Goal: Task Accomplishment & Management: Use online tool/utility

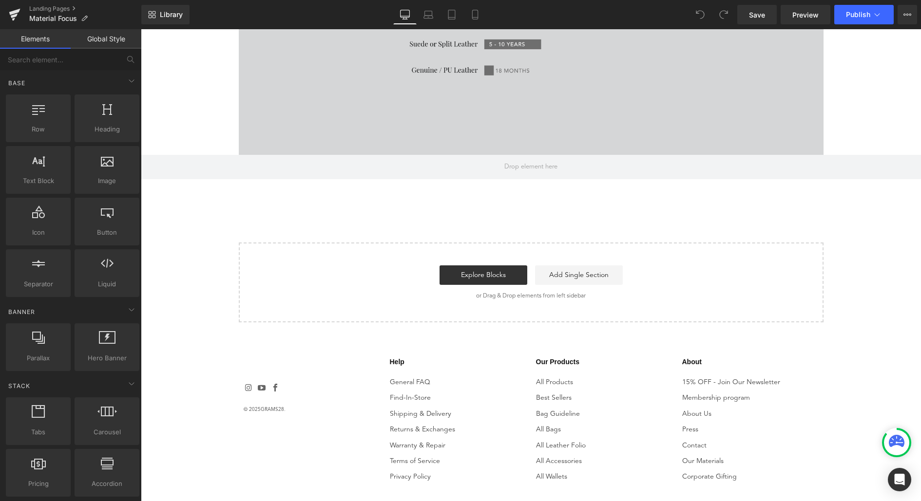
scroll to position [2213, 0]
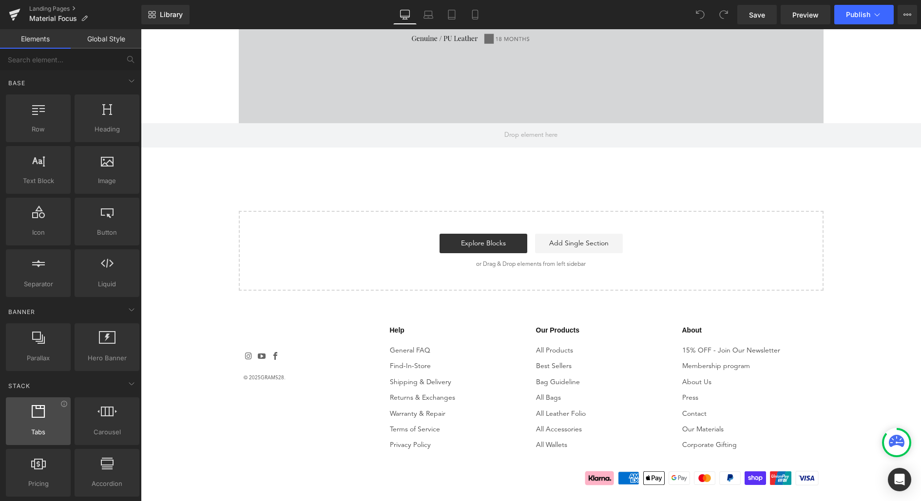
click at [57, 438] on div "Tabs tabs, vertical, horizontal, accordions" at bounding box center [38, 422] width 65 height 48
click at [126, 382] on icon at bounding box center [132, 384] width 12 height 12
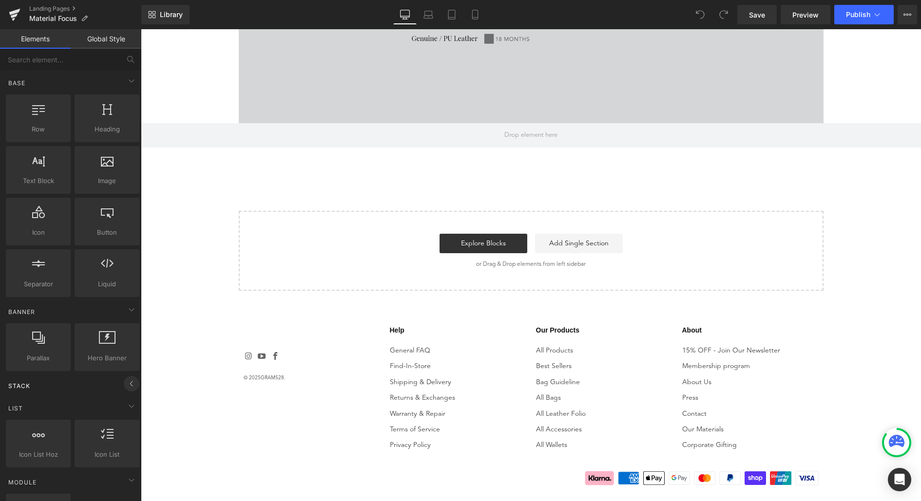
click at [127, 382] on icon at bounding box center [132, 384] width 12 height 12
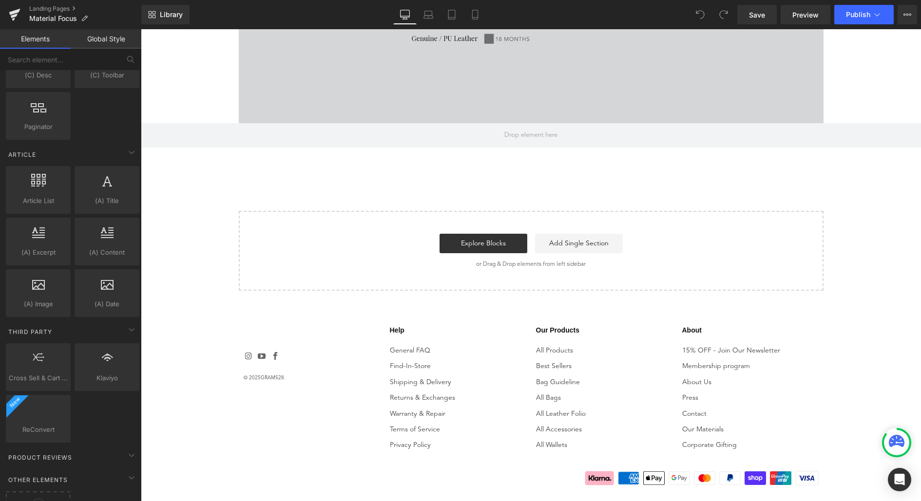
scroll to position [1658, 0]
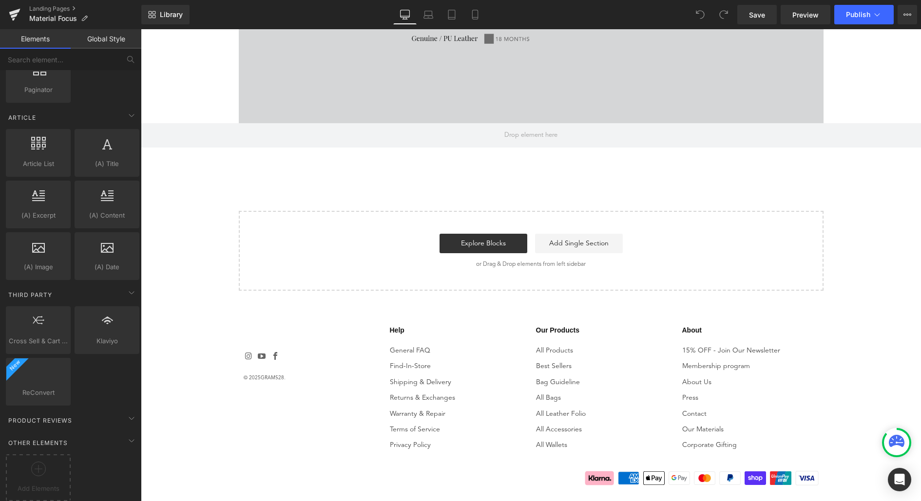
click at [91, 35] on link "Global Style" at bounding box center [106, 38] width 71 height 19
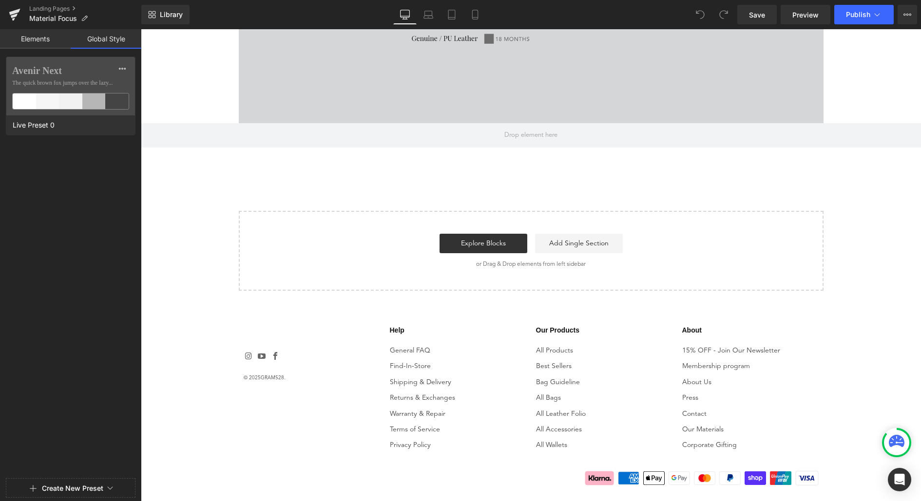
click at [29, 43] on link "Elements" at bounding box center [35, 38] width 71 height 19
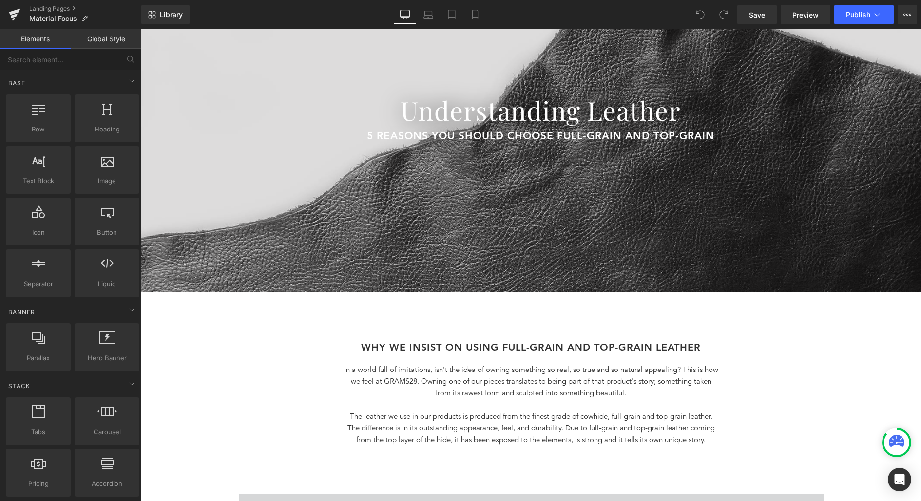
scroll to position [250, 0]
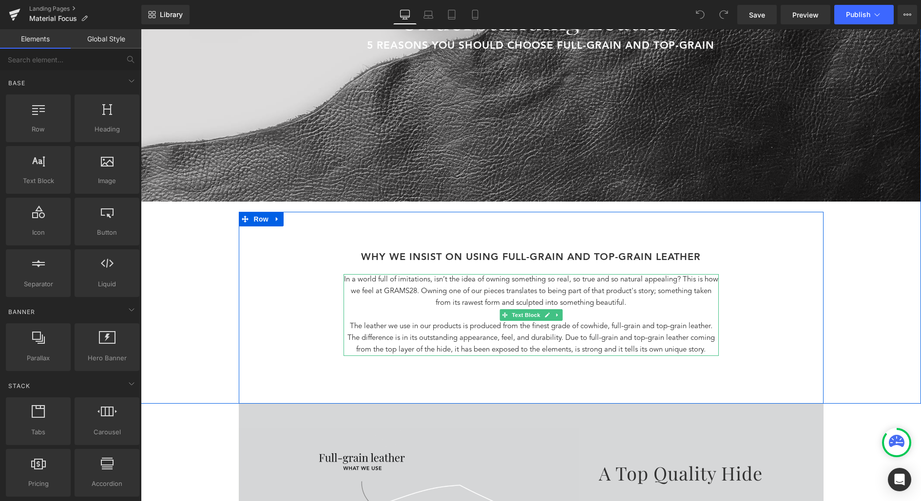
click at [578, 309] on p at bounding box center [530, 315] width 375 height 12
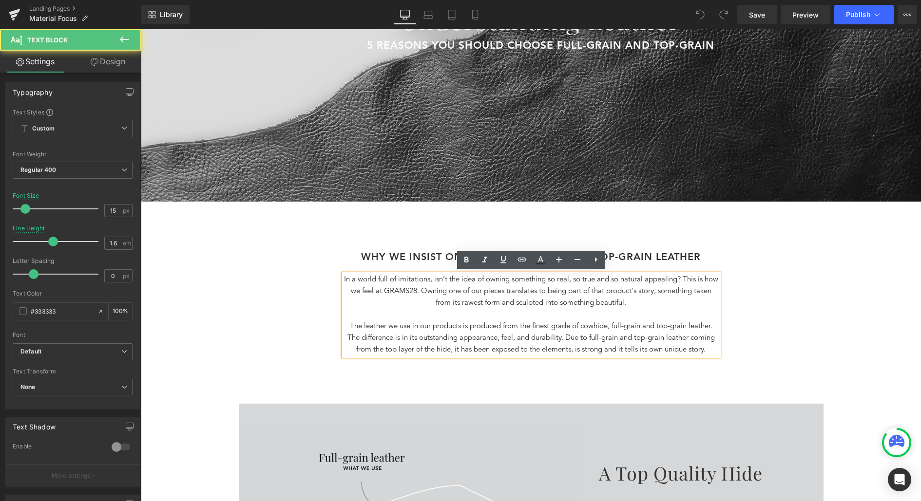
click at [628, 311] on p at bounding box center [530, 315] width 375 height 12
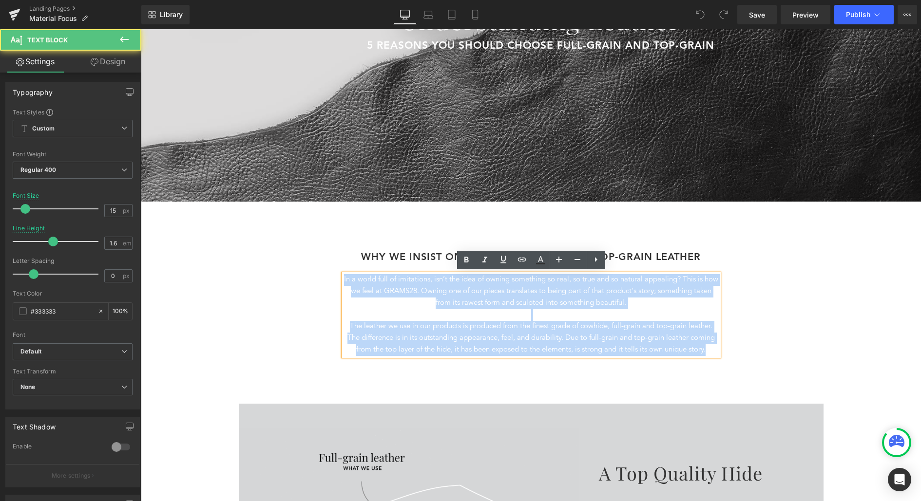
drag, startPoint x: 710, startPoint y: 350, endPoint x: 332, endPoint y: 273, distance: 385.8
click at [332, 273] on div "WHY WE INSIST oN USING Full-grain and Top-grain Leather Heading In a world full…" at bounding box center [531, 316] width 585 height 130
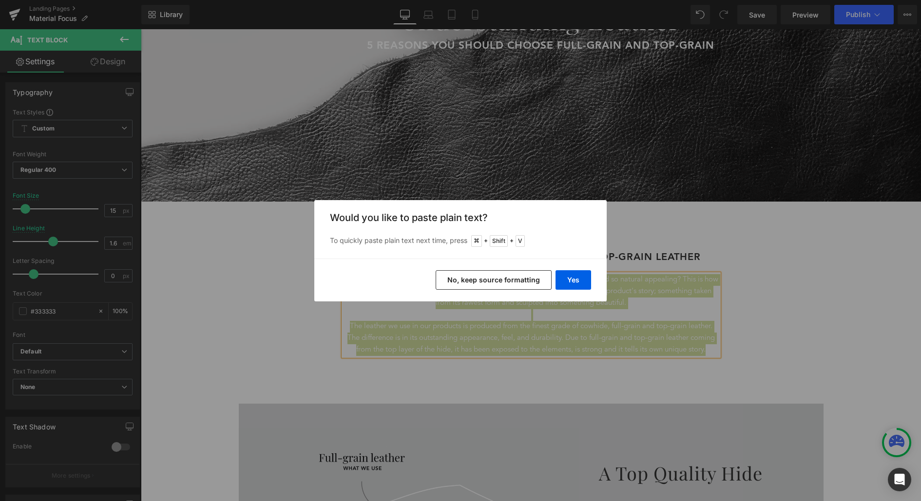
click at [504, 283] on button "No, keep source formatting" at bounding box center [494, 279] width 116 height 19
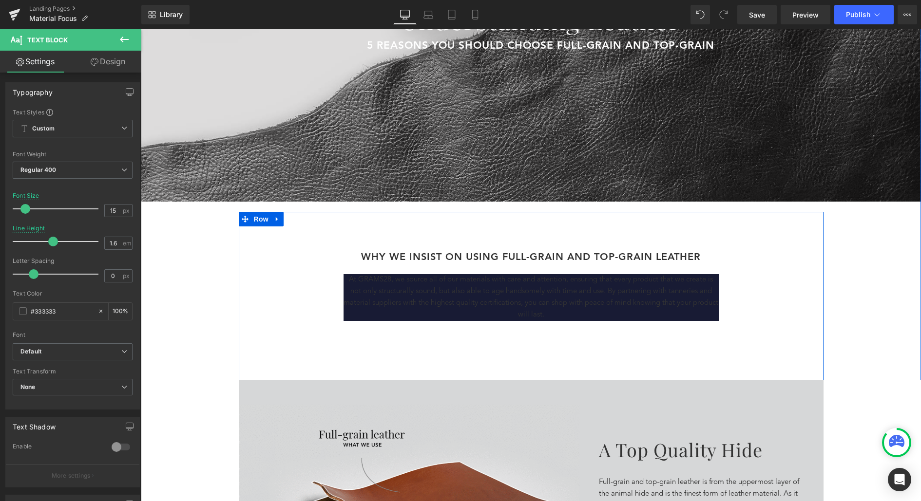
click at [660, 342] on div "WHY WE INSIST oN USING Full-grain and Top-grain Leather Heading At GRAMS28, we …" at bounding box center [531, 304] width 585 height 106
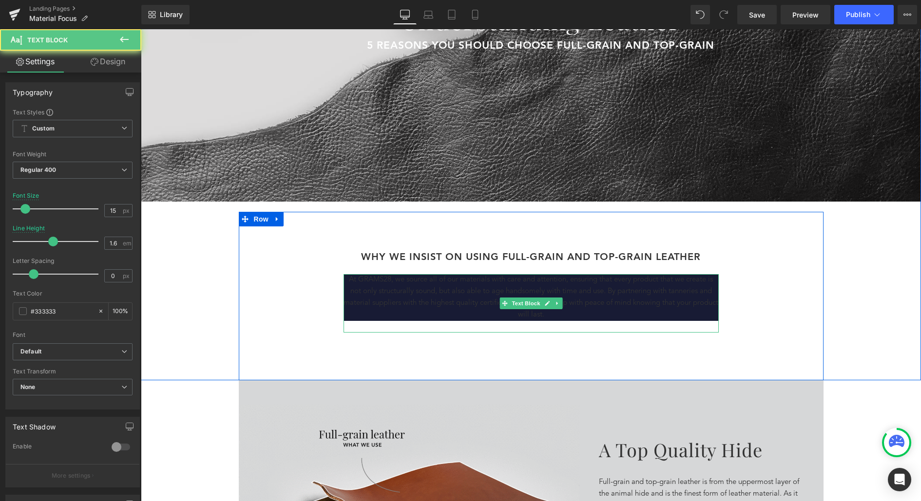
click at [662, 310] on p "At GRAMS28, we source all of our materials with care and attention, ensuring th…" at bounding box center [530, 297] width 375 height 47
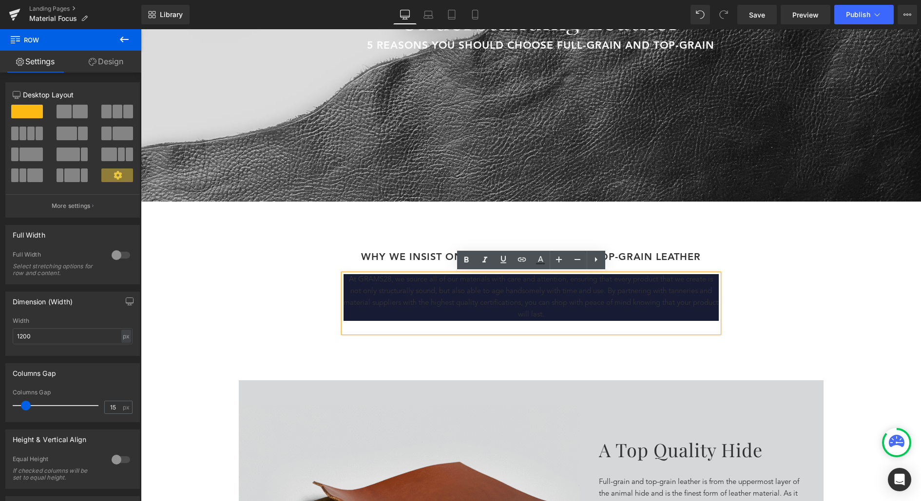
click at [692, 337] on div "WHY WE INSIST oN USING Full-grain and Top-grain Leather Heading At GRAMS28, we …" at bounding box center [531, 304] width 585 height 106
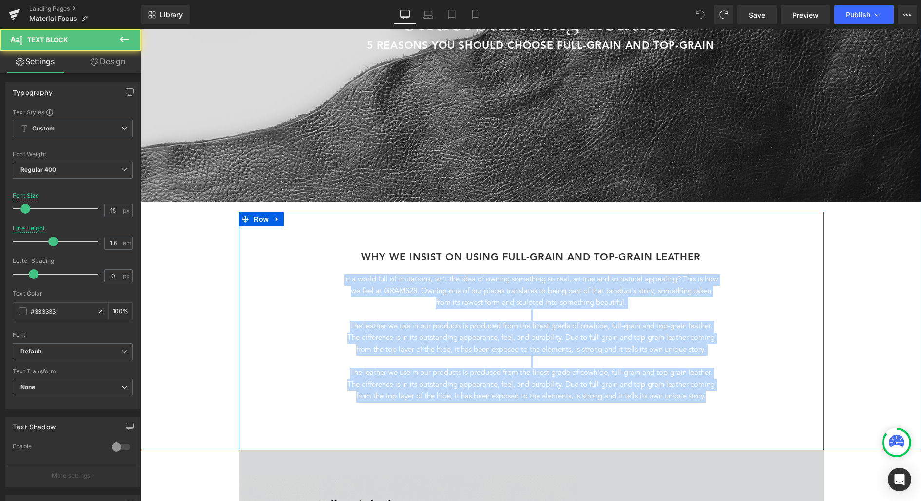
drag, startPoint x: 713, startPoint y: 398, endPoint x: 327, endPoint y: 271, distance: 406.7
click at [327, 271] on div "WHY WE INSIST oN USING Full-grain and Top-grain Leather Heading In a world full…" at bounding box center [531, 339] width 585 height 176
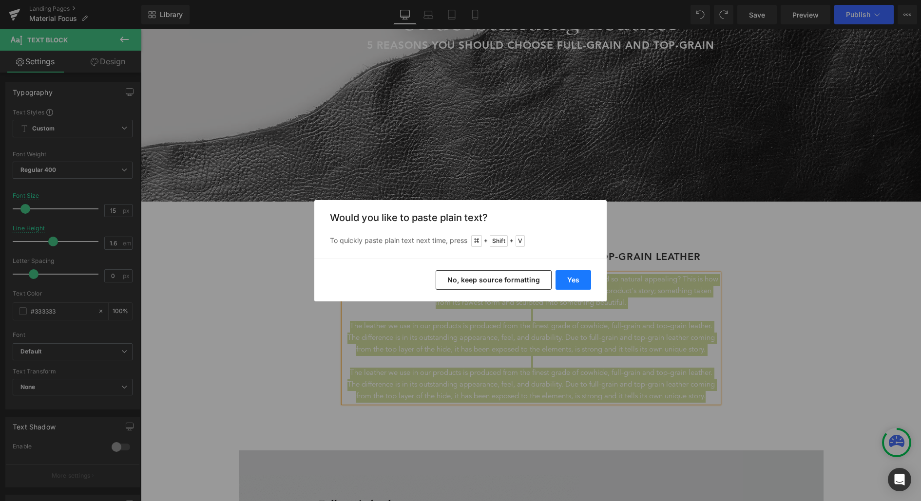
click at [570, 280] on button "Yes" at bounding box center [573, 279] width 36 height 19
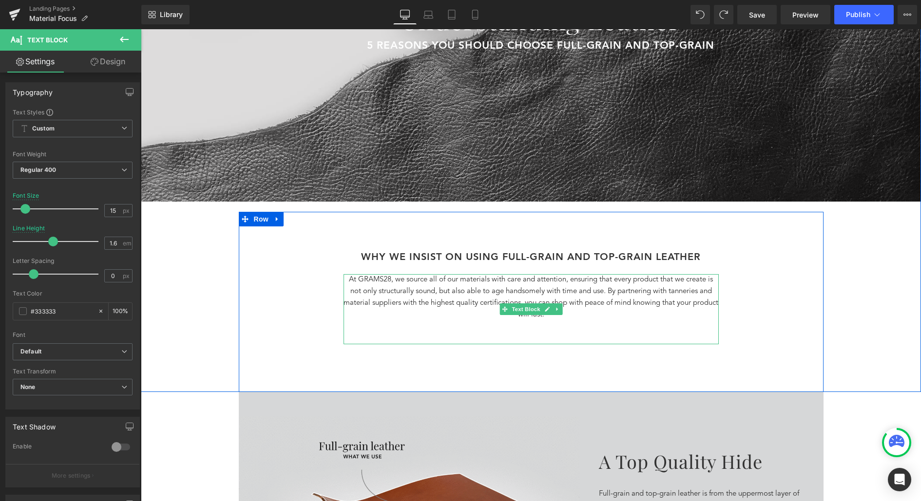
click at [608, 292] on p "At GRAMS28, we source all of our materials with care and attention, ensuring th…" at bounding box center [530, 297] width 375 height 47
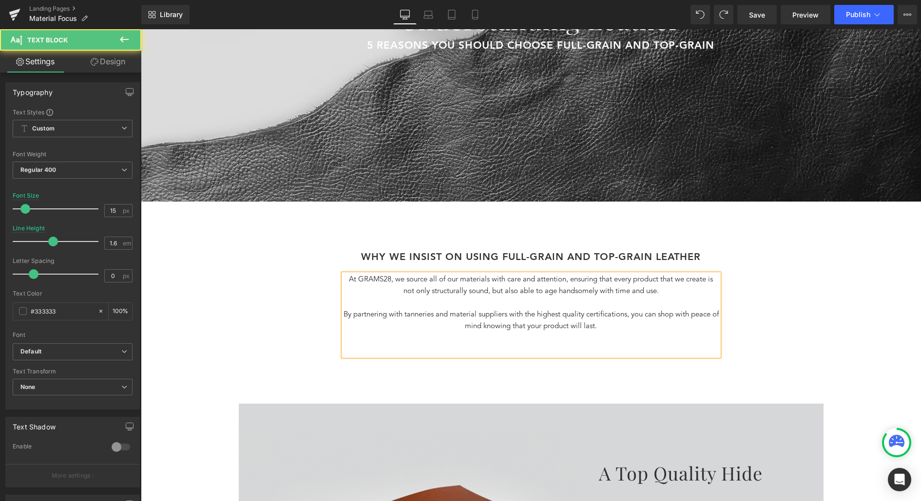
click at [566, 343] on p at bounding box center [530, 339] width 375 height 12
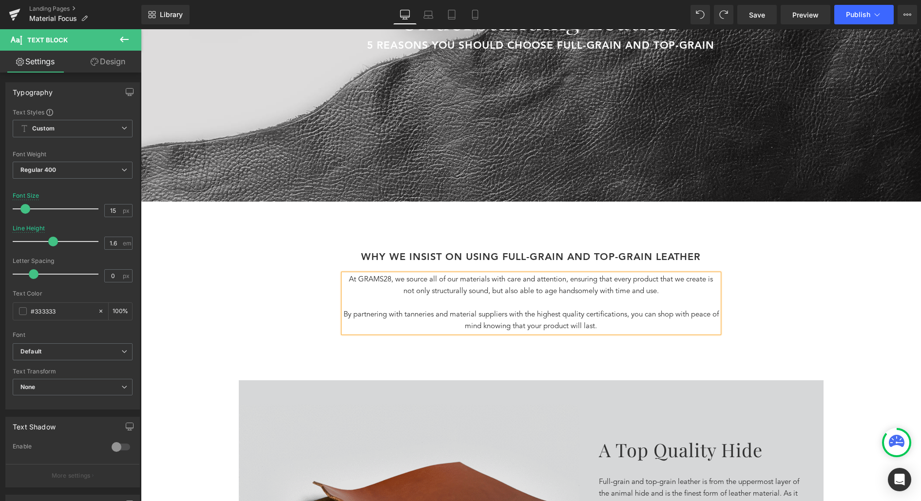
click at [738, 278] on div "WHY WE INSIST oN USING Full-grain and Top-grain Leather Heading At GRAMS28, we …" at bounding box center [531, 304] width 585 height 106
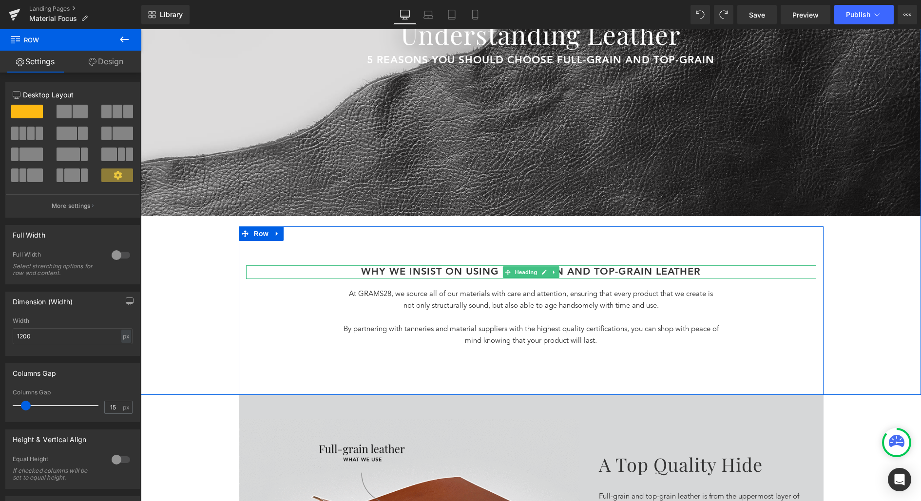
scroll to position [232, 0]
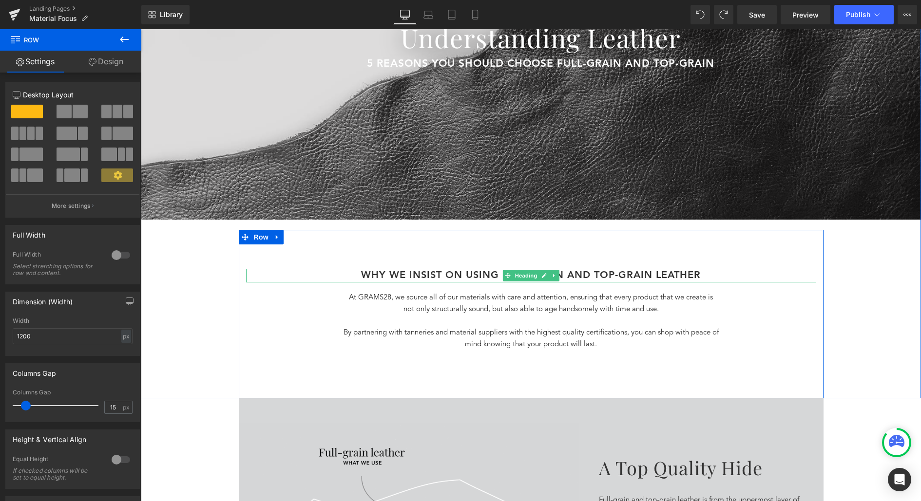
click at [642, 276] on h1 "WHY WE INSIST oN USING Full-grain and Top-grain Leather" at bounding box center [531, 276] width 570 height 14
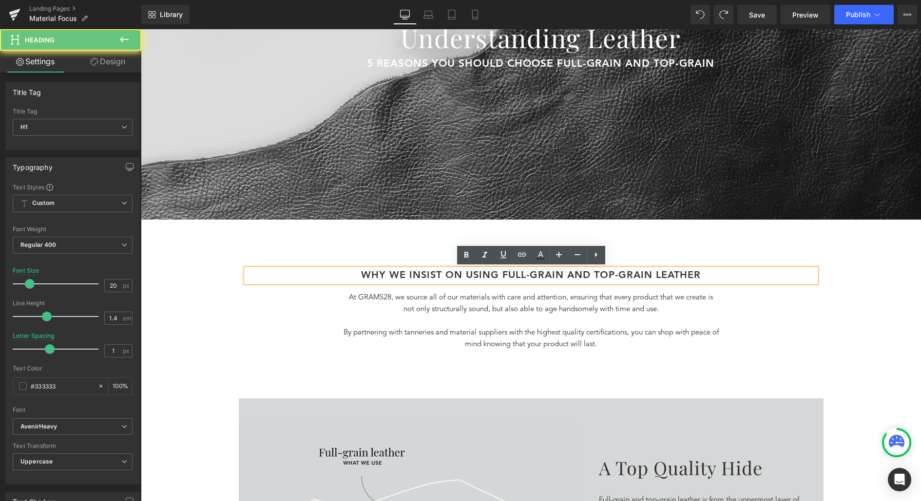
click at [642, 276] on h1 "WHY WE INSIST oN USING Full-grain and Top-grain Leather" at bounding box center [531, 276] width 570 height 14
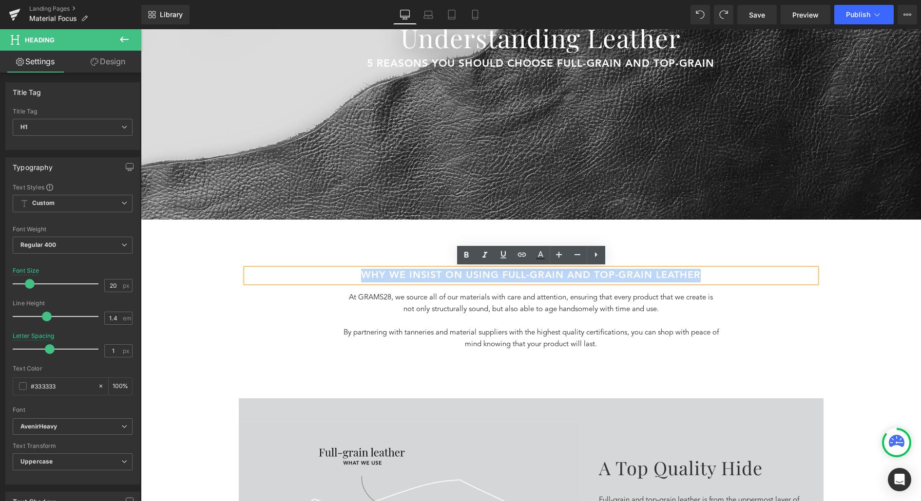
click at [821, 315] on div "WHY WE INSIST oN USING Full-grain and Top-grain Leather Heading At GRAMS28, we …" at bounding box center [531, 322] width 585 height 106
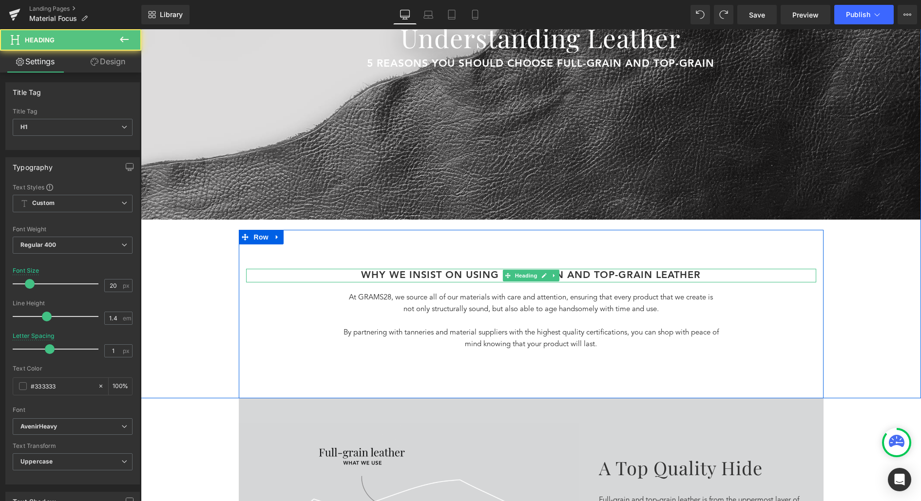
click at [458, 272] on h1 "WHY WE INSIST oN USING Full-grain and Top-grain Leather" at bounding box center [531, 276] width 570 height 14
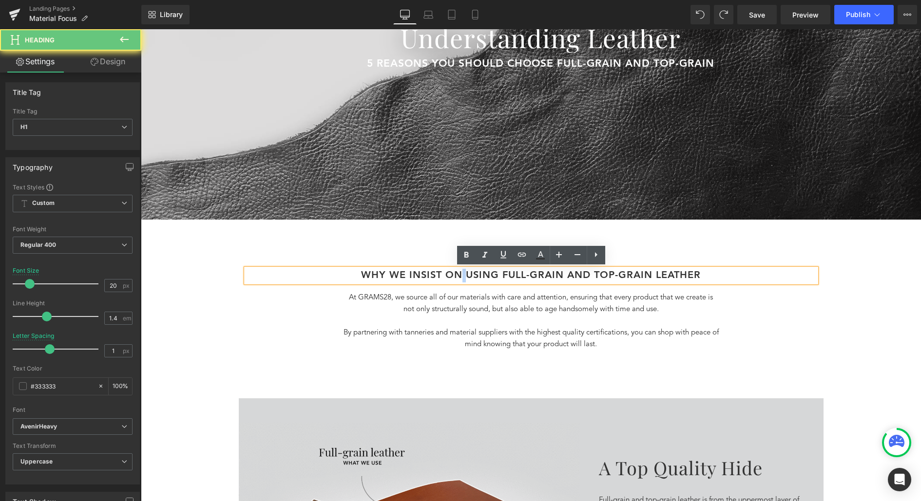
click at [458, 272] on h1 "WHY WE INSIST oN USING Full-grain and Top-grain Leather" at bounding box center [531, 276] width 570 height 14
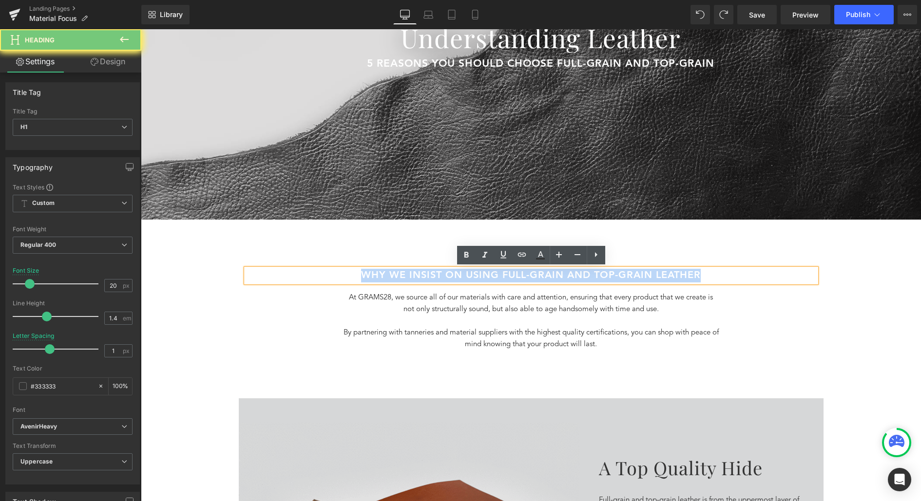
click at [458, 272] on h1 "WHY WE INSIST oN USING Full-grain and Top-grain Leather" at bounding box center [531, 276] width 570 height 14
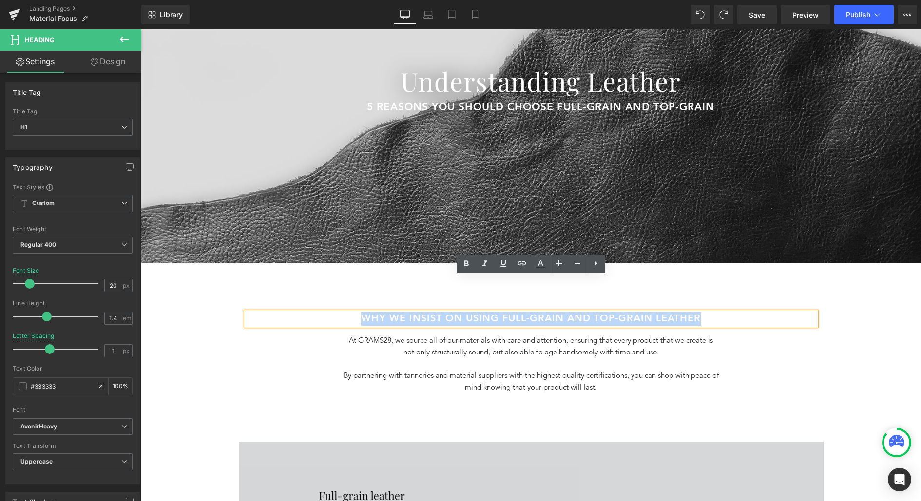
scroll to position [96, 0]
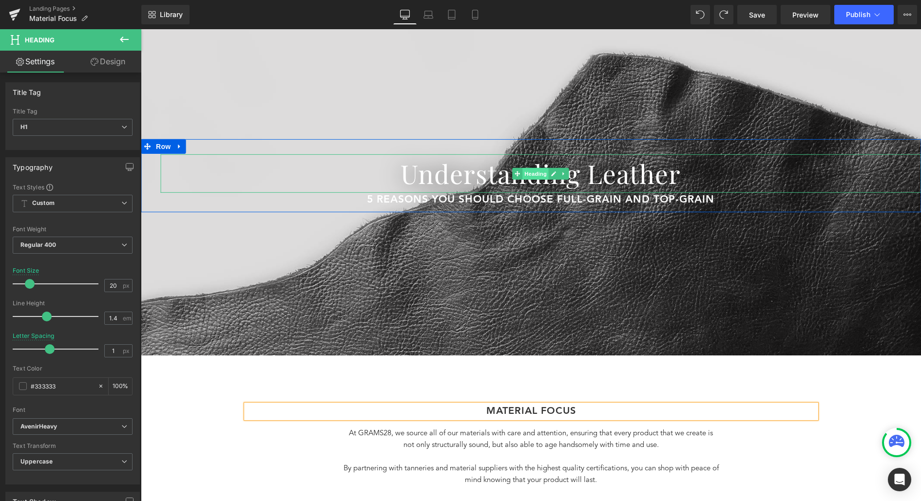
click at [541, 174] on span "Heading" at bounding box center [535, 174] width 26 height 12
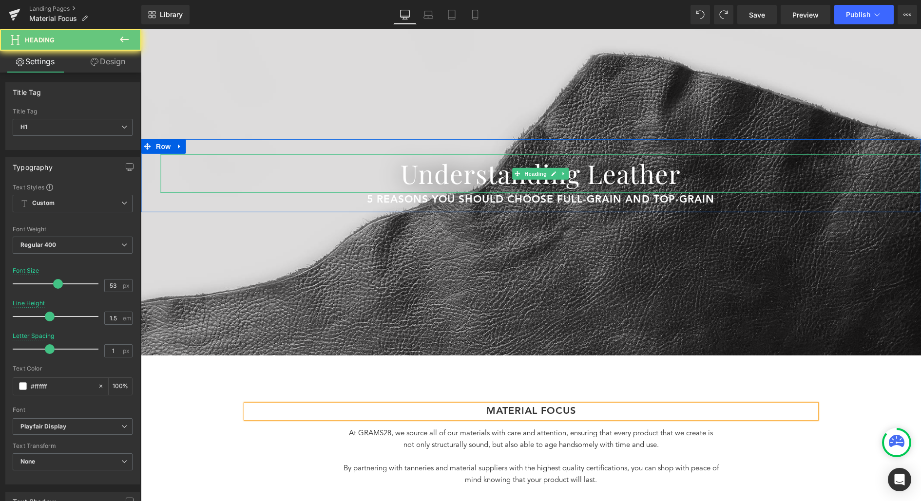
click at [468, 175] on h1 "Understanding Leather" at bounding box center [540, 173] width 761 height 39
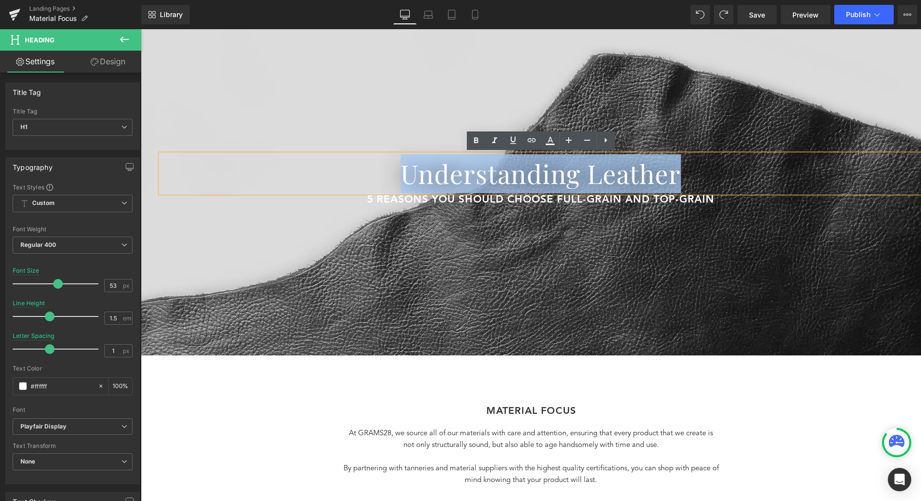
click at [468, 175] on h1 "Understanding Leather" at bounding box center [540, 173] width 761 height 39
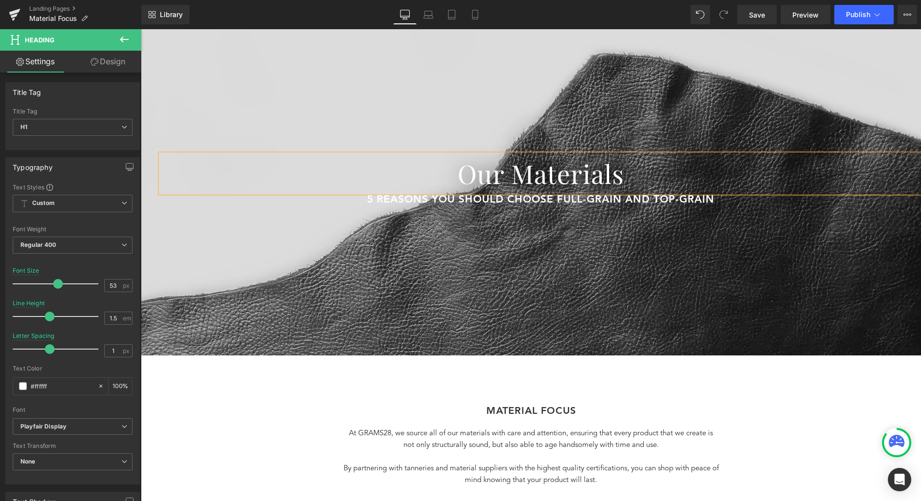
click at [459, 174] on h1 "Our Materials" at bounding box center [540, 173] width 761 height 39
click at [214, 435] on div "Separator Our Materials Heading 5 Reasons You Should Choose Full-grain and Top-…" at bounding box center [531, 265] width 780 height 538
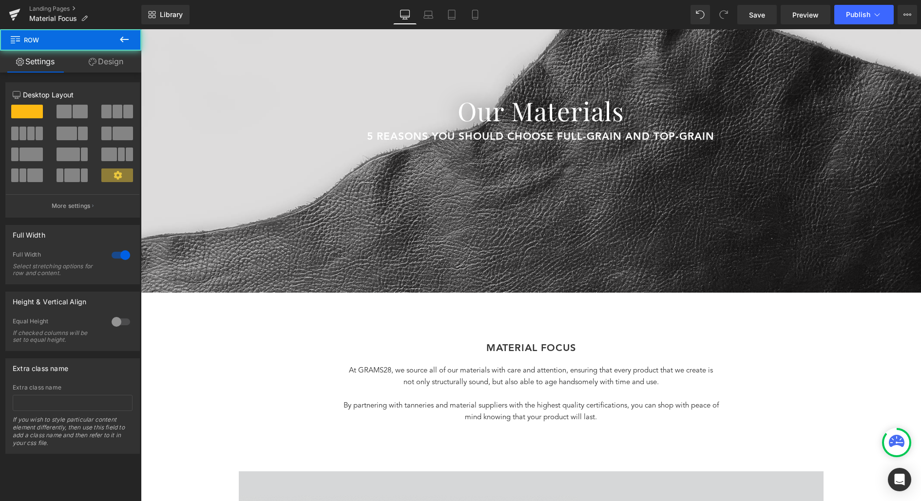
scroll to position [168, 0]
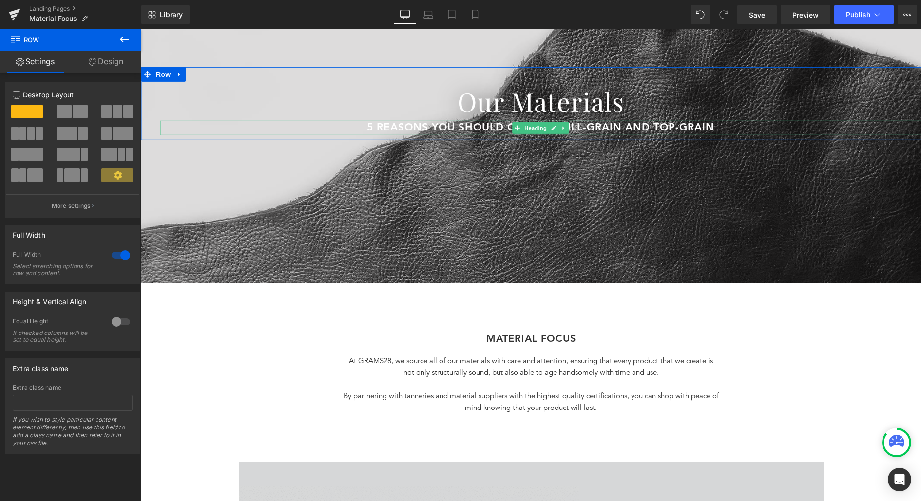
click at [613, 130] on font "5 Reasons You Should Choose Full-grain and Top-grain" at bounding box center [540, 128] width 347 height 10
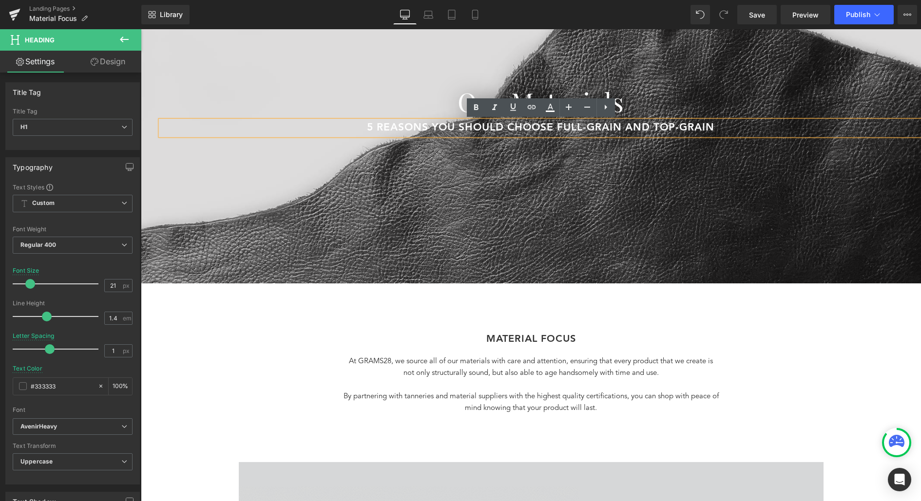
click at [633, 166] on div at bounding box center [531, 104] width 780 height 360
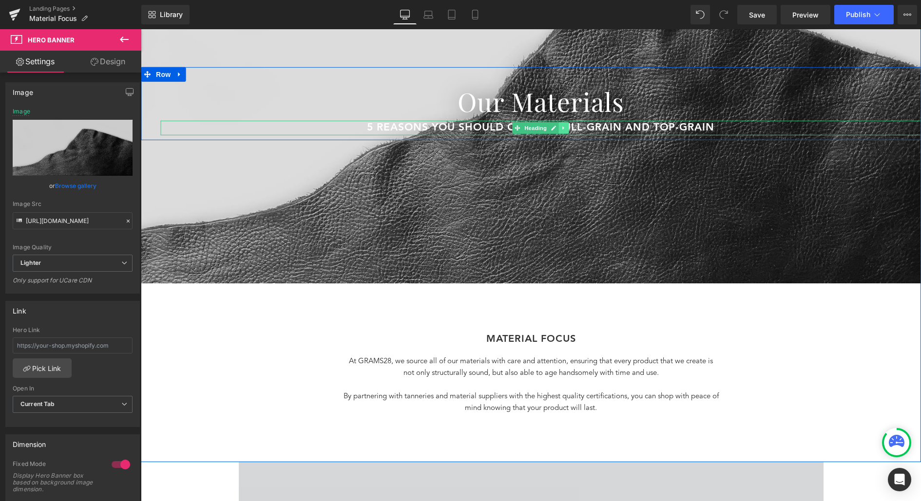
click at [565, 132] on link at bounding box center [564, 128] width 10 height 12
click at [568, 129] on icon at bounding box center [568, 127] width 5 height 5
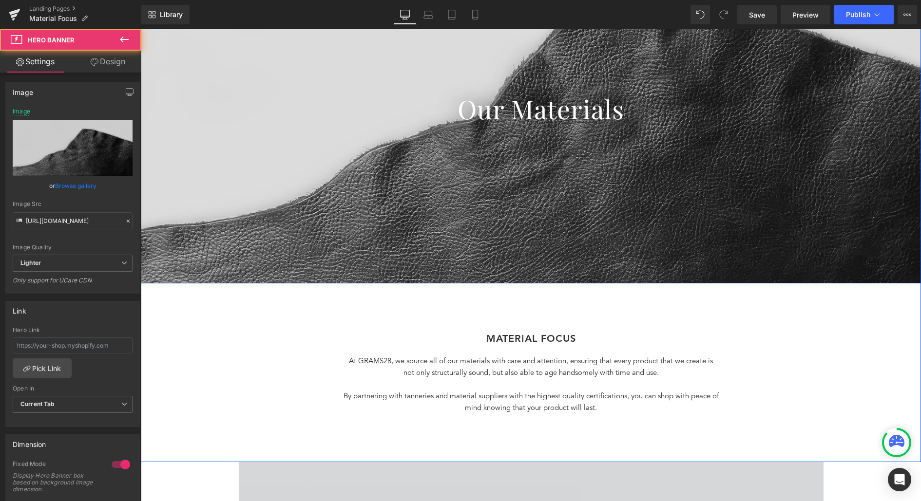
click at [567, 173] on div at bounding box center [531, 104] width 780 height 360
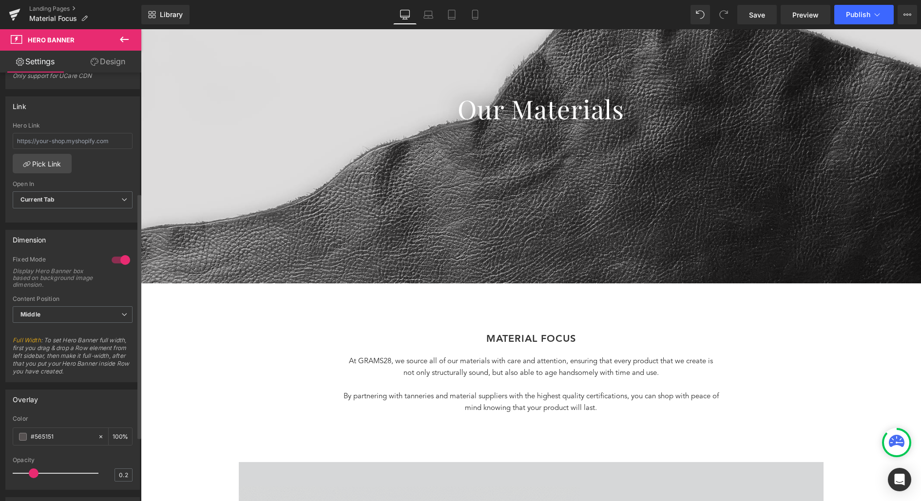
scroll to position [210, 0]
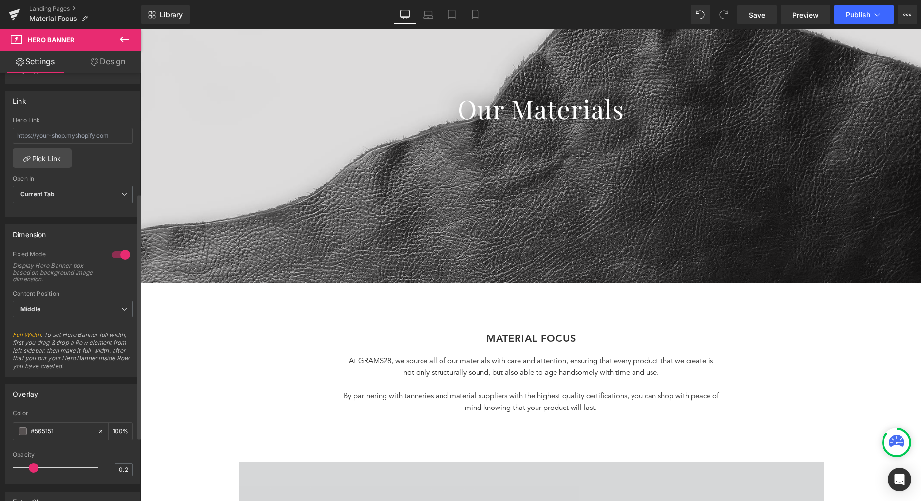
click at [115, 250] on div at bounding box center [120, 255] width 23 height 16
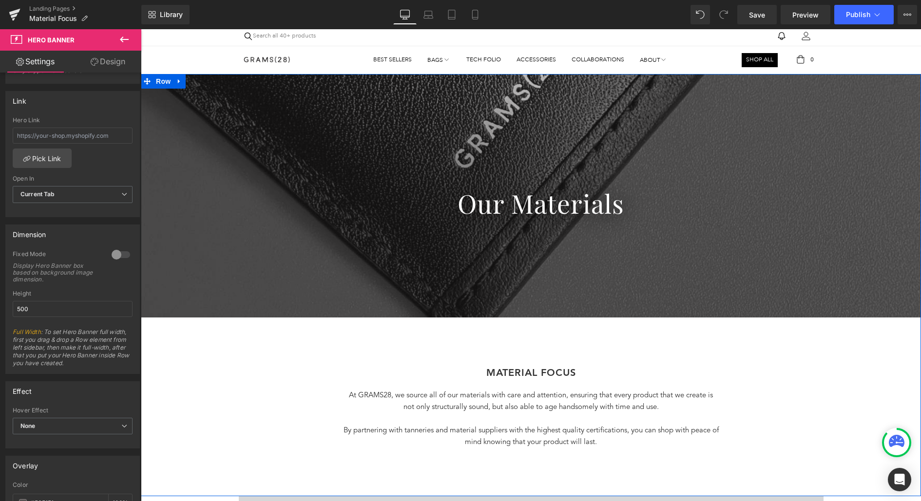
scroll to position [0, 0]
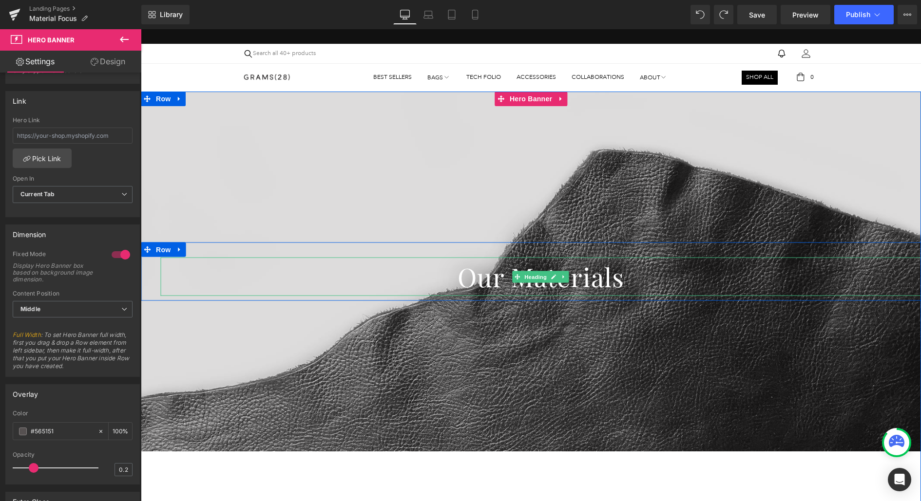
click at [352, 265] on h1 "Our Materials" at bounding box center [540, 276] width 761 height 39
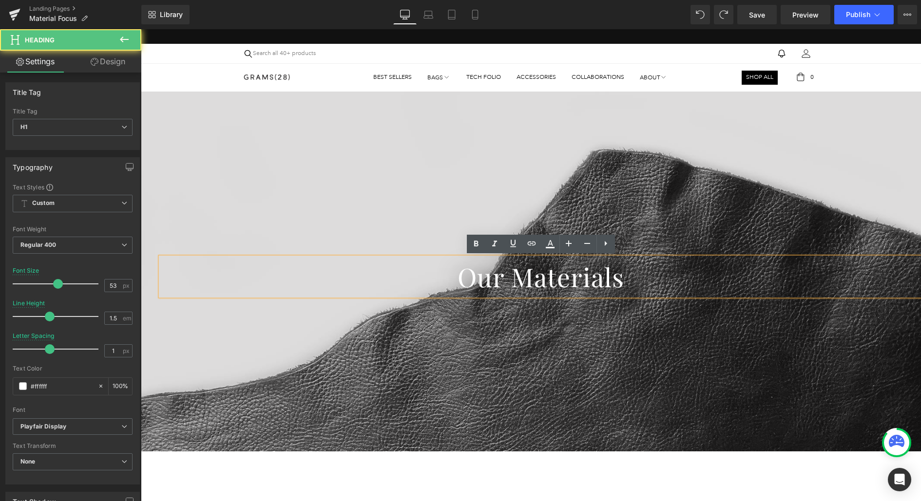
click at [361, 180] on div at bounding box center [531, 272] width 780 height 360
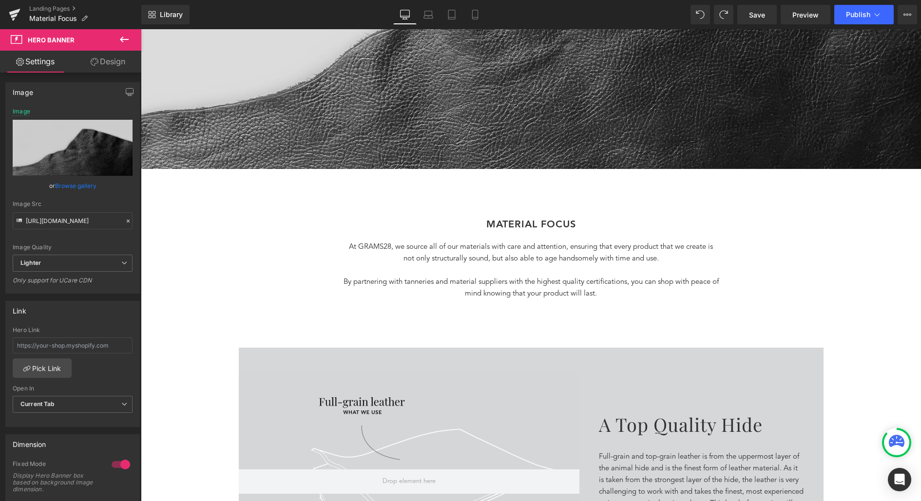
scroll to position [229, 0]
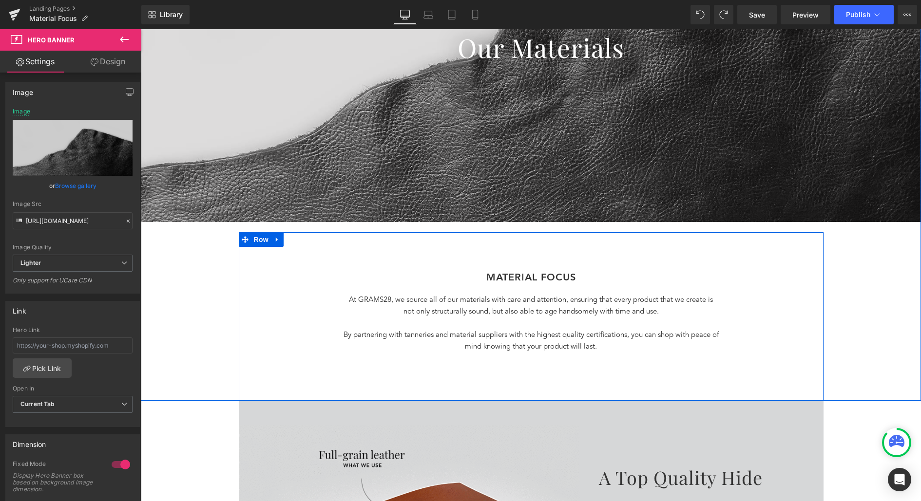
click at [548, 246] on div "MATERIAL FOCUS Heading At GRAMS28, we source all of our materials with care and…" at bounding box center [531, 316] width 585 height 169
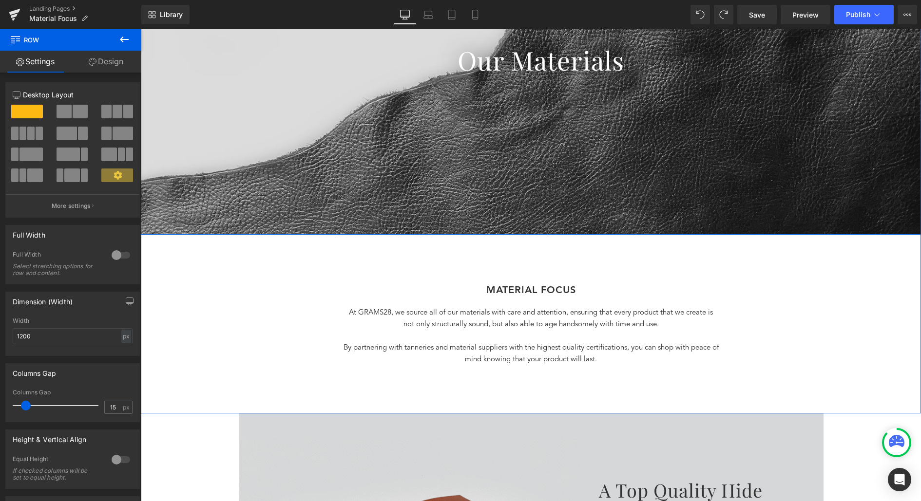
scroll to position [217, 0]
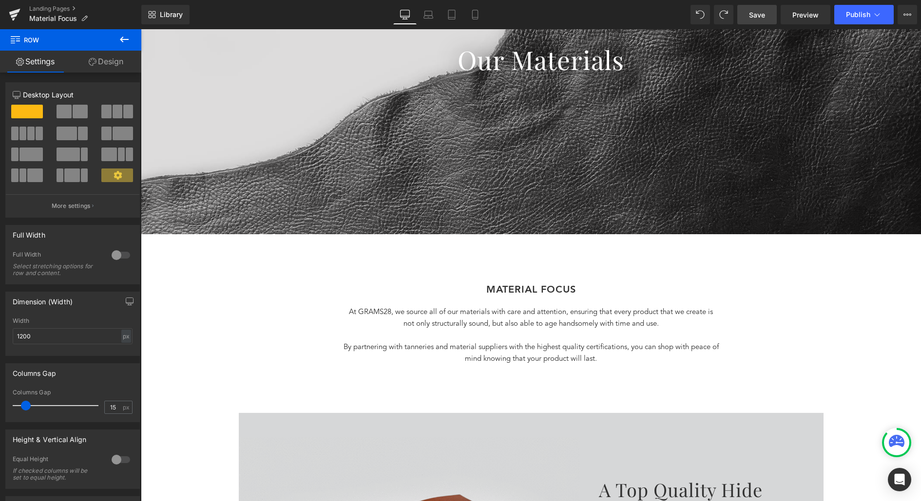
click at [756, 14] on span "Save" at bounding box center [757, 15] width 16 height 10
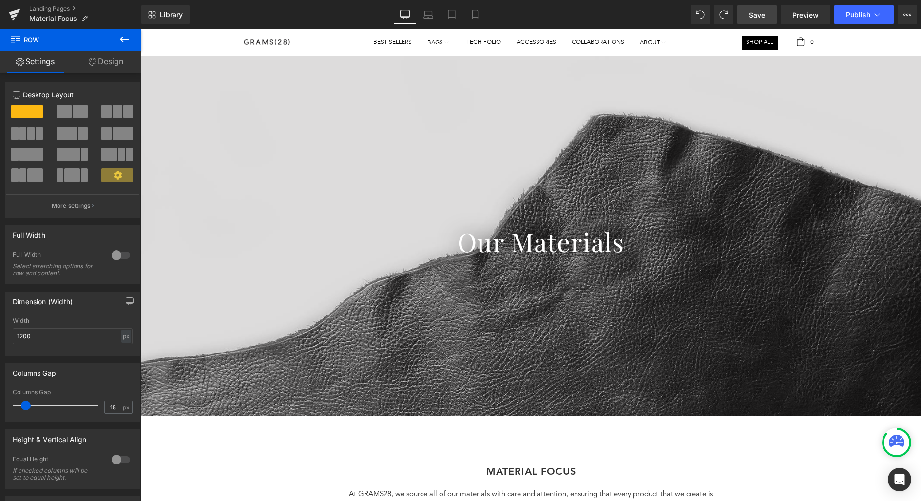
scroll to position [37, 0]
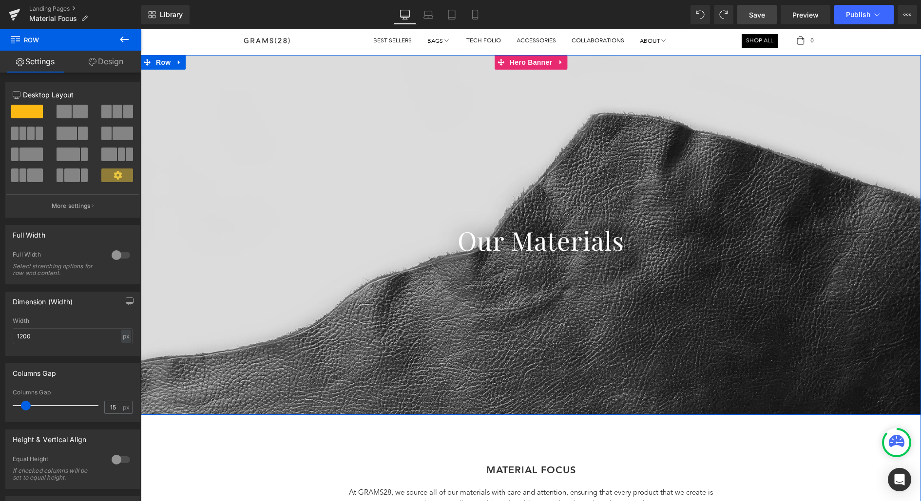
click at [532, 142] on div at bounding box center [531, 235] width 780 height 360
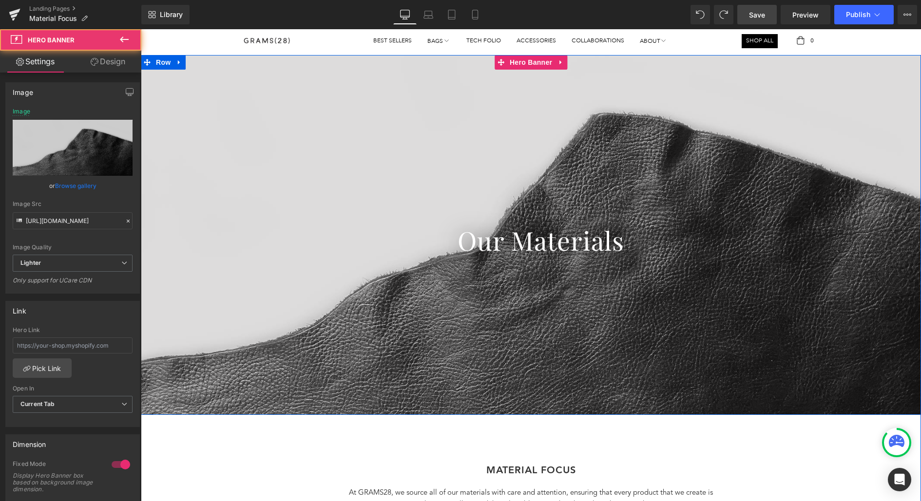
click at [414, 98] on div at bounding box center [531, 235] width 780 height 360
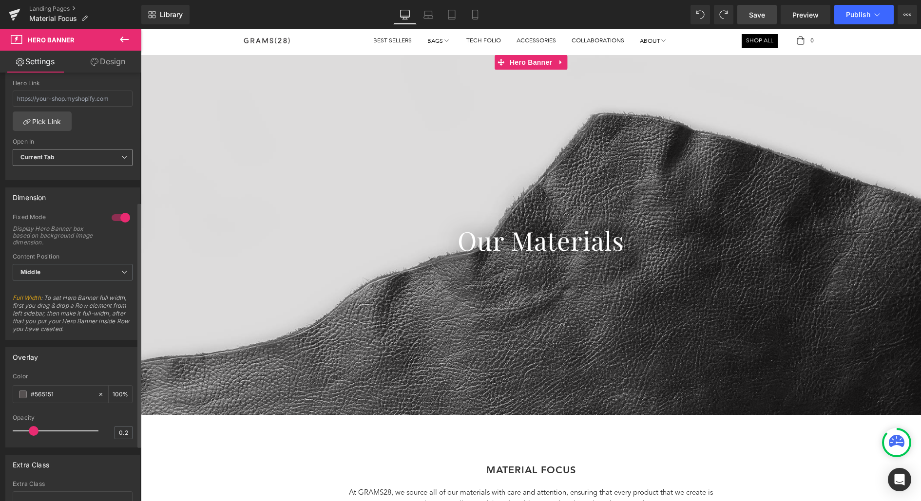
scroll to position [248, 0]
click at [105, 272] on span "Middle" at bounding box center [73, 272] width 120 height 17
click at [105, 268] on span "Middle" at bounding box center [71, 272] width 116 height 17
click at [116, 212] on div at bounding box center [120, 218] width 23 height 16
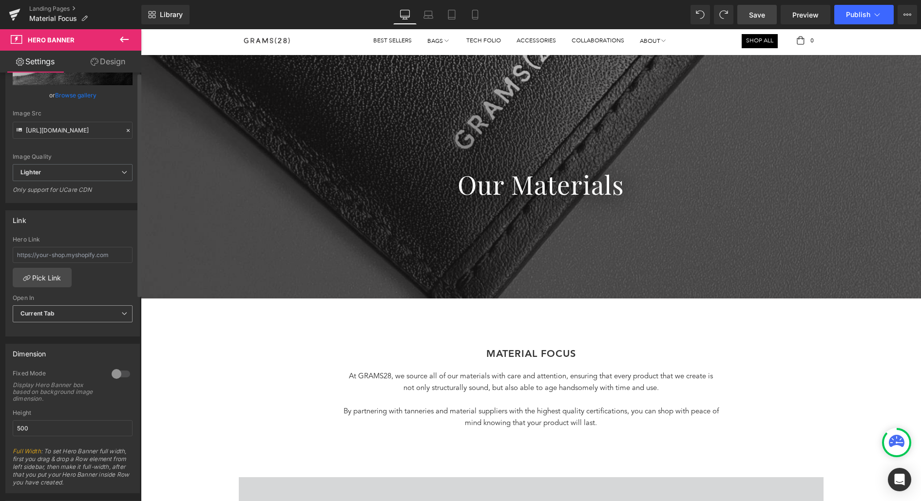
scroll to position [0, 0]
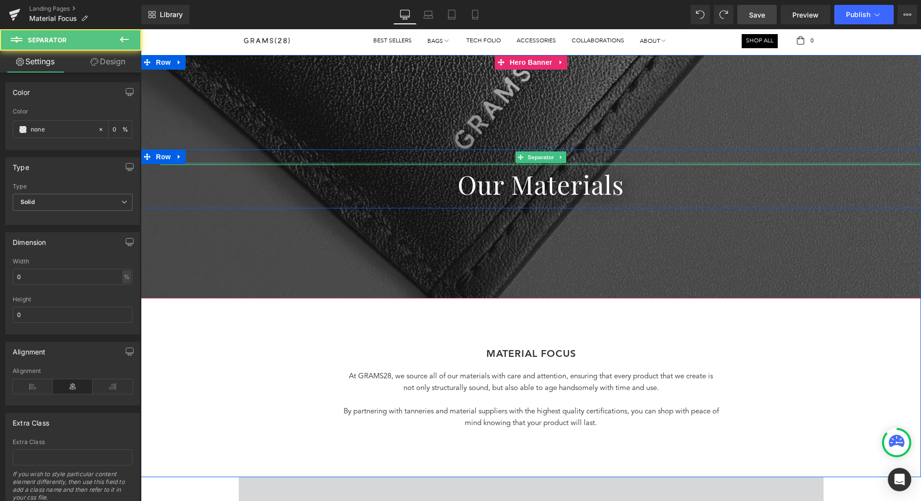
click at [293, 163] on div at bounding box center [540, 164] width 761 height 2
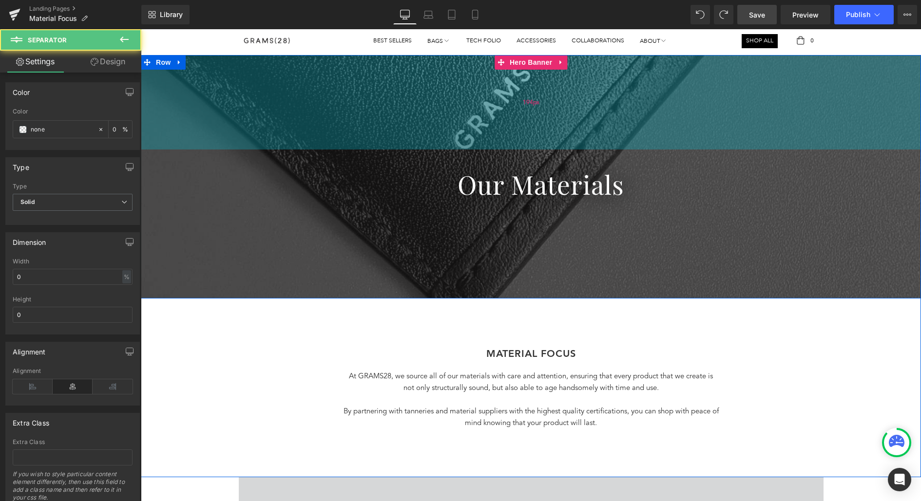
click at [281, 103] on div "194px" at bounding box center [531, 102] width 780 height 95
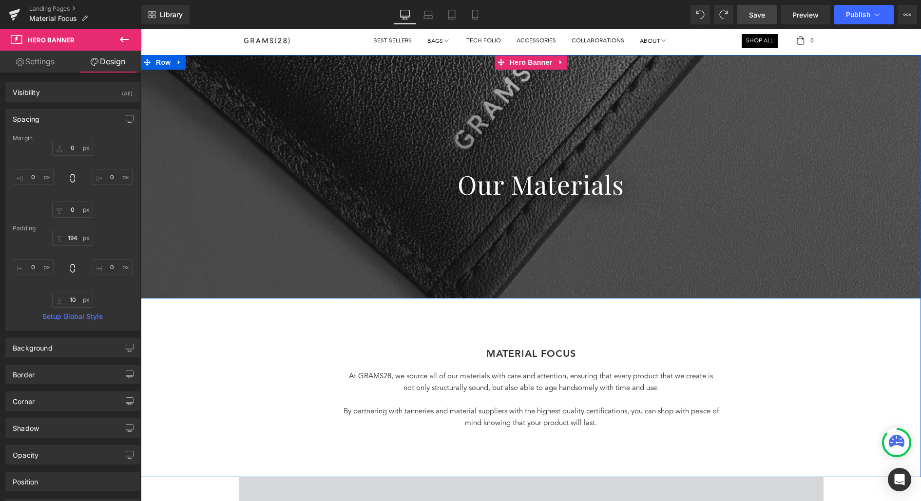
click at [252, 244] on div at bounding box center [531, 177] width 780 height 244
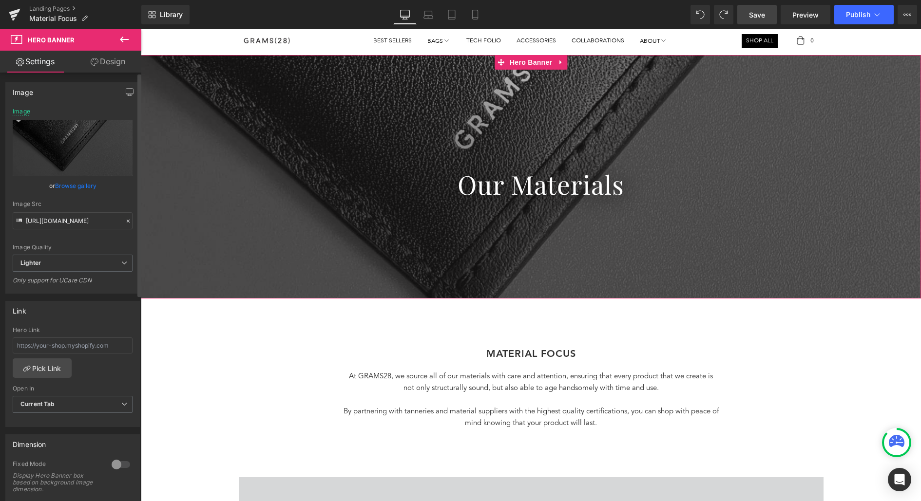
click at [71, 185] on link "Browse gallery" at bounding box center [75, 185] width 41 height 17
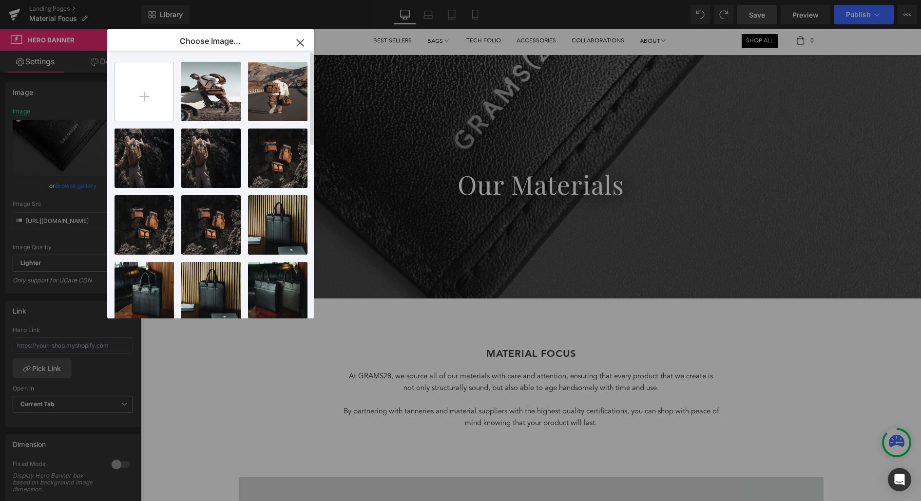
click at [140, 80] on input "file" at bounding box center [144, 91] width 58 height 58
click at [303, 41] on icon "button" at bounding box center [300, 43] width 16 height 16
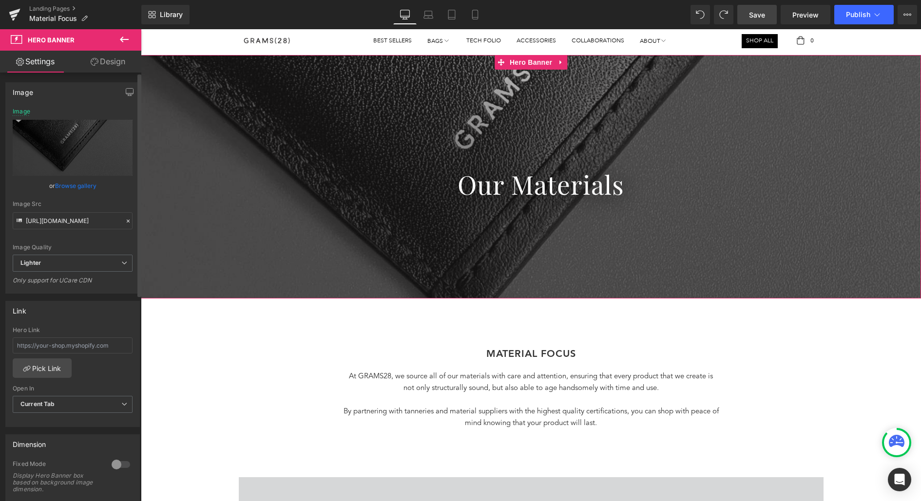
click at [83, 185] on link "Browse gallery" at bounding box center [75, 185] width 41 height 17
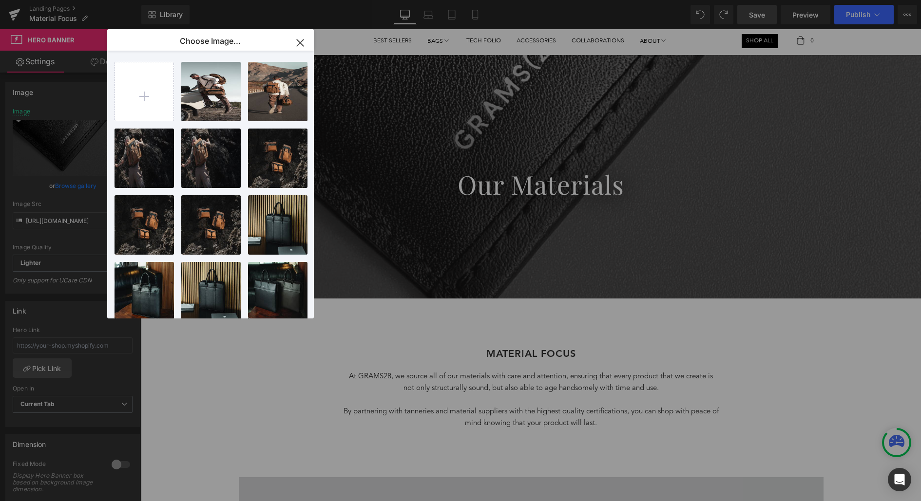
click at [296, 41] on icon "button" at bounding box center [300, 43] width 16 height 16
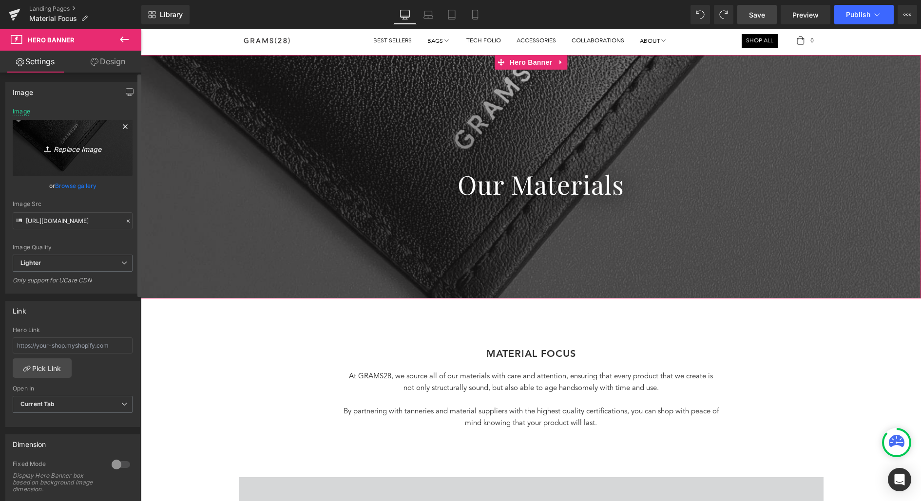
click at [98, 152] on icon "Replace Image" at bounding box center [73, 148] width 78 height 12
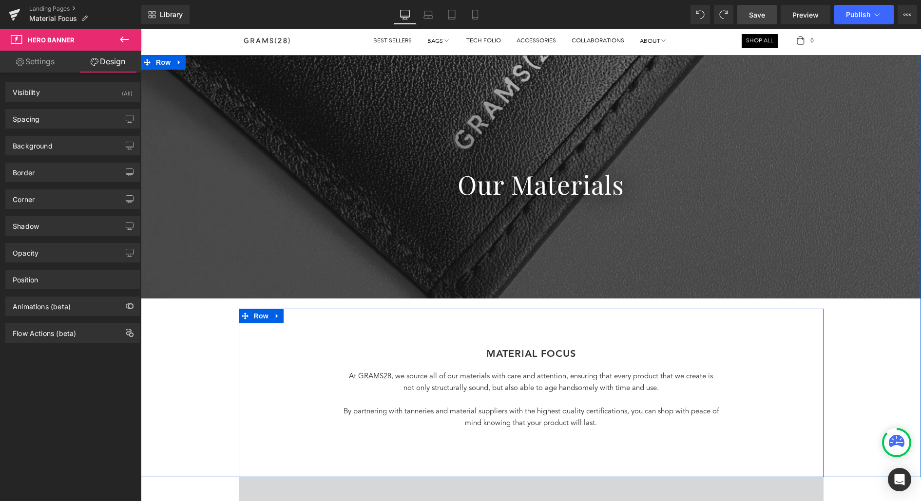
click at [247, 363] on div "MATERIAL FOCUS Heading At GRAMS28, we source all of our materials with care and…" at bounding box center [531, 401] width 585 height 106
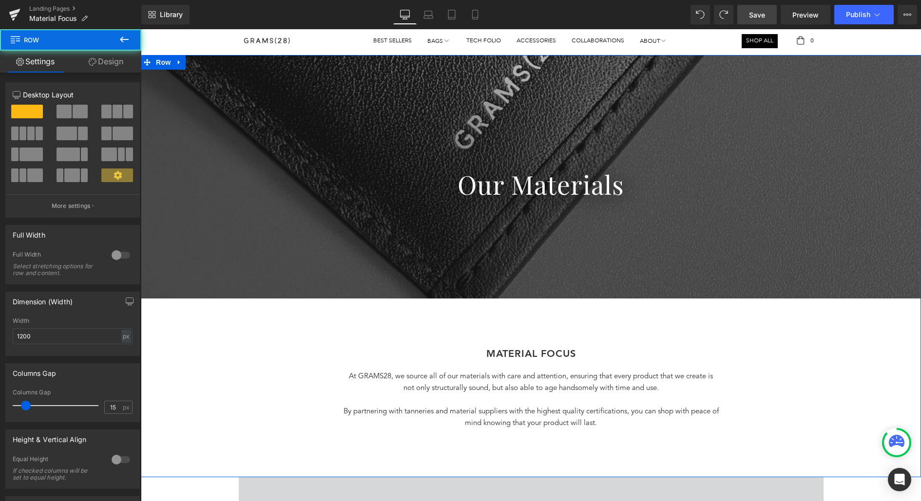
click at [204, 349] on div "Separator Our Materials Heading Row Hero Banner 194px Row MATERIAL FOCUS Headin…" at bounding box center [531, 266] width 780 height 422
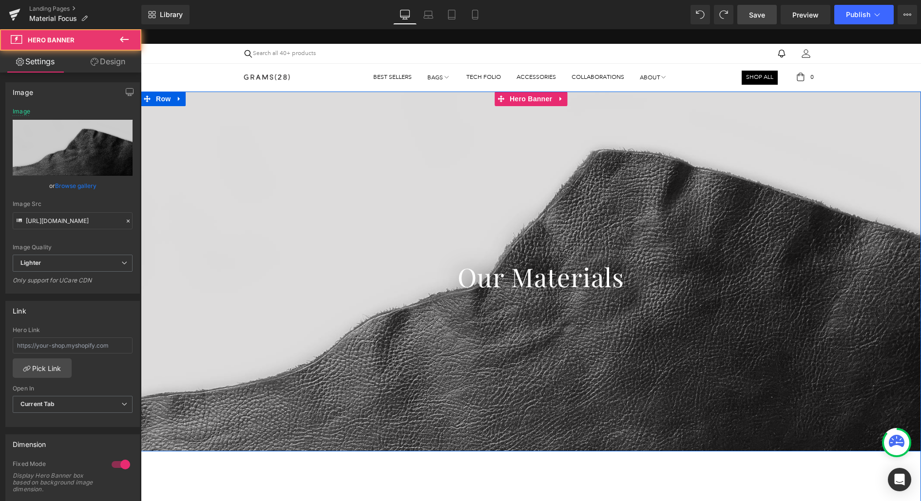
click at [437, 141] on div at bounding box center [531, 272] width 780 height 360
click at [537, 99] on span "Hero Banner" at bounding box center [530, 99] width 47 height 15
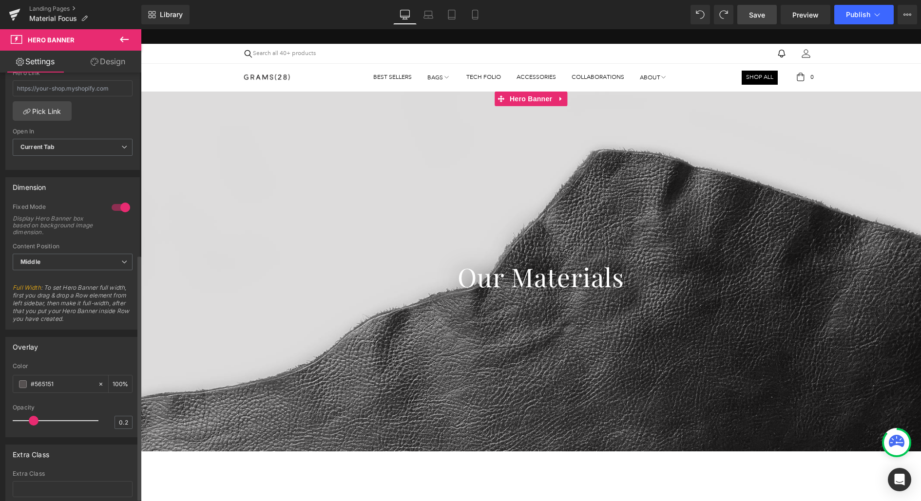
scroll to position [169, 0]
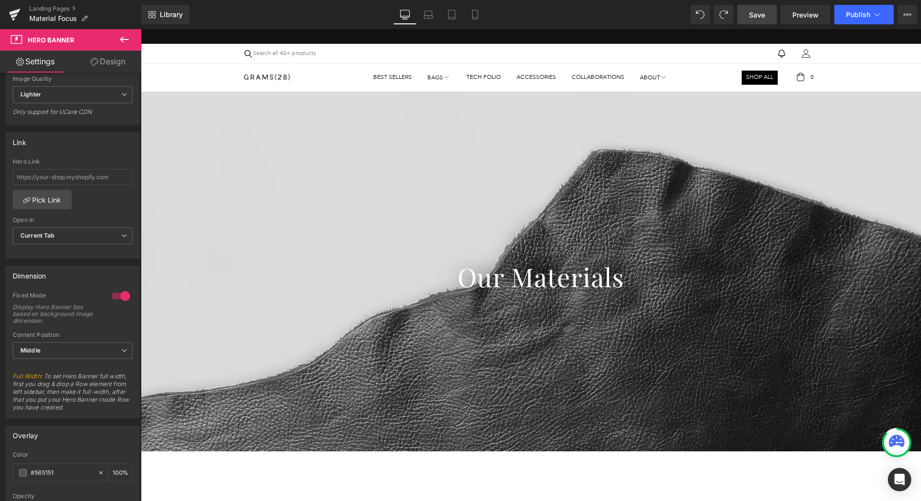
click at [768, 18] on link "Save" at bounding box center [756, 14] width 39 height 19
click at [413, 16] on link "Laptop" at bounding box center [417, 14] width 23 height 19
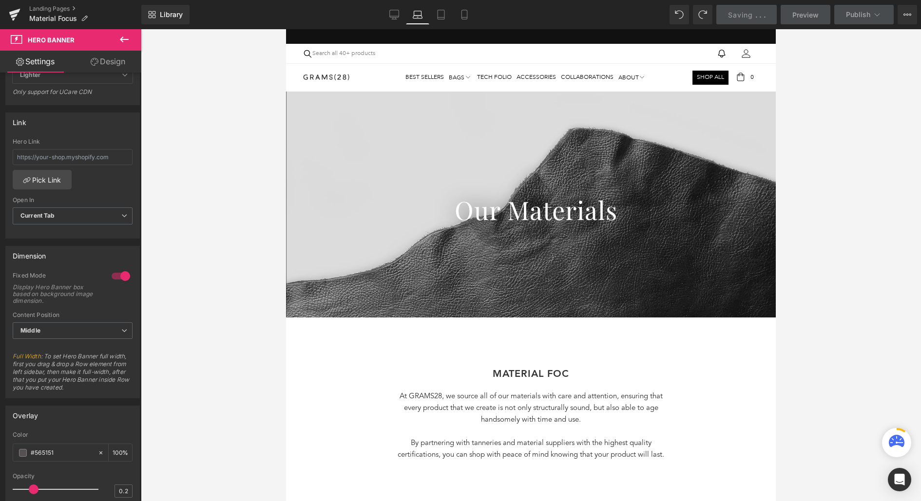
scroll to position [150, 0]
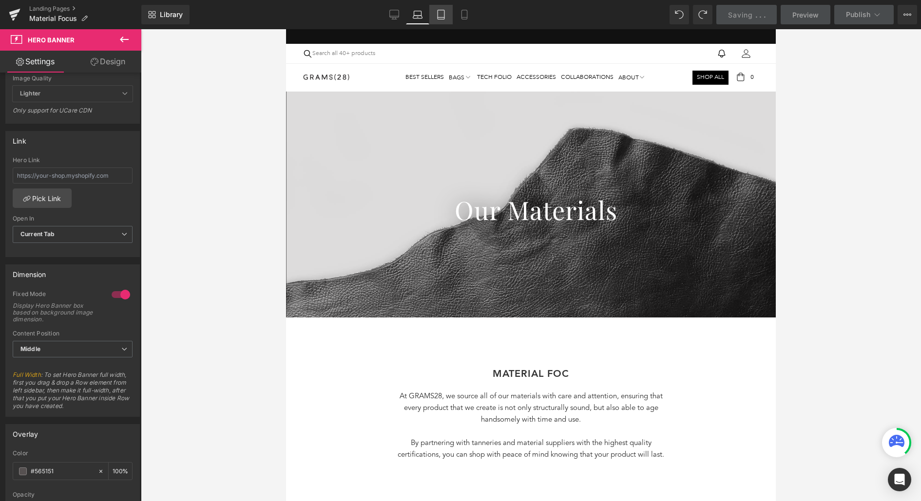
click at [440, 15] on icon at bounding box center [441, 15] width 10 height 10
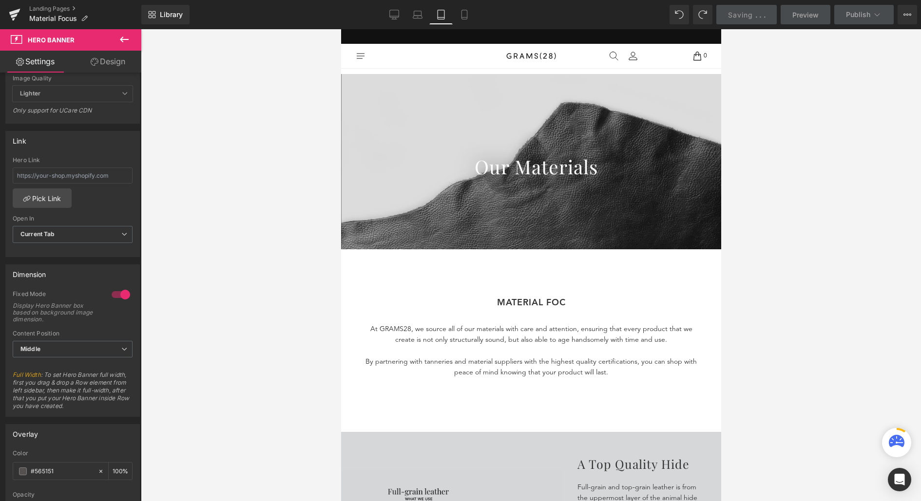
click at [381, 12] on div "Library Tablet Desktop Laptop Tablet Mobile Saving . . . Preview Publish Schedu…" at bounding box center [531, 14] width 780 height 19
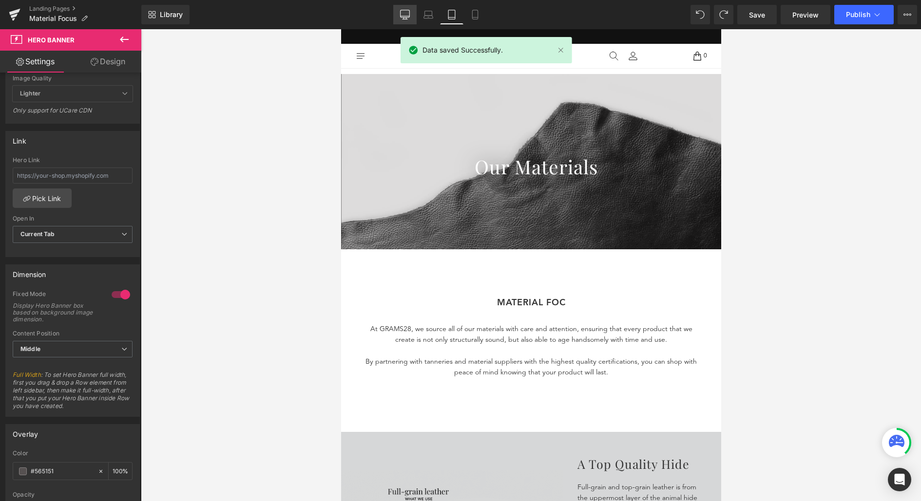
drag, startPoint x: 403, startPoint y: 14, endPoint x: 343, endPoint y: 110, distance: 112.7
click at [403, 14] on icon at bounding box center [405, 15] width 10 height 10
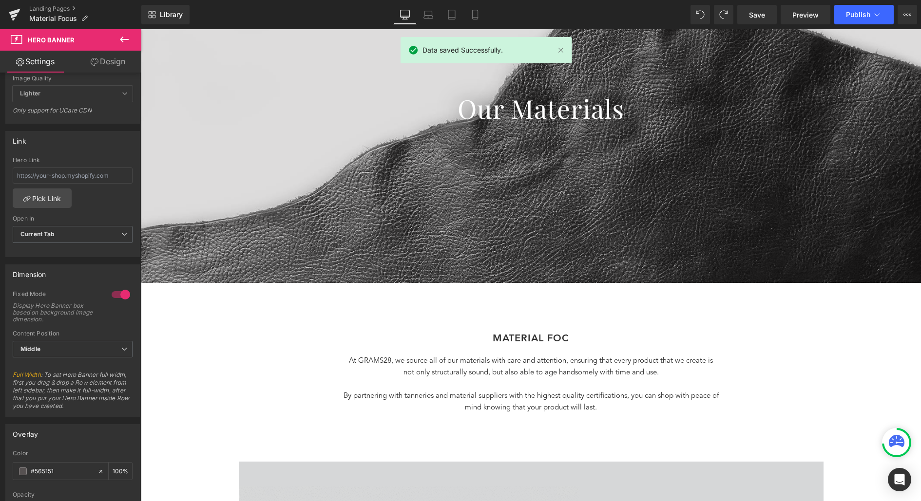
scroll to position [170, 0]
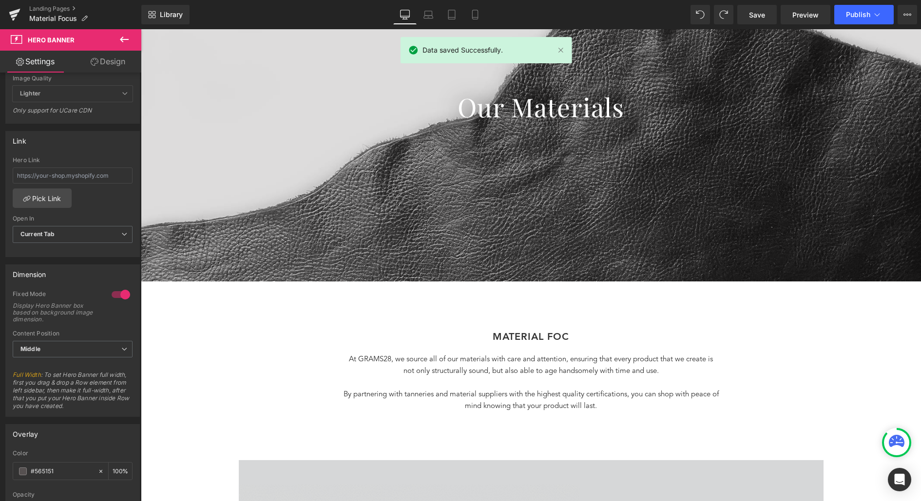
click at [566, 337] on h1 "MATERIAL FOC" at bounding box center [531, 338] width 570 height 14
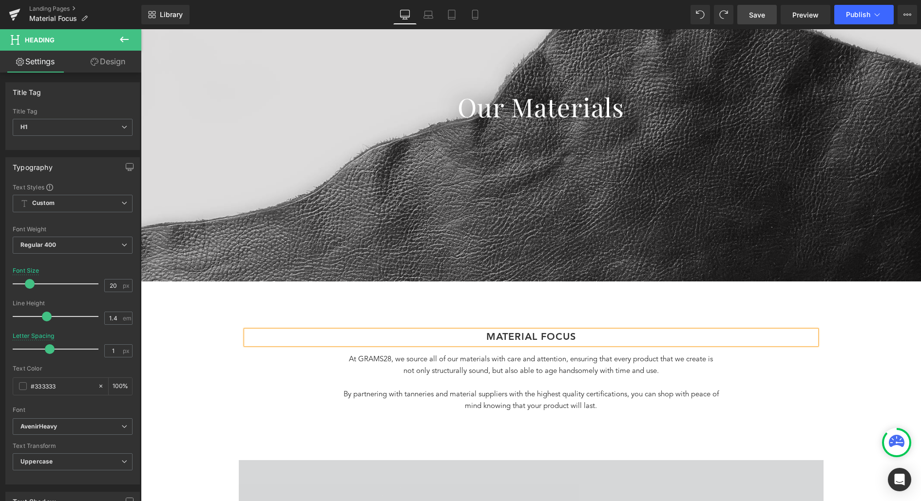
click at [749, 7] on link "Save" at bounding box center [756, 14] width 39 height 19
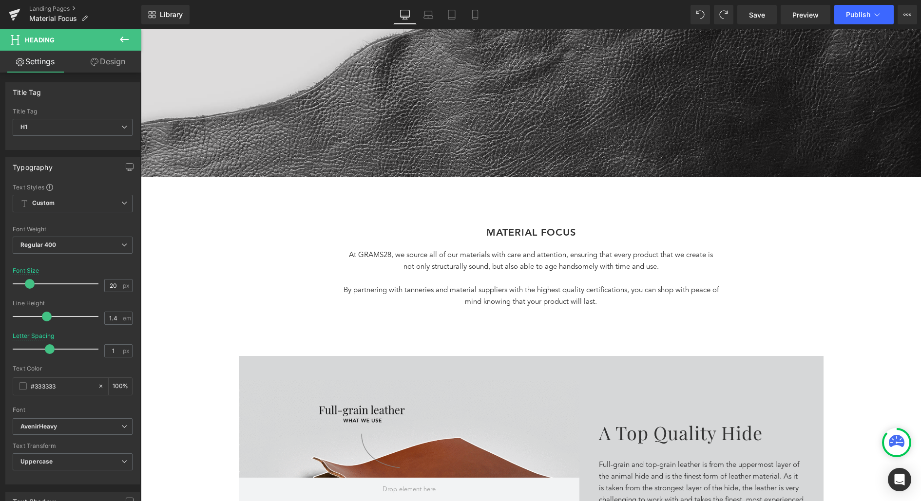
scroll to position [293, 0]
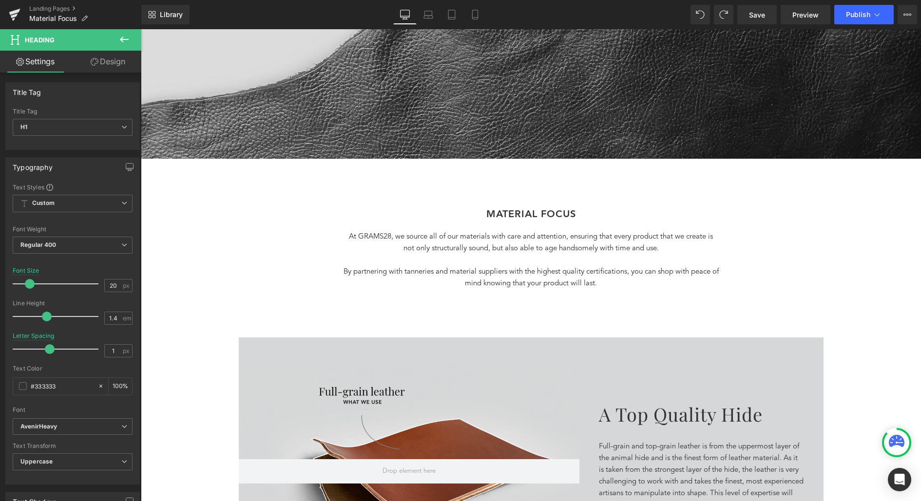
click at [122, 43] on icon at bounding box center [124, 40] width 12 height 12
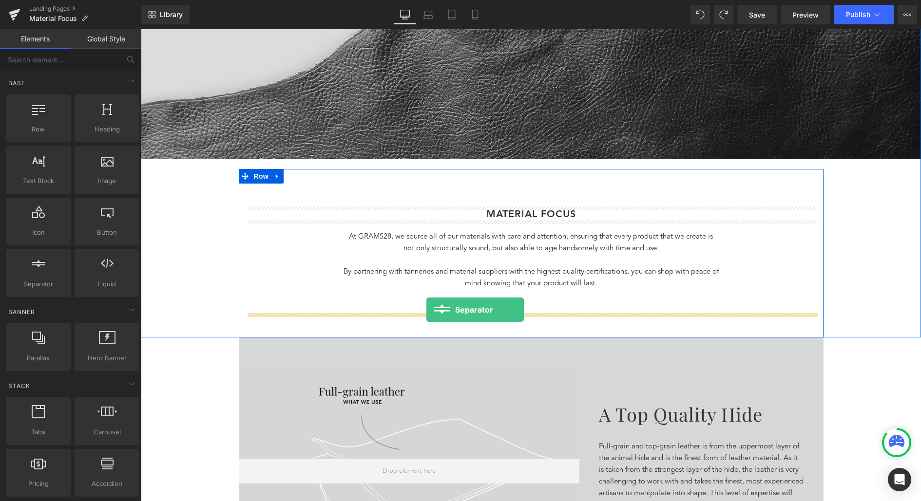
drag, startPoint x: 172, startPoint y: 309, endPoint x: 426, endPoint y: 310, distance: 253.8
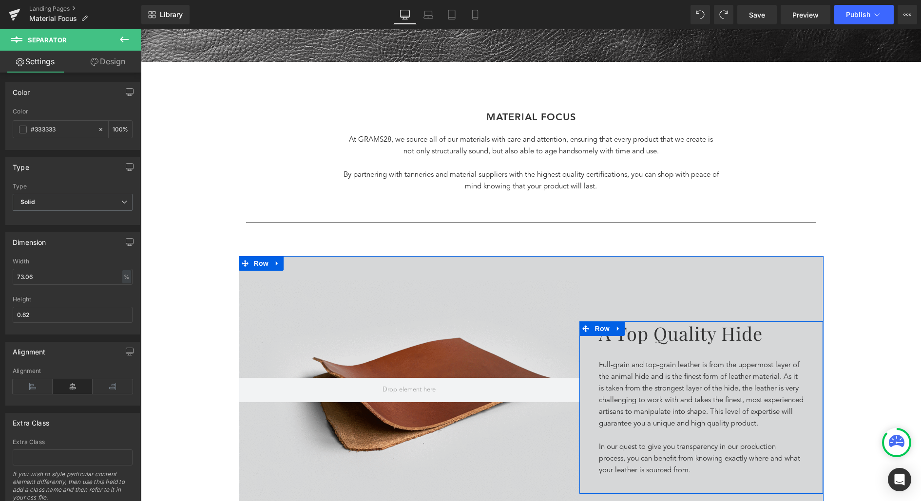
scroll to position [393, 0]
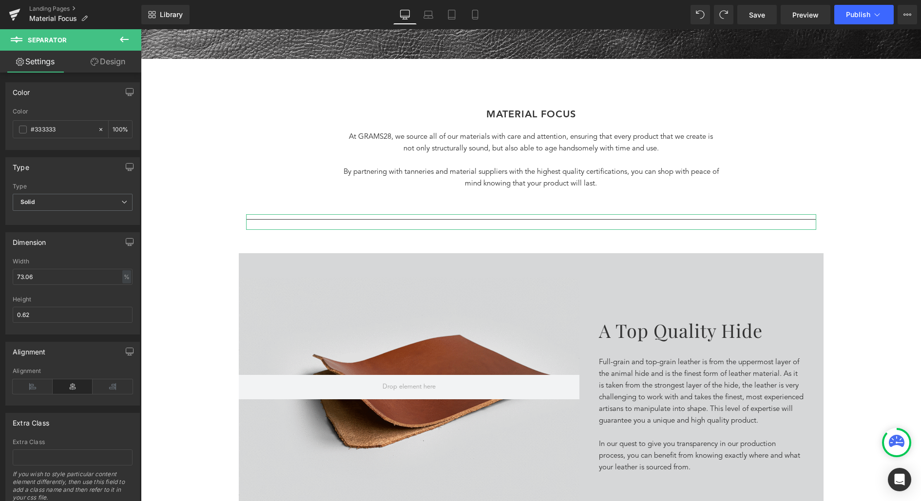
click at [98, 62] on link "Design" at bounding box center [108, 62] width 71 height 22
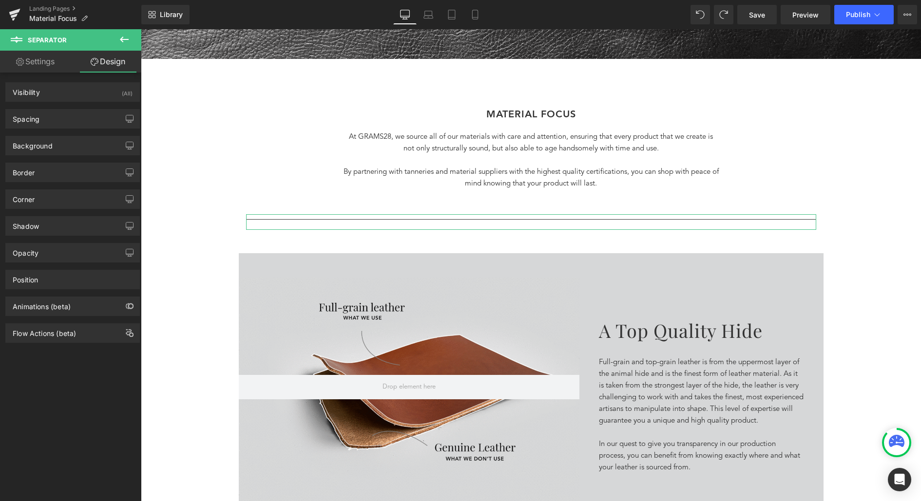
click at [39, 59] on link "Settings" at bounding box center [35, 62] width 71 height 22
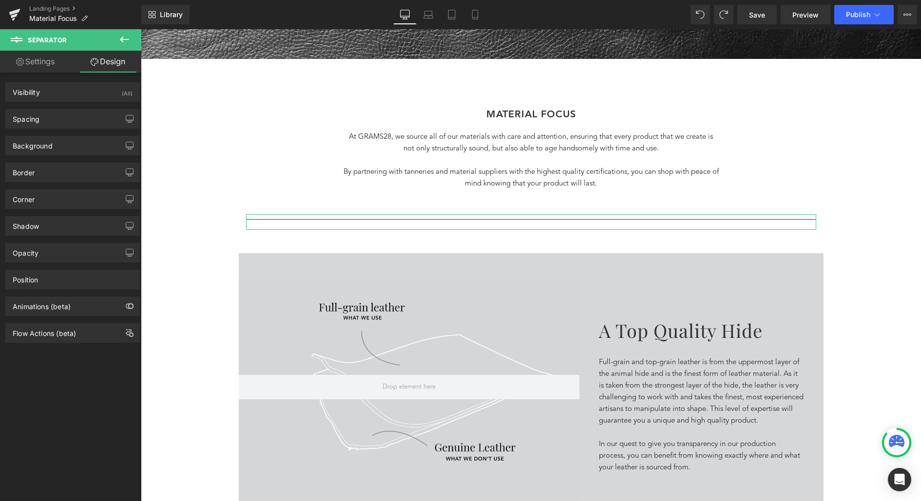
type input "100"
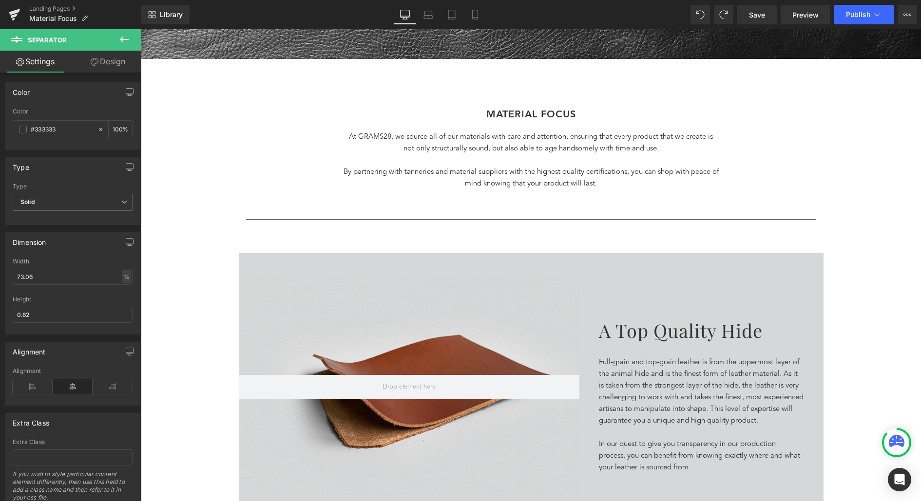
click at [125, 37] on icon at bounding box center [124, 40] width 12 height 12
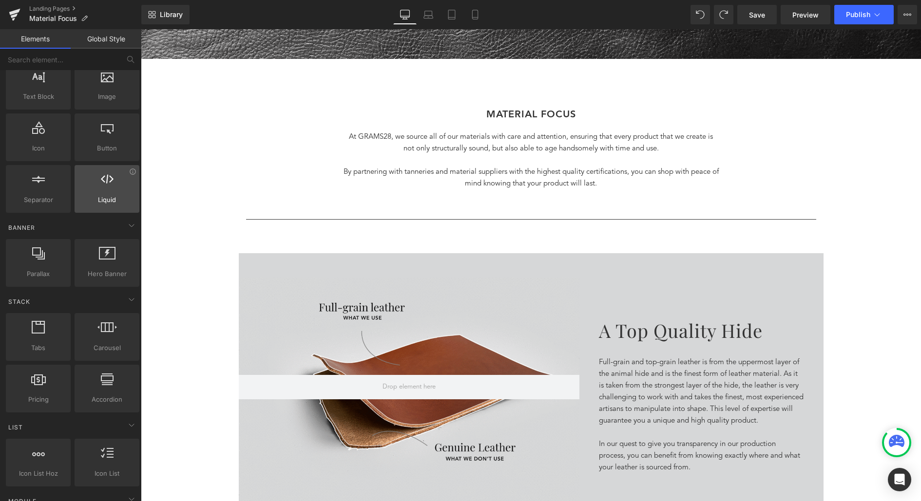
scroll to position [86, 0]
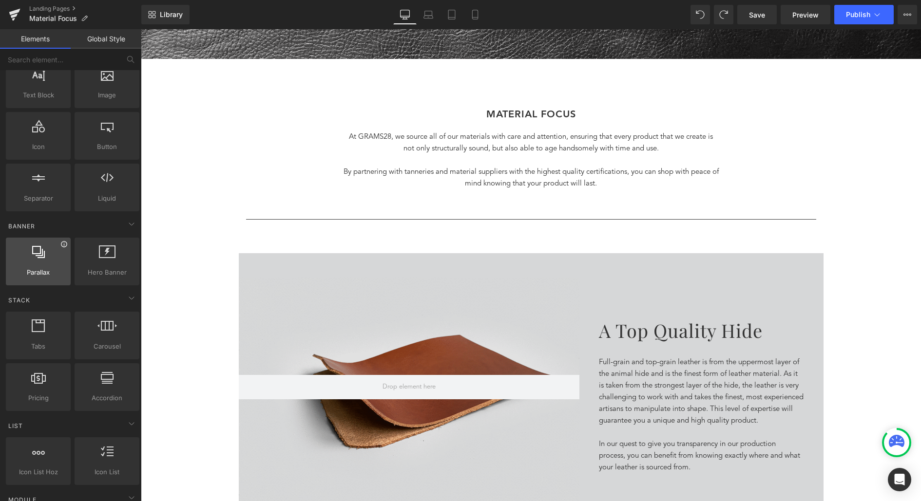
click at [62, 246] on icon at bounding box center [63, 244] width 7 height 7
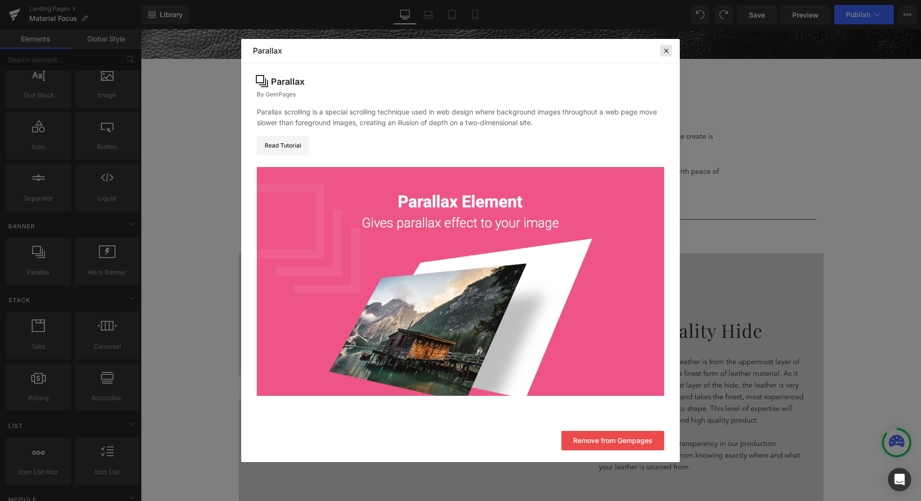
click at [669, 54] on icon at bounding box center [666, 50] width 9 height 9
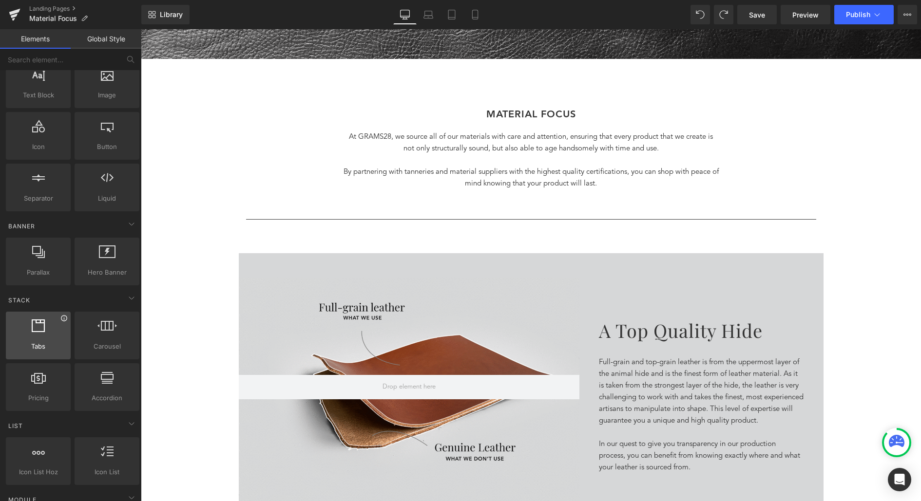
click at [62, 319] on icon at bounding box center [63, 318] width 7 height 7
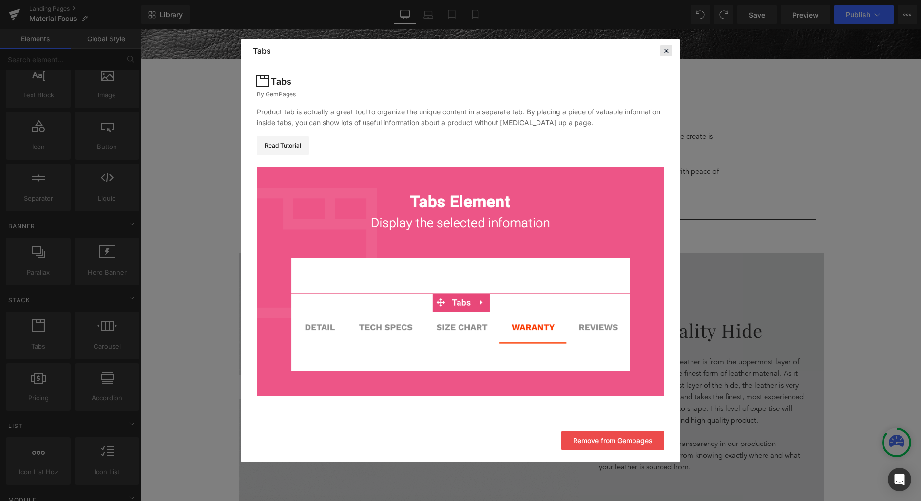
click at [669, 49] on icon at bounding box center [666, 50] width 9 height 9
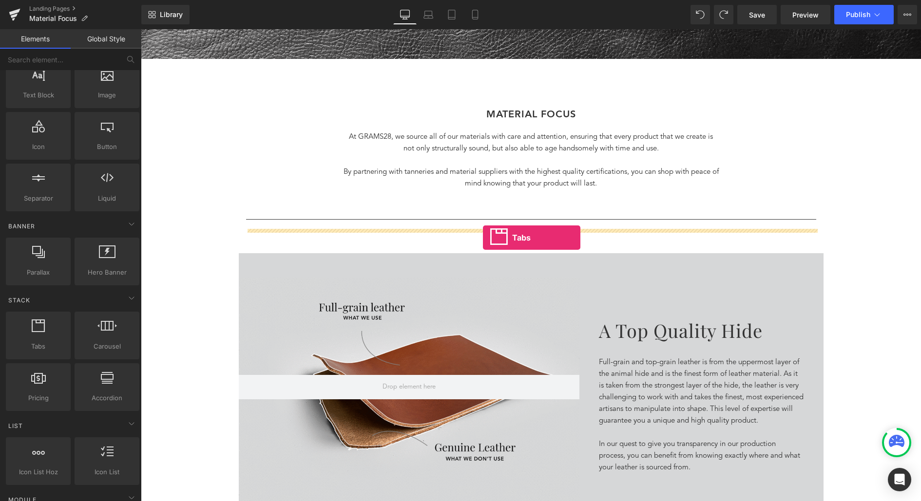
drag, startPoint x: 189, startPoint y: 355, endPoint x: 483, endPoint y: 238, distance: 317.3
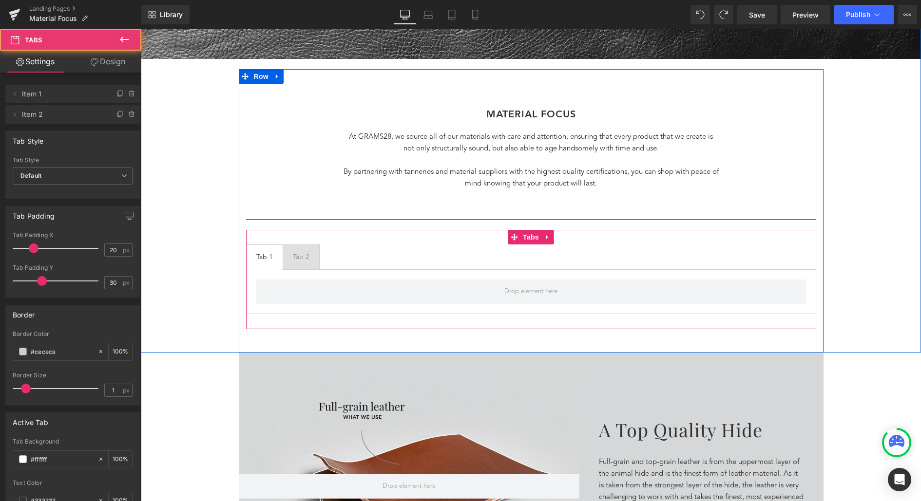
click at [445, 264] on ul "Tab 1 Text Block Tab 2 Text Block" at bounding box center [531, 257] width 570 height 25
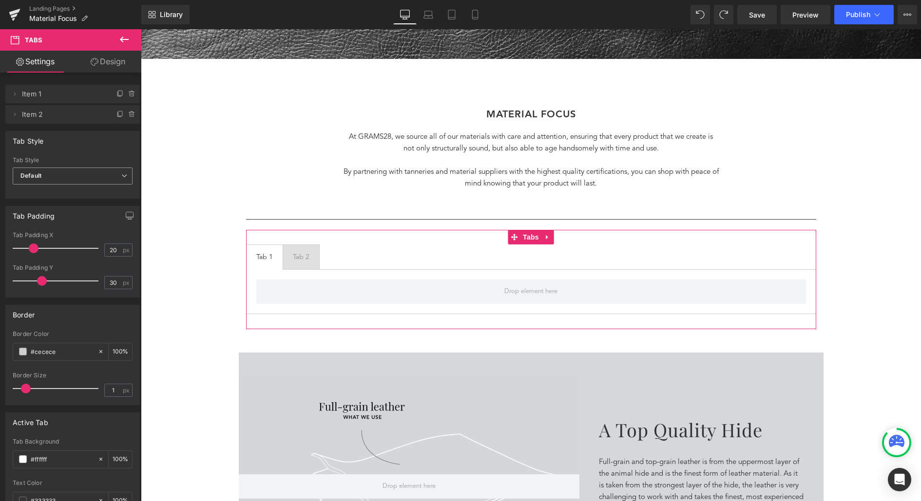
click at [78, 169] on span "Default" at bounding box center [73, 176] width 120 height 17
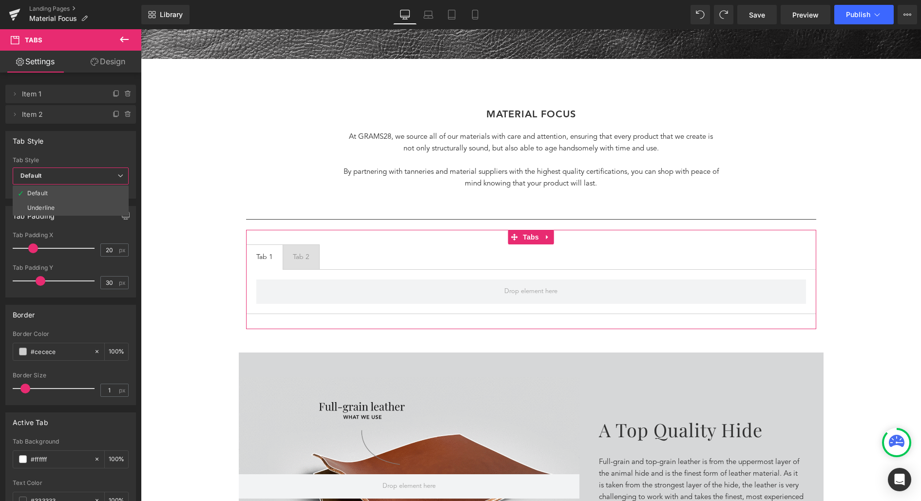
click at [79, 170] on span "Default" at bounding box center [71, 176] width 116 height 17
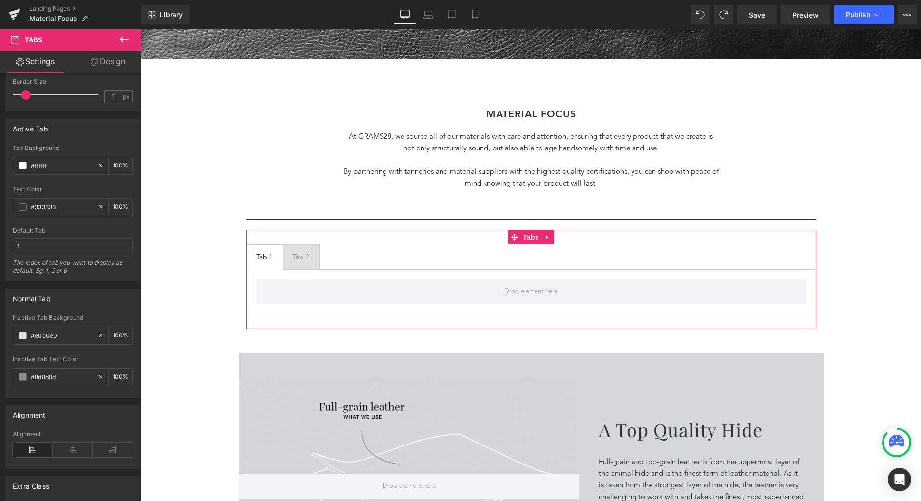
scroll to position [307, 0]
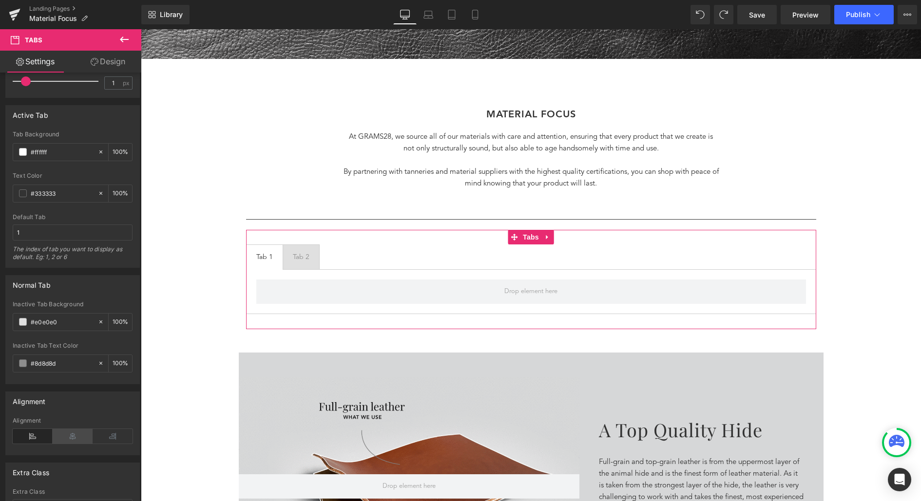
click at [74, 430] on icon at bounding box center [73, 436] width 40 height 15
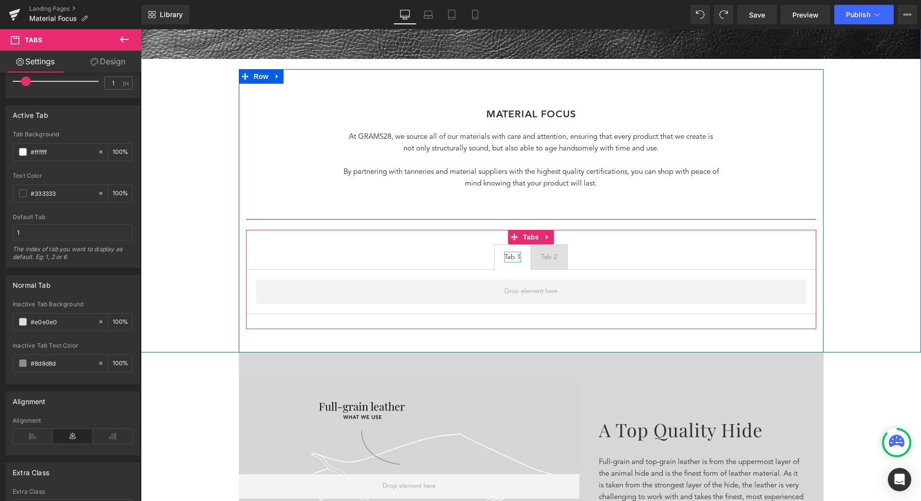
click at [510, 257] on div "Tab 1" at bounding box center [512, 257] width 17 height 11
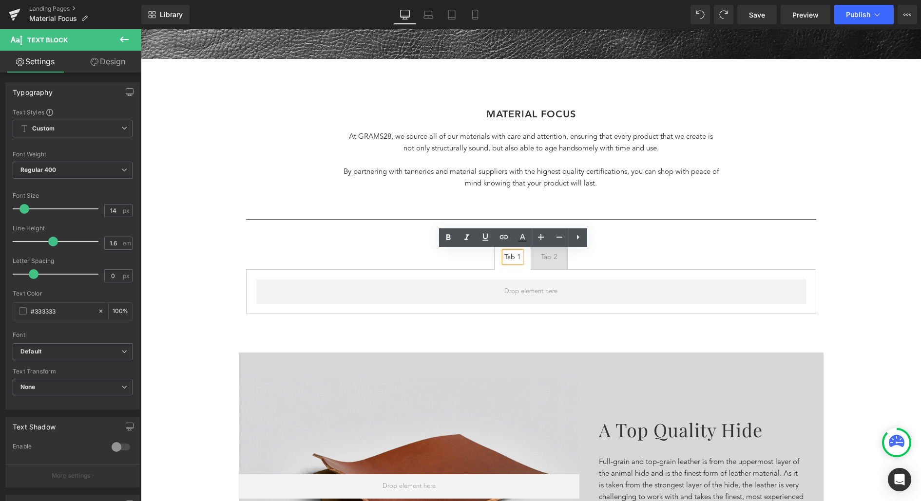
click at [513, 256] on div "Tab 1" at bounding box center [512, 257] width 17 height 11
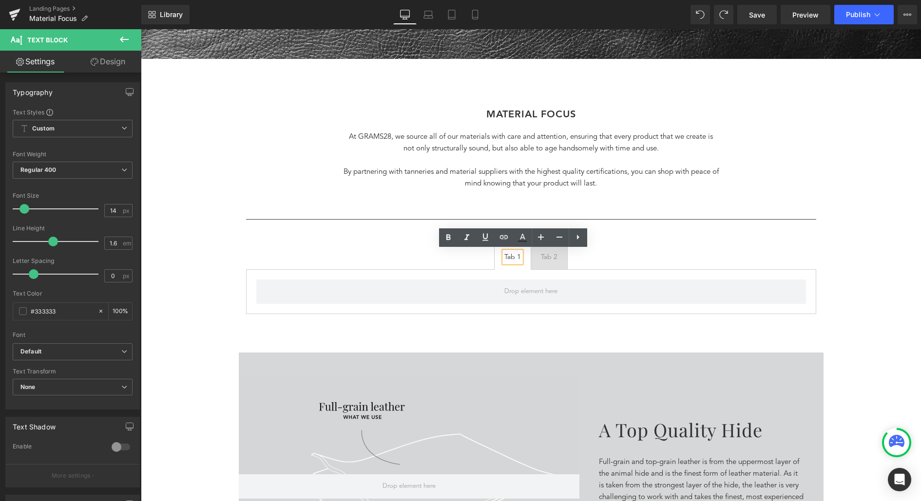
click at [513, 256] on div "Tab 1" at bounding box center [512, 257] width 17 height 11
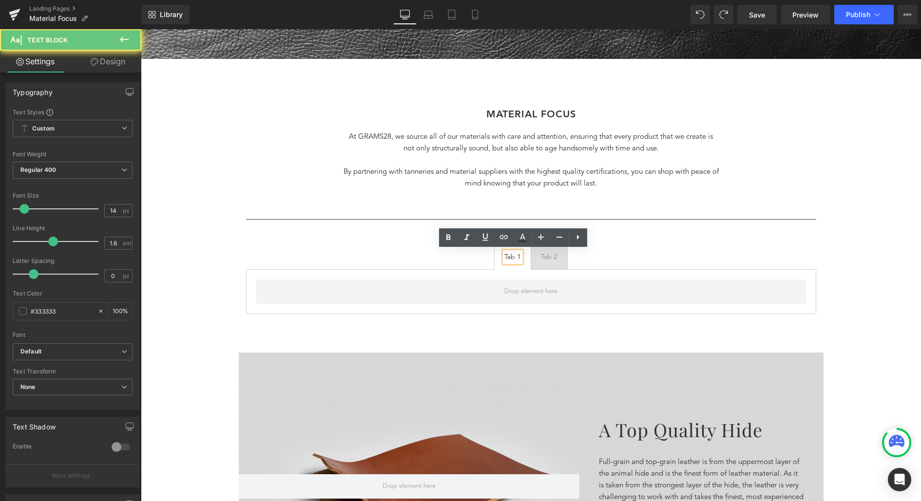
click at [513, 256] on div "Tab 1" at bounding box center [512, 257] width 17 height 11
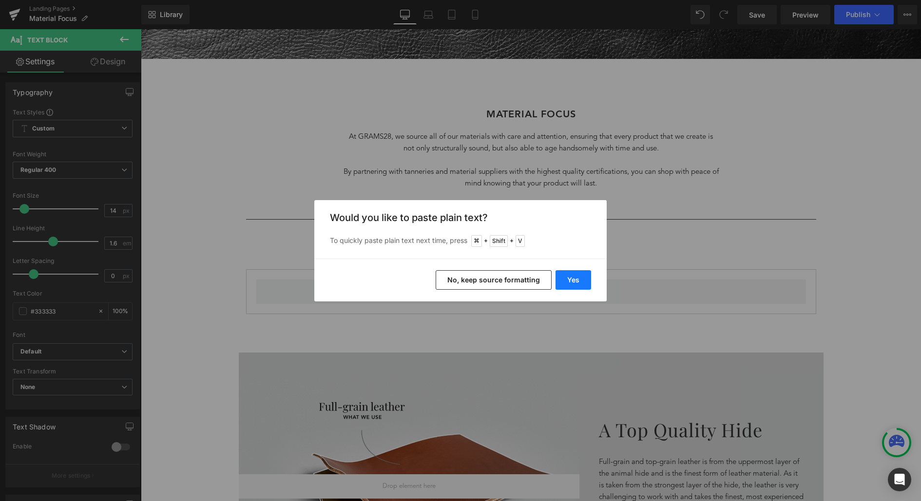
click at [569, 279] on button "Yes" at bounding box center [573, 279] width 36 height 19
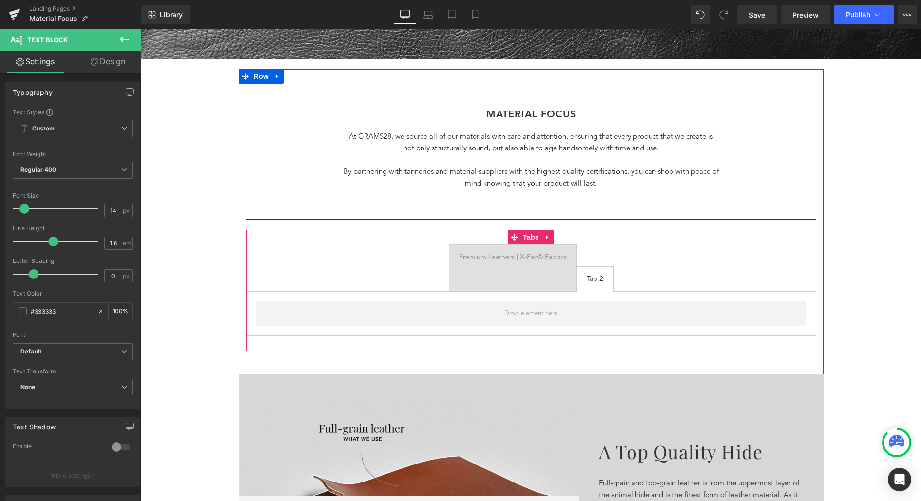
click at [583, 272] on span "Tab 2 Text Block" at bounding box center [595, 279] width 36 height 24
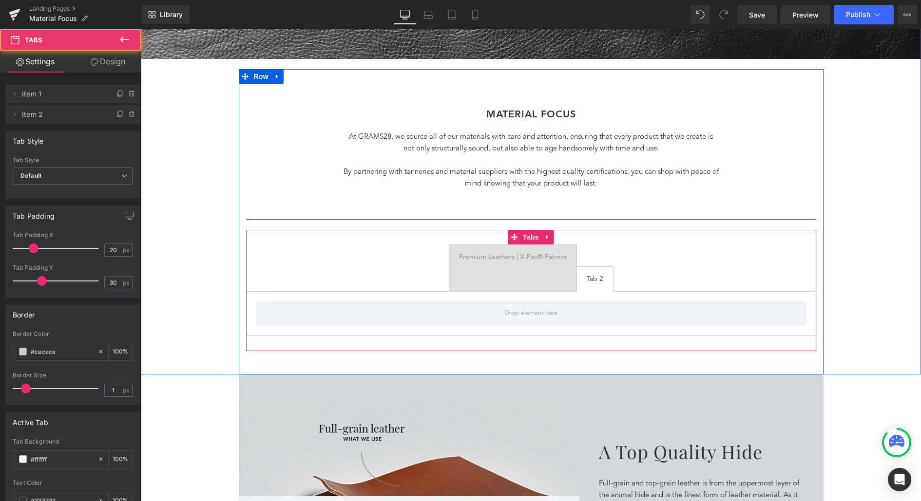
click at [551, 274] on div at bounding box center [513, 279] width 108 height 11
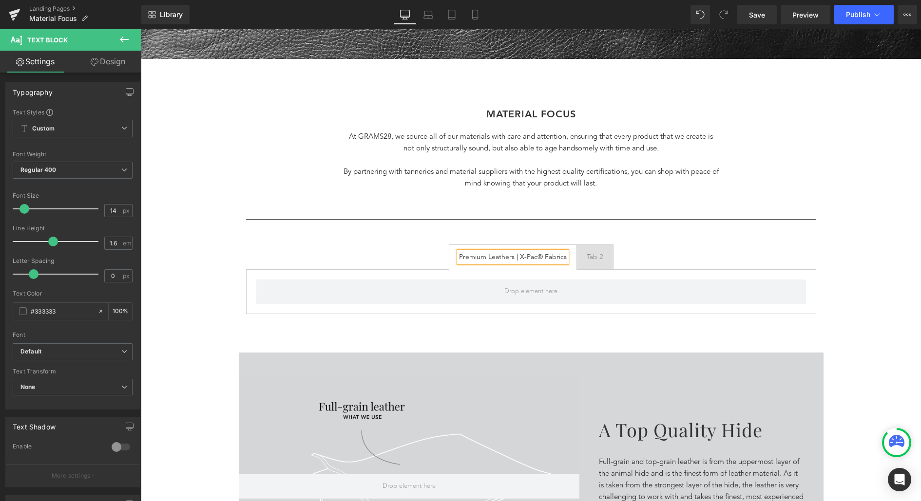
click at [591, 255] on div "Tab 2" at bounding box center [595, 257] width 17 height 11
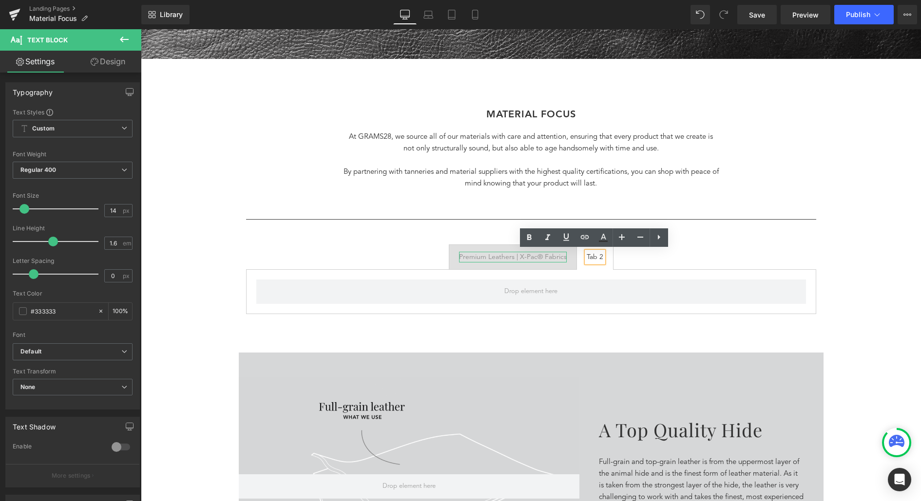
click at [524, 256] on div "Premium Leathers | X-Pac® Fabrics" at bounding box center [513, 257] width 108 height 11
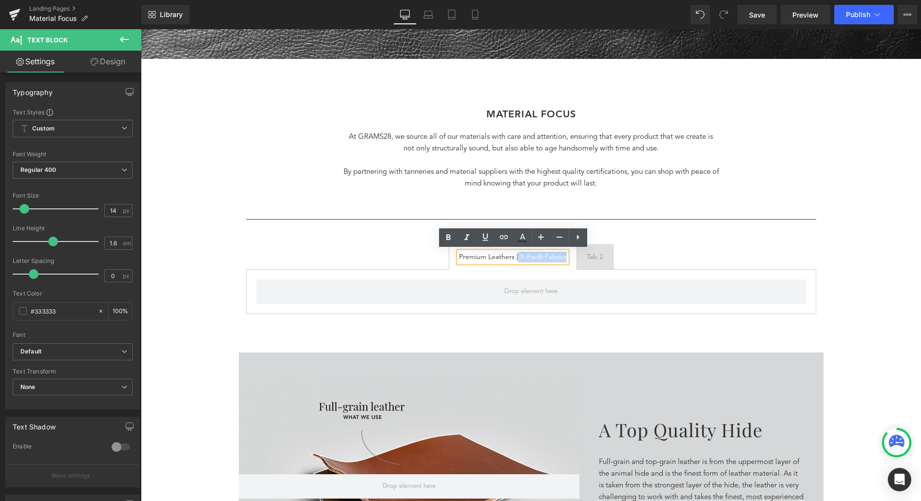
drag, startPoint x: 517, startPoint y: 256, endPoint x: 570, endPoint y: 256, distance: 52.1
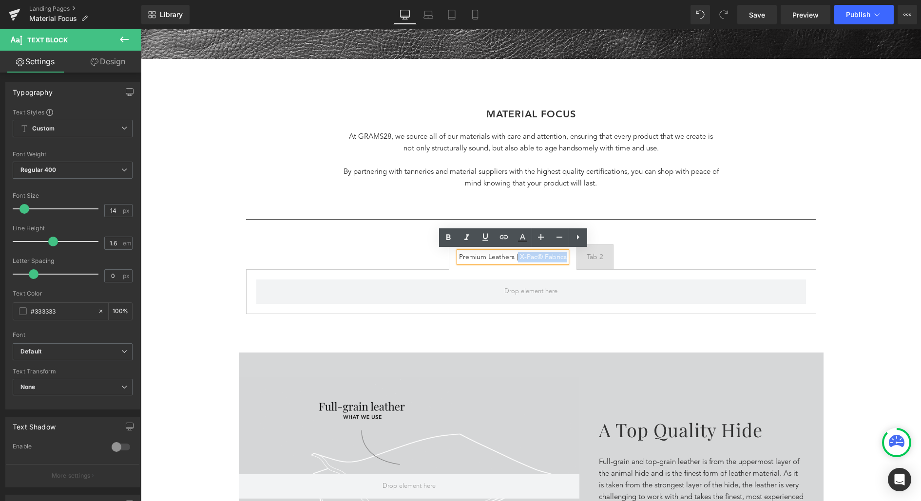
click at [570, 256] on span "Premium Leathers | X-Pac® Fabrics Text Block" at bounding box center [512, 257] width 127 height 24
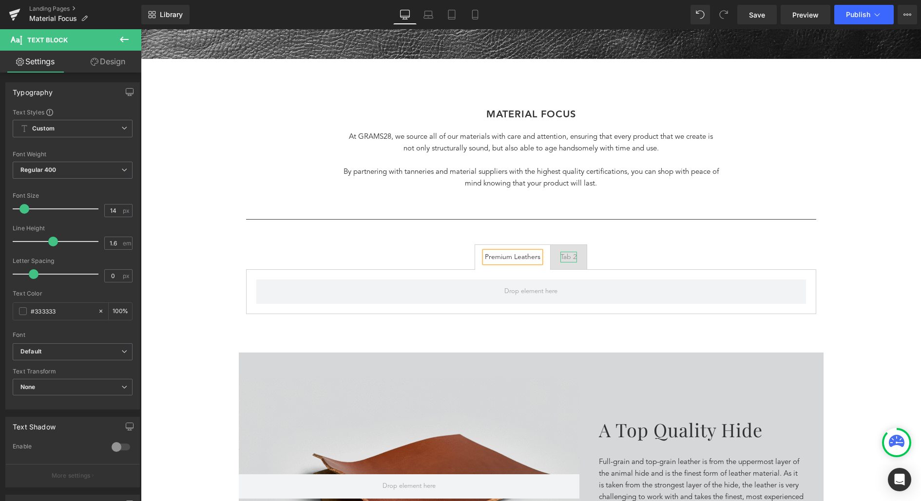
click at [566, 255] on div "Tab 2" at bounding box center [568, 257] width 17 height 11
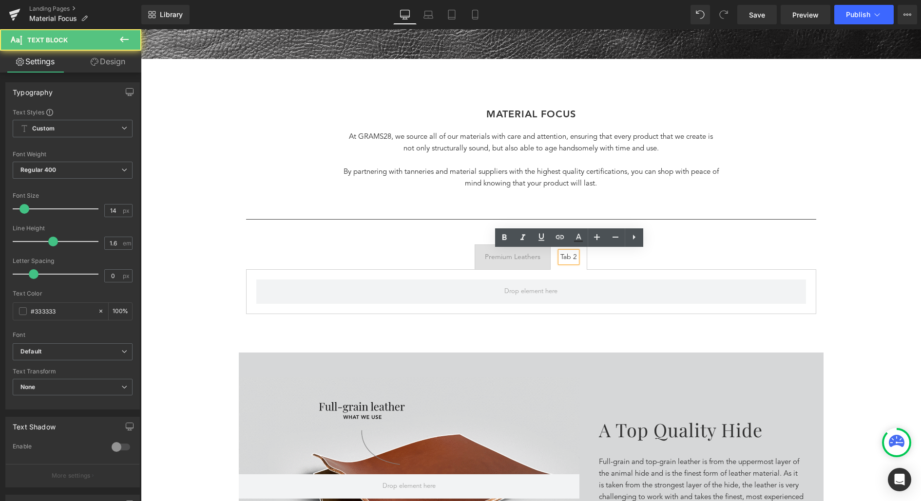
click at [568, 255] on div "Tab 2" at bounding box center [568, 257] width 17 height 11
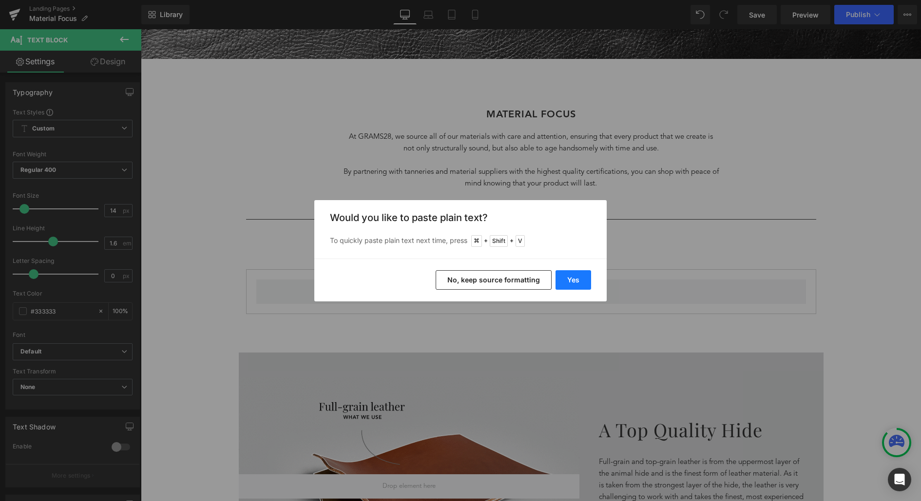
click at [573, 274] on button "Yes" at bounding box center [573, 279] width 36 height 19
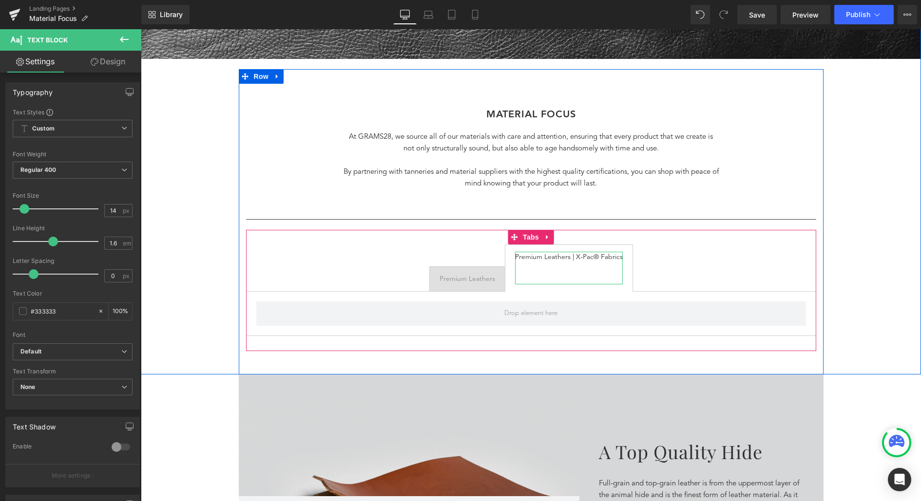
click at [577, 256] on div "Premium Leathers | X-Pac® Fabrics" at bounding box center [569, 268] width 108 height 33
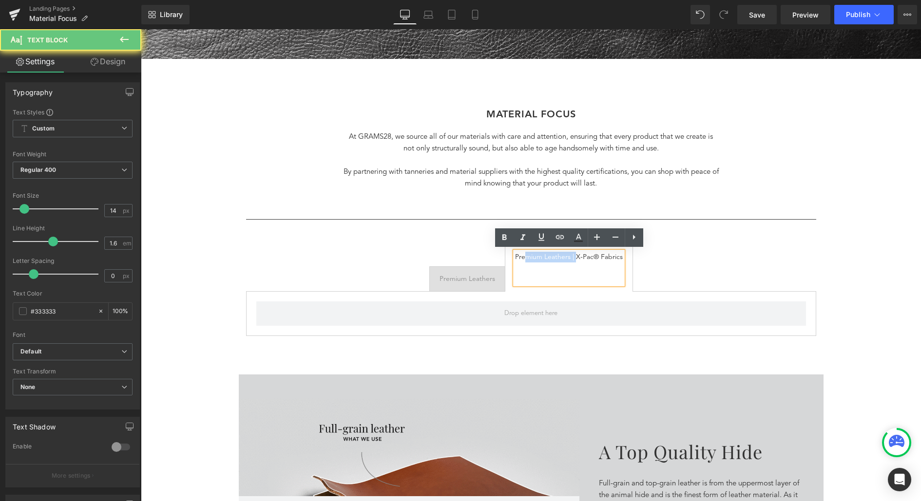
drag, startPoint x: 575, startPoint y: 256, endPoint x: 512, endPoint y: 249, distance: 63.2
click at [513, 249] on span "Premium Leathers | X-Pac® Fabrics Text Block" at bounding box center [568, 268] width 127 height 46
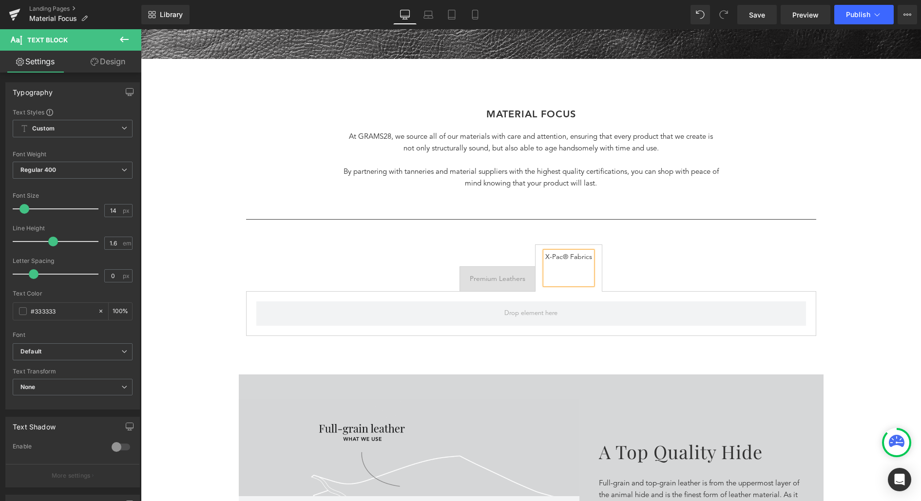
click at [565, 285] on div "X-Pac® Fabrics" at bounding box center [568, 268] width 47 height 33
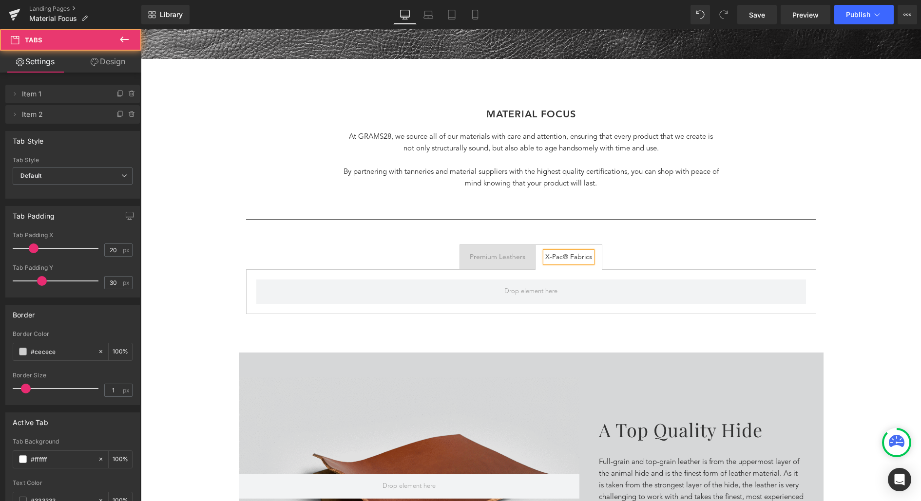
click at [601, 321] on div "Premium Leathers Text Block X-Pac® Fabrics Text Block Tabs" at bounding box center [531, 279] width 570 height 99
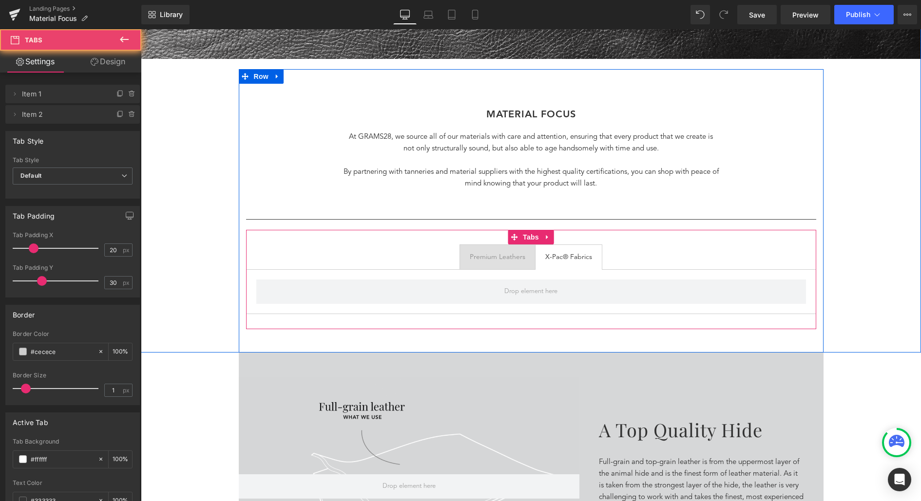
click at [648, 247] on ul "Premium Leathers Text Block X-Pac® Fabrics Text Block" at bounding box center [531, 257] width 570 height 25
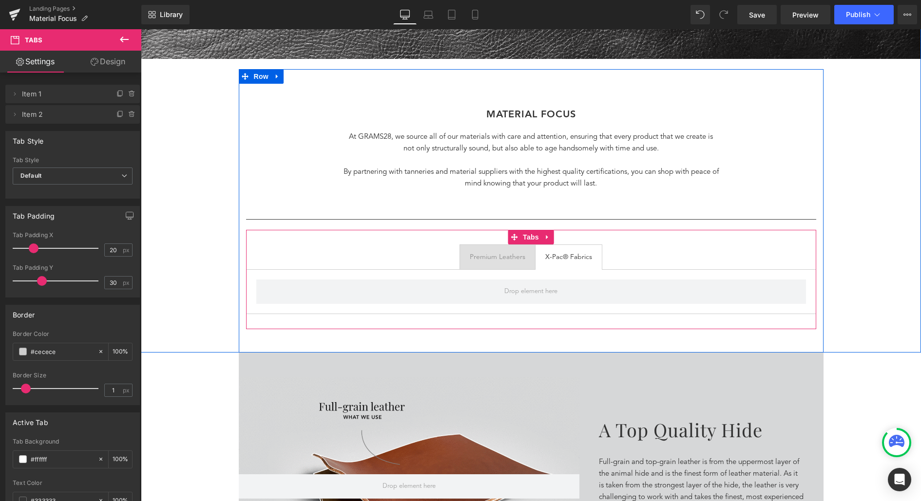
click at [513, 252] on div "Premium Leathers Text Block" at bounding box center [498, 257] width 56 height 11
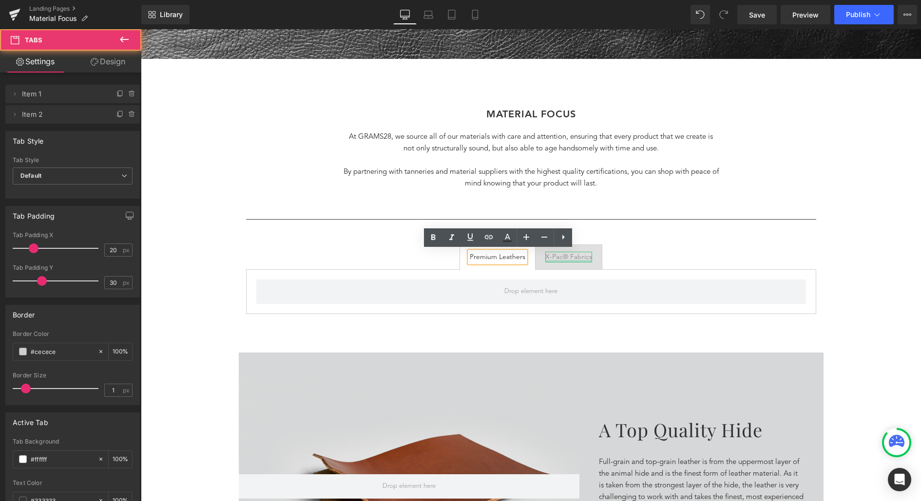
click at [566, 262] on span "X-Pac® Fabrics Text Block" at bounding box center [568, 257] width 66 height 24
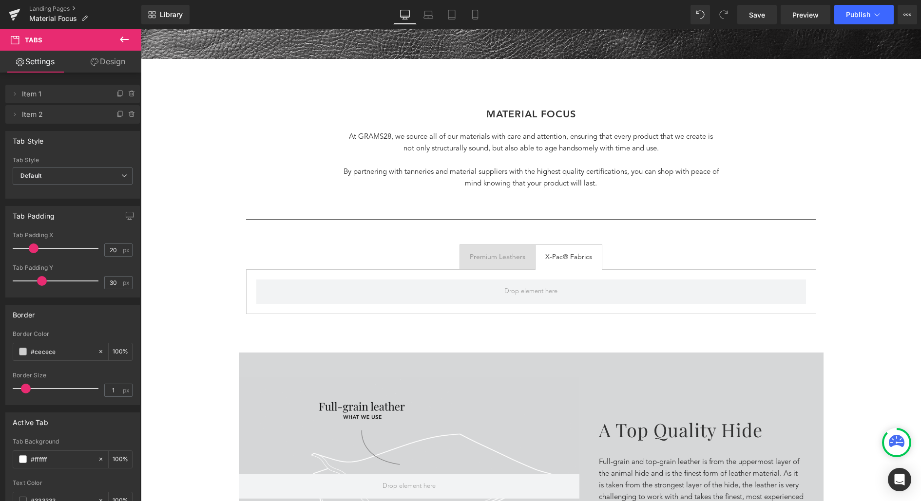
click at [485, 266] on span "Premium Leathers Text Block" at bounding box center [497, 257] width 75 height 24
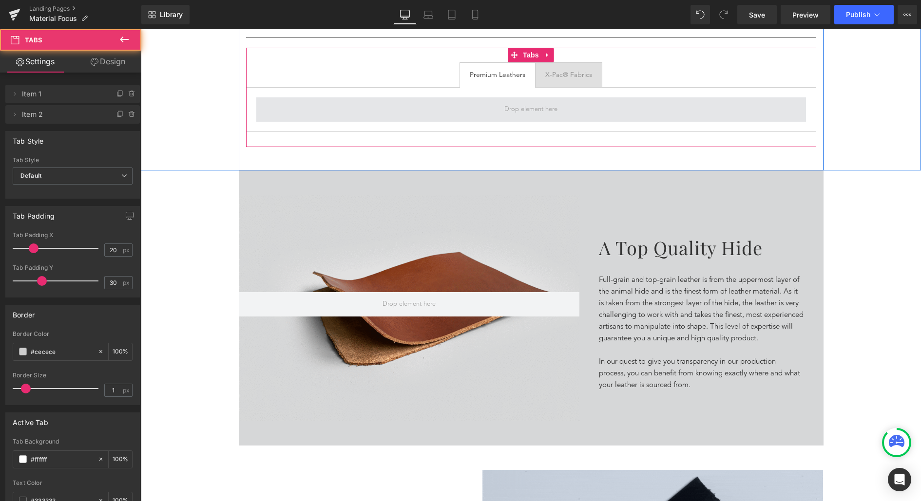
scroll to position [848, 0]
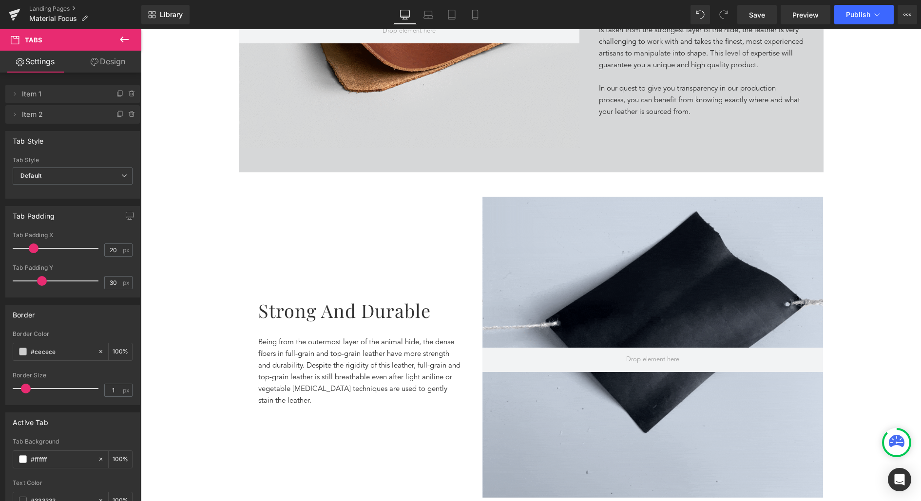
click at [123, 42] on icon at bounding box center [124, 40] width 12 height 12
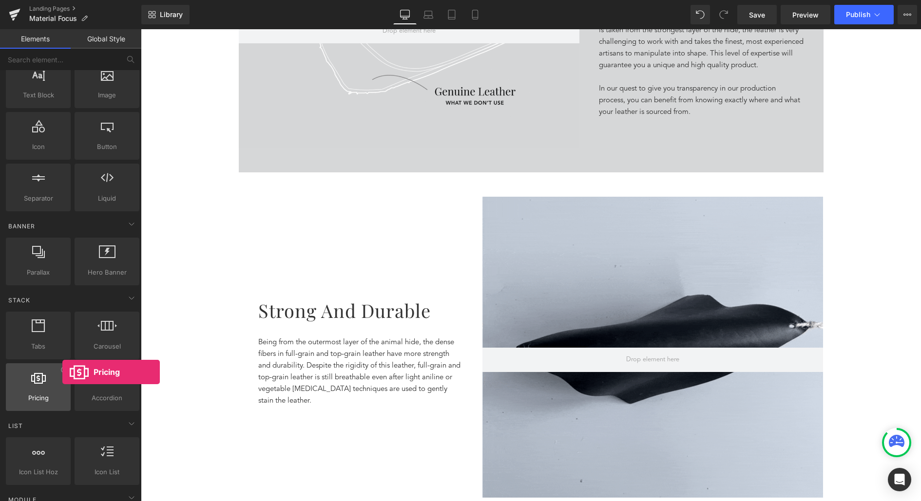
click at [62, 372] on div at bounding box center [38, 382] width 59 height 22
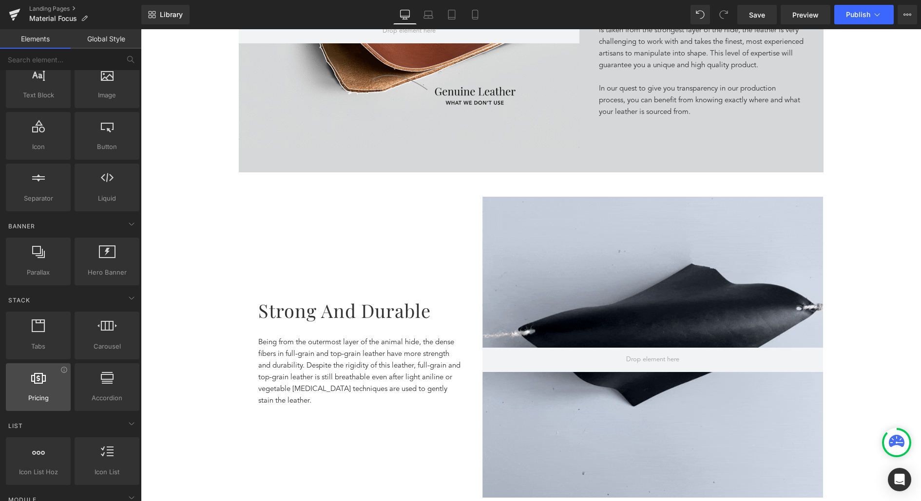
click at [65, 372] on div at bounding box center [38, 382] width 59 height 22
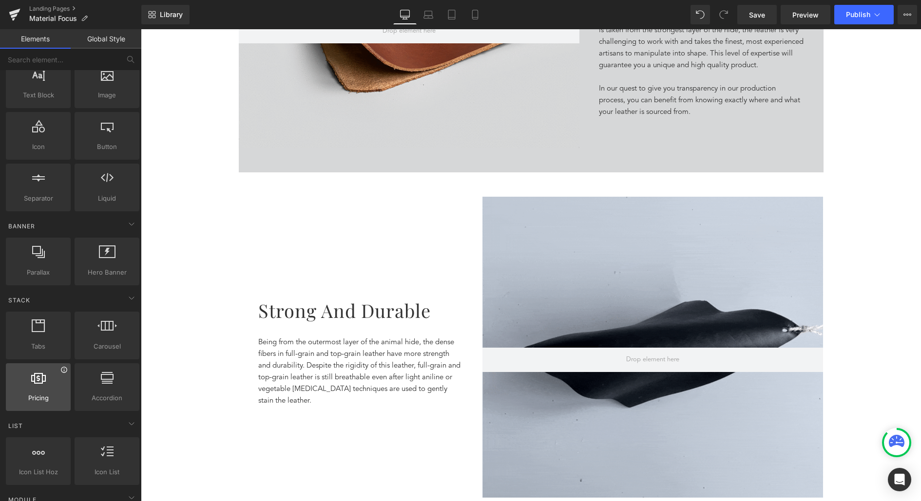
click at [63, 370] on icon at bounding box center [64, 370] width 6 height 6
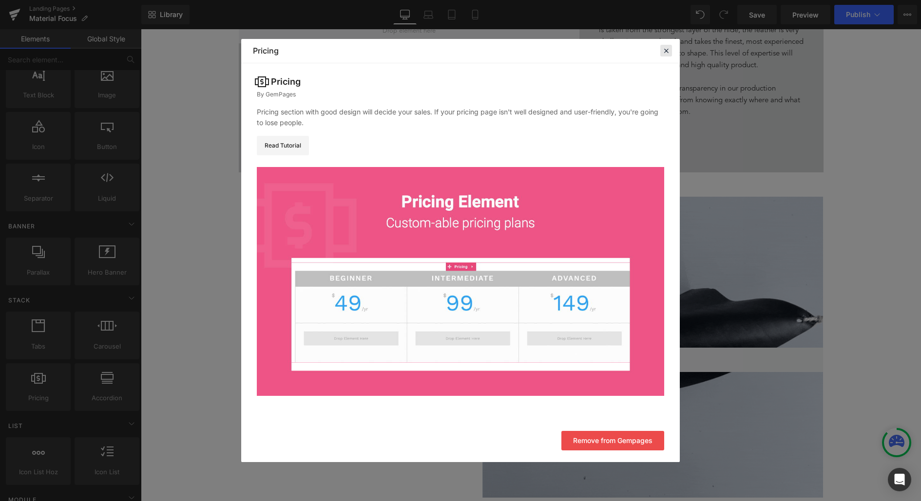
click at [660, 57] on div at bounding box center [666, 51] width 12 height 12
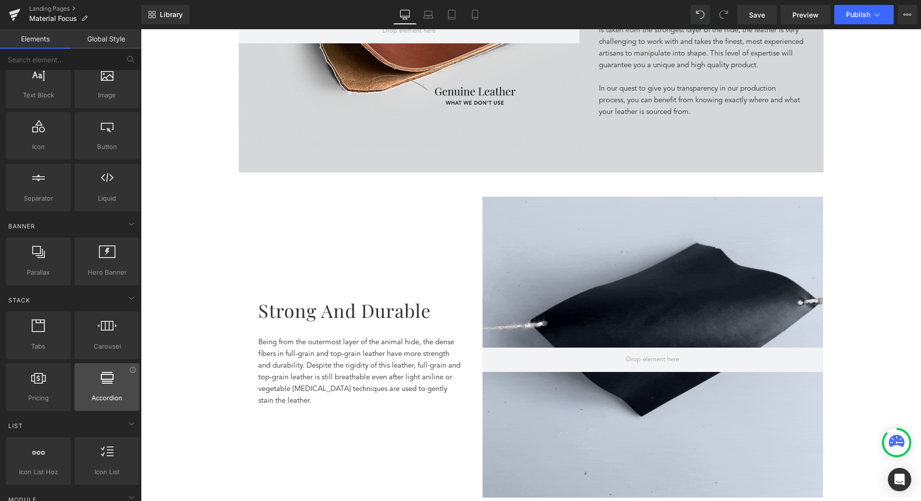
click at [131, 373] on div at bounding box center [106, 382] width 59 height 22
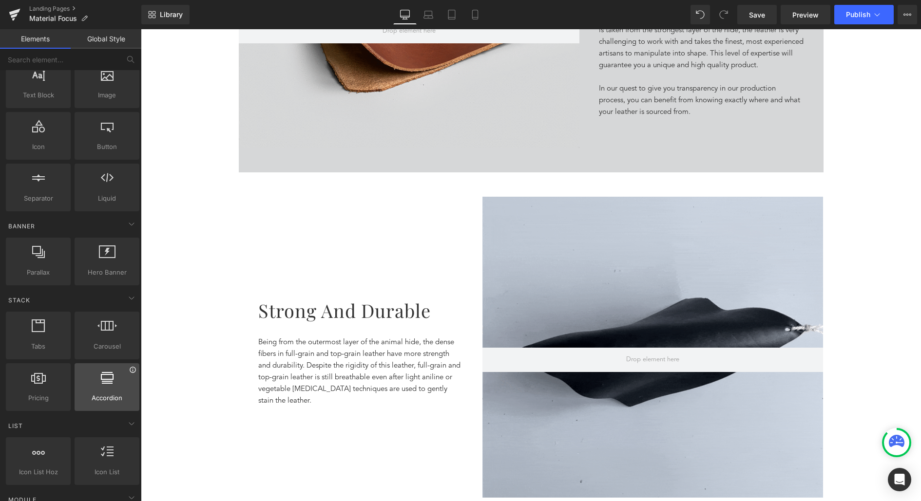
click at [131, 370] on icon at bounding box center [132, 369] width 7 height 7
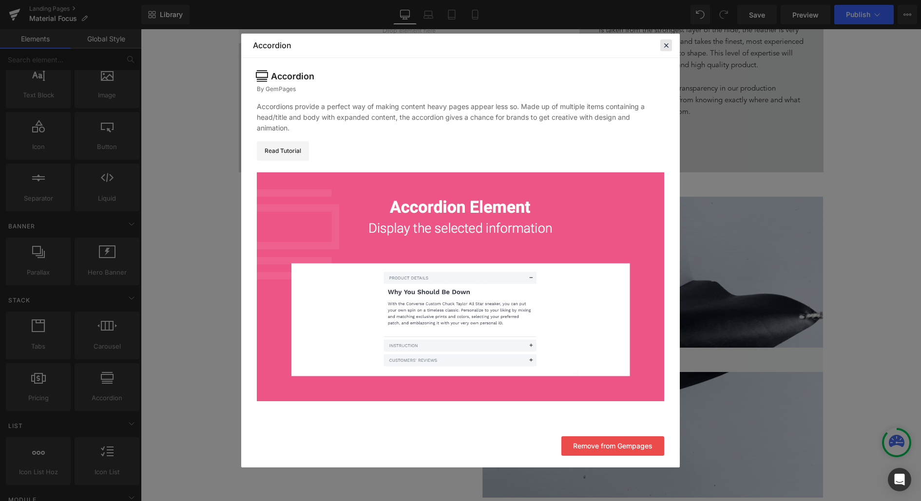
click at [663, 49] on icon at bounding box center [666, 45] width 9 height 9
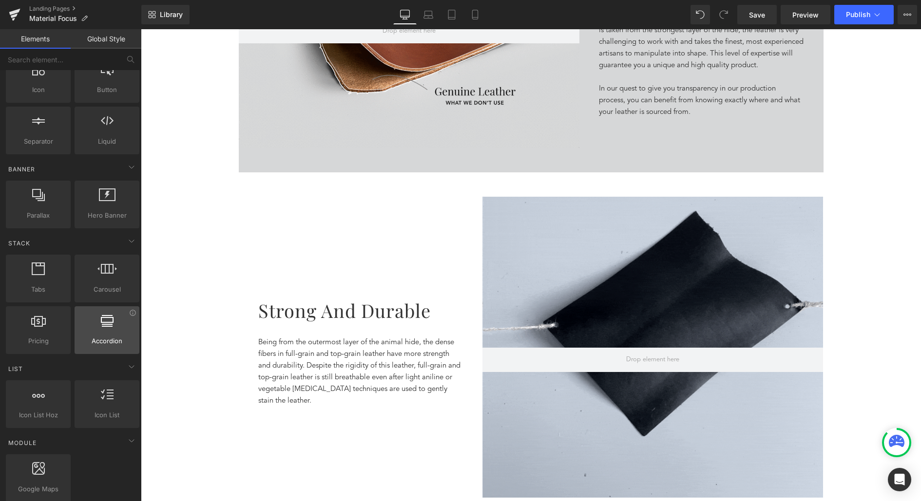
scroll to position [152, 0]
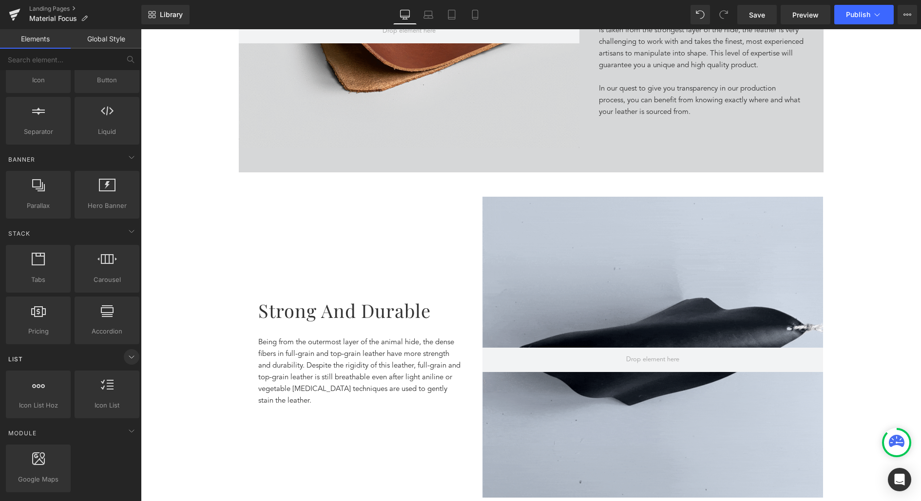
click at [127, 354] on icon at bounding box center [132, 357] width 12 height 12
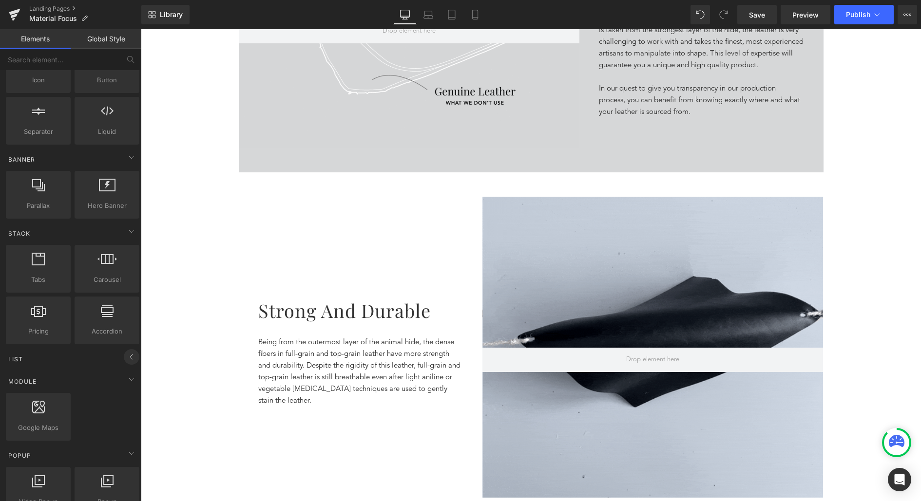
click at [127, 354] on icon at bounding box center [132, 357] width 12 height 12
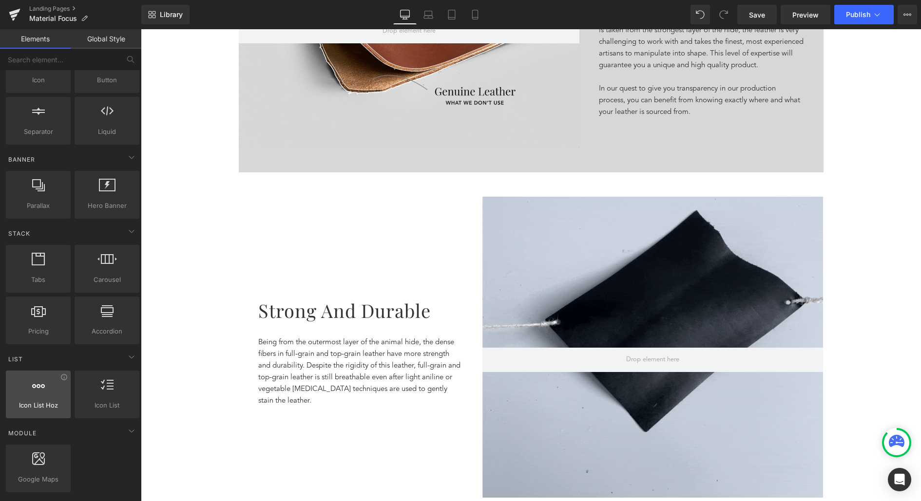
click at [62, 379] on div at bounding box center [38, 390] width 59 height 22
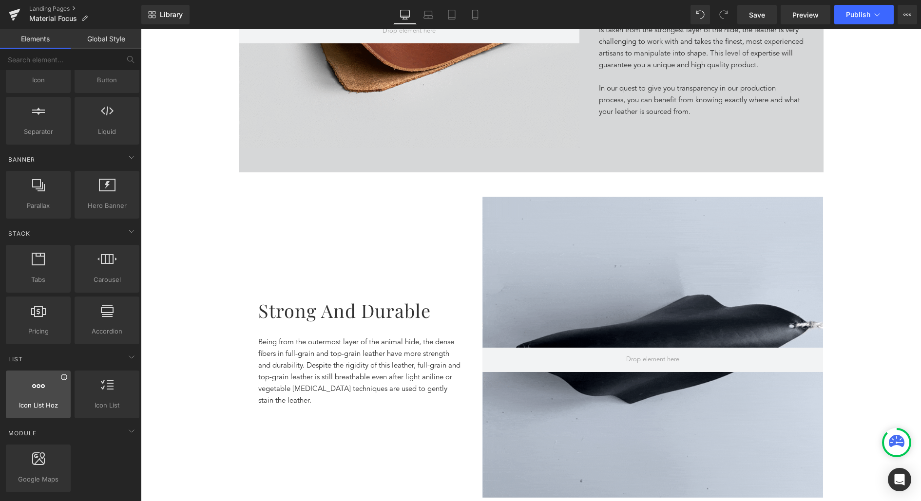
click at [65, 377] on icon at bounding box center [63, 377] width 7 height 7
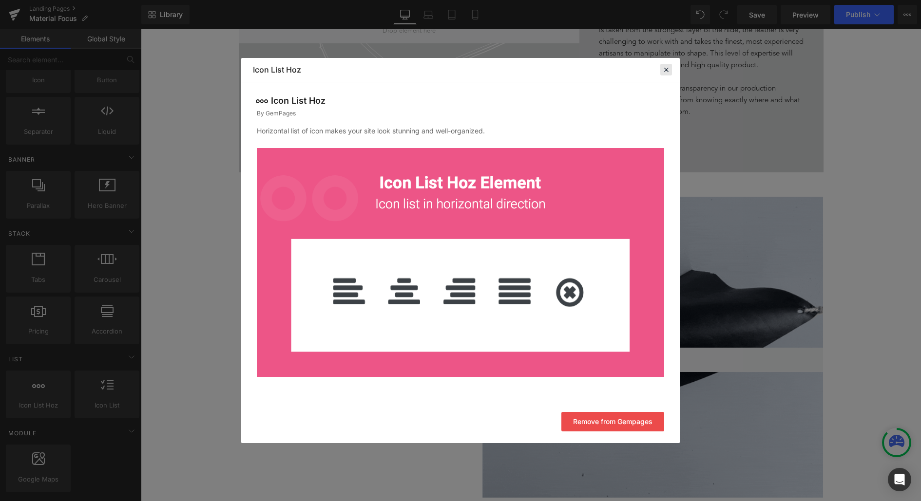
click at [667, 68] on icon at bounding box center [666, 69] width 9 height 9
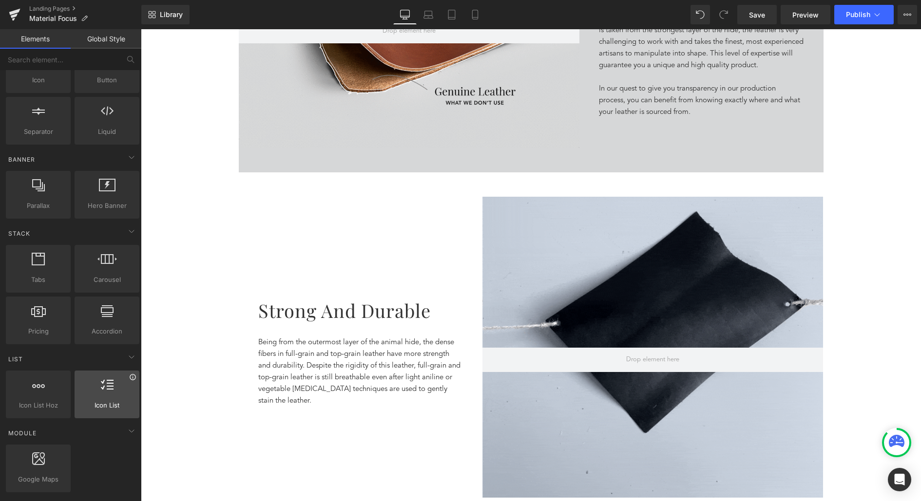
click at [129, 375] on icon at bounding box center [132, 377] width 7 height 7
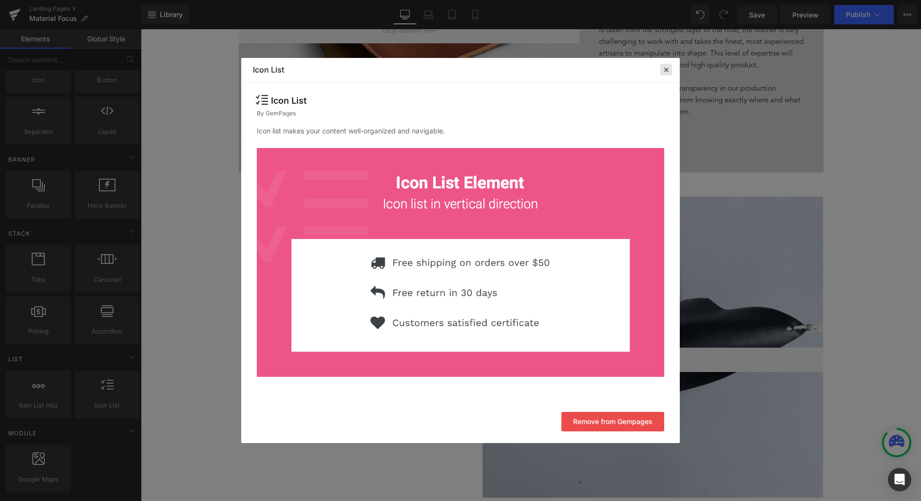
click at [666, 73] on icon at bounding box center [666, 69] width 9 height 9
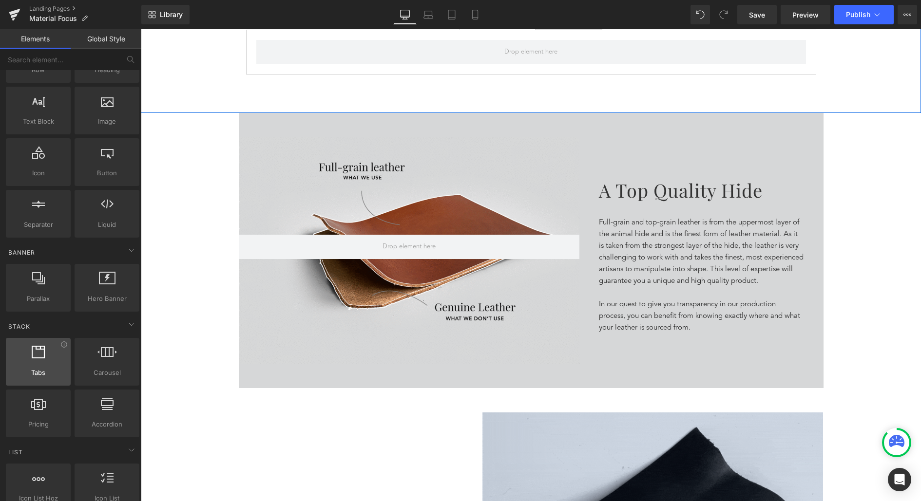
scroll to position [0, 0]
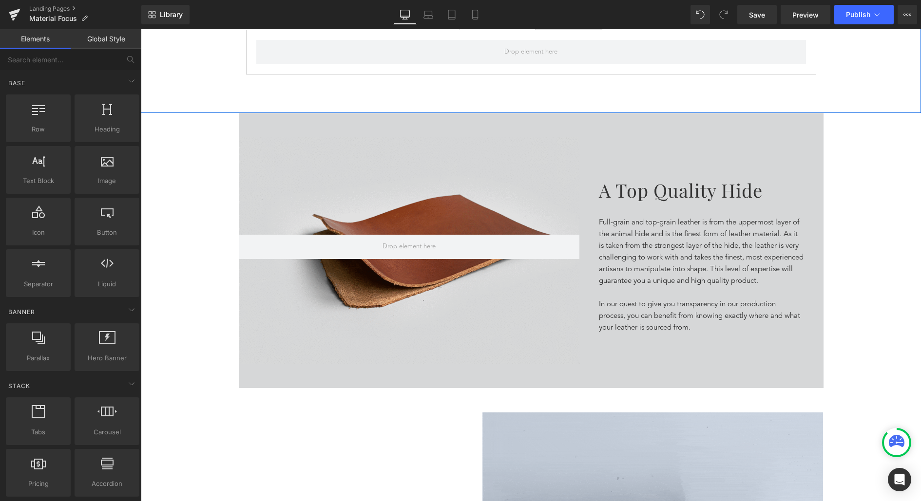
click at [93, 44] on link "Global Style" at bounding box center [106, 38] width 71 height 19
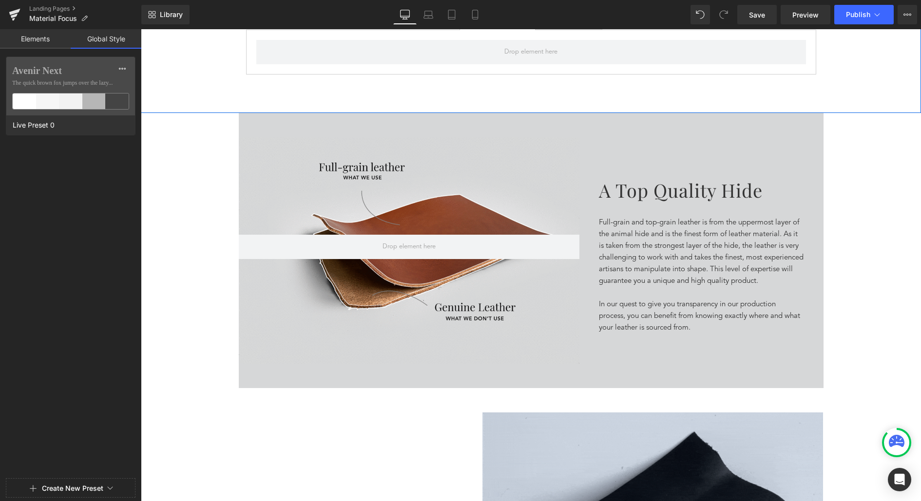
click at [28, 42] on link "Elements" at bounding box center [35, 38] width 71 height 19
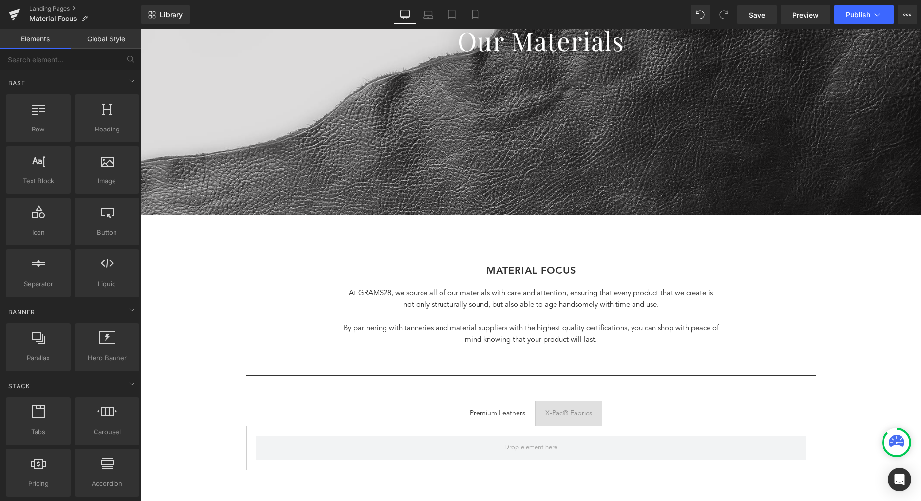
scroll to position [310, 0]
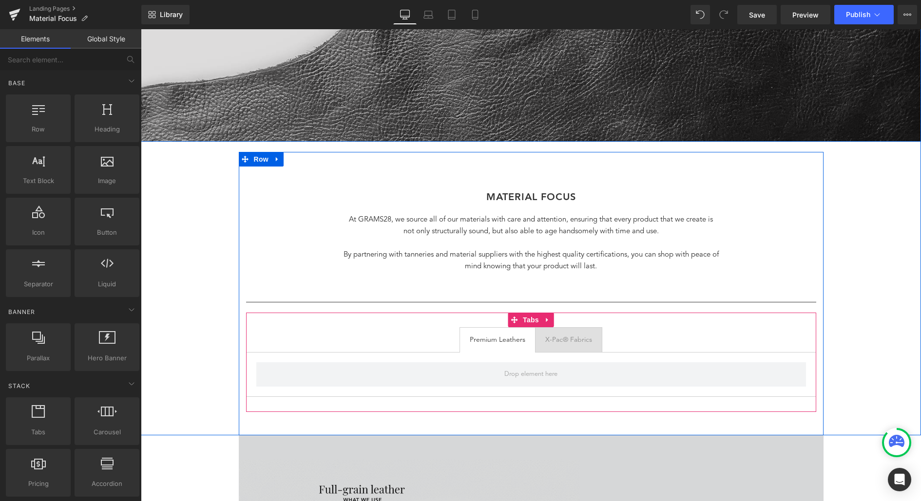
click at [141, 29] on div at bounding box center [141, 29] width 0 height 0
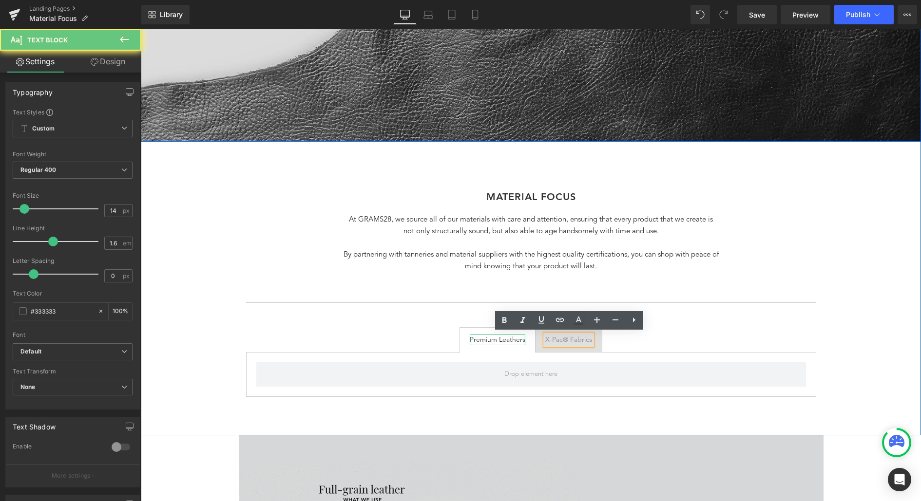
click at [497, 340] on div "Premium Leathers" at bounding box center [498, 340] width 56 height 11
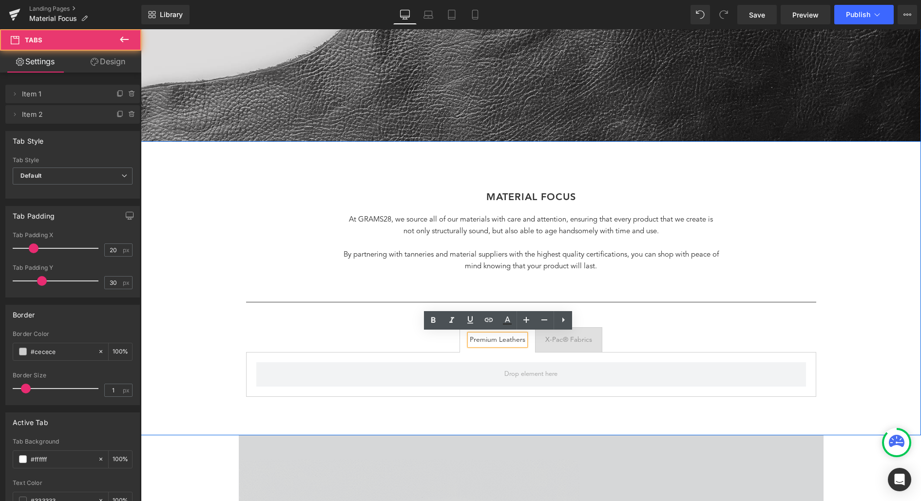
click at [372, 332] on ul "Premium Leathers Text Block X-Pac® Fabrics Text Block" at bounding box center [531, 339] width 570 height 25
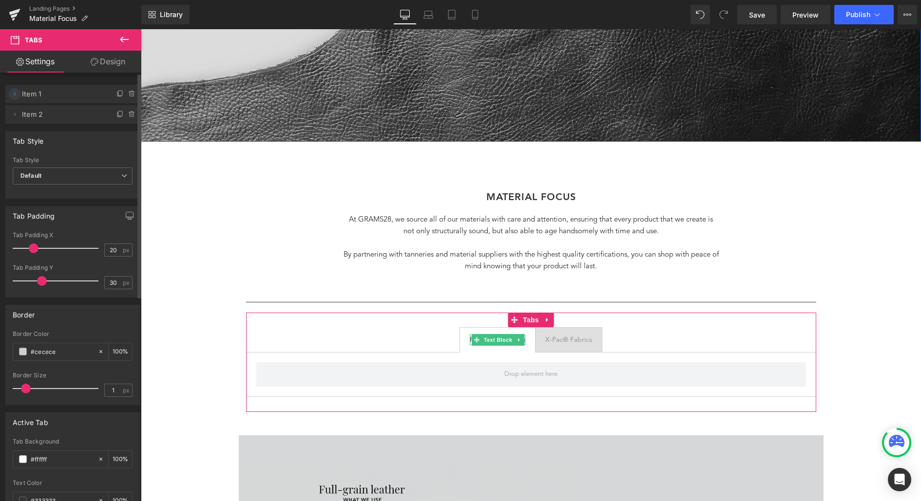
click at [15, 93] on icon at bounding box center [15, 94] width 8 height 8
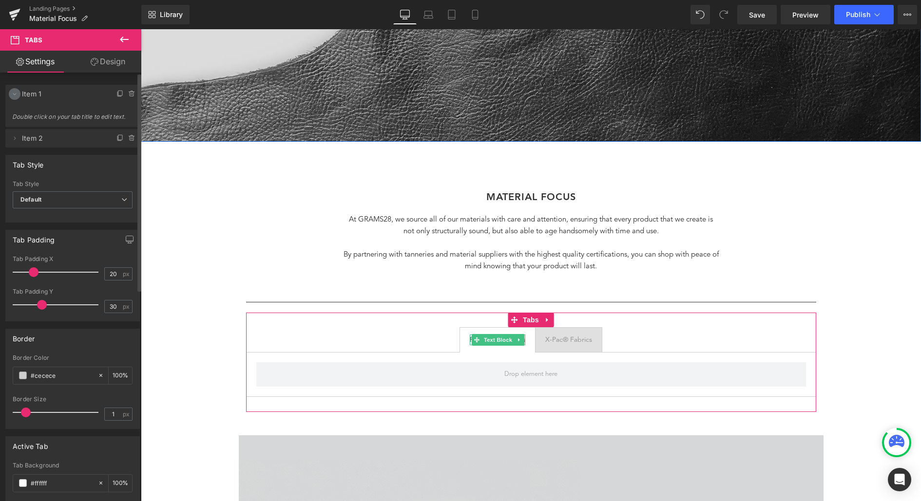
click at [14, 92] on icon at bounding box center [15, 94] width 8 height 8
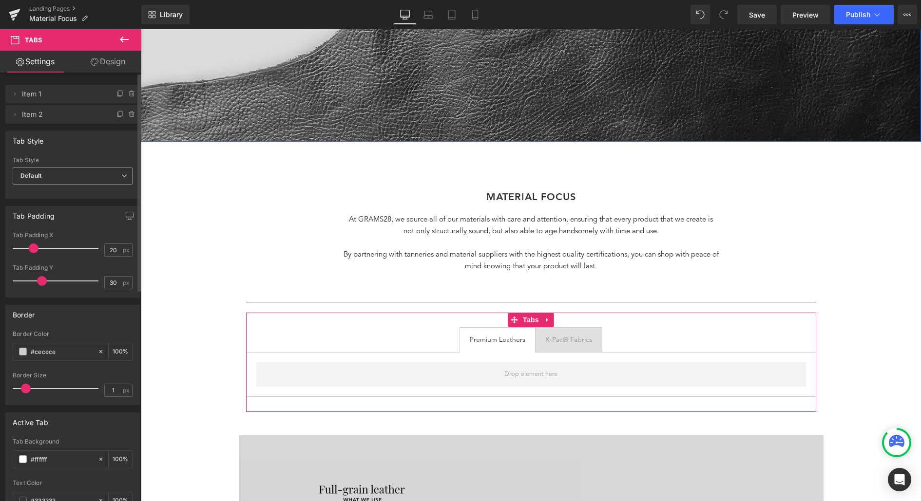
click at [54, 175] on span "Default" at bounding box center [73, 176] width 120 height 17
click at [54, 175] on span "Default" at bounding box center [71, 176] width 116 height 17
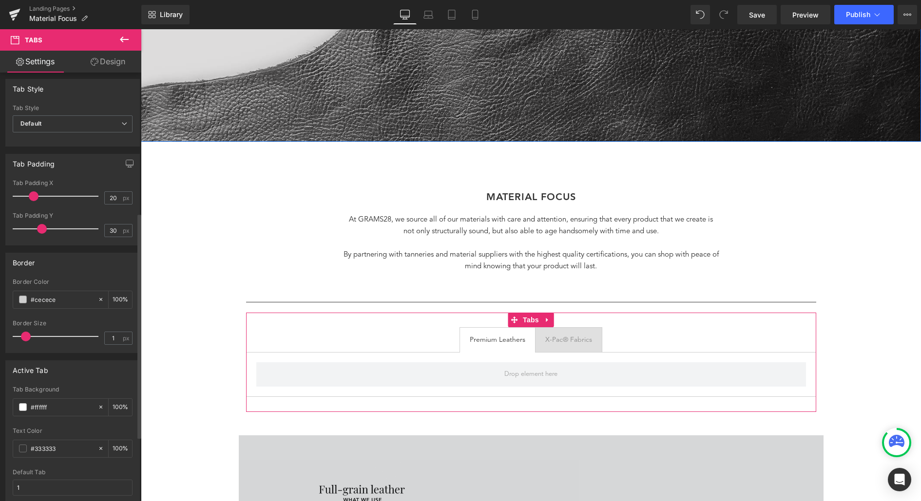
scroll to position [0, 0]
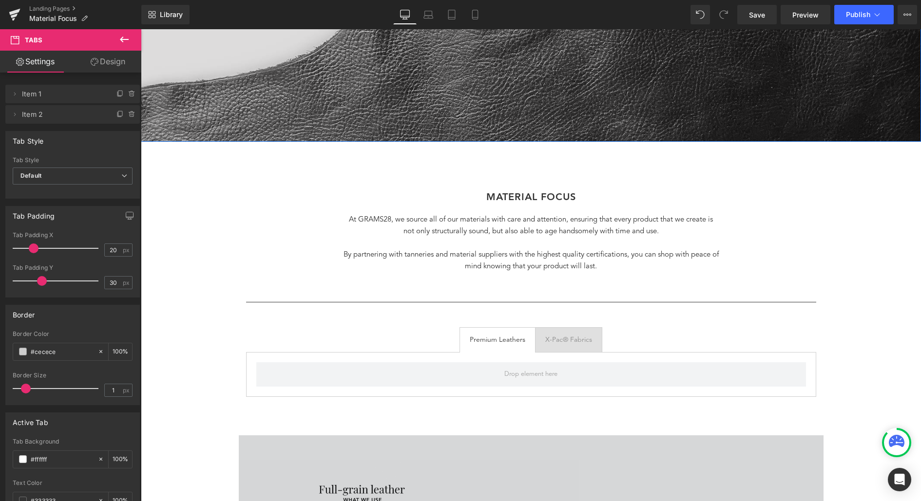
click at [125, 40] on icon at bounding box center [124, 40] width 12 height 12
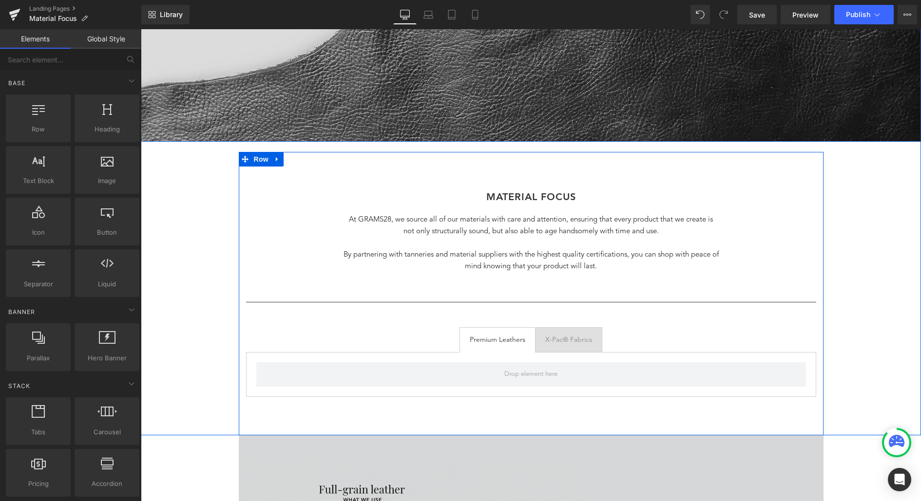
click at [222, 306] on div "Separator Our Materials Heading Row Hero Banner Row MATERIAL FOCus Heading At G…" at bounding box center [531, 109] width 780 height 654
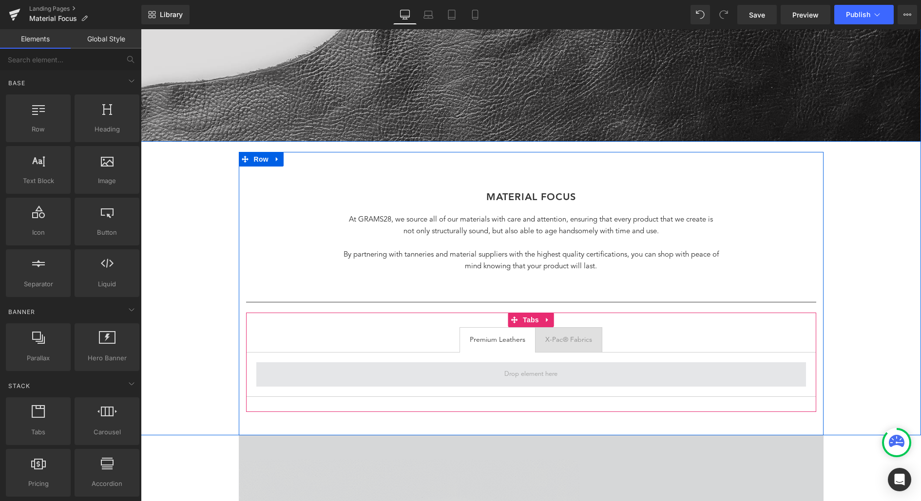
click at [518, 369] on span at bounding box center [531, 375] width 60 height 16
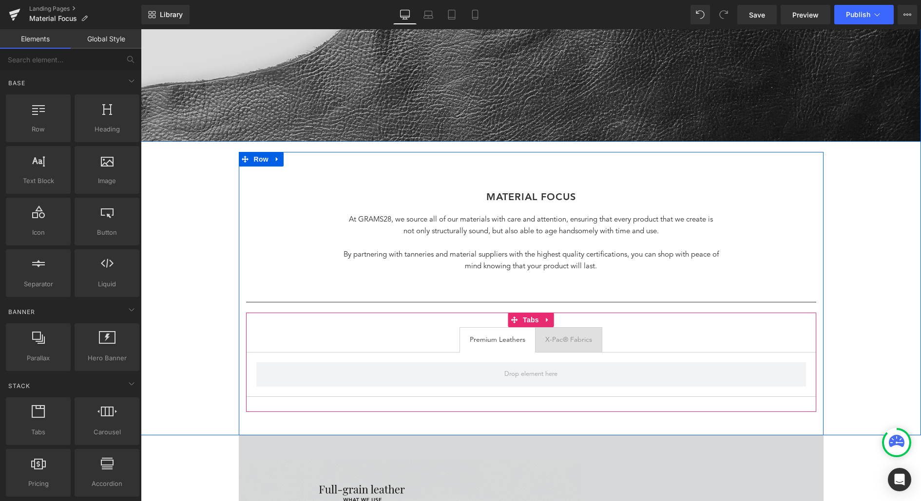
click at [500, 349] on span "Premium Leathers Text Block" at bounding box center [497, 340] width 75 height 24
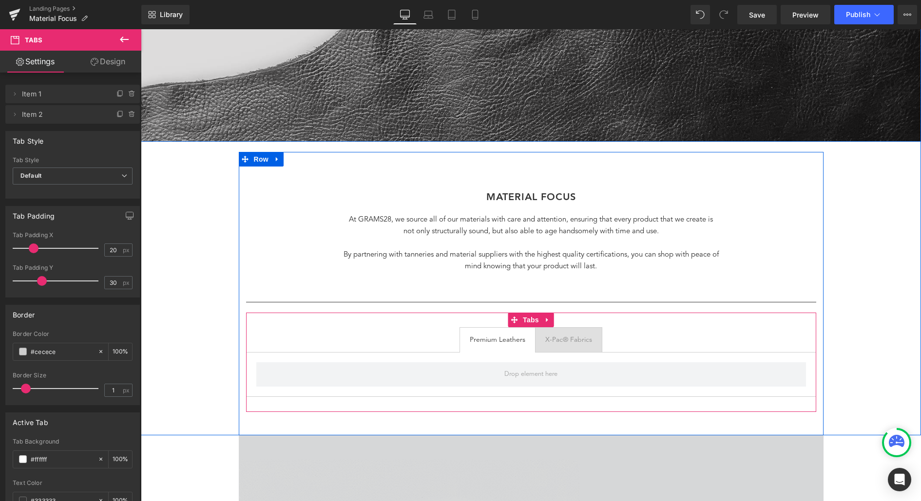
click at [141, 29] on div at bounding box center [141, 29] width 0 height 0
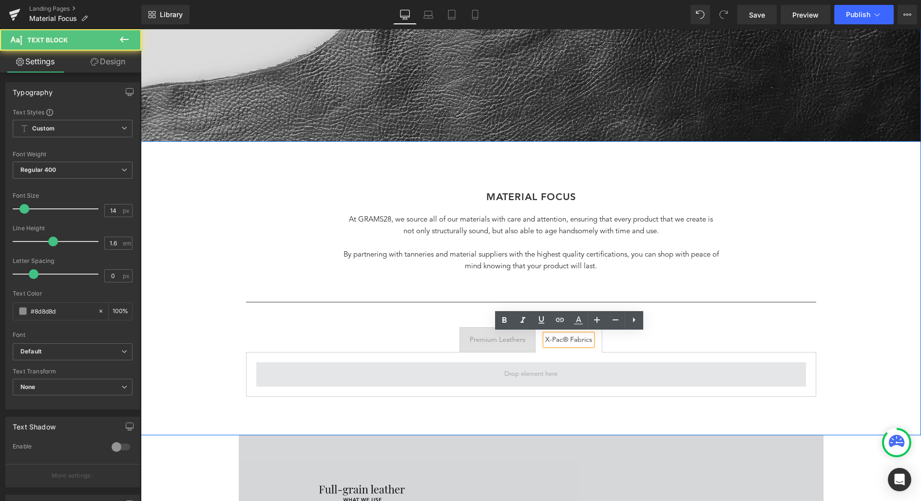
click at [495, 375] on span at bounding box center [531, 374] width 550 height 24
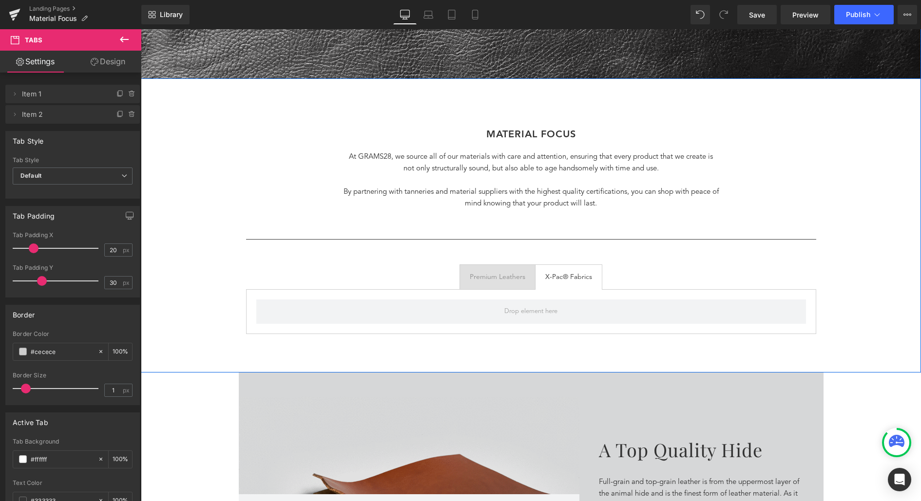
scroll to position [368, 0]
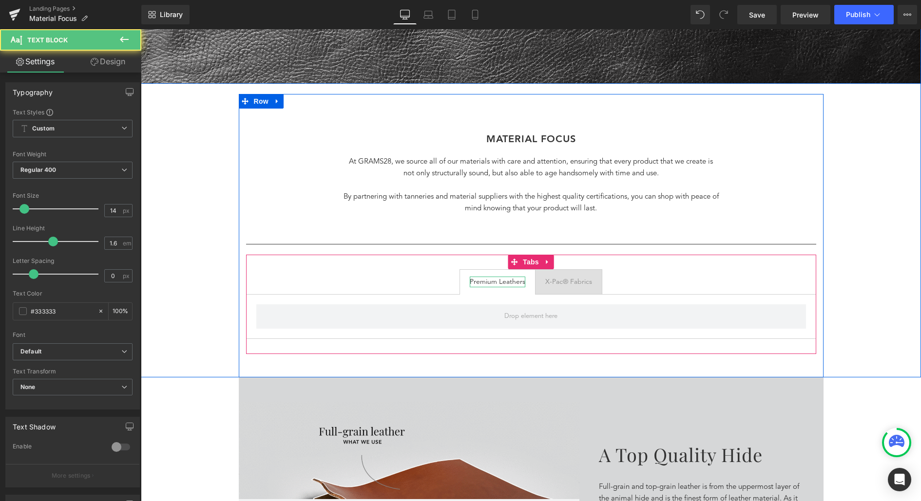
click at [493, 283] on div "Premium Leathers" at bounding box center [498, 282] width 56 height 11
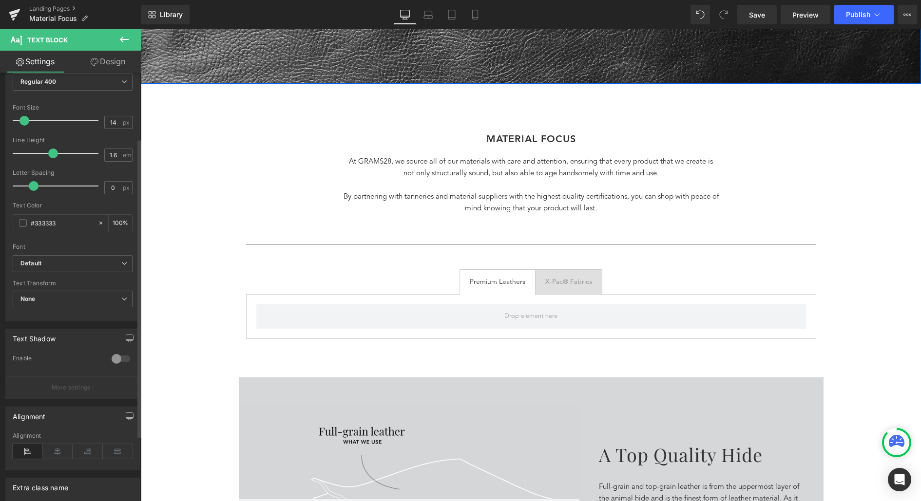
scroll to position [0, 0]
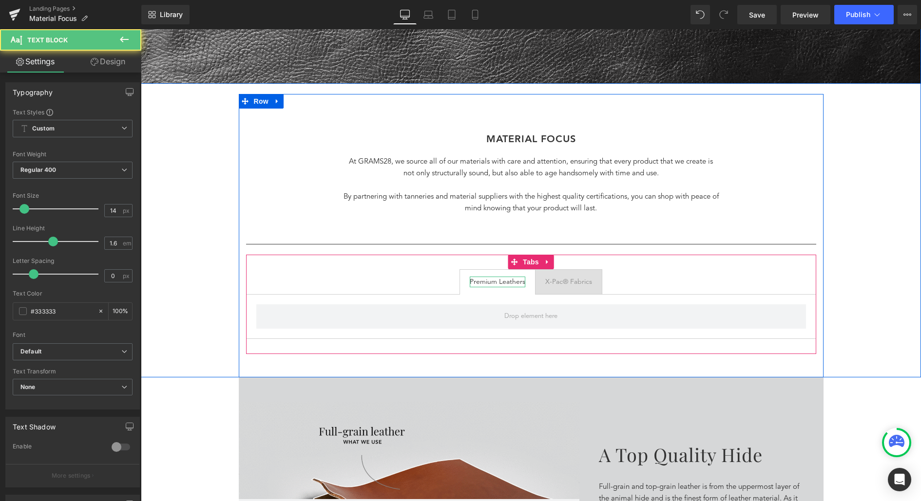
click at [488, 283] on div "Premium Leathers" at bounding box center [498, 282] width 56 height 11
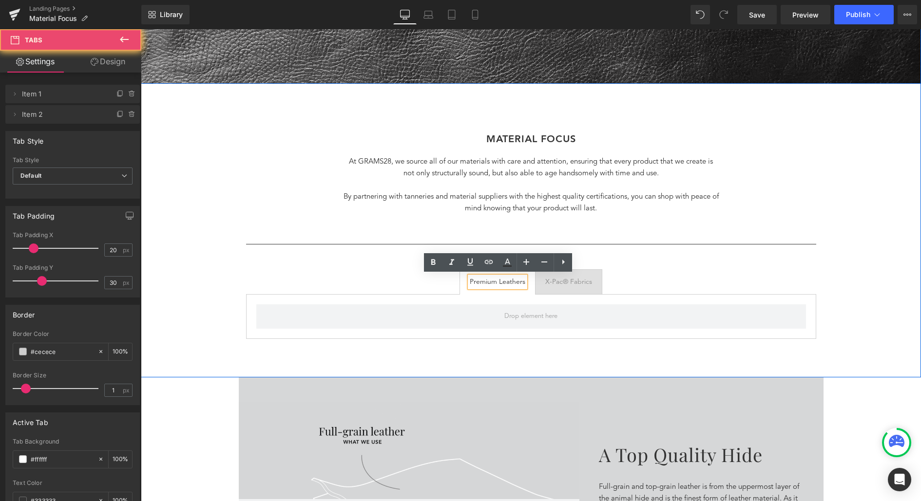
click at [457, 278] on ul "Premium Leathers Text Block X-Pac® Fabrics Text Block" at bounding box center [531, 281] width 570 height 25
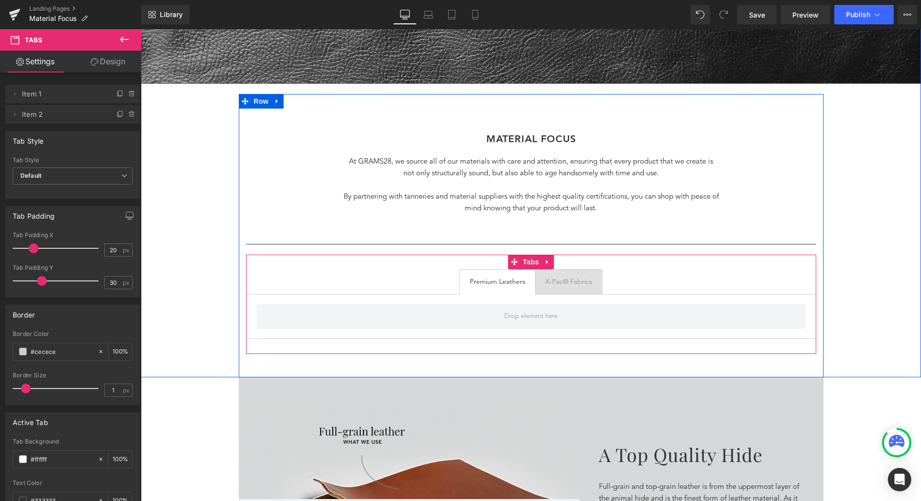
click at [463, 276] on span "Premium Leathers Text Block" at bounding box center [497, 282] width 75 height 24
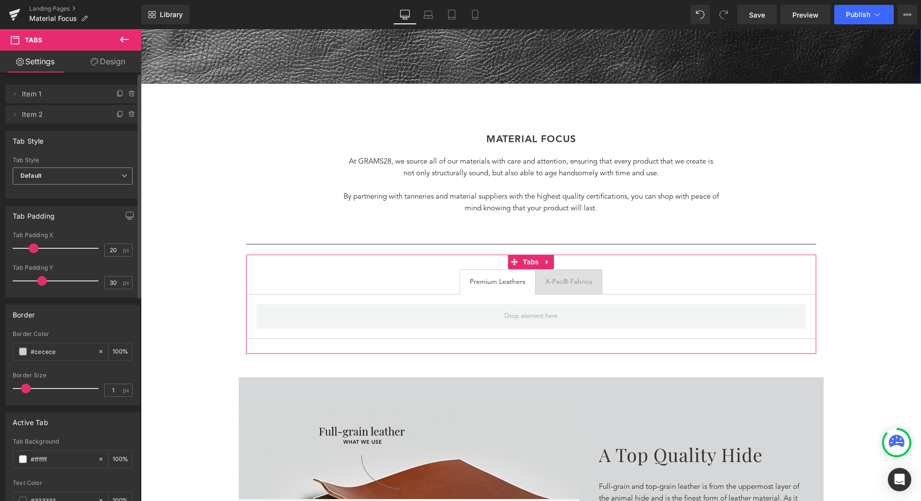
click at [78, 169] on span "Default" at bounding box center [73, 176] width 120 height 17
click at [78, 169] on span "Default" at bounding box center [71, 176] width 116 height 17
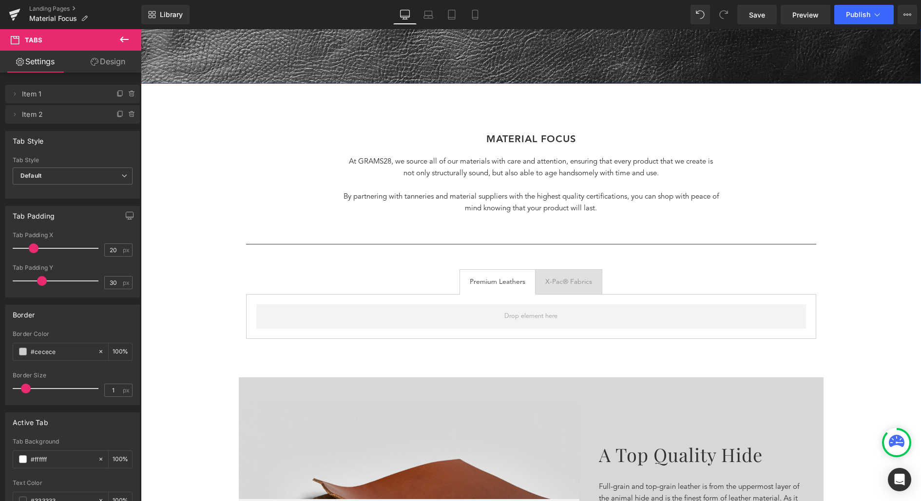
click at [125, 39] on icon at bounding box center [124, 40] width 9 height 6
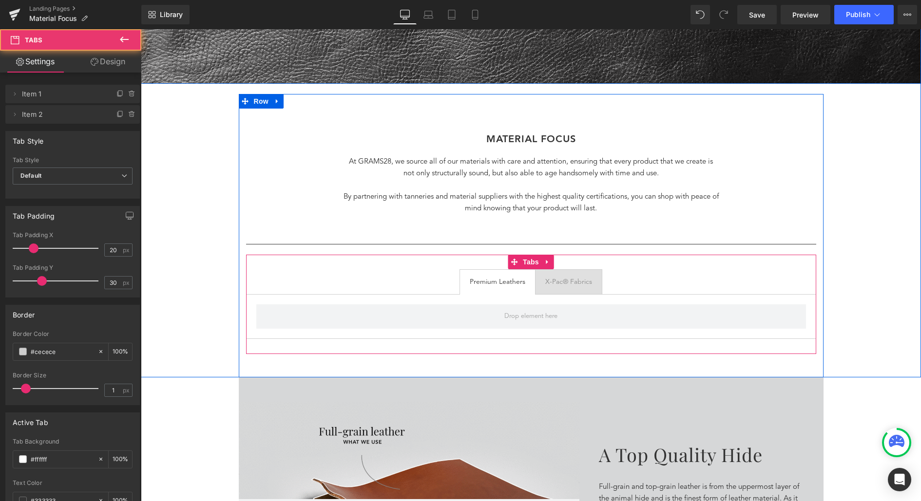
click at [610, 260] on div "Premium Leathers Text Block X-Pac® Fabrics Text Block Tabs" at bounding box center [531, 304] width 570 height 99
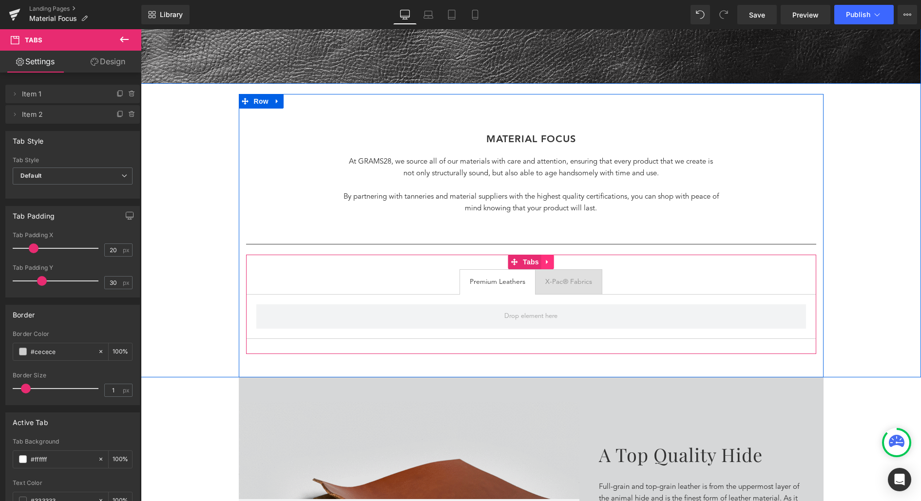
click at [551, 263] on icon at bounding box center [547, 262] width 7 height 7
click at [551, 263] on icon at bounding box center [554, 262] width 7 height 7
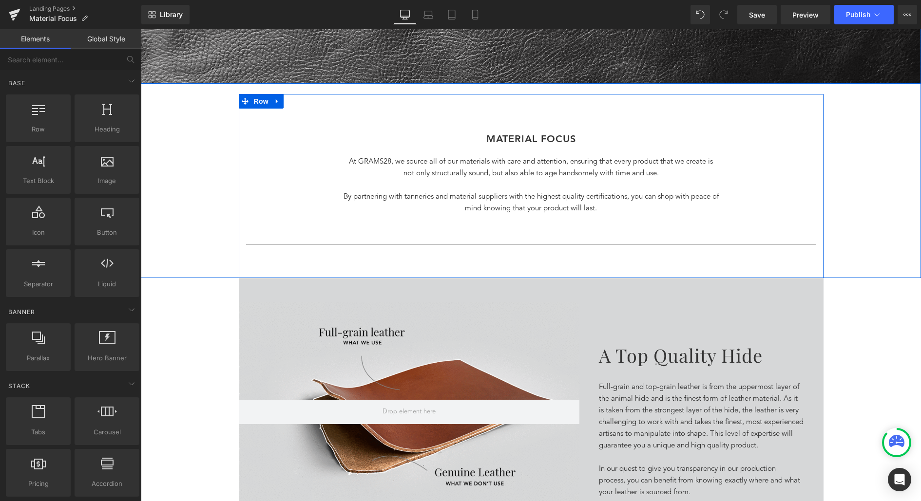
click at [629, 204] on p "By partnering with tanneries and material suppliers with the highest quality ce…" at bounding box center [530, 202] width 375 height 23
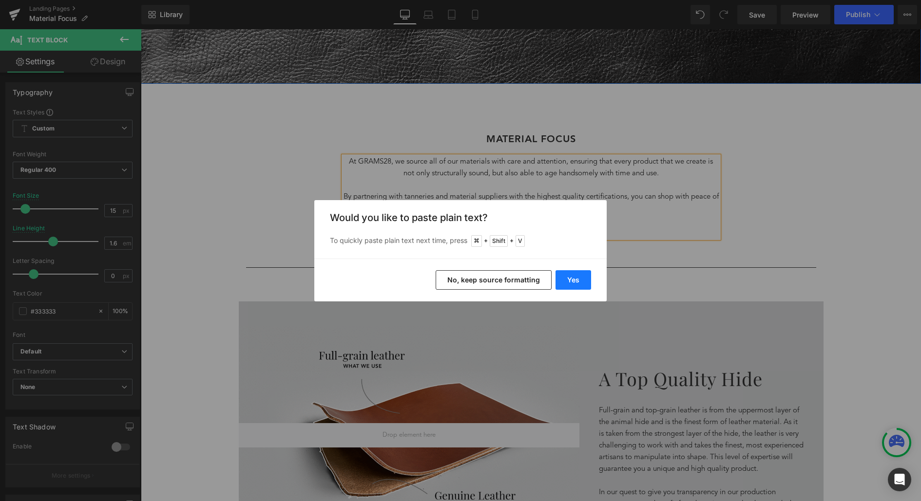
click at [582, 277] on button "Yes" at bounding box center [573, 279] width 36 height 19
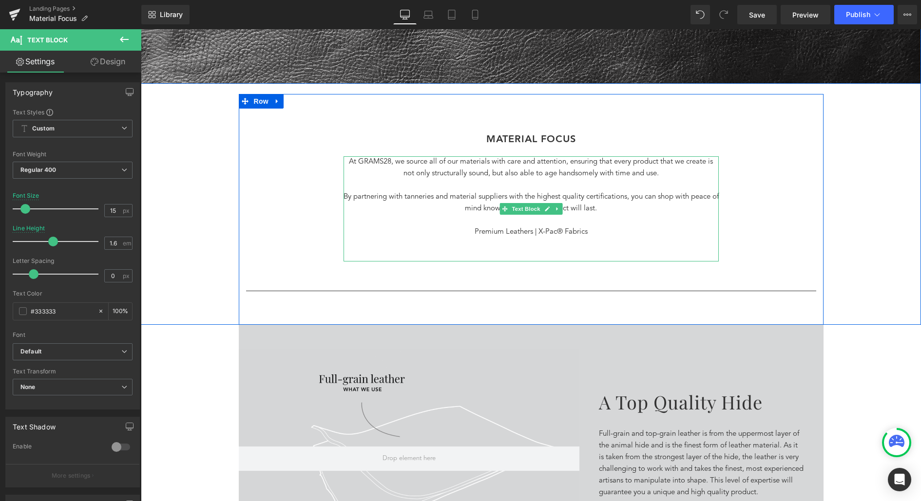
click at [552, 250] on p at bounding box center [530, 256] width 375 height 12
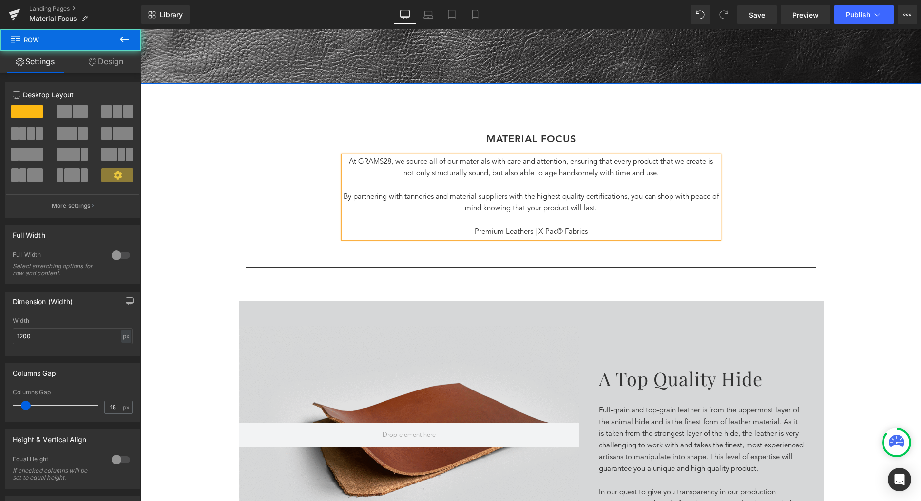
click at [796, 260] on div "MATERIAL FOCus Heading At GRAMS28, we source all of our materials with care and…" at bounding box center [531, 205] width 585 height 145
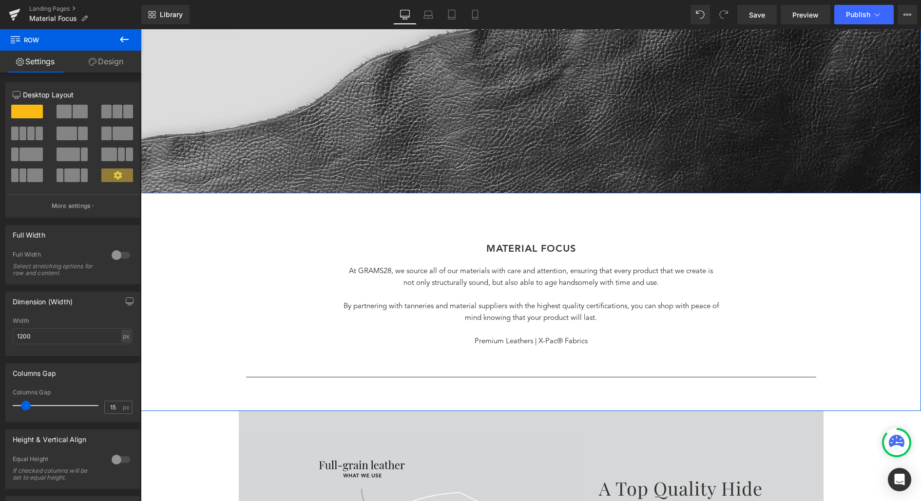
scroll to position [253, 0]
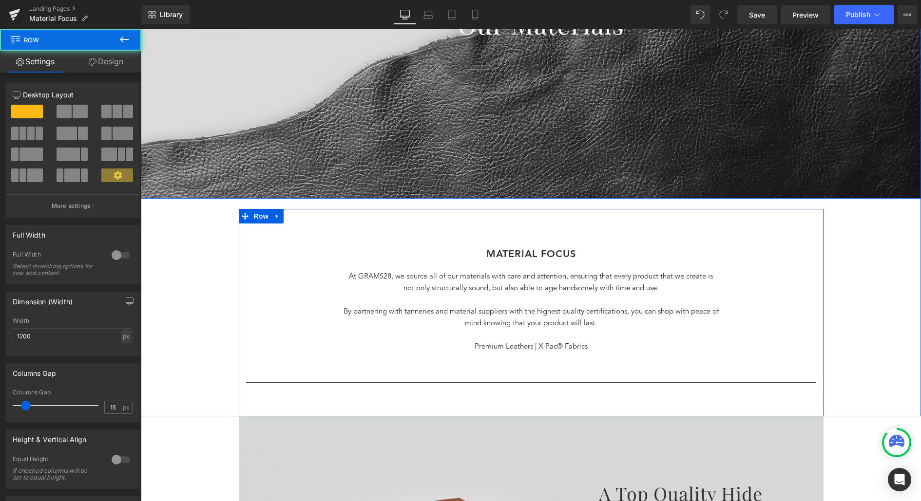
click at [510, 230] on div "MATERIAL FOCus Heading At GRAMS28, we source all of our materials with care and…" at bounding box center [531, 313] width 585 height 208
click at [481, 253] on h1 "MATERIAL FOCus" at bounding box center [531, 255] width 570 height 14
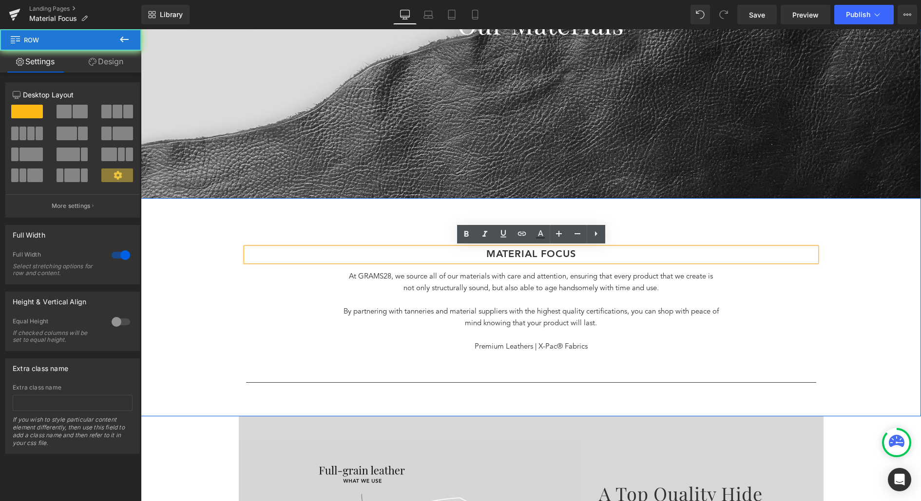
click at [445, 206] on div "Separator Our Materials Heading Row Hero Banner Row MATERIAL FOCus Heading At G…" at bounding box center [531, 128] width 780 height 578
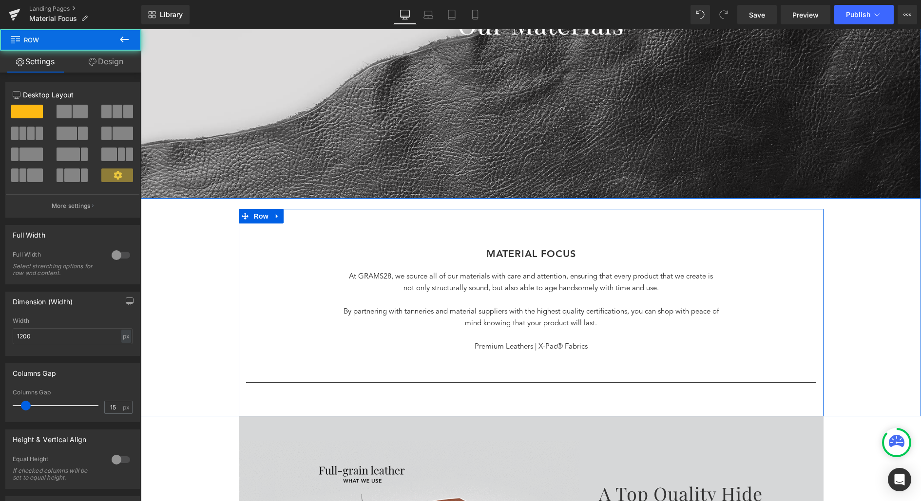
click at [452, 220] on div "MATERIAL FOCus Heading At GRAMS28, we source all of our materials with care and…" at bounding box center [531, 313] width 585 height 208
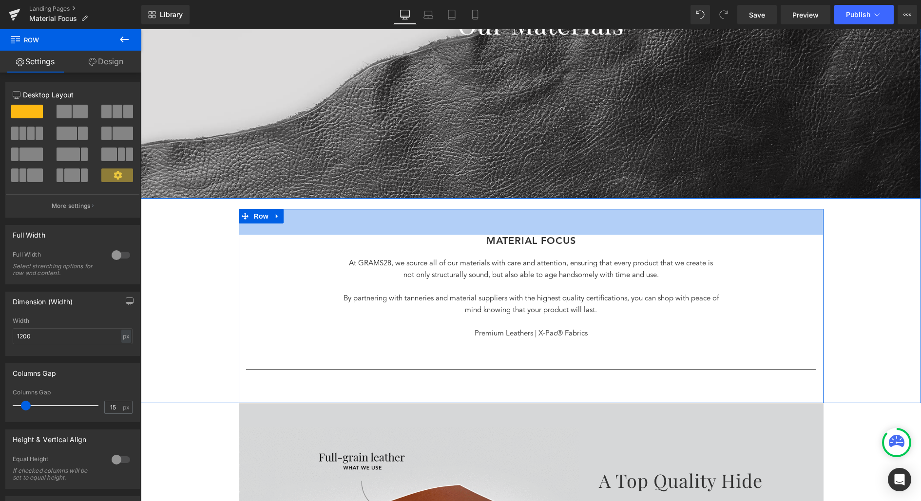
drag, startPoint x: 478, startPoint y: 217, endPoint x: 476, endPoint y: 204, distance: 12.9
click at [476, 204] on div "Separator Our Materials Heading Row Hero Banner Row MATERIAL FOCus Heading At G…" at bounding box center [531, 121] width 780 height 565
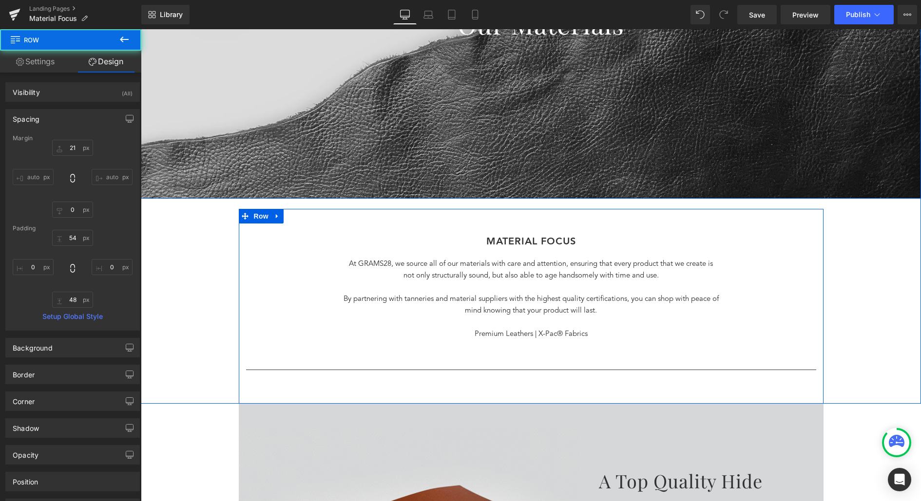
click at [883, 220] on div "Separator Our Materials Heading Row Hero Banner Row MATERIAL FOCus Heading At G…" at bounding box center [531, 121] width 780 height 565
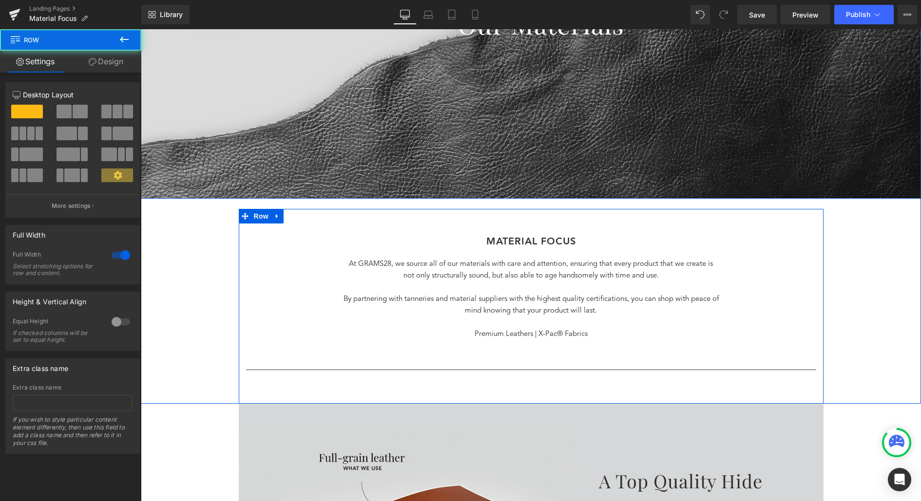
click at [857, 239] on div "Separator Our Materials Heading Row Hero Banner Row MATERIAL FOCus Heading At G…" at bounding box center [531, 121] width 780 height 565
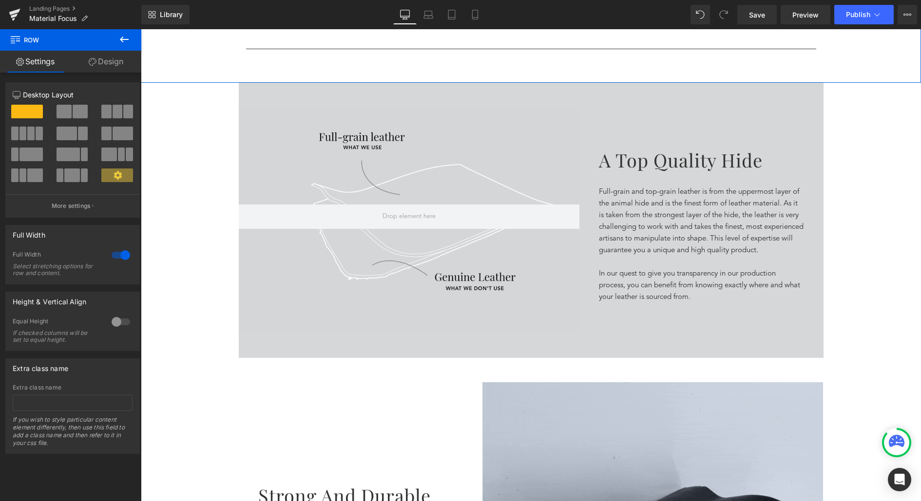
scroll to position [646, 0]
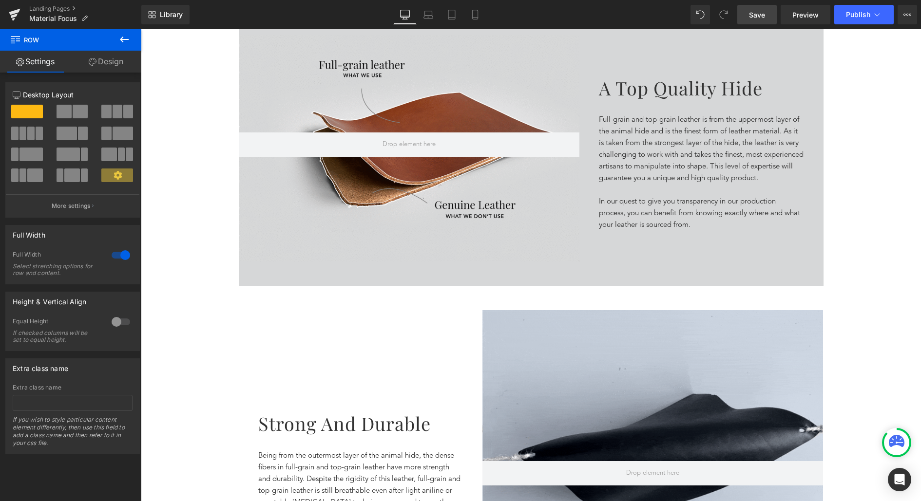
click at [758, 17] on span "Save" at bounding box center [757, 15] width 16 height 10
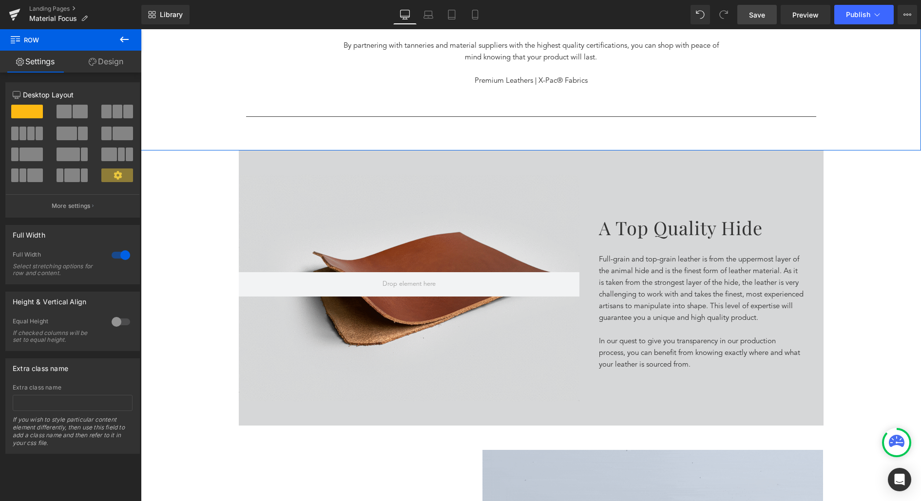
scroll to position [487, 0]
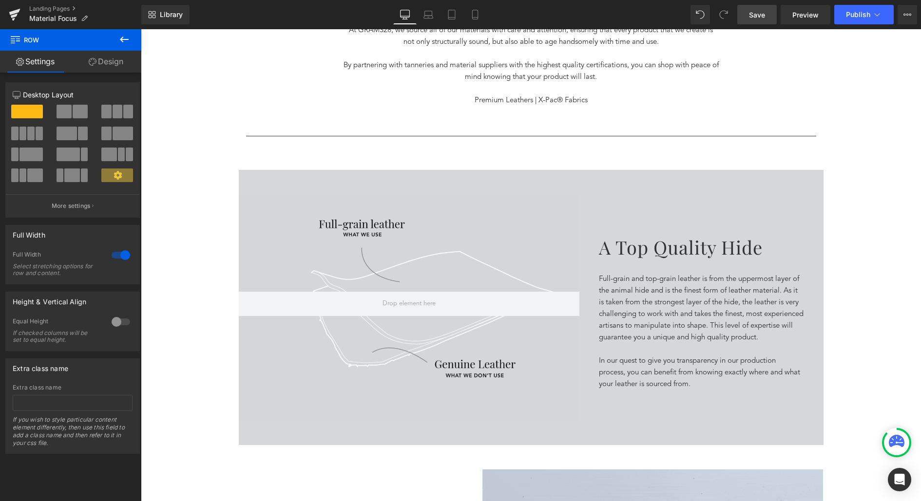
click at [123, 39] on icon at bounding box center [124, 40] width 9 height 6
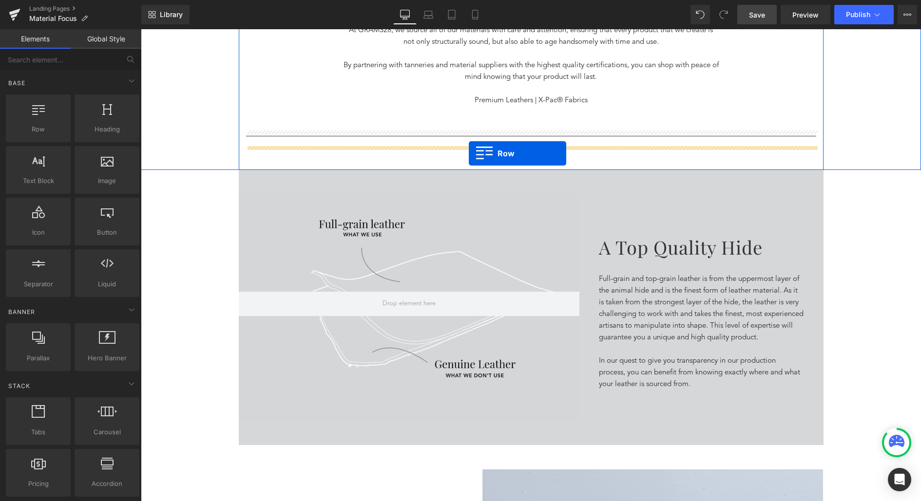
drag, startPoint x: 187, startPoint y: 158, endPoint x: 469, endPoint y: 153, distance: 282.1
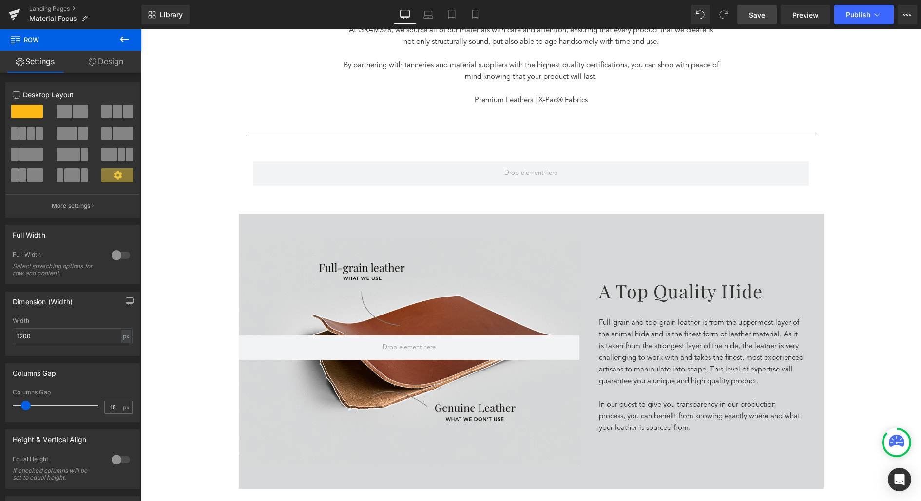
click at [119, 36] on icon at bounding box center [124, 40] width 12 height 12
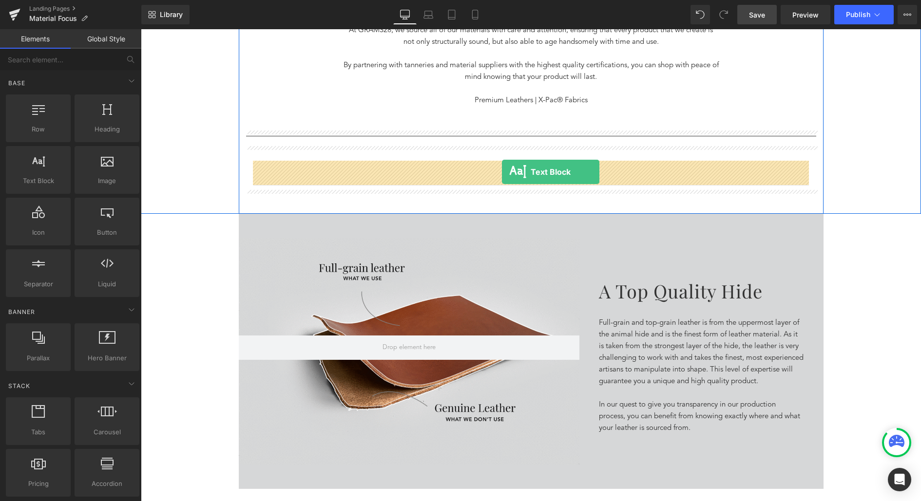
drag, startPoint x: 180, startPoint y: 199, endPoint x: 502, endPoint y: 172, distance: 323.2
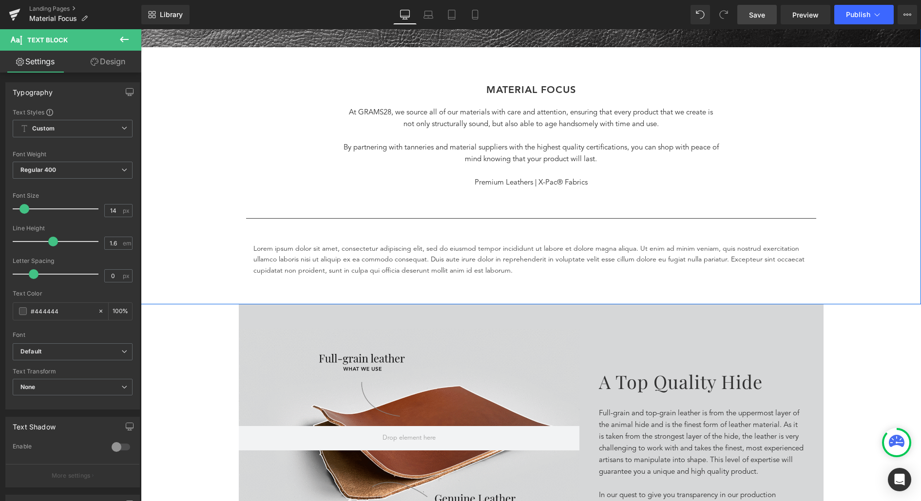
scroll to position [259, 0]
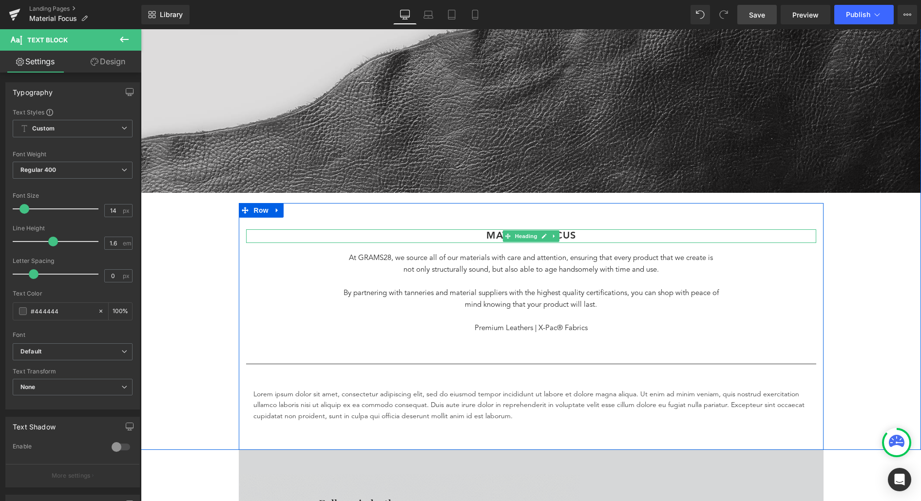
click at [588, 233] on h1 "MATERIAL FOCus" at bounding box center [531, 236] width 570 height 14
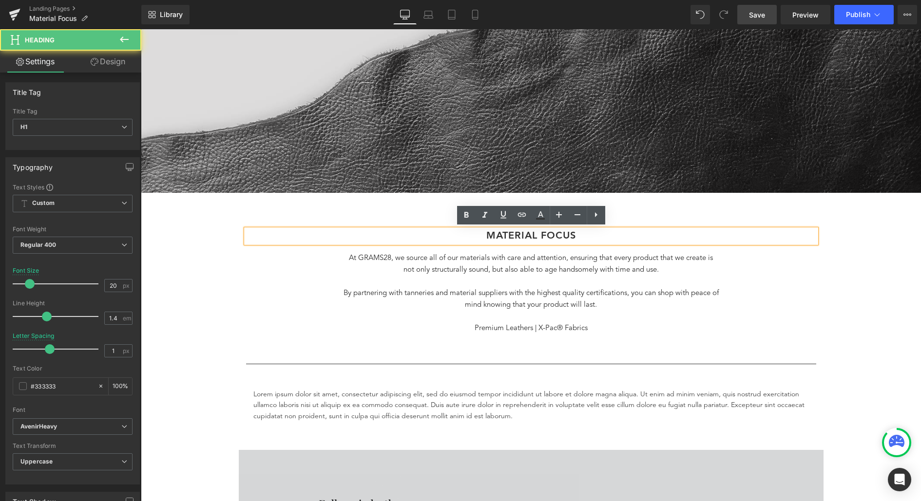
click at [620, 233] on h1 "MATERIAL FOCus" at bounding box center [531, 236] width 570 height 14
click at [860, 277] on div "Separator Our Materials Heading Row Hero Banner Row MATERIAL FOCus Heading At G…" at bounding box center [531, 141] width 780 height 617
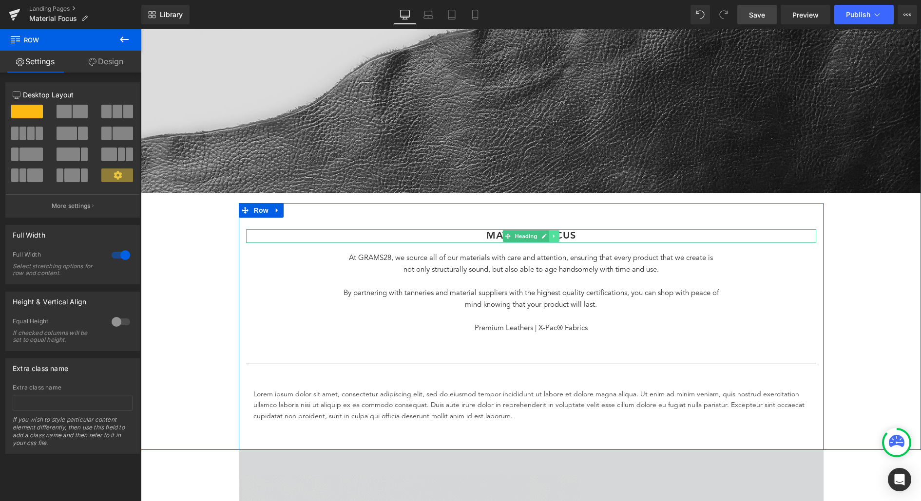
click at [556, 238] on icon at bounding box center [554, 236] width 5 height 6
click at [548, 236] on icon at bounding box center [548, 235] width 5 height 5
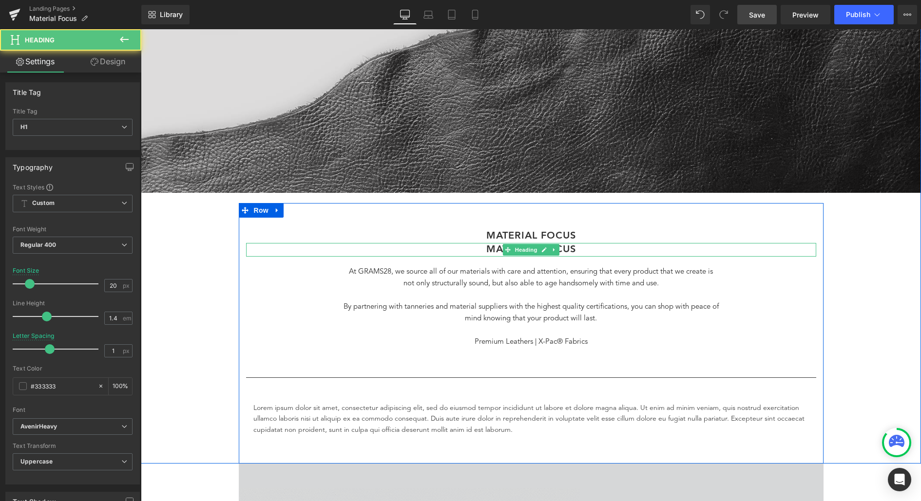
click at [580, 248] on h1 "MATERIAL FOCus" at bounding box center [531, 250] width 570 height 14
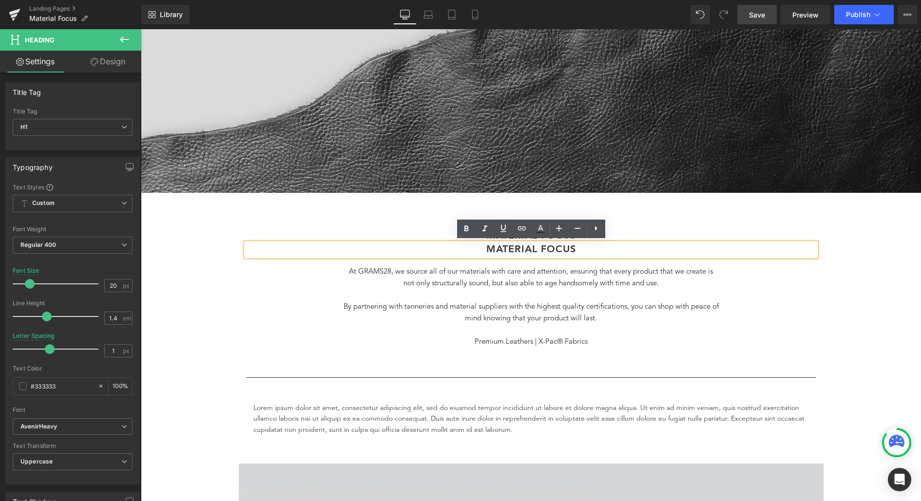
click at [865, 257] on div "Separator Our Materials Heading Row Hero Banner Row MATERIAL FOCus Heading MATE…" at bounding box center [531, 148] width 780 height 631
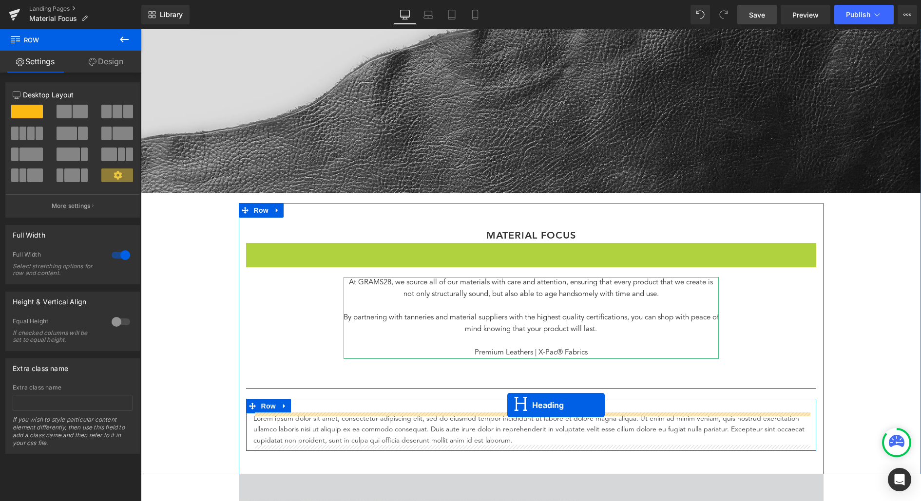
drag, startPoint x: 506, startPoint y: 248, endPoint x: 507, endPoint y: 405, distance: 157.4
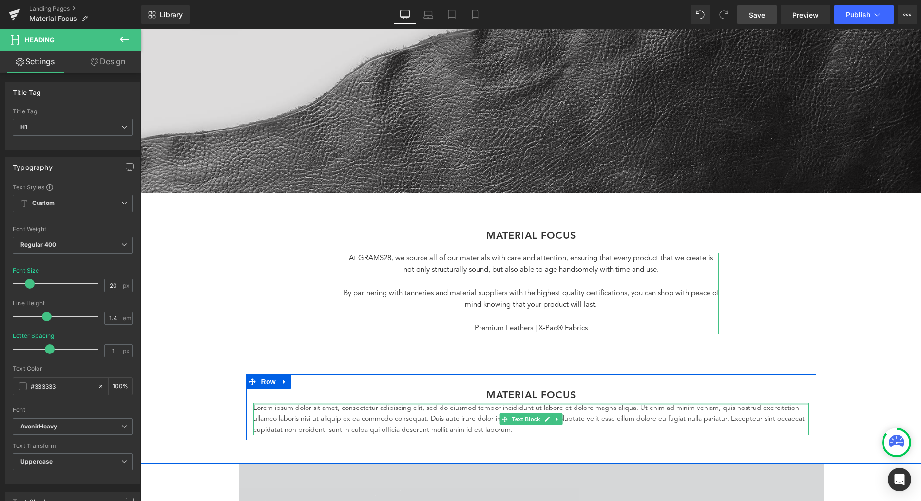
click at [614, 405] on p "Lorem ipsum dolor sit amet, consectetur adipiscing elit, sed do eiusmod tempor …" at bounding box center [530, 419] width 555 height 33
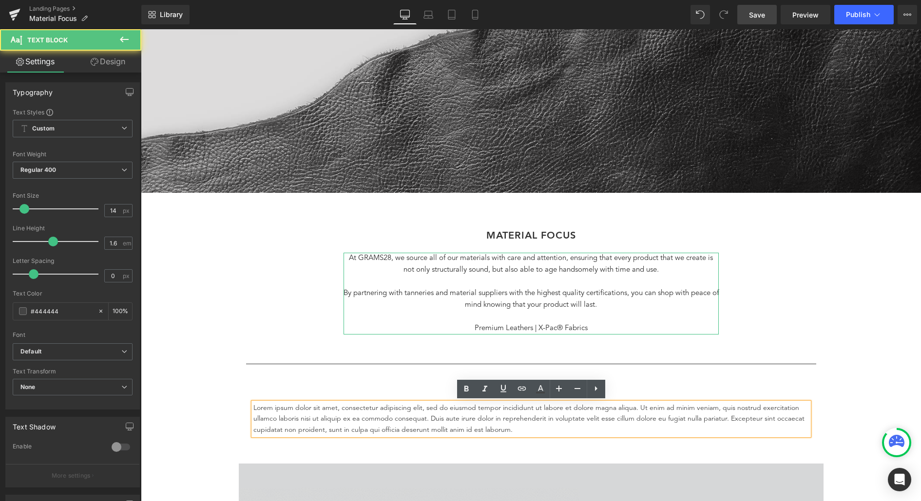
click at [653, 410] on p "Lorem ipsum dolor sit amet, consectetur adipiscing elit, sed do eiusmod tempor …" at bounding box center [530, 419] width 555 height 33
click at [596, 387] on icon at bounding box center [596, 389] width 12 height 12
click at [809, 423] on div "Lorem ipsum dolor sit amet, consectetur adipiscing elit, sed do eiusmod tempor …" at bounding box center [530, 419] width 555 height 33
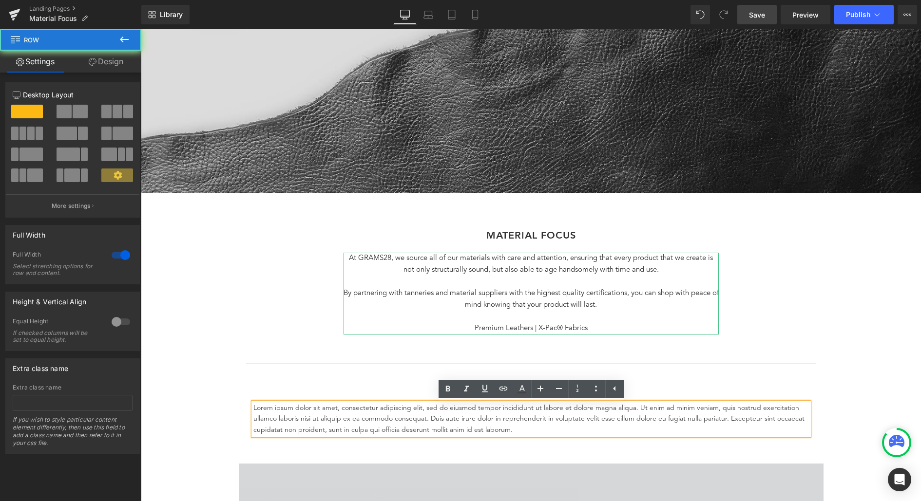
click at [846, 419] on div "Separator Our Materials Heading Row Hero Banner Row MATERIAL FOCus Heading At G…" at bounding box center [531, 148] width 780 height 631
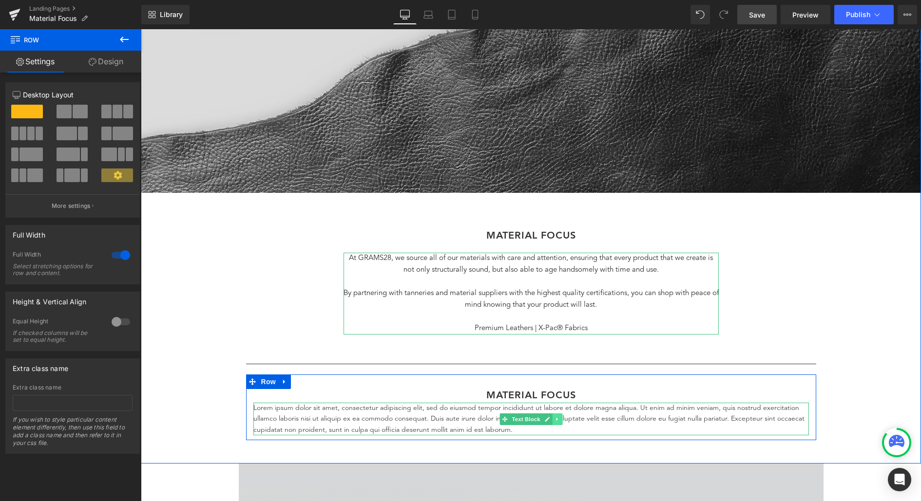
click at [561, 419] on link at bounding box center [557, 420] width 10 height 12
click at [561, 419] on icon at bounding box center [561, 419] width 5 height 5
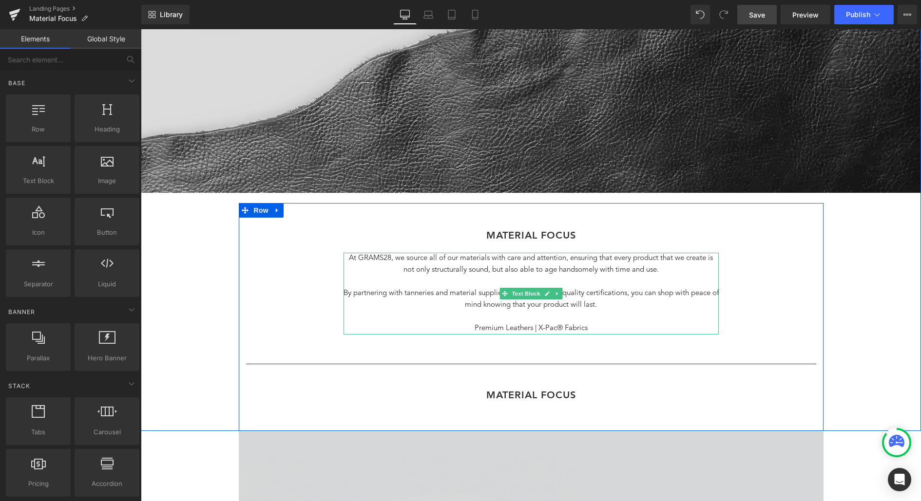
click at [596, 272] on p "At GRAMS28, we source all of our materials with care and attention, ensuring th…" at bounding box center [530, 264] width 375 height 23
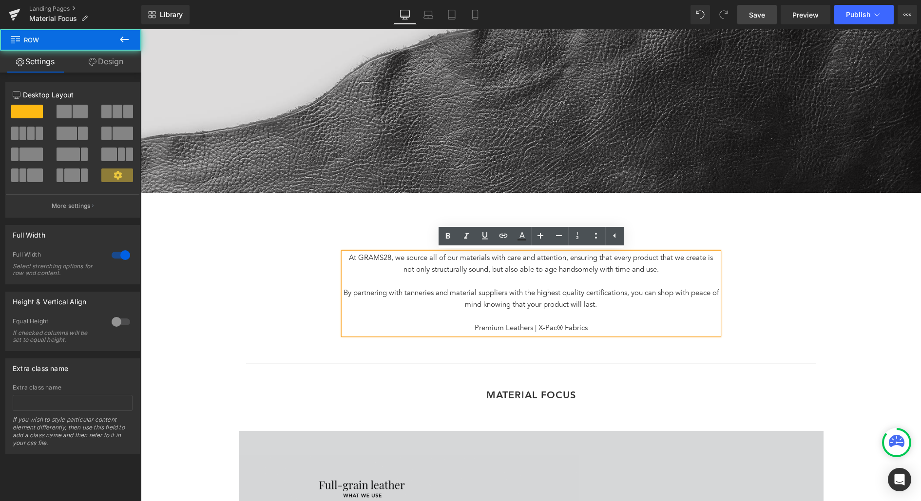
click at [871, 302] on div "Separator Our Materials Heading Row Hero Banner Row MATERIAL FOCus Heading At G…" at bounding box center [531, 132] width 780 height 598
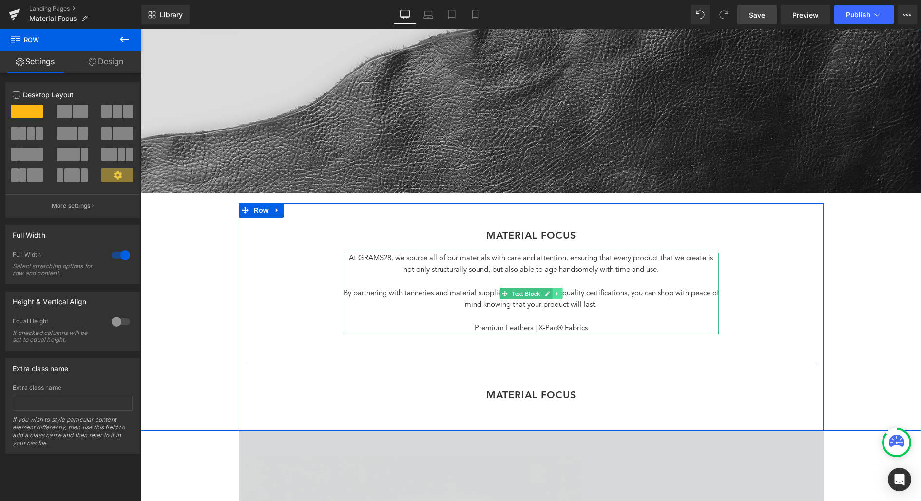
click at [556, 295] on icon at bounding box center [556, 294] width 5 height 6
click at [553, 294] on icon at bounding box center [551, 294] width 5 height 6
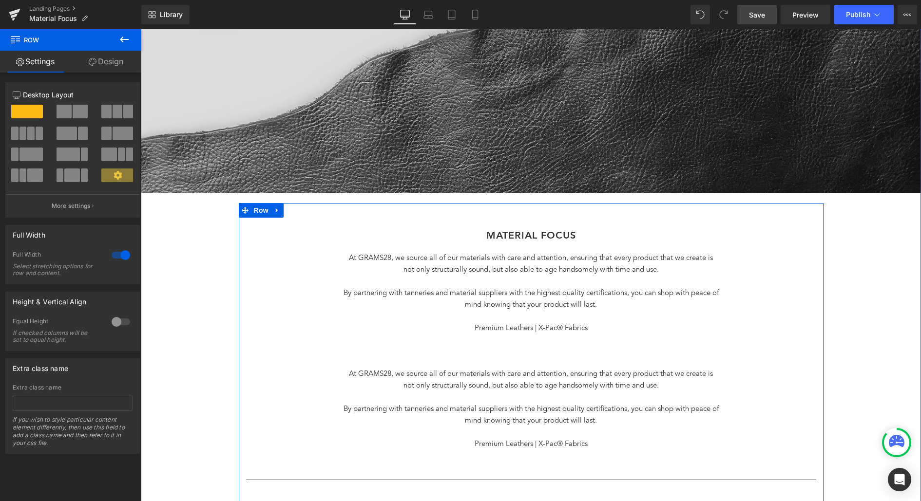
click at [488, 375] on p "At GRAMS28, we source all of our materials with care and attention, ensuring th…" at bounding box center [530, 380] width 375 height 23
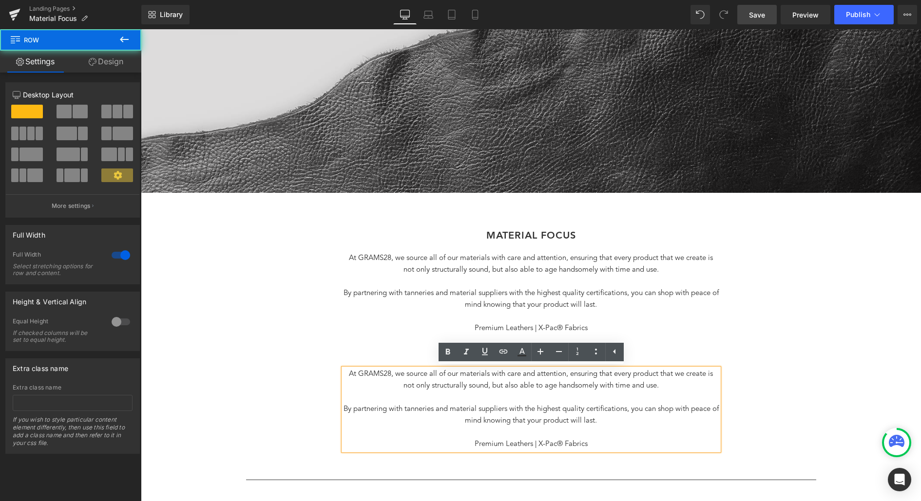
click at [876, 373] on div "Separator Our Materials Heading Row Hero Banner Row MATERIAL FOCus Heading At G…" at bounding box center [531, 190] width 780 height 714
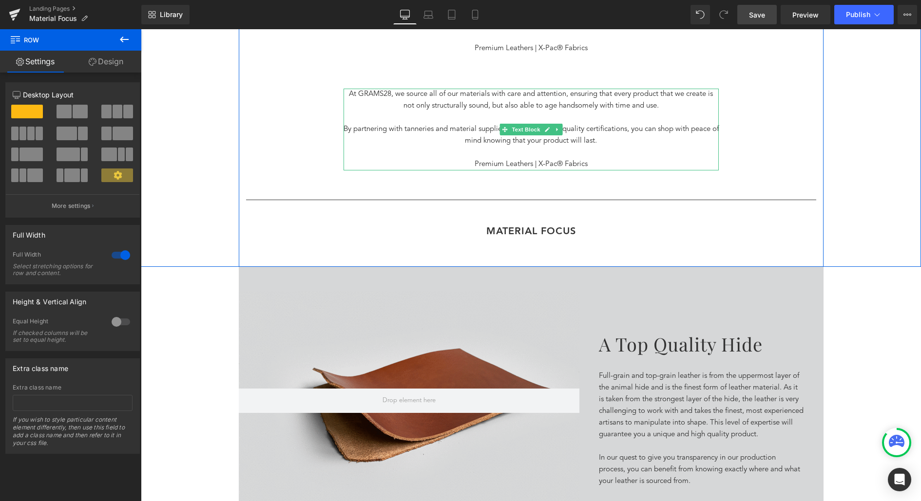
scroll to position [514, 0]
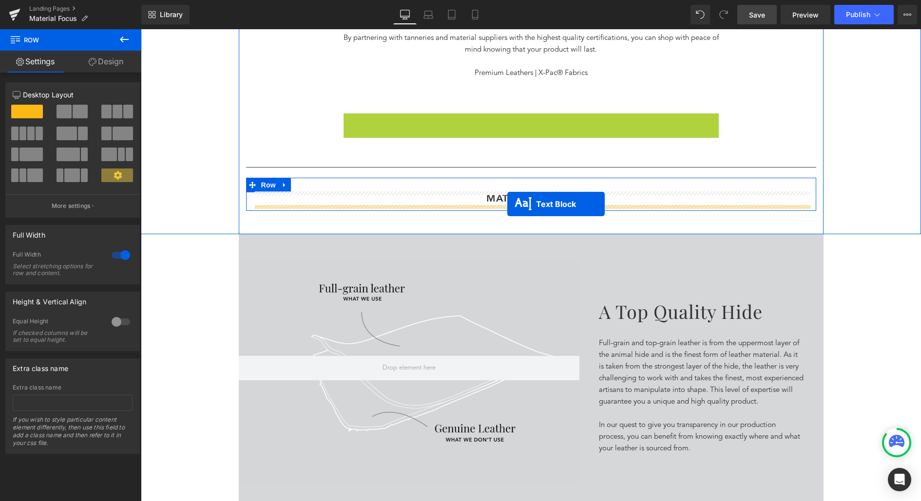
drag, startPoint x: 504, startPoint y: 152, endPoint x: 507, endPoint y: 204, distance: 52.7
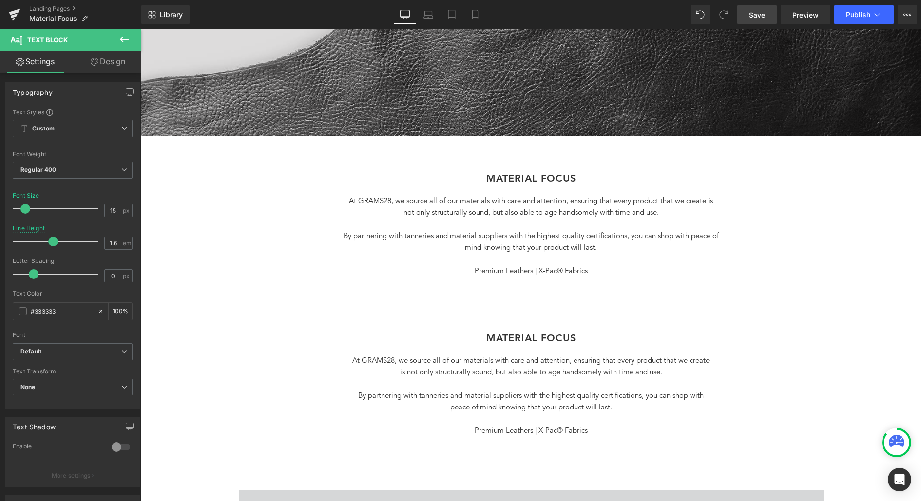
scroll to position [334, 0]
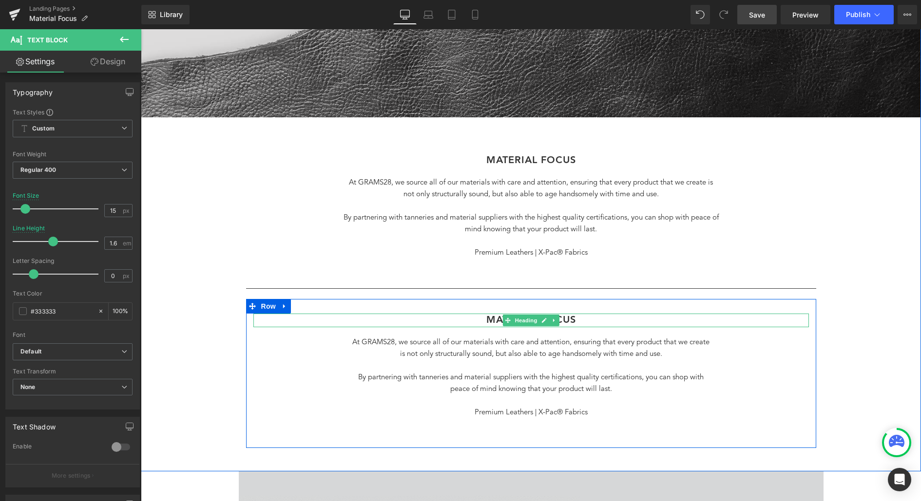
click at [577, 318] on h1 "MATERIAL FOCus" at bounding box center [530, 321] width 555 height 14
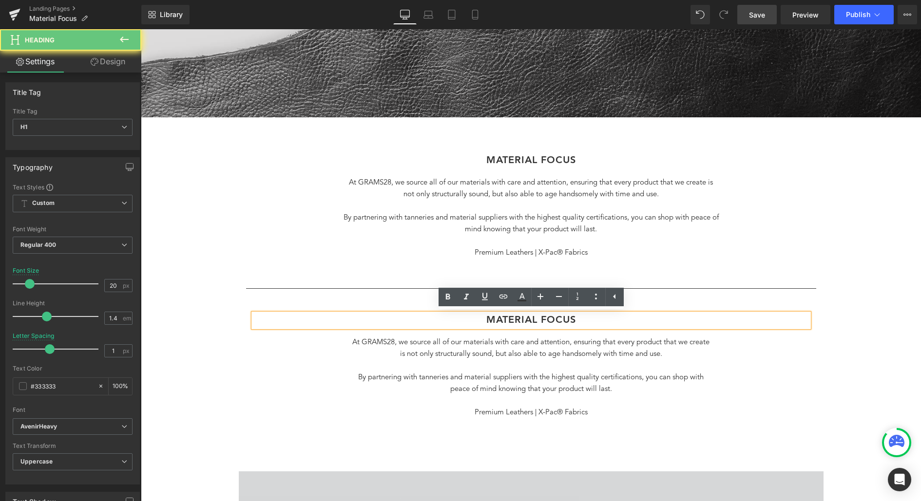
click at [577, 318] on h1 "MATERIAL FOCus" at bounding box center [530, 321] width 555 height 14
paste div
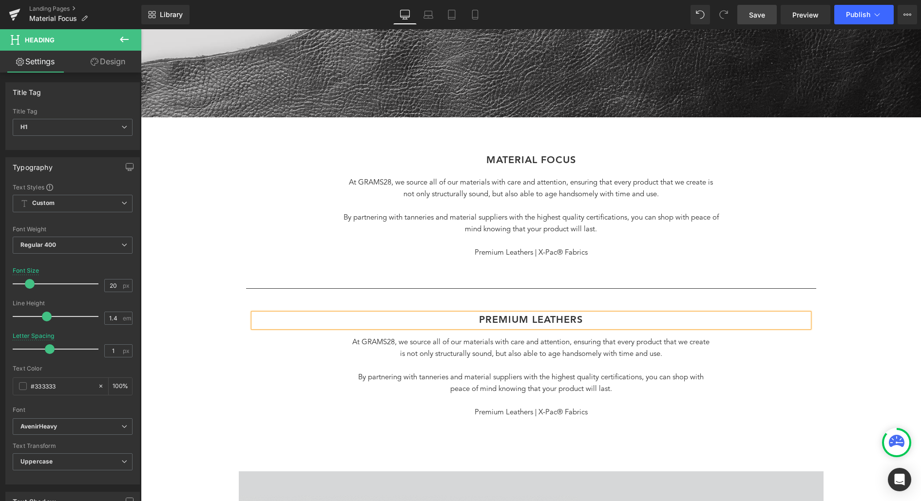
click at [587, 318] on h1 "Premium Leathers" at bounding box center [530, 321] width 555 height 14
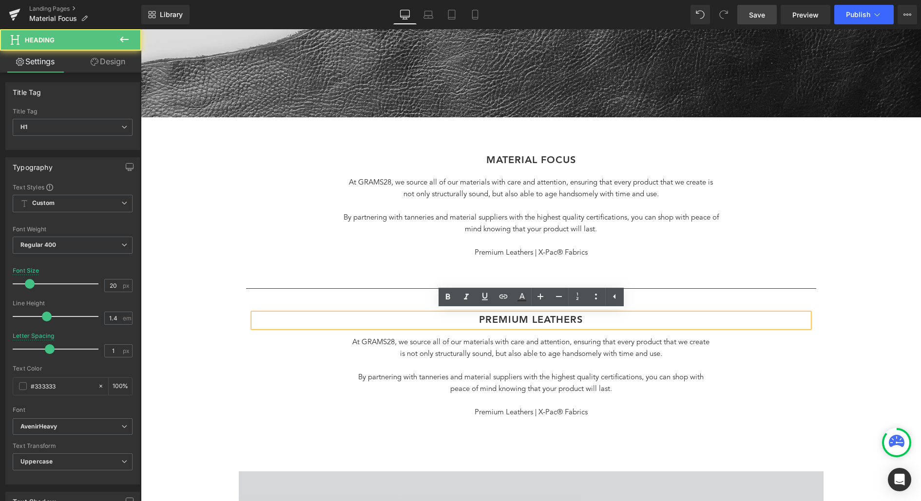
click at [587, 318] on h1 "Premium Leathers" at bounding box center [530, 321] width 555 height 14
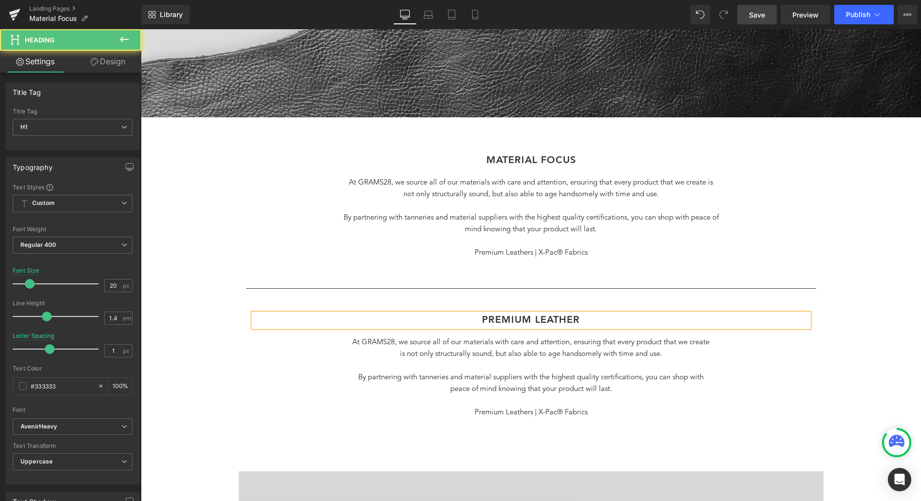
click at [591, 324] on h1 "Premium Leather" at bounding box center [530, 321] width 555 height 14
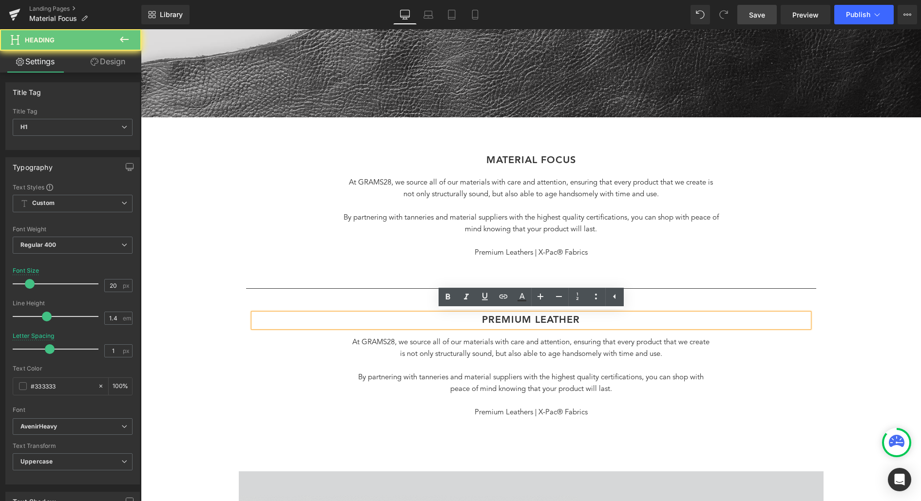
click at [591, 324] on h1 "Premium Leather" at bounding box center [530, 321] width 555 height 14
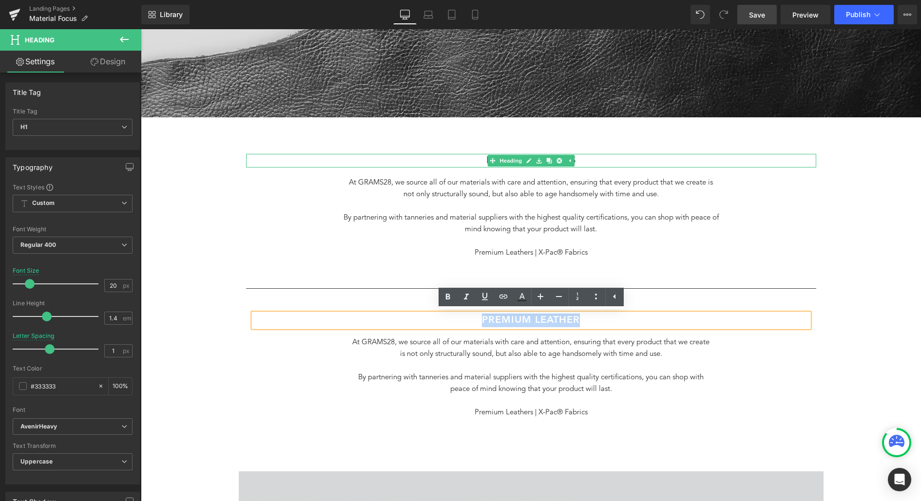
click at [578, 160] on h1 "MATERIAL FOCus" at bounding box center [531, 161] width 570 height 14
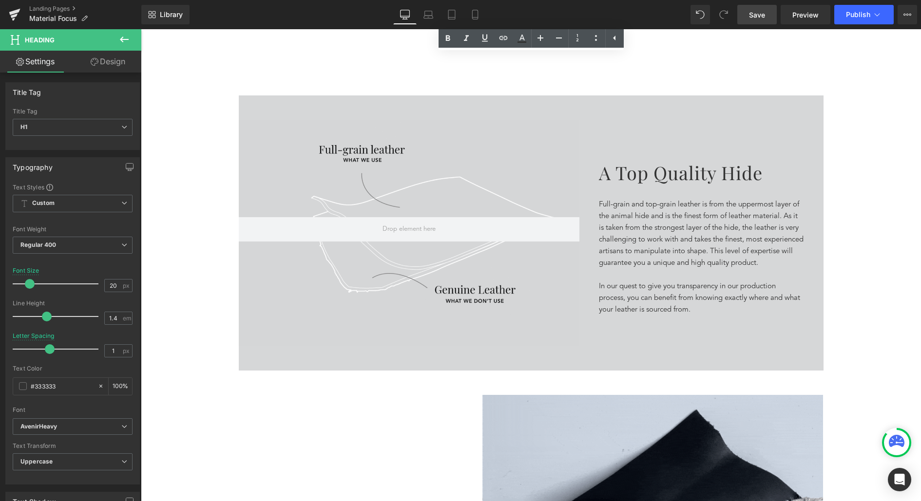
scroll to position [925, 0]
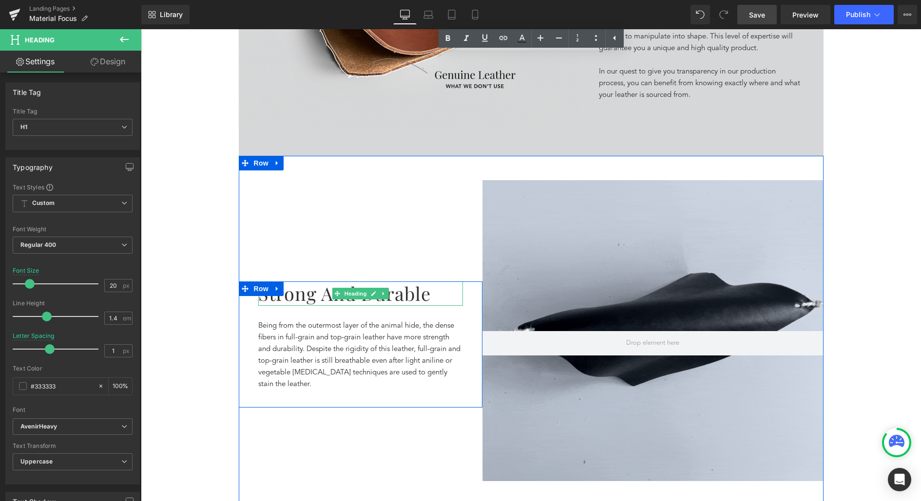
click at [408, 296] on h1 "Strong and Durable" at bounding box center [360, 294] width 205 height 24
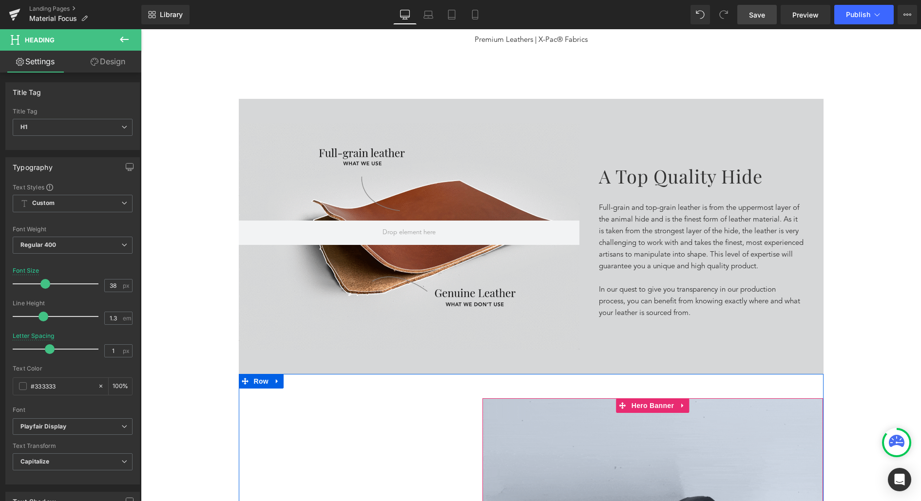
scroll to position [542, 0]
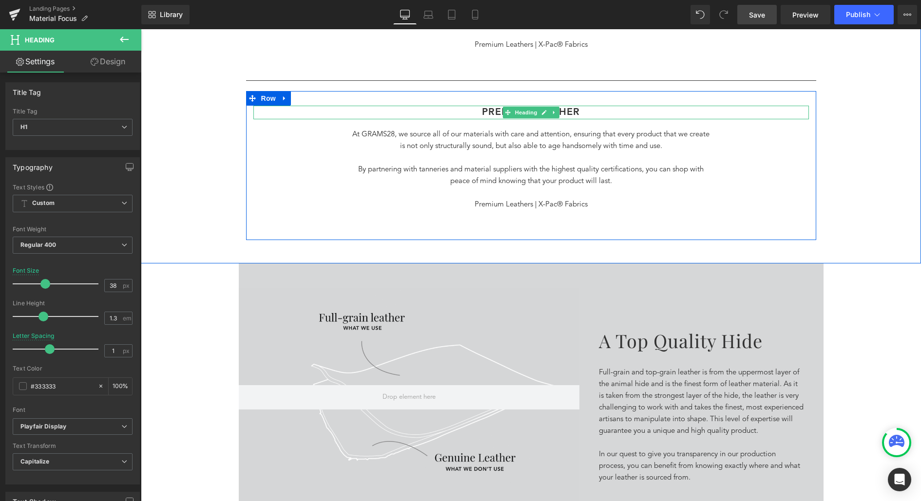
click at [588, 115] on h1 "Premium Leather" at bounding box center [530, 113] width 555 height 14
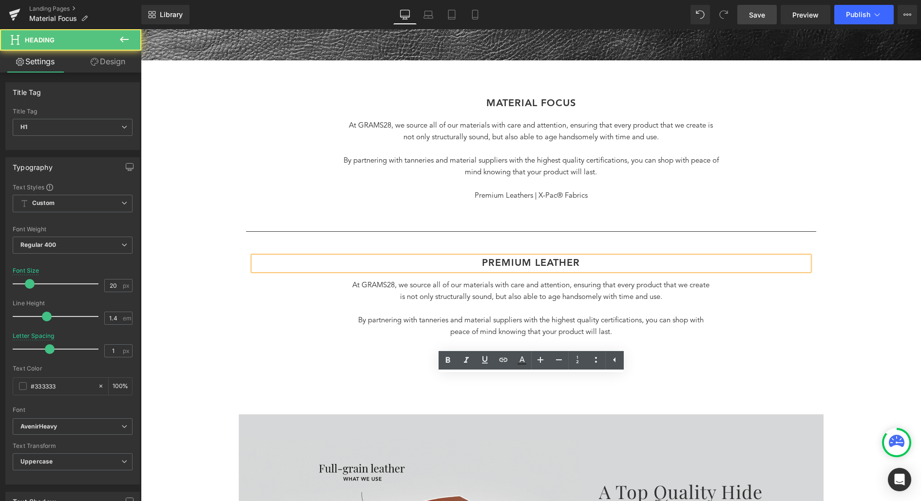
scroll to position [271, 0]
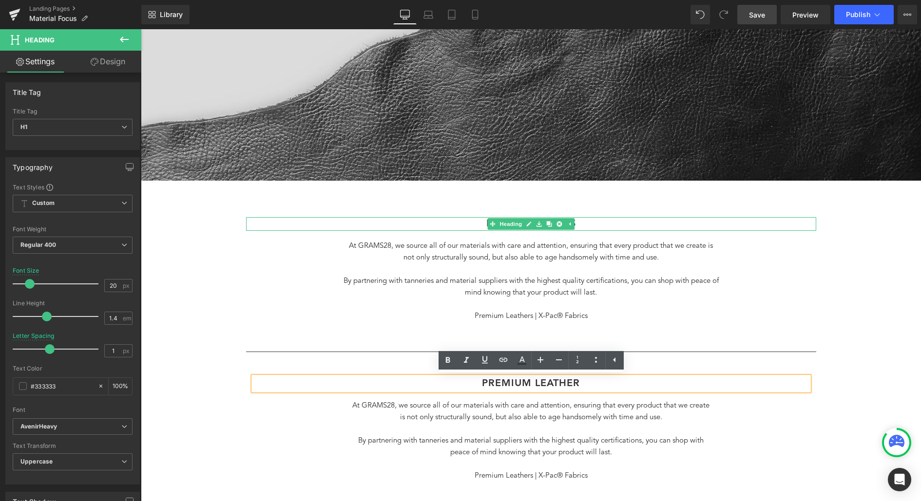
click at [584, 221] on h1 "MATERIAL FOCus" at bounding box center [531, 224] width 570 height 14
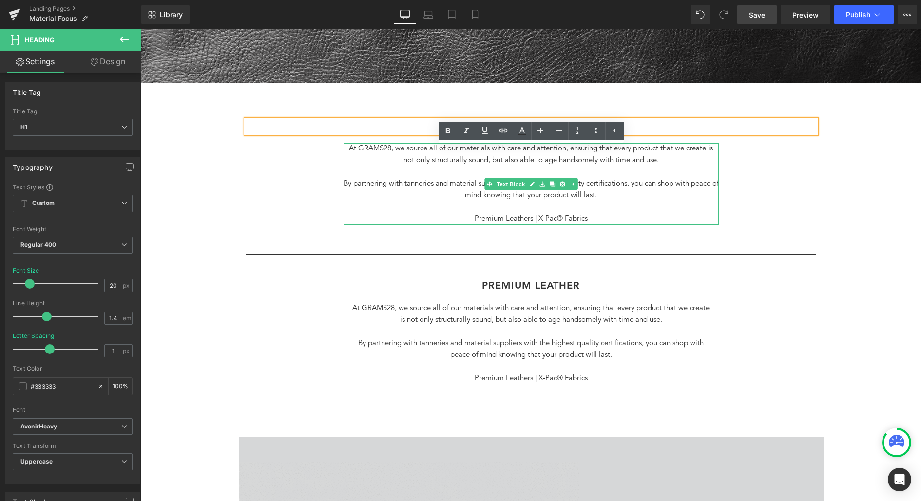
scroll to position [440, 0]
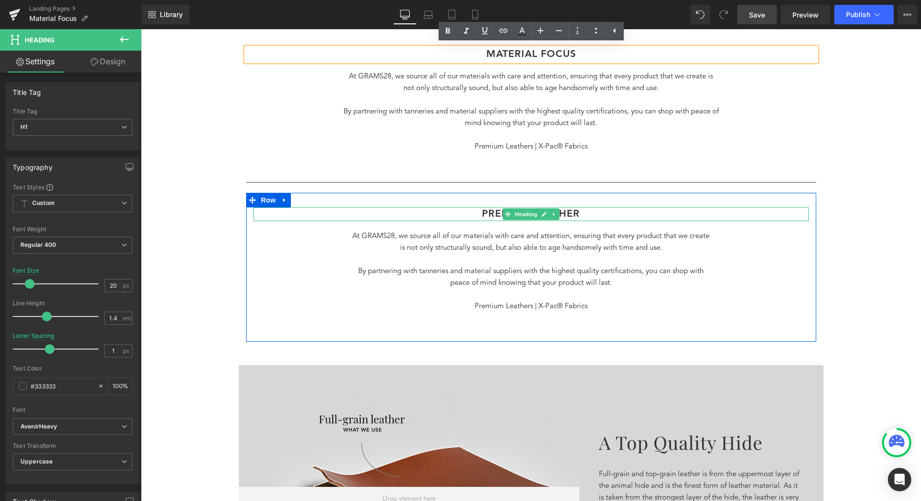
click at [590, 214] on h1 "Premium Leather" at bounding box center [530, 215] width 555 height 14
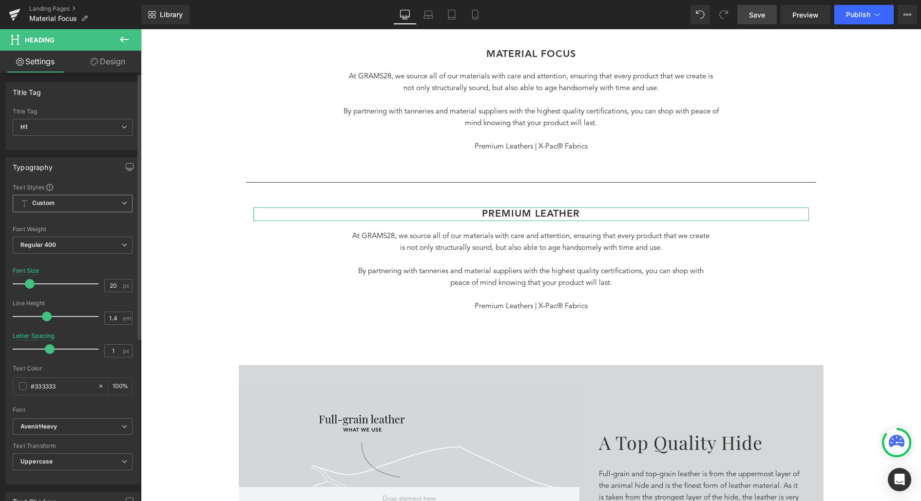
click at [103, 195] on span "Custom Setup Global Style" at bounding box center [73, 204] width 120 height 18
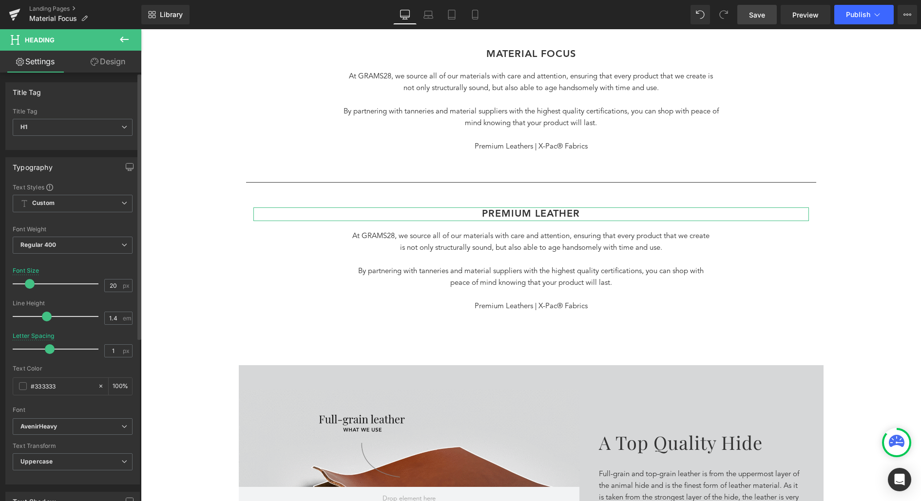
click at [98, 193] on div "Font Default Playfair Display Work Sans [] AvenirHeavy AvenirBook font-family P…" at bounding box center [73, 300] width 120 height 235
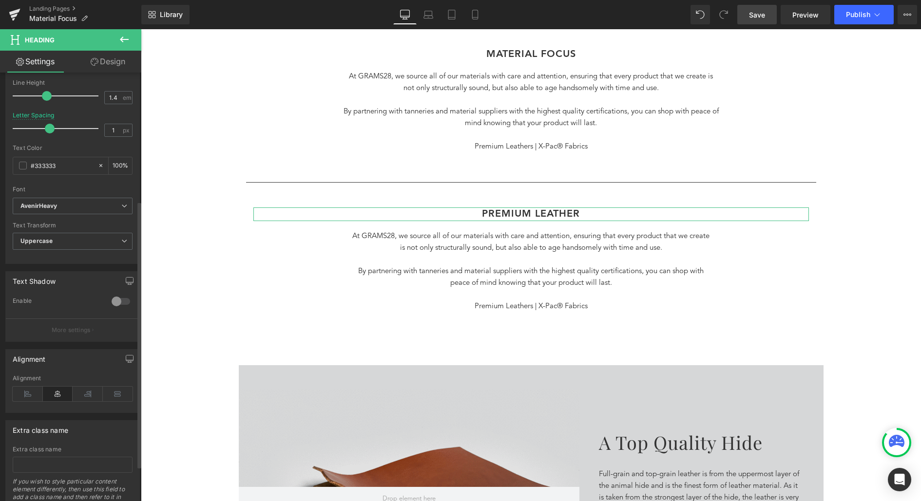
scroll to position [205, 0]
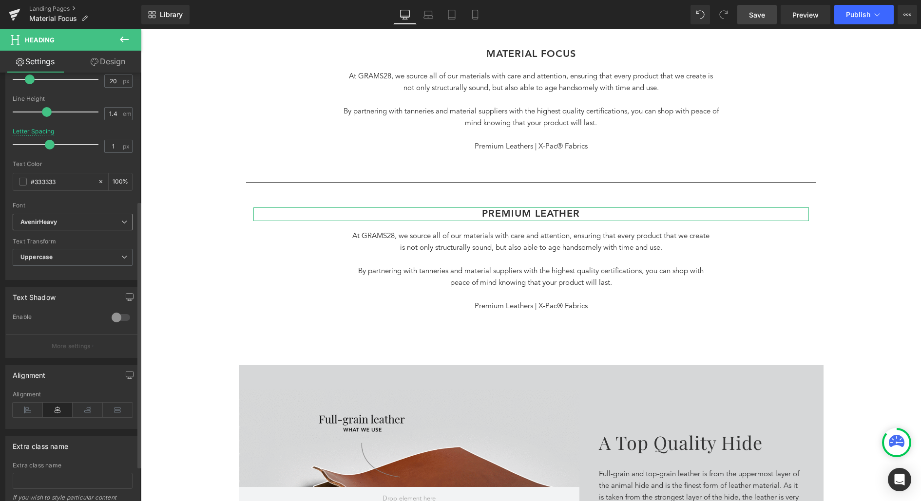
click at [90, 226] on span "AvenirHeavy" at bounding box center [73, 222] width 120 height 17
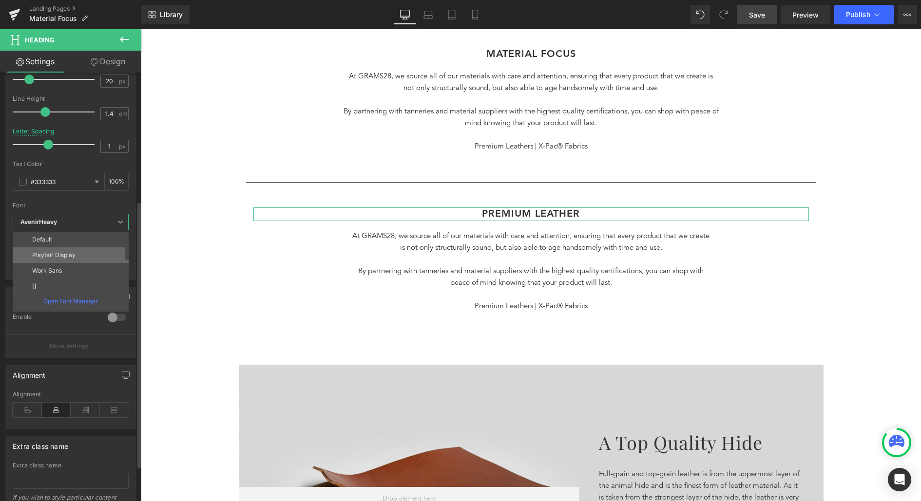
click at [78, 248] on li "Playfair Display" at bounding box center [73, 256] width 120 height 16
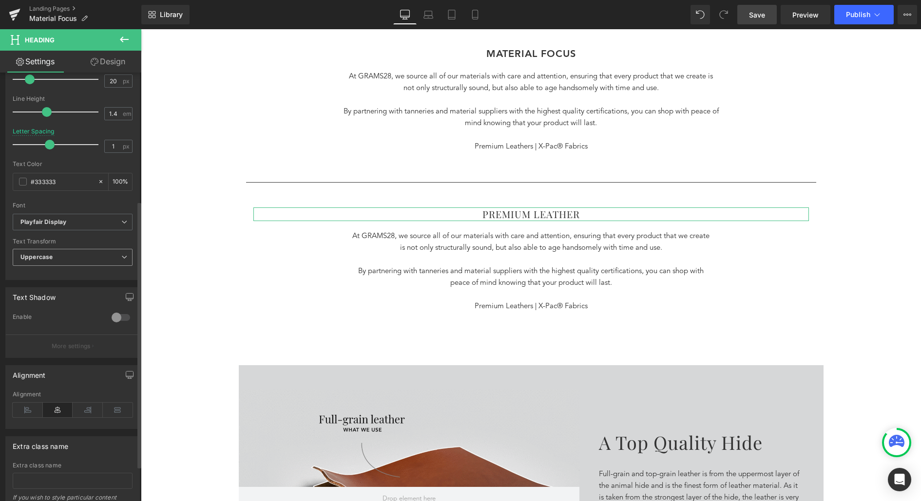
click at [80, 259] on span "Uppercase" at bounding box center [73, 257] width 120 height 17
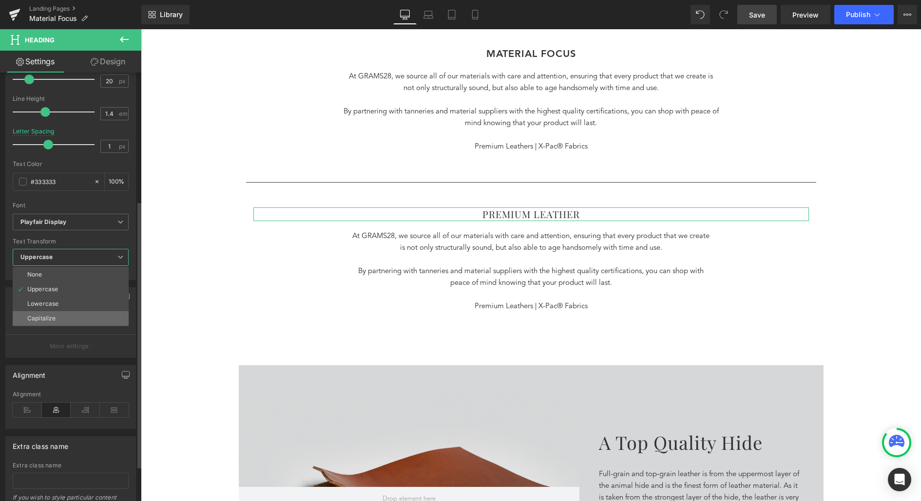
click at [65, 311] on li "Capitalize" at bounding box center [71, 318] width 116 height 15
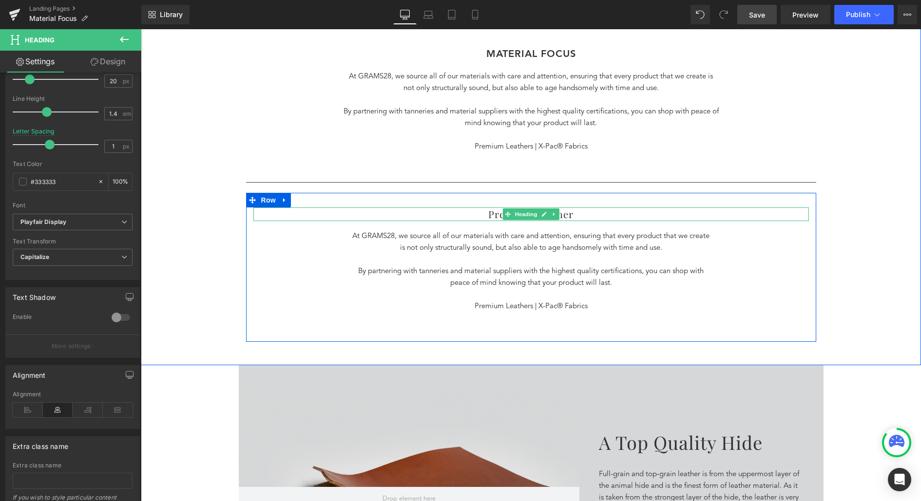
click at [582, 214] on h1 "Premium Leather" at bounding box center [530, 215] width 555 height 14
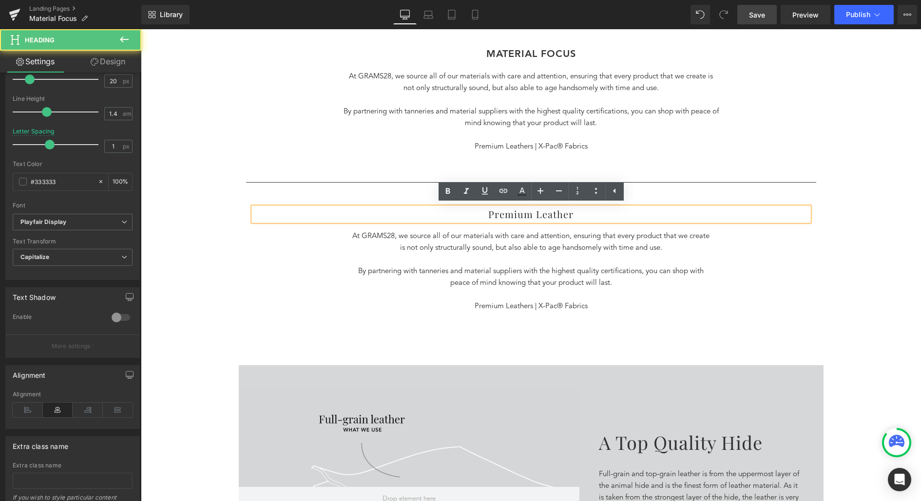
click at [582, 214] on h1 "Premium Leather" at bounding box center [530, 215] width 555 height 14
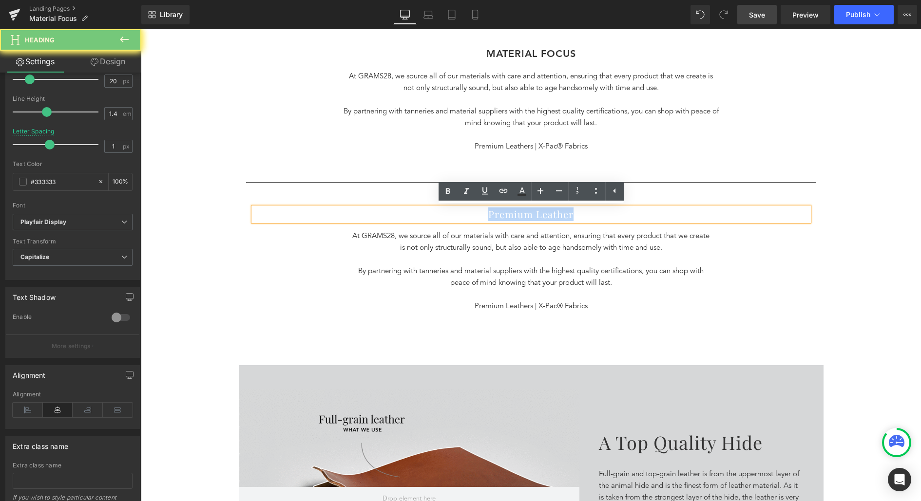
click at [582, 214] on h1 "Premium Leather" at bounding box center [530, 215] width 555 height 14
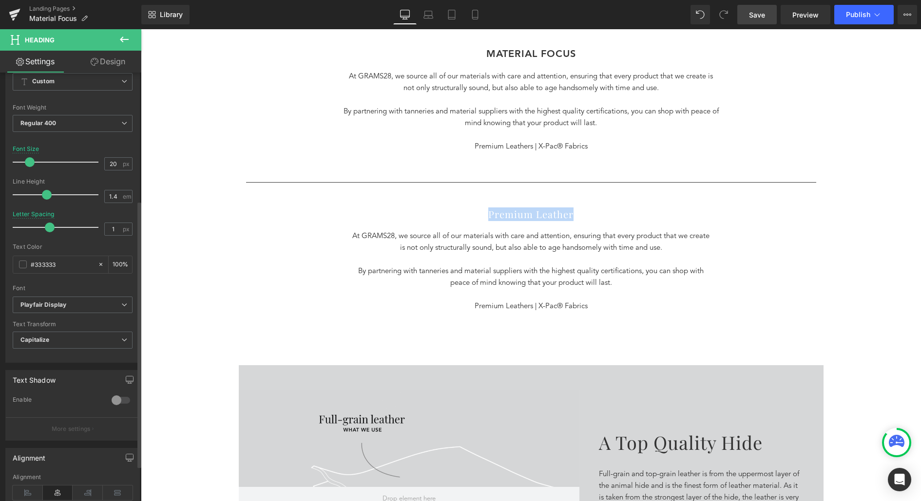
scroll to position [0, 0]
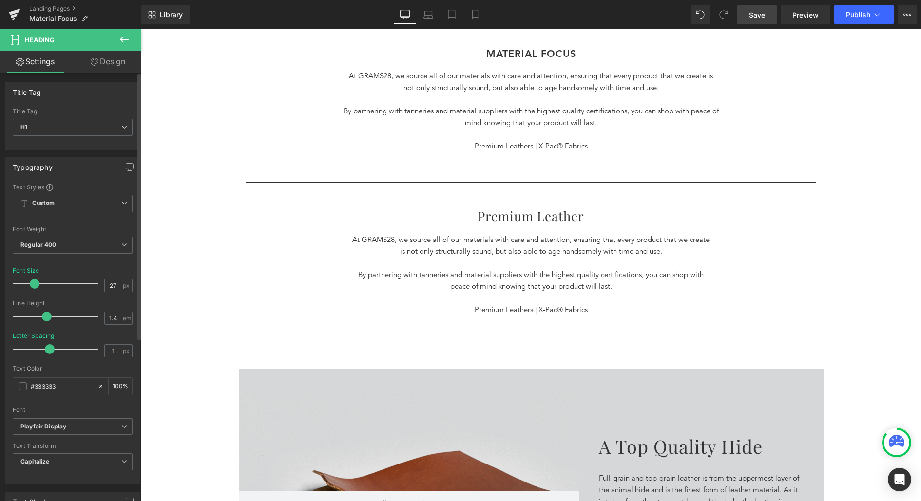
type input "28"
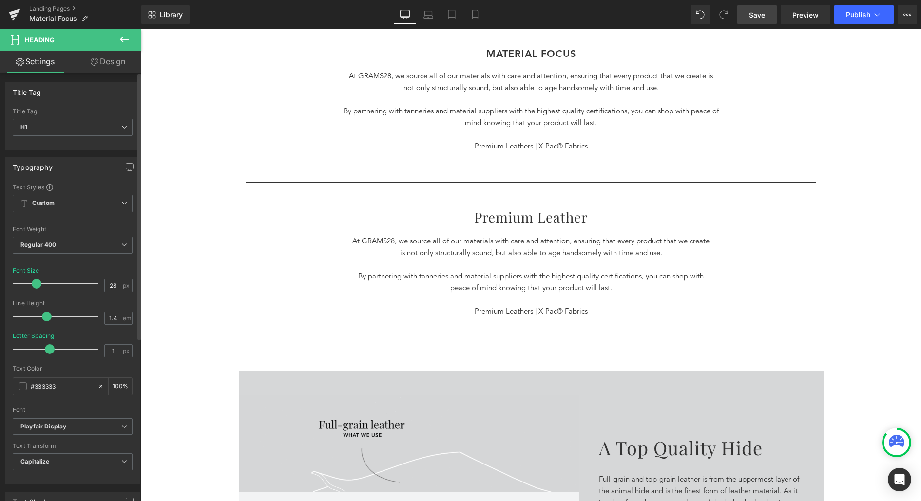
drag, startPoint x: 28, startPoint y: 284, endPoint x: 35, endPoint y: 284, distance: 6.3
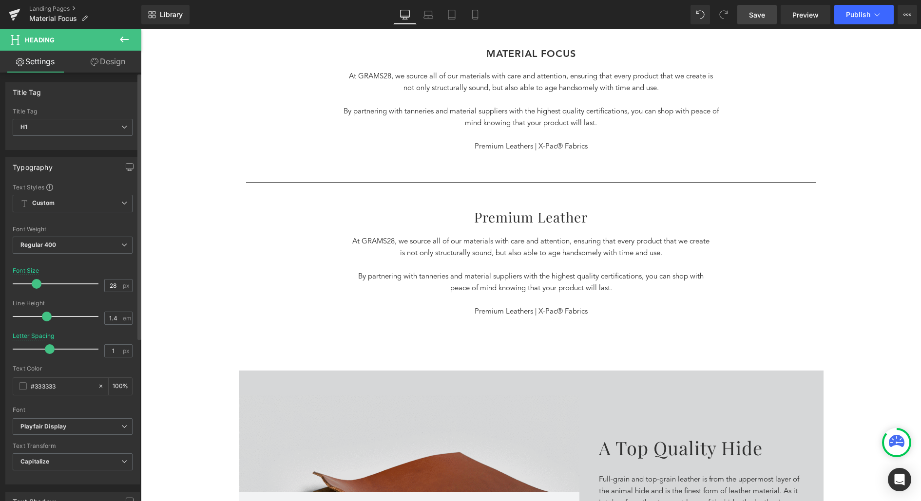
click at [35, 284] on span at bounding box center [37, 284] width 10 height 10
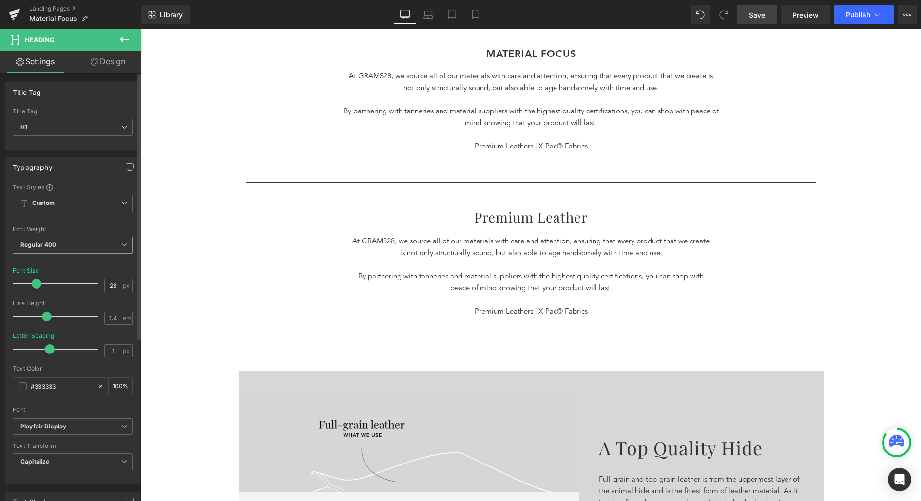
click at [75, 247] on span "Regular 400" at bounding box center [73, 245] width 120 height 17
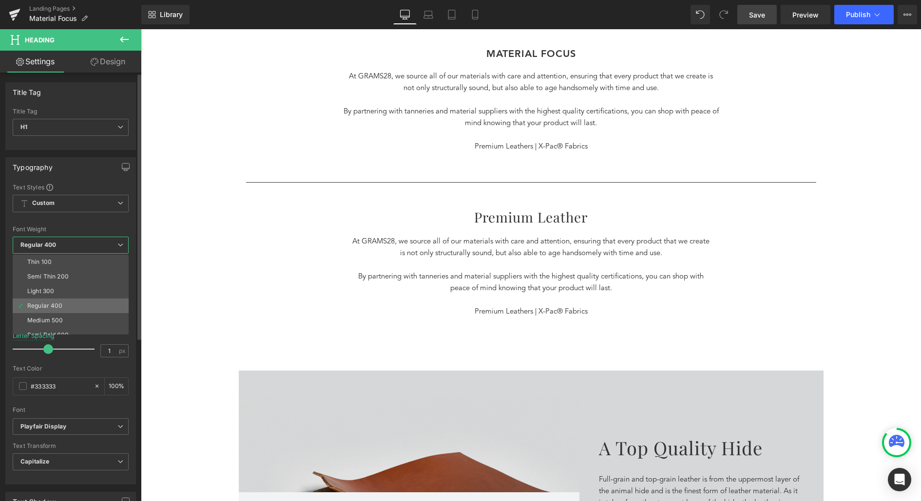
click at [63, 307] on li "Regular 400" at bounding box center [73, 306] width 120 height 15
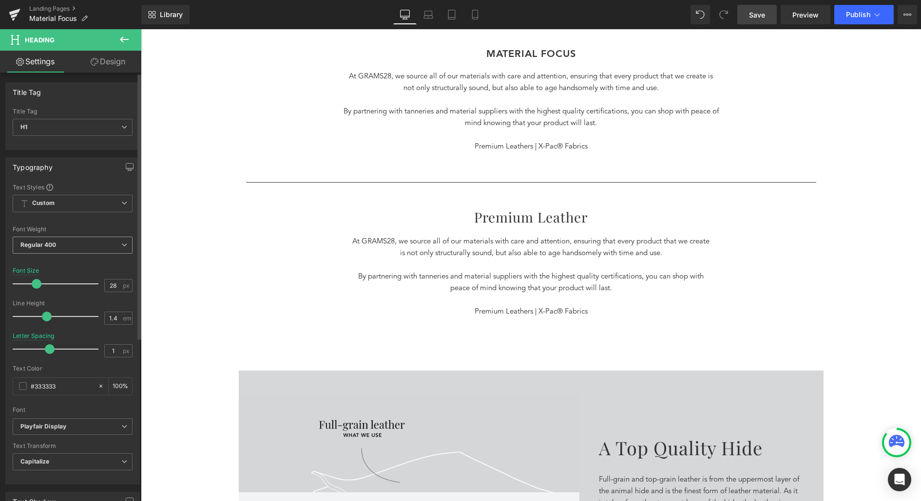
click at [83, 244] on span "Regular 400" at bounding box center [73, 245] width 120 height 17
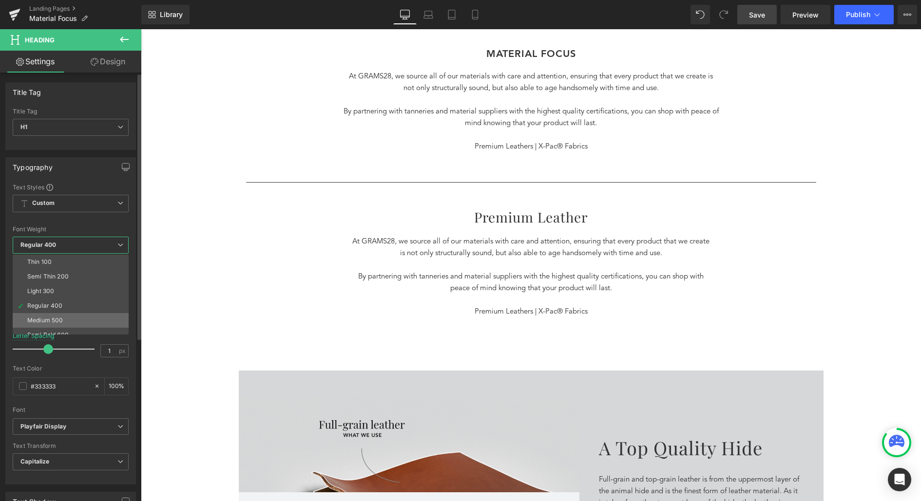
click at [61, 318] on div "Medium 500" at bounding box center [45, 320] width 36 height 7
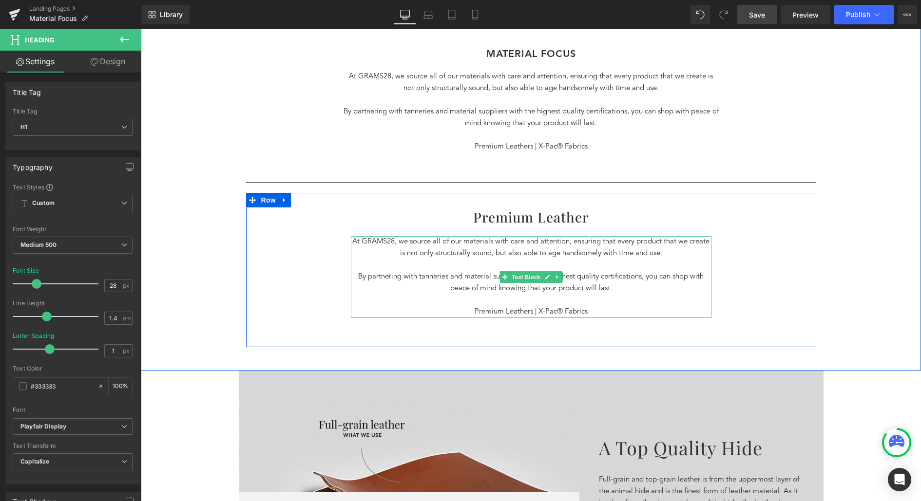
click at [590, 303] on p at bounding box center [531, 301] width 361 height 12
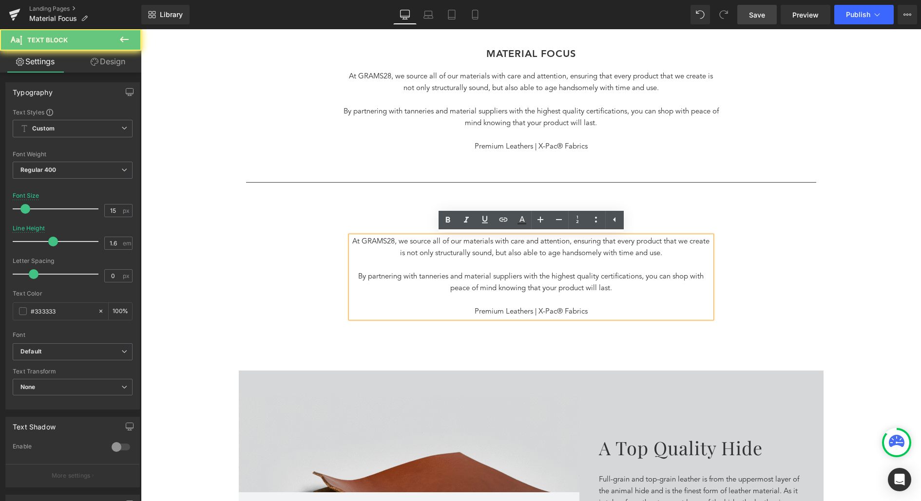
drag, startPoint x: 598, startPoint y: 312, endPoint x: 340, endPoint y: 231, distance: 270.6
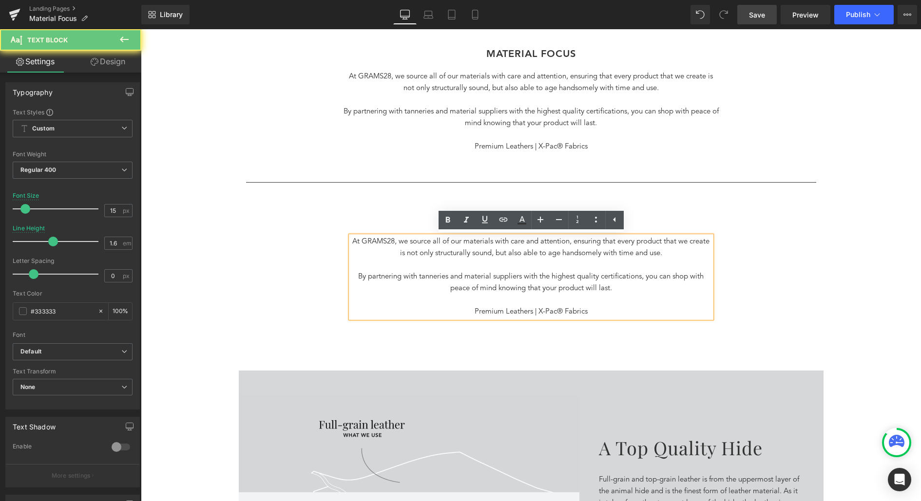
click at [340, 231] on div "Premium Leather Heading At GRAMS28, we source all of our materials with care an…" at bounding box center [531, 275] width 570 height 135
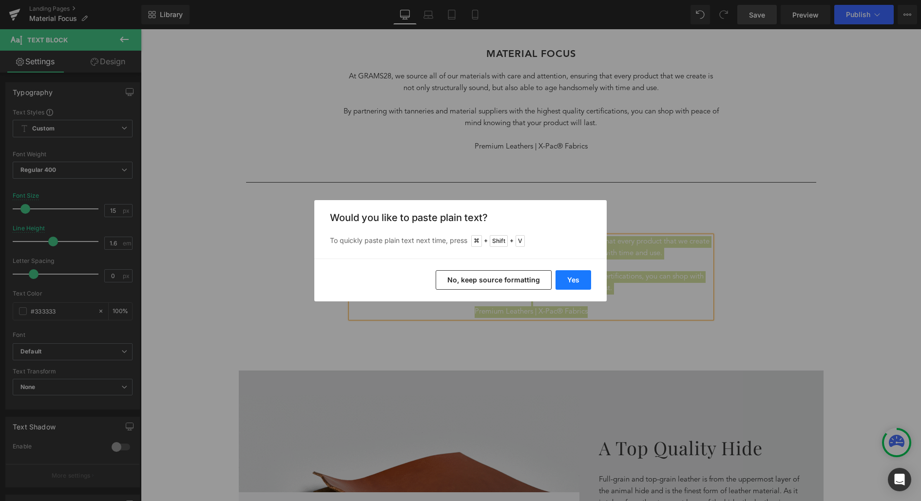
click at [575, 282] on button "Yes" at bounding box center [573, 279] width 36 height 19
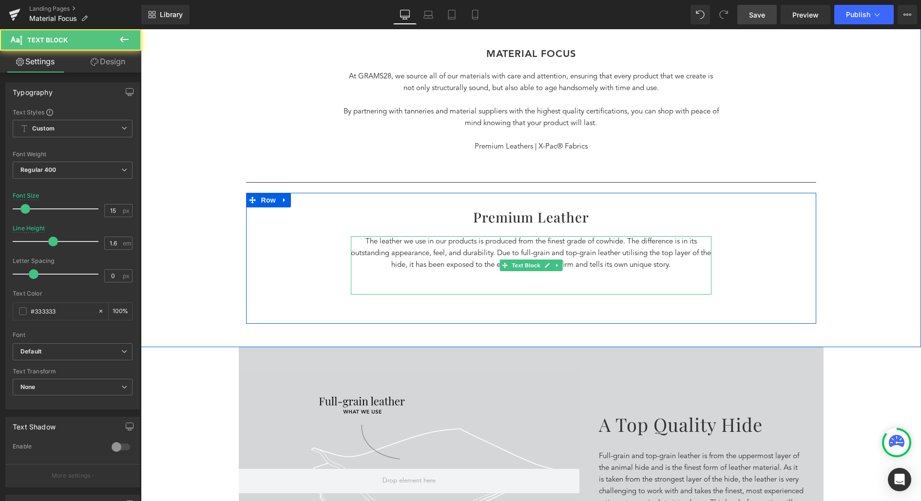
click at [628, 284] on p at bounding box center [531, 289] width 361 height 12
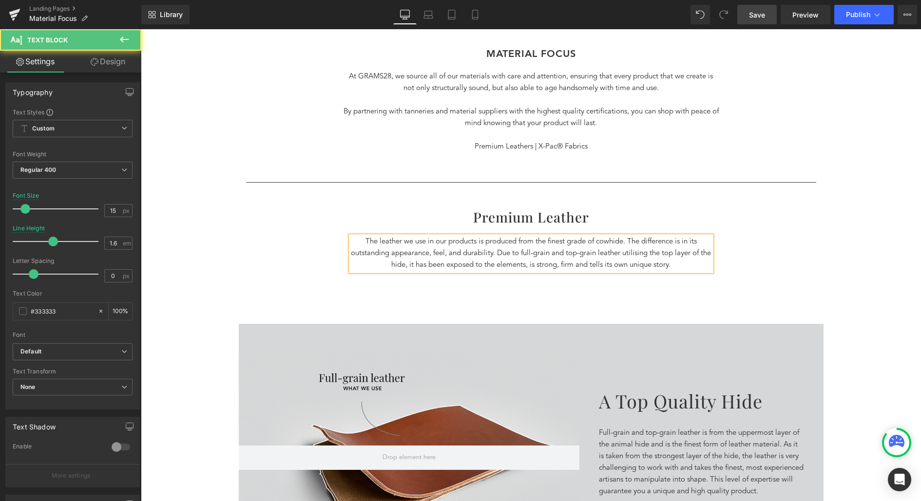
click at [628, 240] on p "The leather we use in our products is produced from the finest grade of cowhide…" at bounding box center [531, 253] width 361 height 35
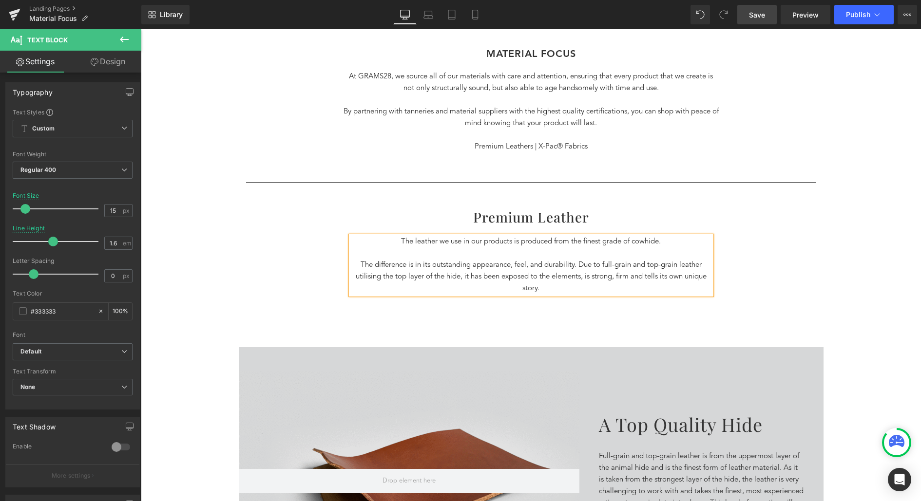
click at [580, 266] on p "The difference is in its outstanding appearance, feel, and durability. Due to f…" at bounding box center [531, 277] width 361 height 35
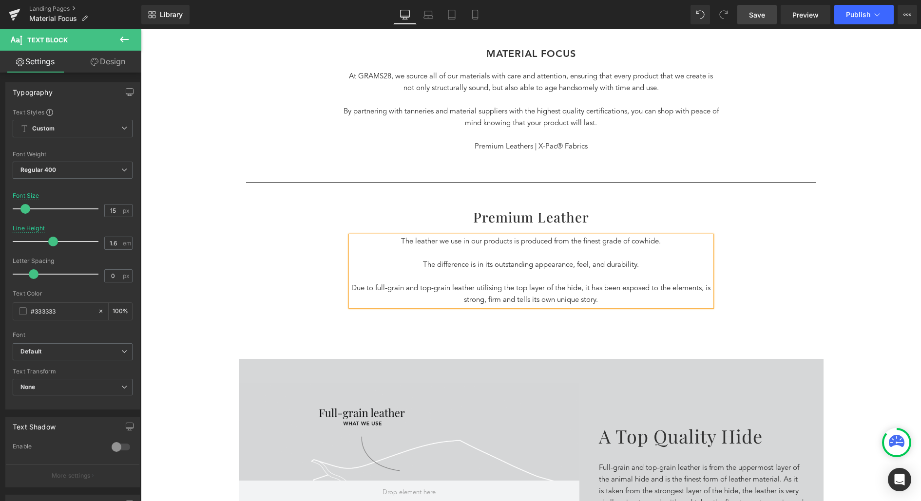
click at [419, 261] on p "The difference is in its outstanding appearance, feel, and durability." at bounding box center [531, 266] width 361 height 12
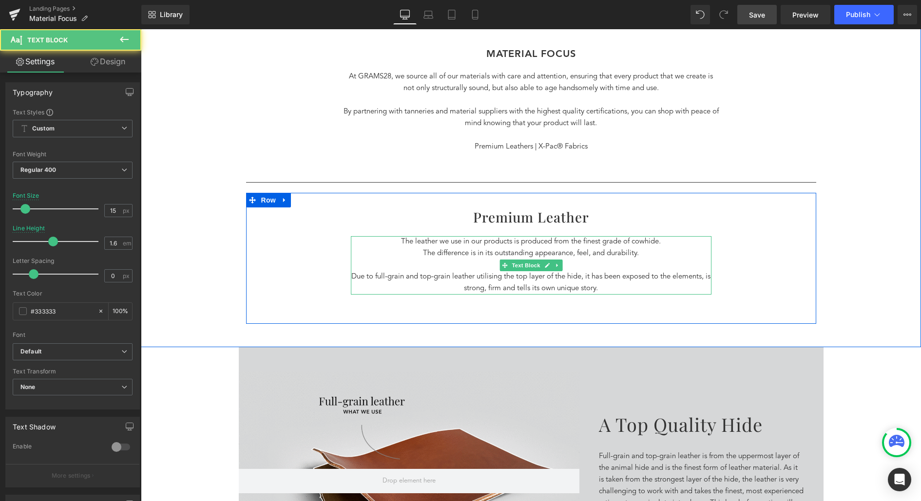
click at [675, 274] on p "Due to full-grain and top-grain leather utilising the top layer of the hide, it…" at bounding box center [531, 282] width 361 height 23
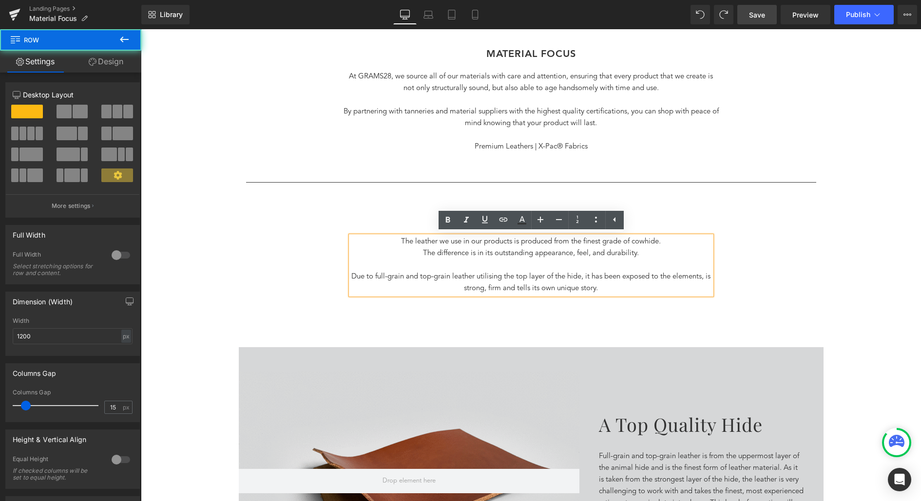
click at [796, 262] on div "Premium Leather Heading The leather we use in our products is produced from the…" at bounding box center [531, 264] width 570 height 112
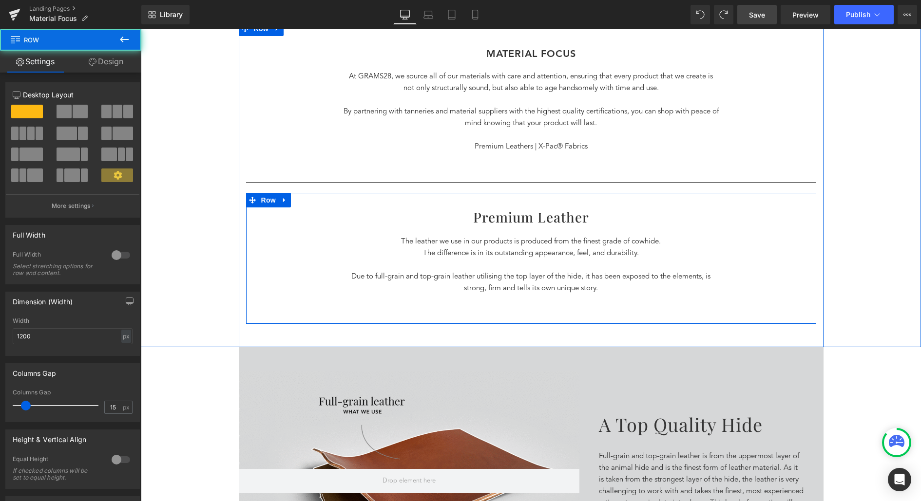
click at [716, 259] on div "Premium Leather Heading The leather we use in our products is produced from the…" at bounding box center [531, 264] width 570 height 112
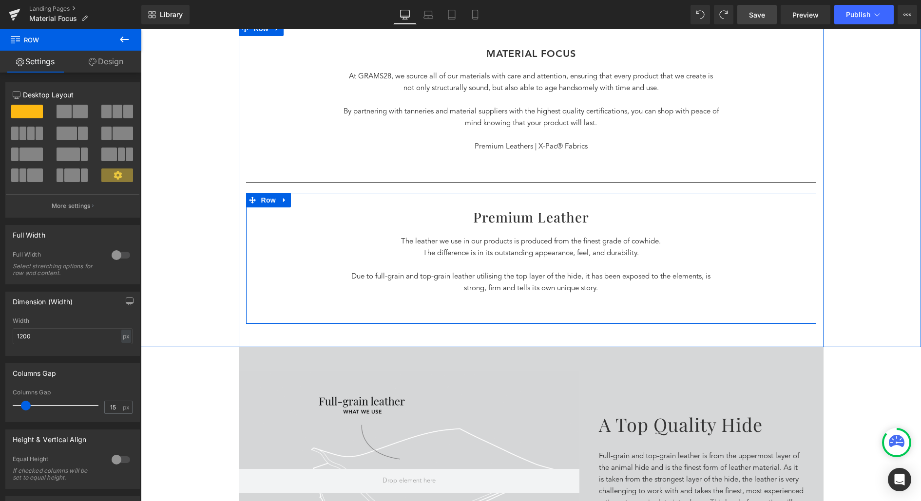
click at [693, 261] on p at bounding box center [531, 266] width 361 height 12
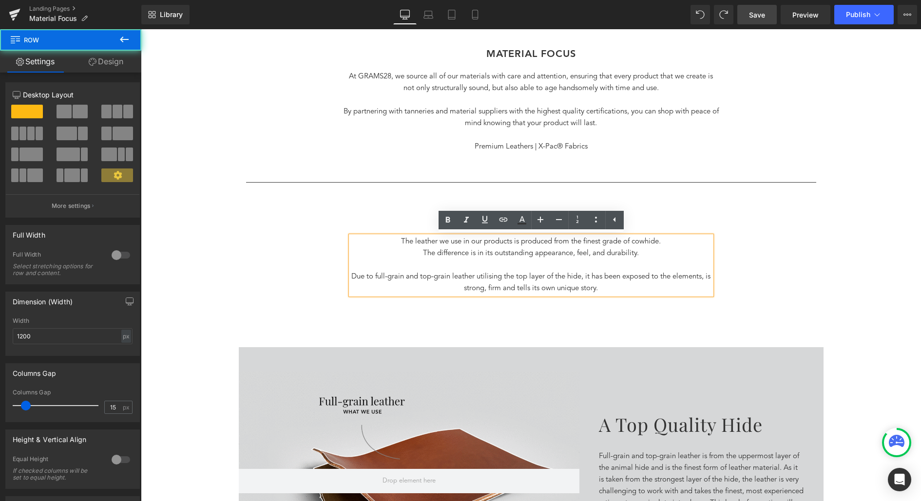
click at [744, 265] on div "Premium Leather Heading The leather we use in our products is produced from the…" at bounding box center [531, 264] width 570 height 112
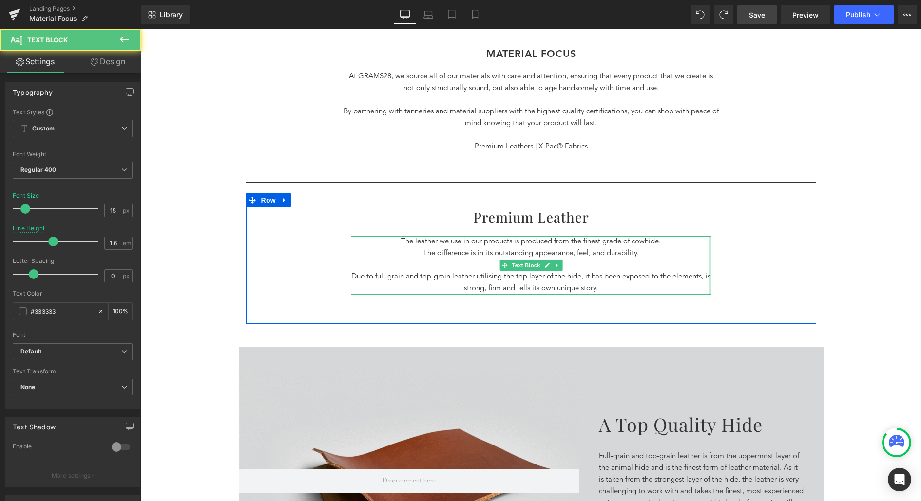
drag, startPoint x: 710, startPoint y: 264, endPoint x: 738, endPoint y: 264, distance: 28.3
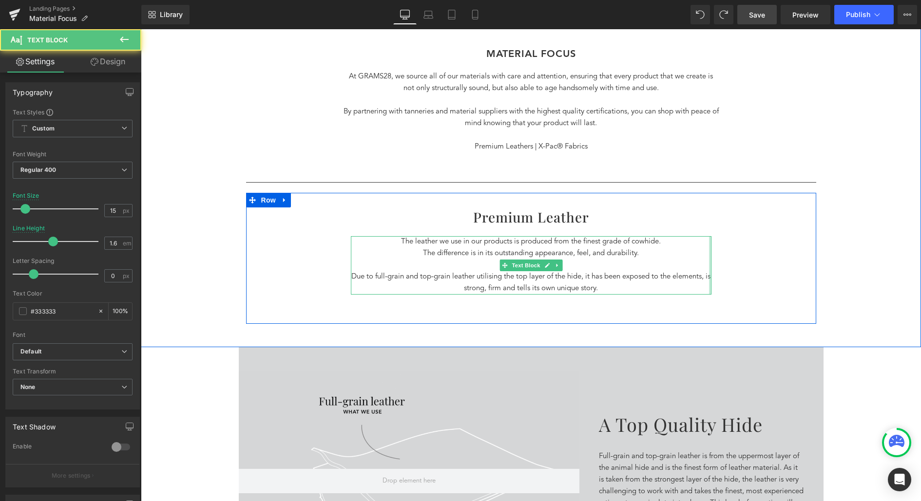
click at [738, 264] on div "Premium Leather Heading The leather we use in our products is produced from the…" at bounding box center [531, 264] width 570 height 112
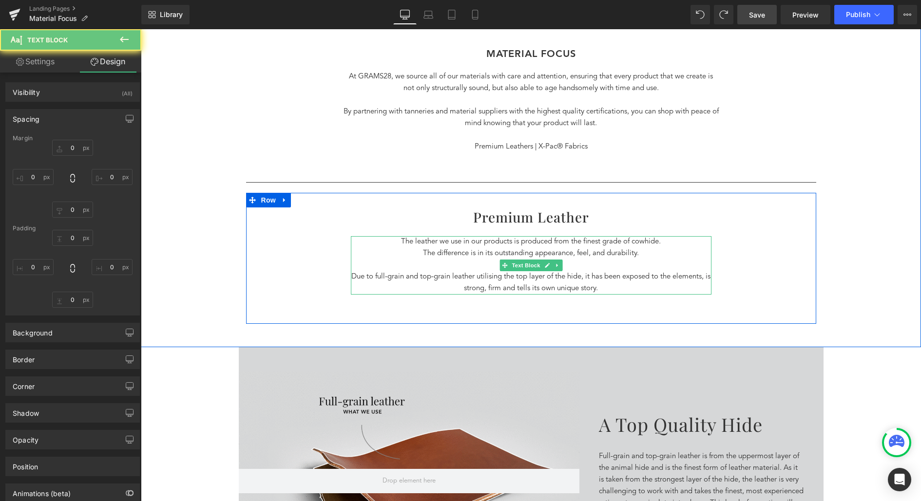
type input "20"
type input "200"
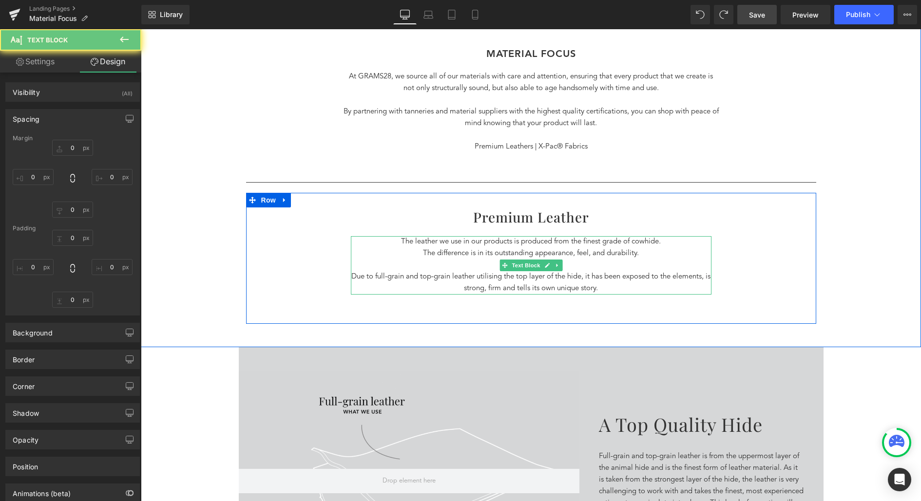
type input "50"
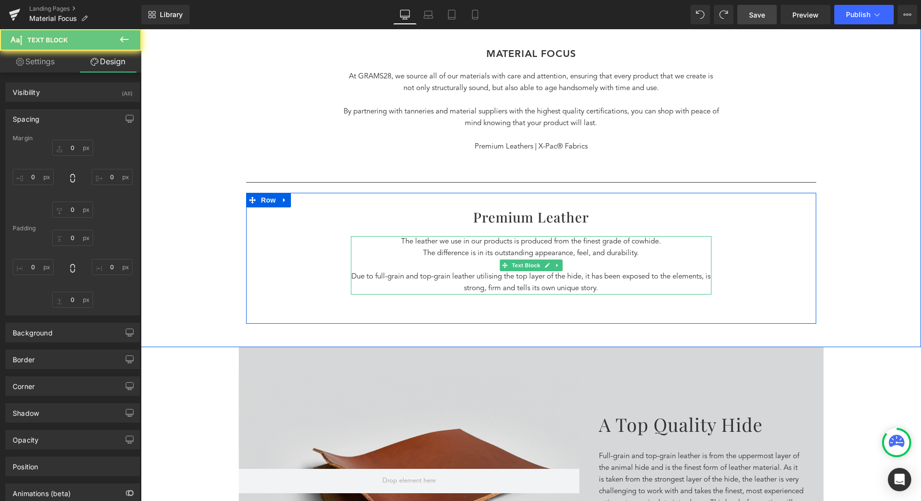
type input "200"
type input "0"
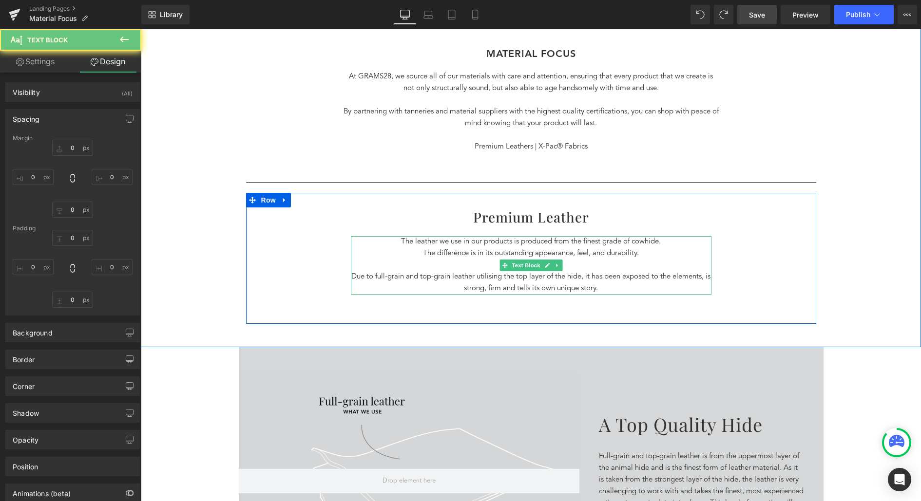
type input "0"
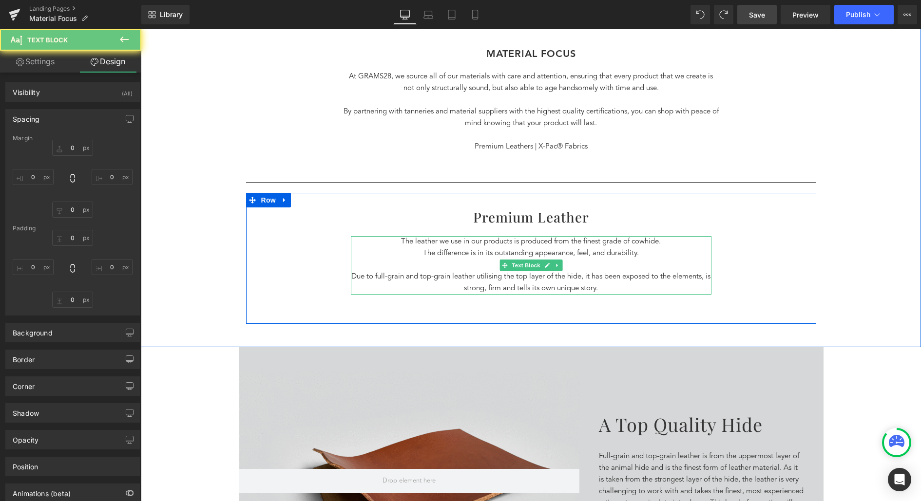
type input "0"
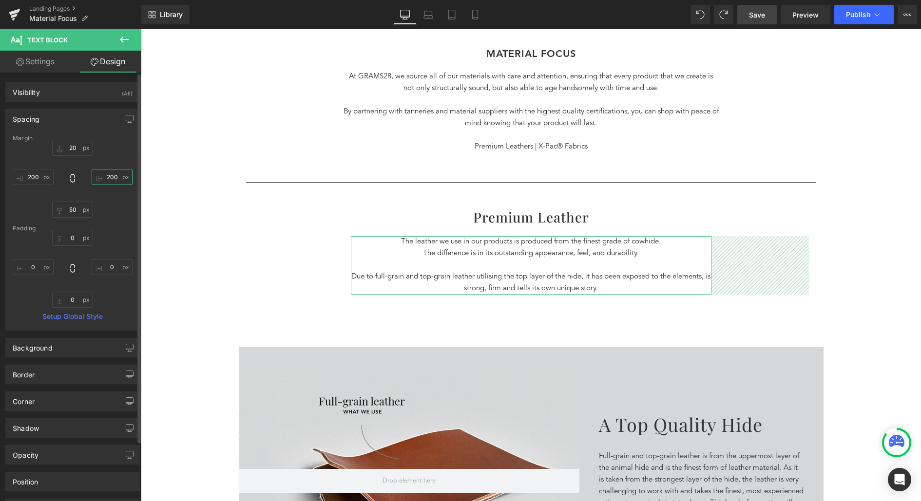
click at [108, 176] on input "200" at bounding box center [112, 177] width 41 height 16
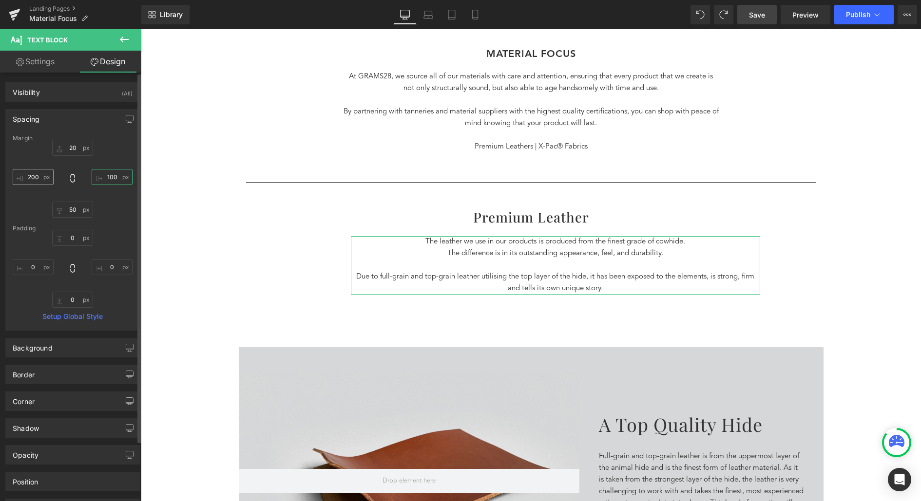
type input "100"
click at [30, 172] on input "200" at bounding box center [33, 177] width 41 height 16
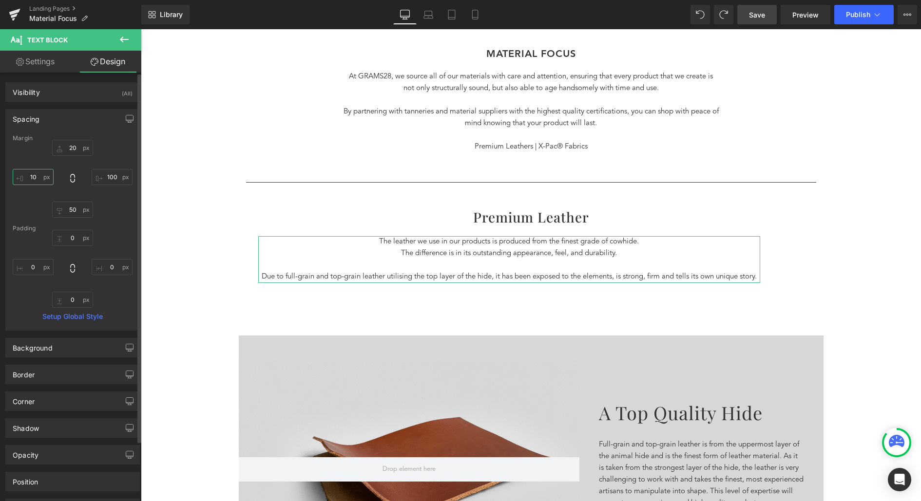
type input "100"
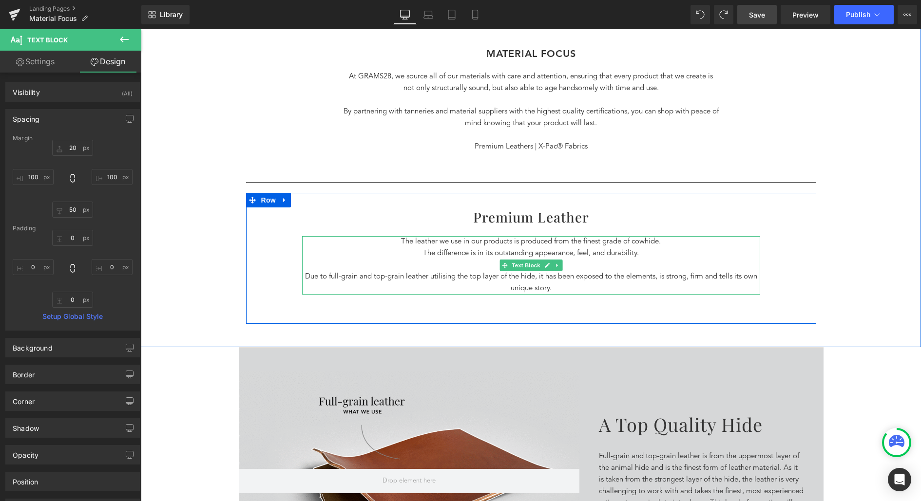
click at [423, 250] on span "The difference is in its outstanding appearance, feel, and durability." at bounding box center [531, 253] width 216 height 7
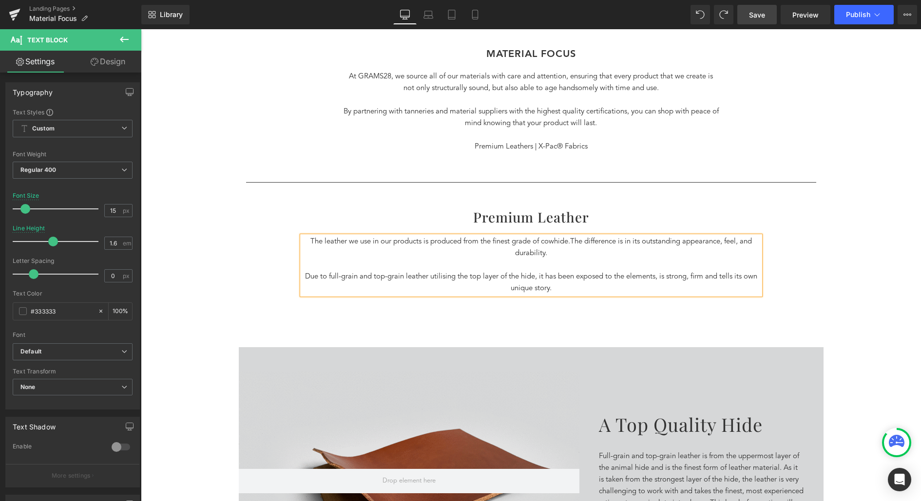
click at [306, 274] on p "Due to full-grain and top-grain leather utilising the top layer of the hide, it…" at bounding box center [531, 282] width 458 height 23
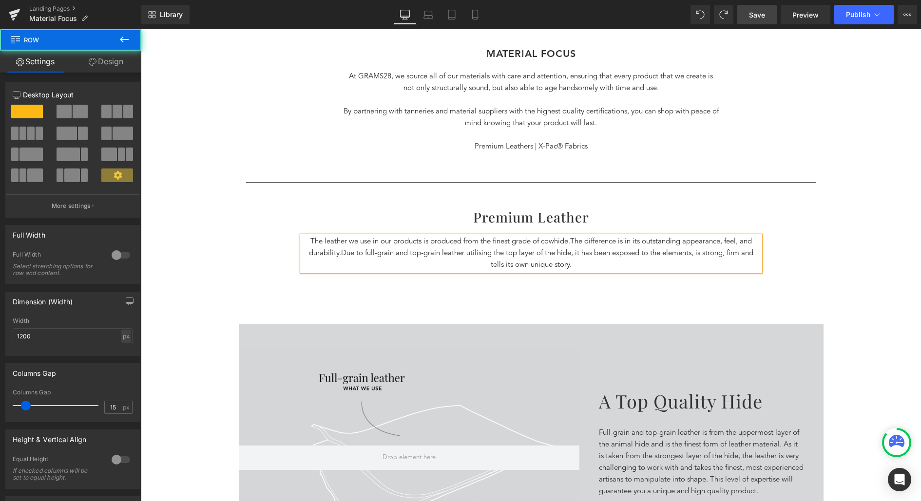
click at [817, 257] on div "MATERIAL FOCus Heading At GRAMS28, we source all of our materials with care and…" at bounding box center [531, 174] width 585 height 253
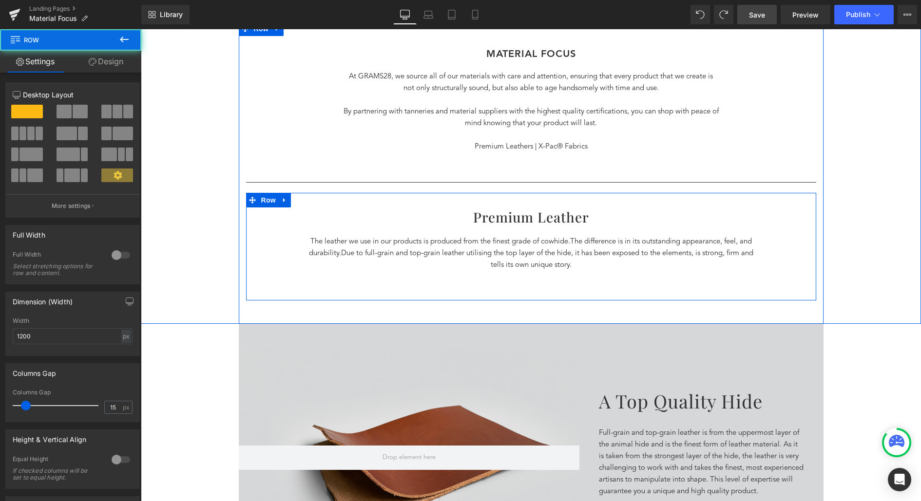
click at [731, 252] on span "Due to full-grain and top-grain leather utilising the top layer of the hide, it…" at bounding box center [547, 259] width 412 height 19
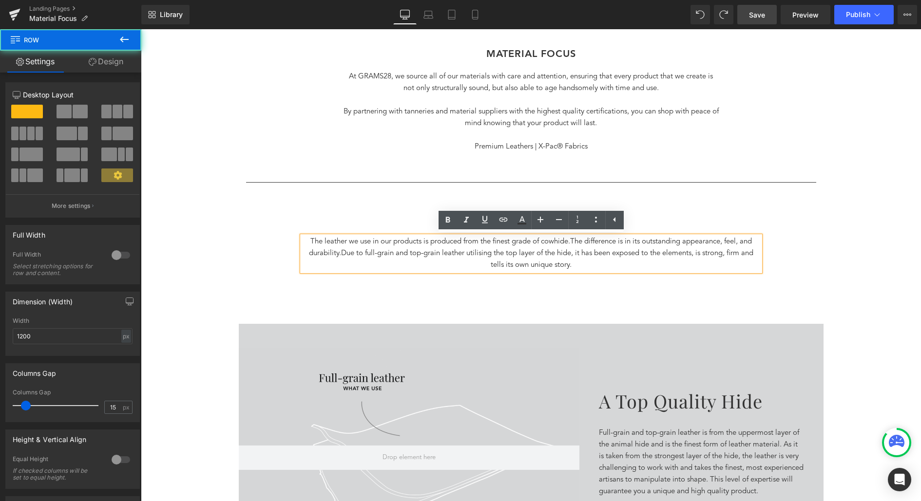
click at [446, 300] on div "Premium Leather Heading The leather we use in our products is produced from the…" at bounding box center [531, 247] width 570 height 108
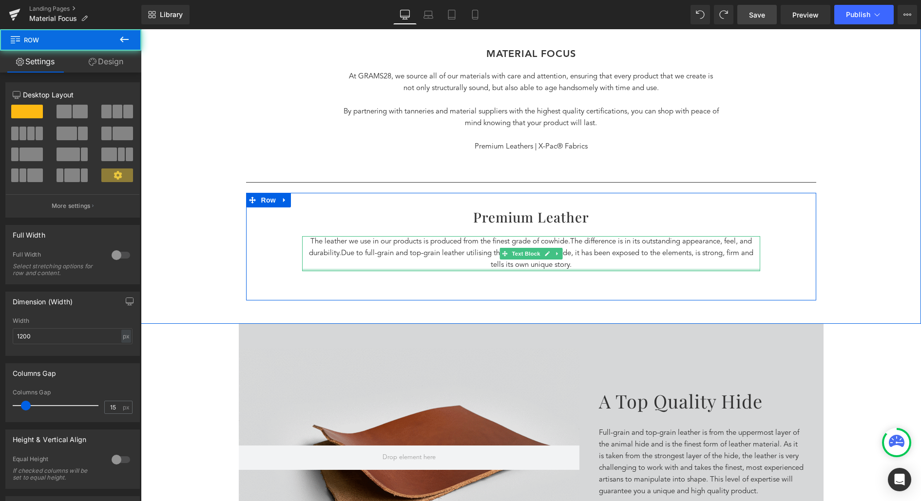
click at [523, 270] on div at bounding box center [531, 270] width 458 height 2
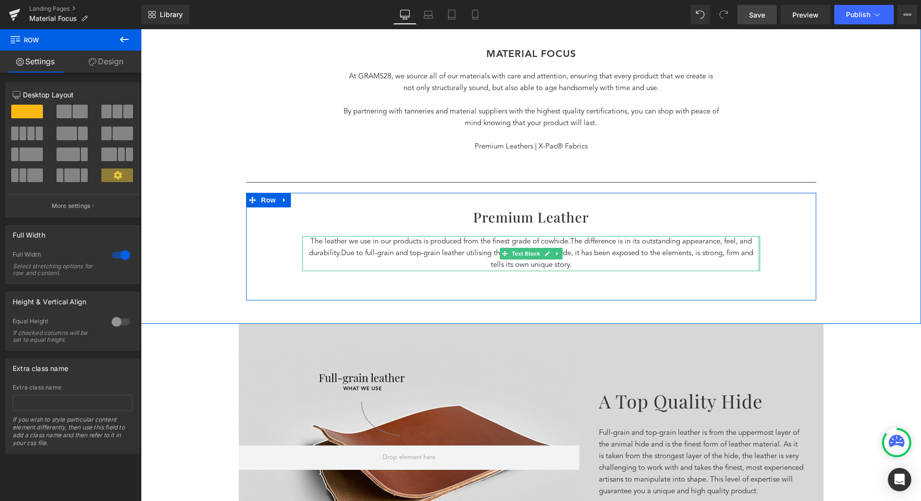
click at [758, 255] on div at bounding box center [759, 253] width 2 height 35
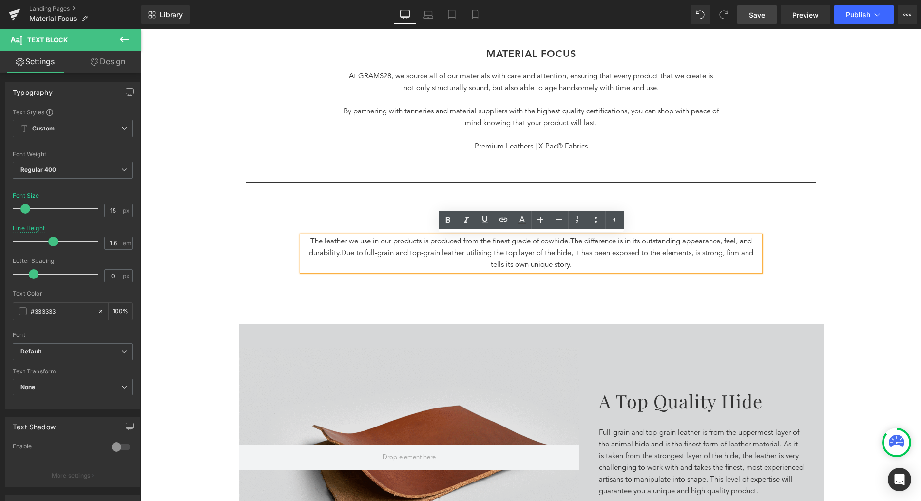
click at [749, 233] on div "Premium Leather Heading The leather we use in our products is produced from the…" at bounding box center [531, 252] width 570 height 88
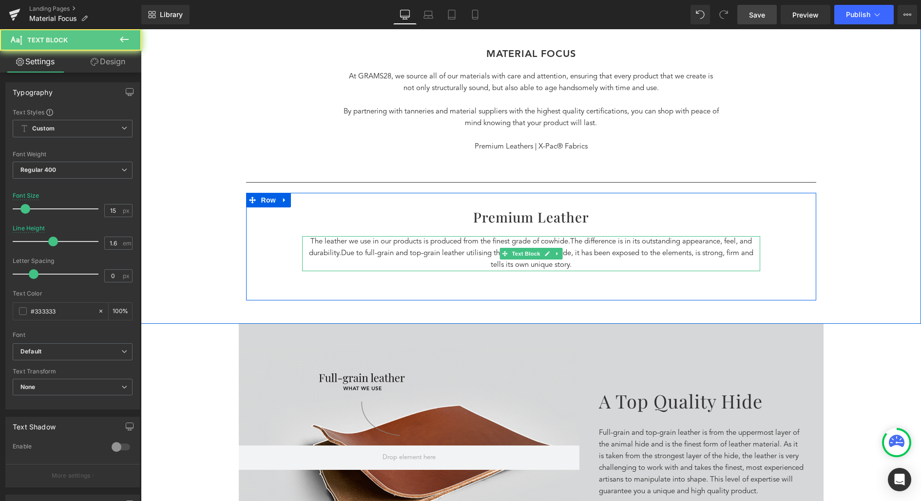
click at [718, 246] on p "The leather we use in our products is produced from the finest grade of cowhide…" at bounding box center [531, 253] width 458 height 35
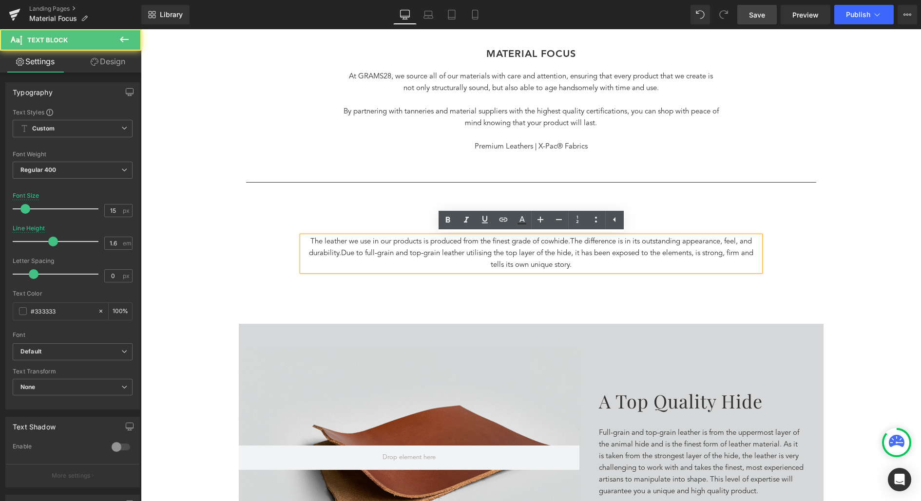
click at [760, 260] on div "The leather we use in our products is produced from the finest grade of cowhide…" at bounding box center [531, 253] width 458 height 35
click at [766, 252] on div "Premium Leather Heading The leather we use in our products is produced from the…" at bounding box center [531, 252] width 570 height 88
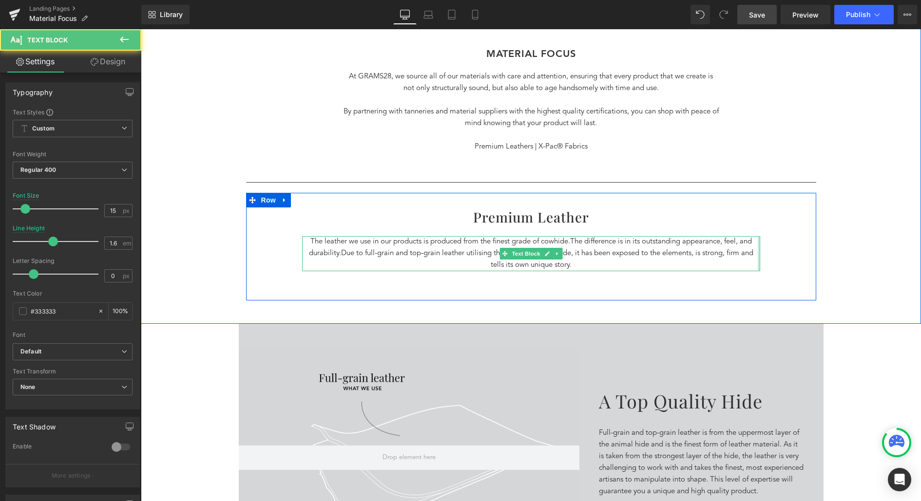
click at [757, 251] on div "The leather we use in our products is produced from the finest grade of cowhide…" at bounding box center [531, 253] width 458 height 35
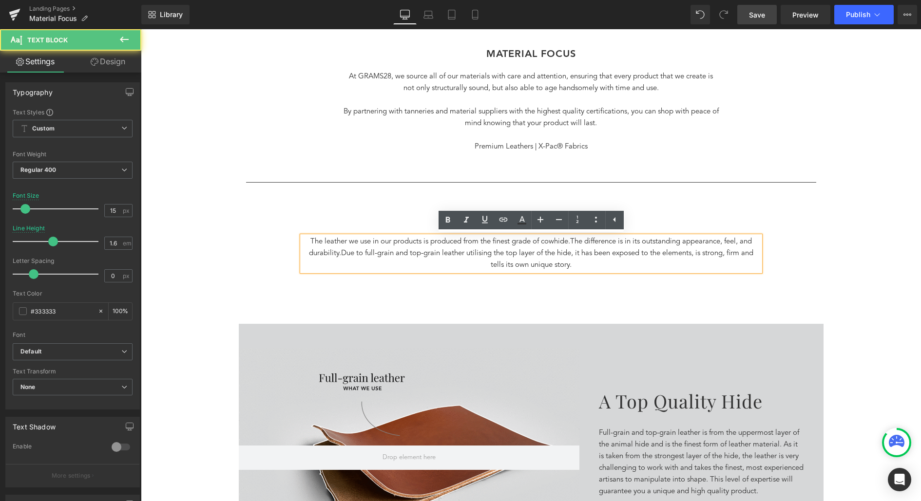
click at [757, 251] on div "The leather we use in our products is produced from the finest grade of cowhide…" at bounding box center [531, 253] width 458 height 35
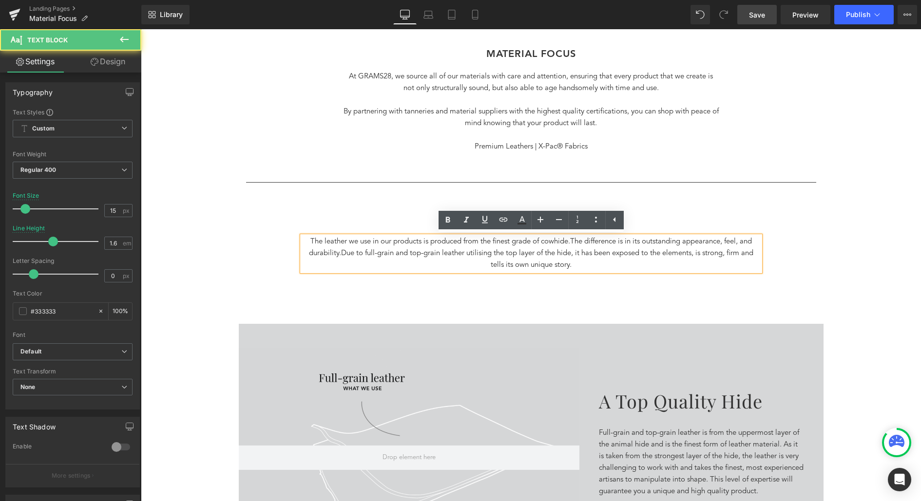
click at [760, 251] on p "The leather we use in our products is produced from the finest grade of cowhide…" at bounding box center [531, 253] width 458 height 35
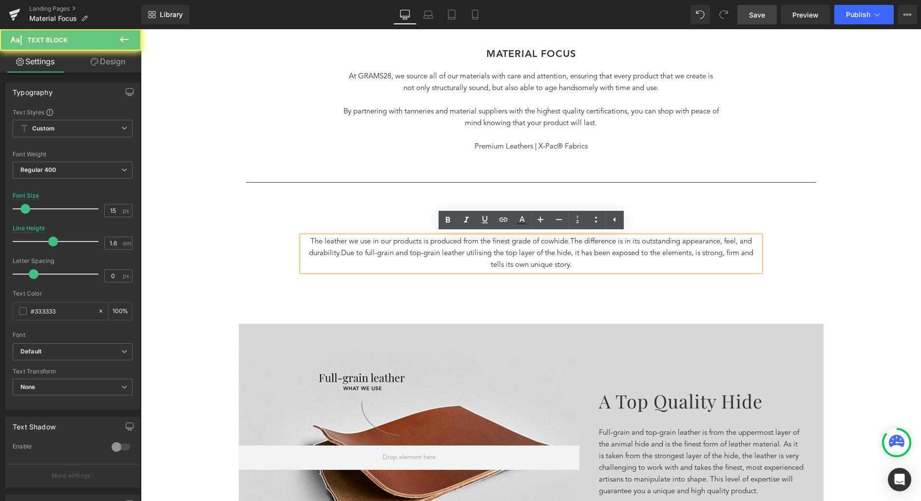
click at [760, 251] on div "The leather we use in our products is produced from the finest grade of cowhide…" at bounding box center [531, 253] width 458 height 35
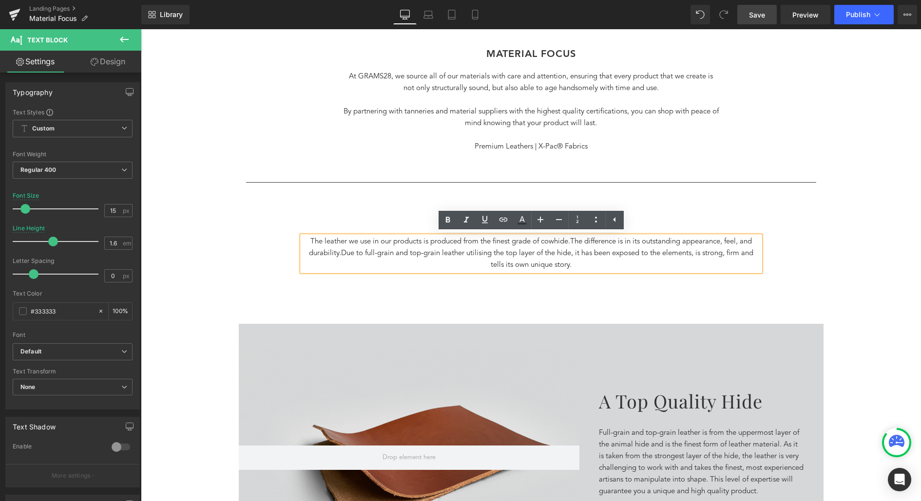
click at [817, 285] on div "MATERIAL FOCus Heading At GRAMS28, we source all of our materials with care and…" at bounding box center [531, 174] width 585 height 253
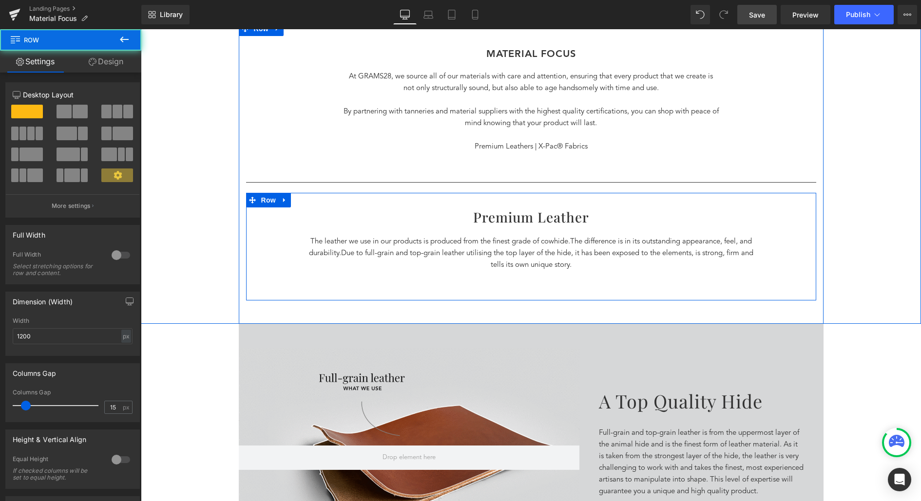
click at [760, 256] on div "Premium Leather Heading The leather we use in our products is produced from the…" at bounding box center [531, 252] width 570 height 88
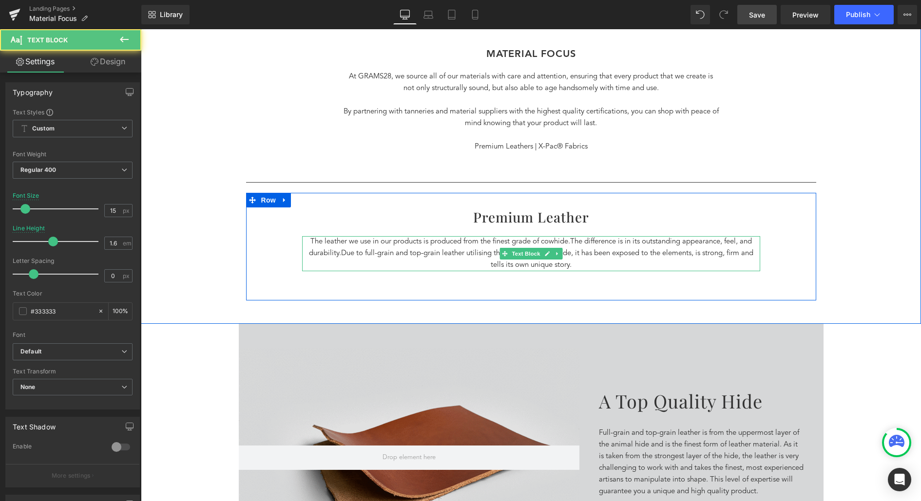
drag, startPoint x: 758, startPoint y: 256, endPoint x: 765, endPoint y: 257, distance: 7.4
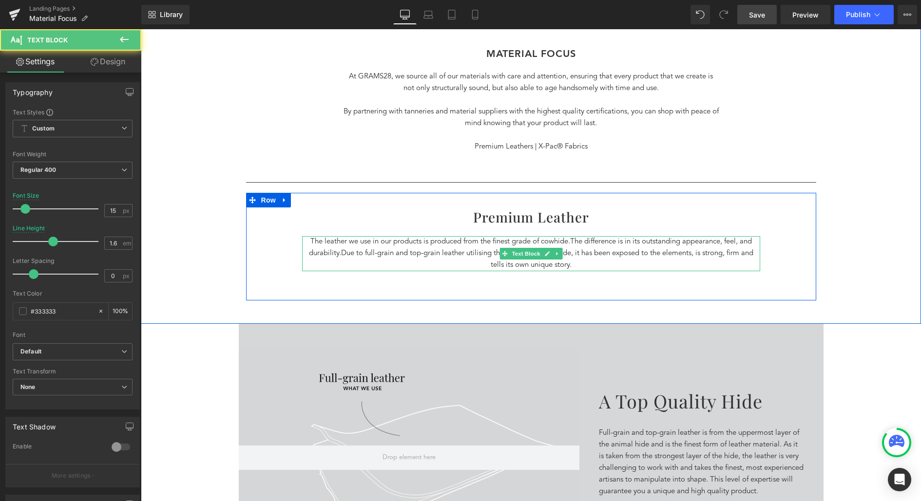
click at [765, 257] on div "Premium Leather Heading The leather we use in our products is produced from the…" at bounding box center [531, 252] width 570 height 88
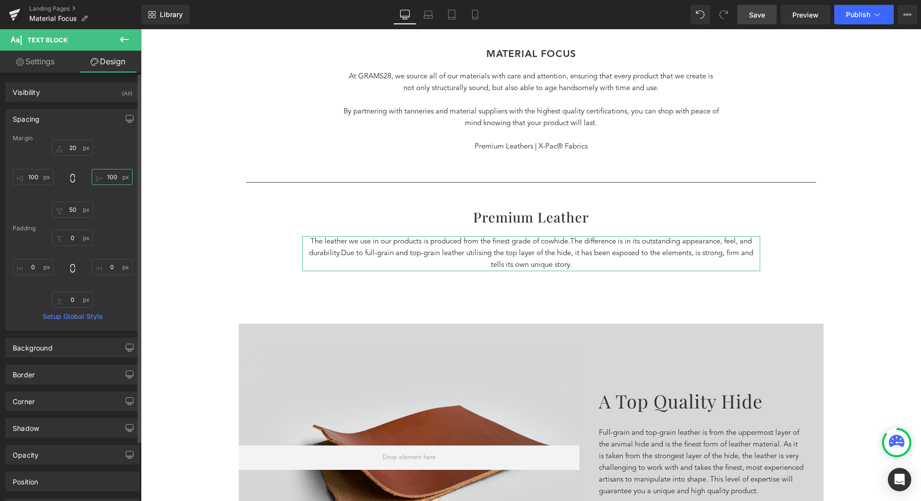
click at [108, 176] on input "100" at bounding box center [112, 177] width 41 height 16
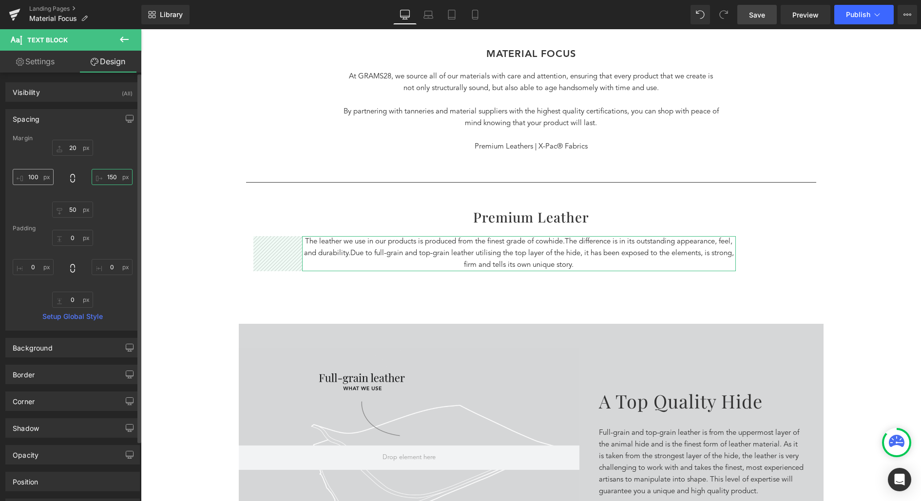
type input "150"
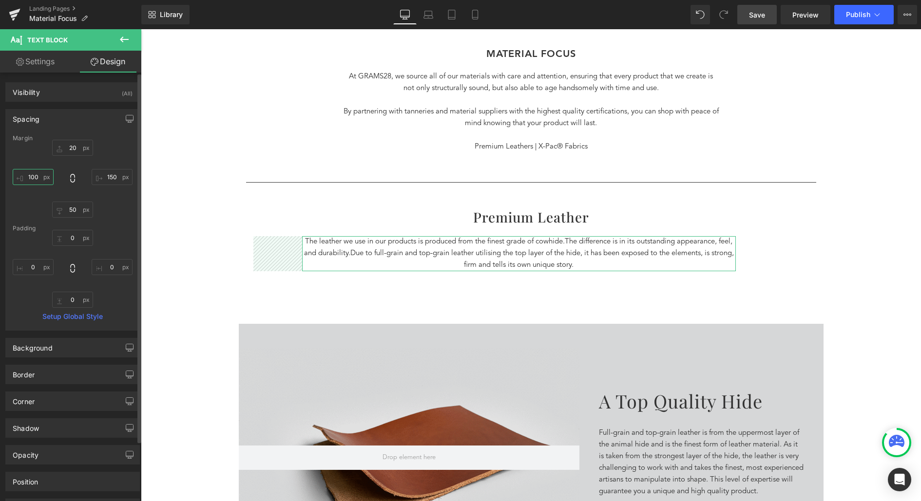
click at [36, 174] on input "100" at bounding box center [33, 177] width 41 height 16
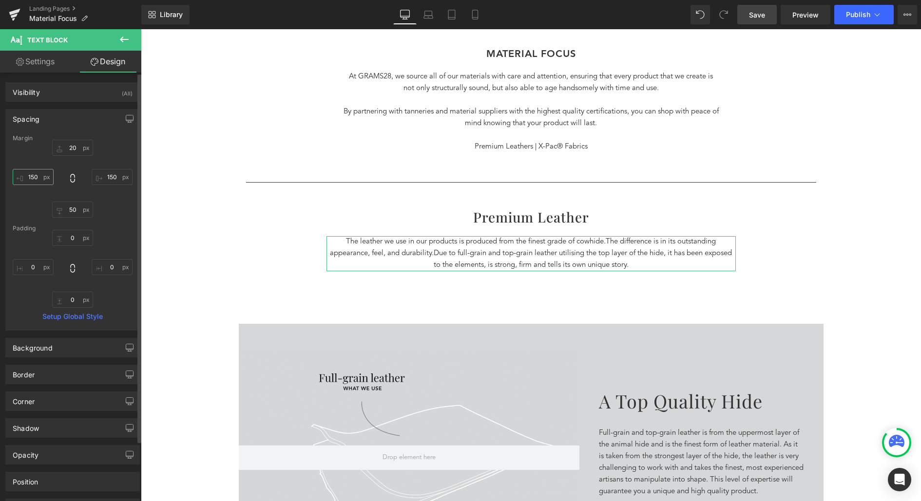
type input "150"
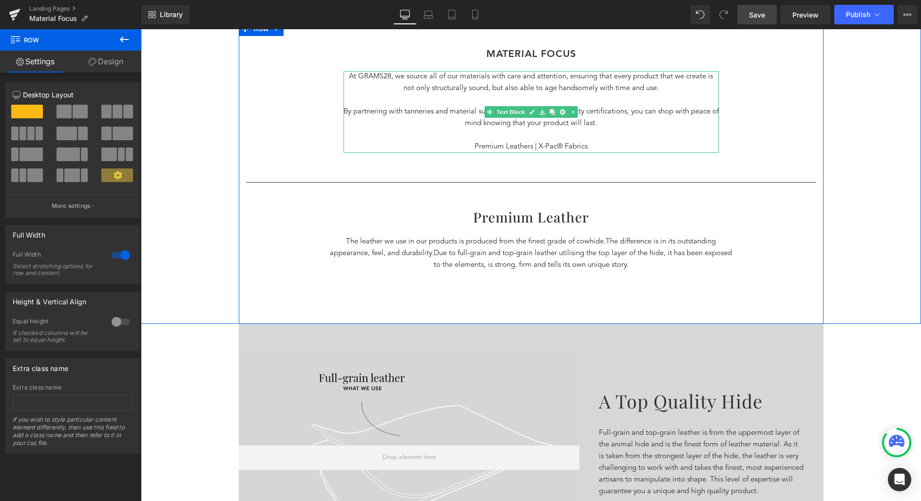
click at [620, 116] on p "By partnering with tanneries and material suppliers with the highest quality ce…" at bounding box center [530, 117] width 375 height 23
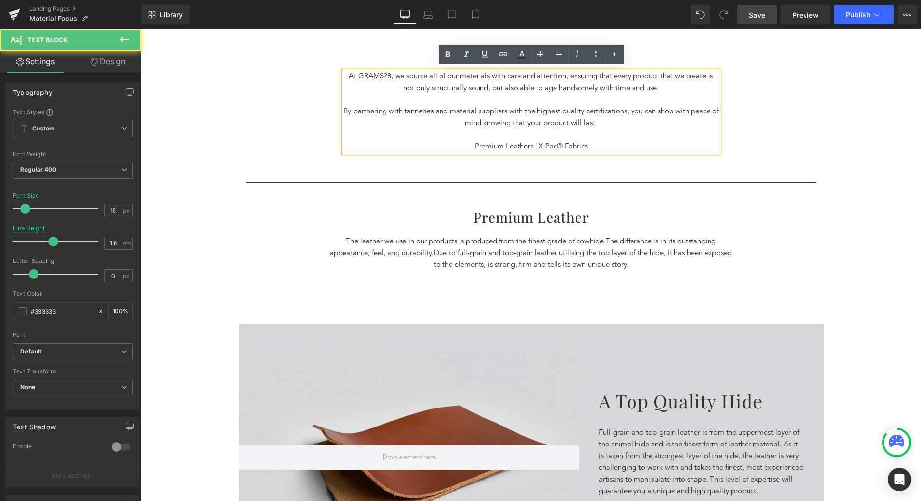
click at [813, 129] on div "MATERIAL FOCus Heading At GRAMS28, we source all of our materials with care and…" at bounding box center [531, 174] width 585 height 253
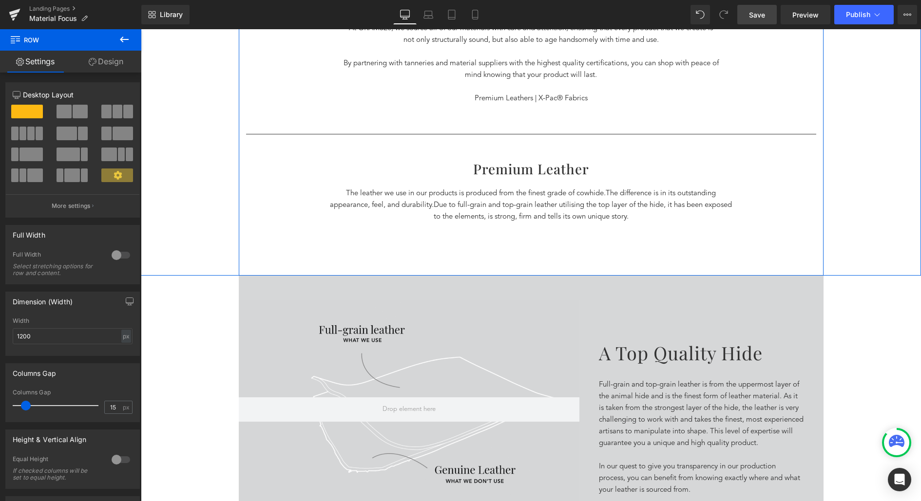
scroll to position [501, 0]
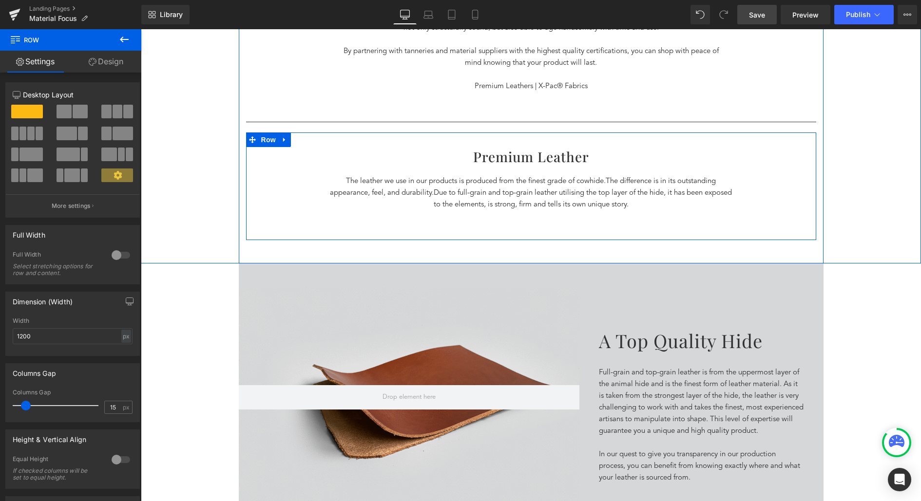
click at [688, 191] on span "Due to full-grain and top-grain leather utilising the top layer of the hide, it…" at bounding box center [583, 199] width 299 height 19
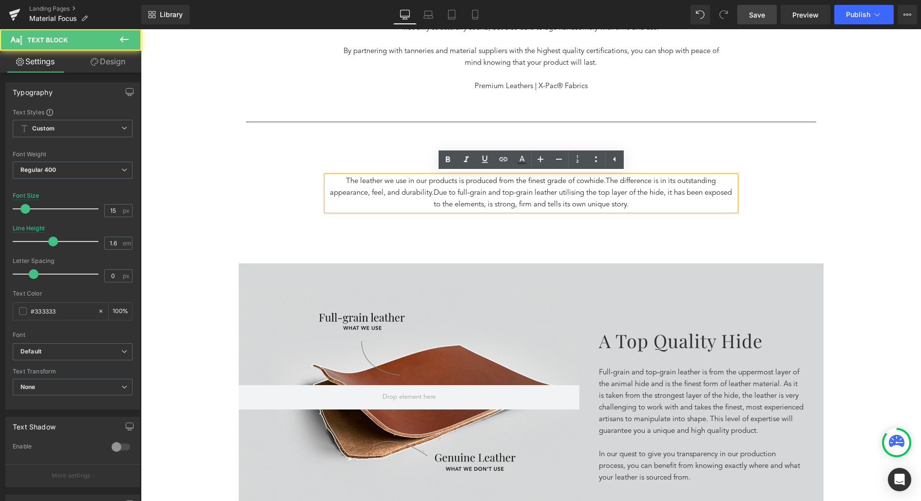
click at [688, 191] on span "Due to full-grain and top-grain leather utilising the top layer of the hide, it…" at bounding box center [583, 199] width 299 height 19
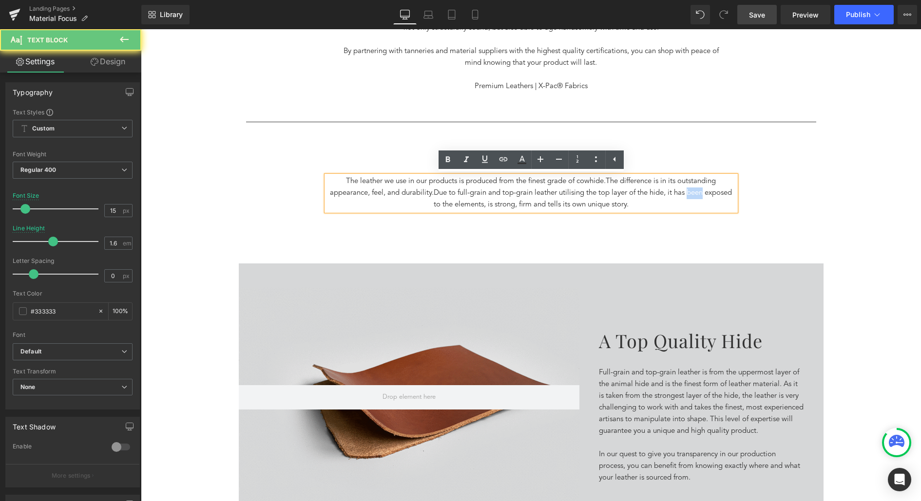
click at [688, 191] on span "Due to full-grain and top-grain leather utilising the top layer of the hide, it…" at bounding box center [583, 199] width 299 height 19
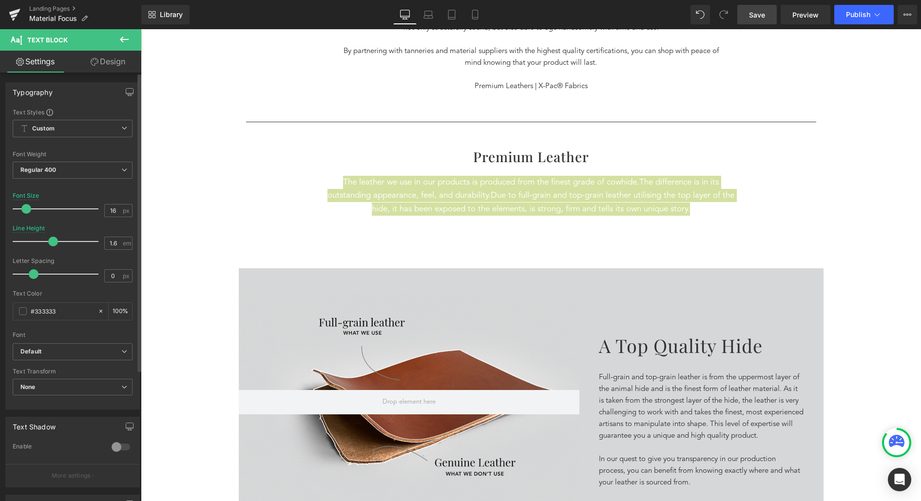
type input "15"
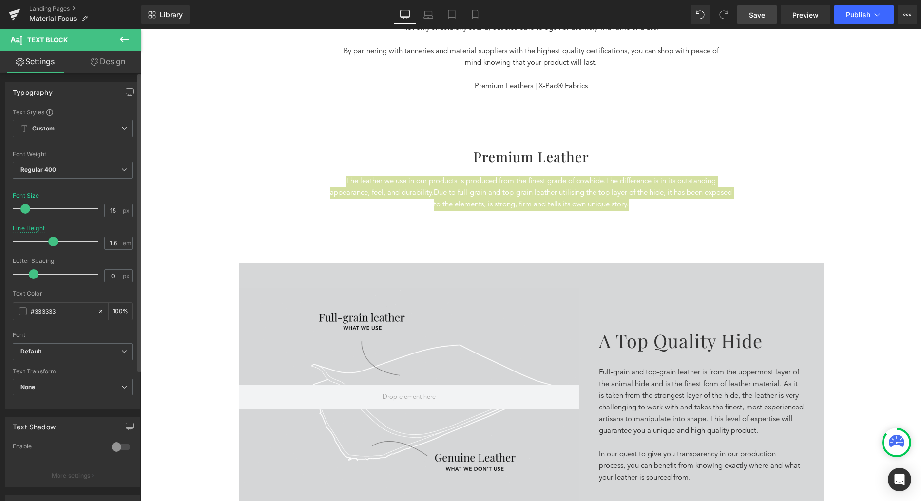
click at [24, 207] on span at bounding box center [25, 209] width 10 height 10
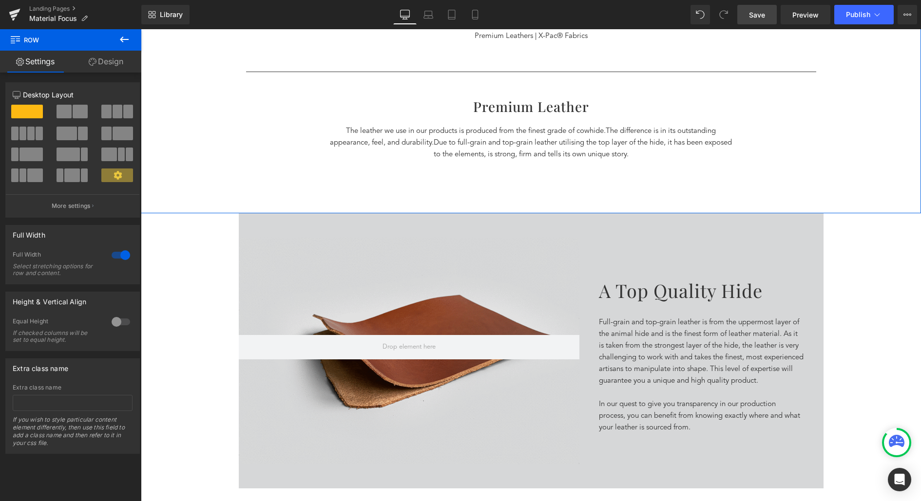
scroll to position [552, 0]
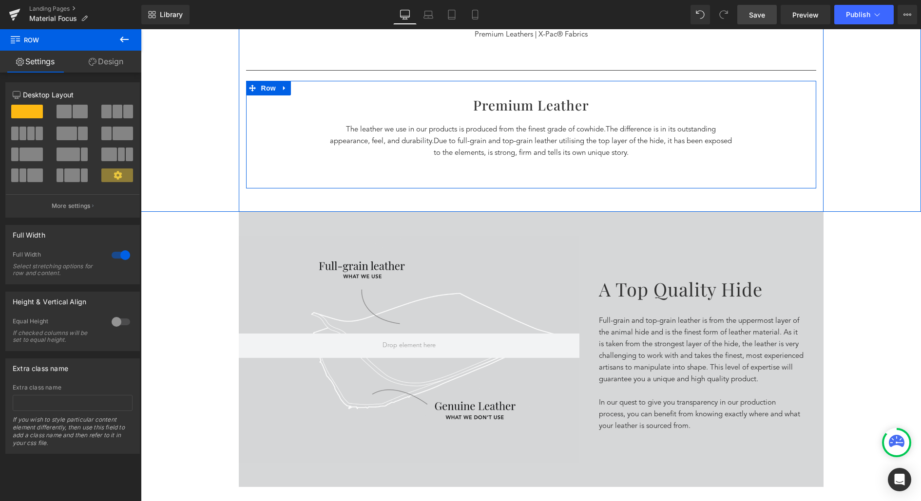
click at [629, 171] on div "Premium Leather Heading The leather we use in our products is produced from the…" at bounding box center [531, 139] width 570 height 88
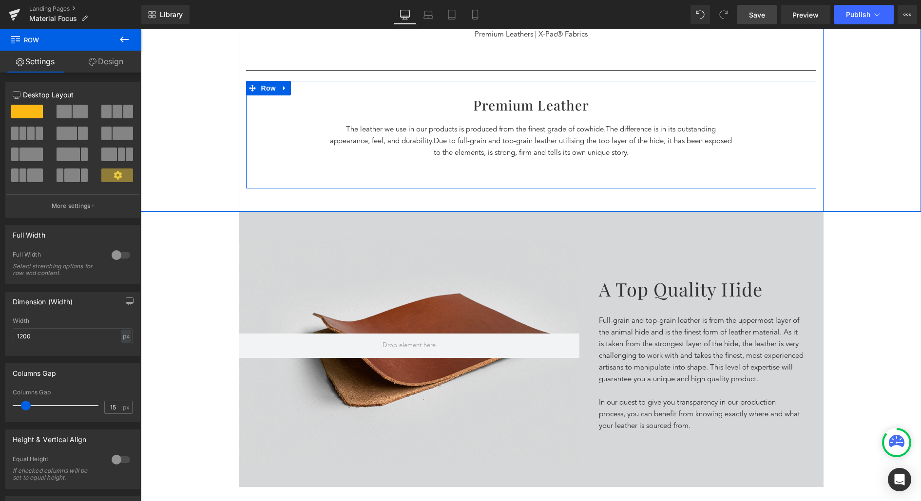
click at [556, 178] on div "Premium Leather Heading The leather we use in our products is produced from the…" at bounding box center [531, 139] width 570 height 88
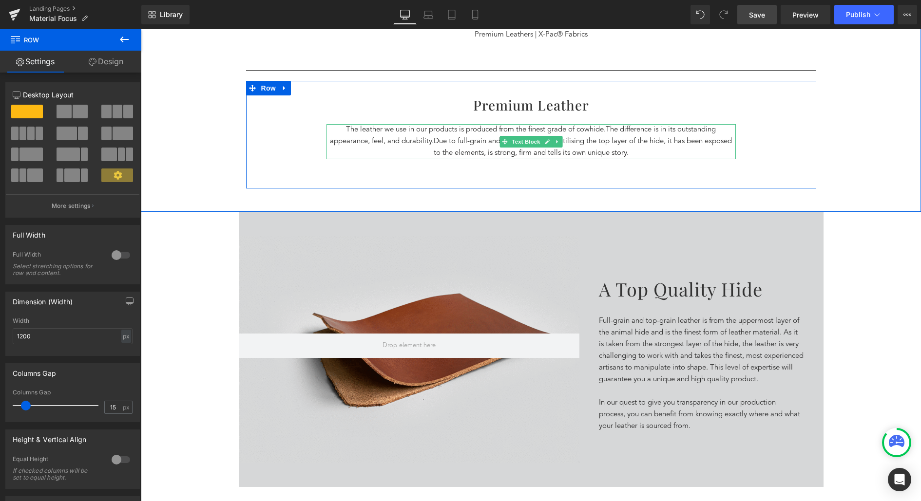
click at [650, 151] on p "The leather we use in our products is produced from the finest grade of cowhide…" at bounding box center [530, 141] width 409 height 35
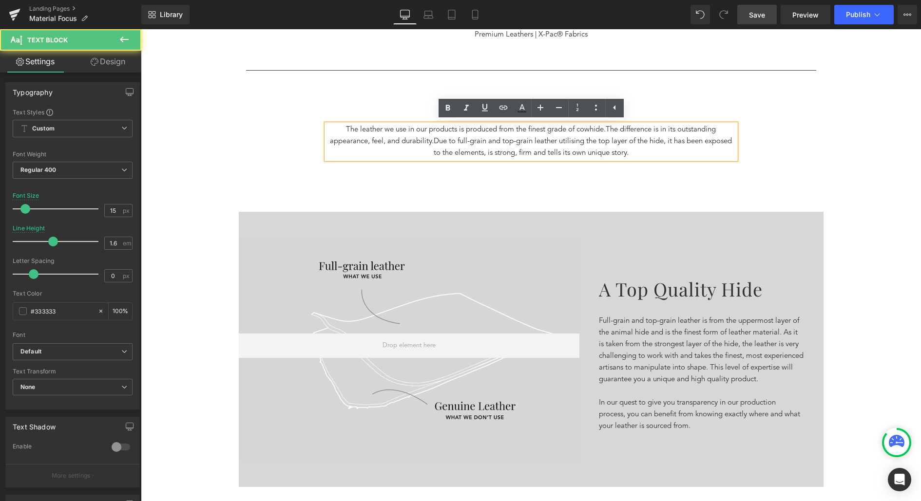
click at [594, 184] on div "Premium Leather Heading The leather we use in our products is produced from the…" at bounding box center [531, 135] width 570 height 108
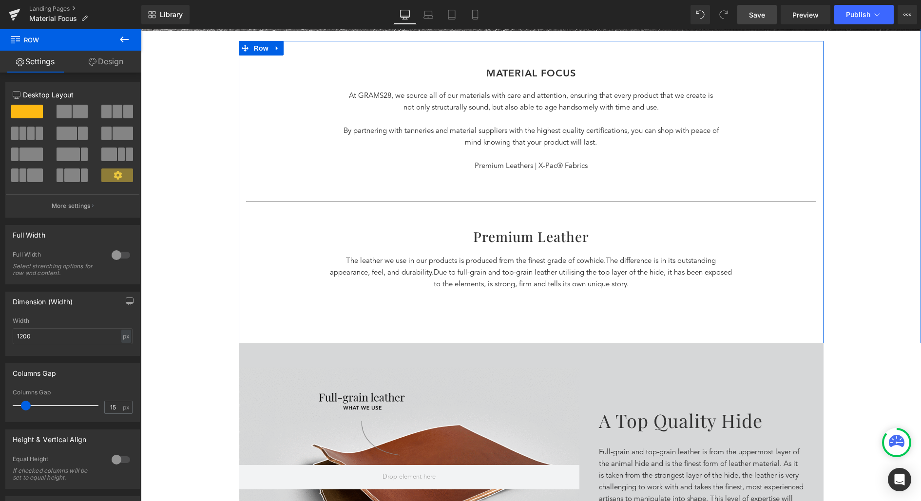
scroll to position [351, 0]
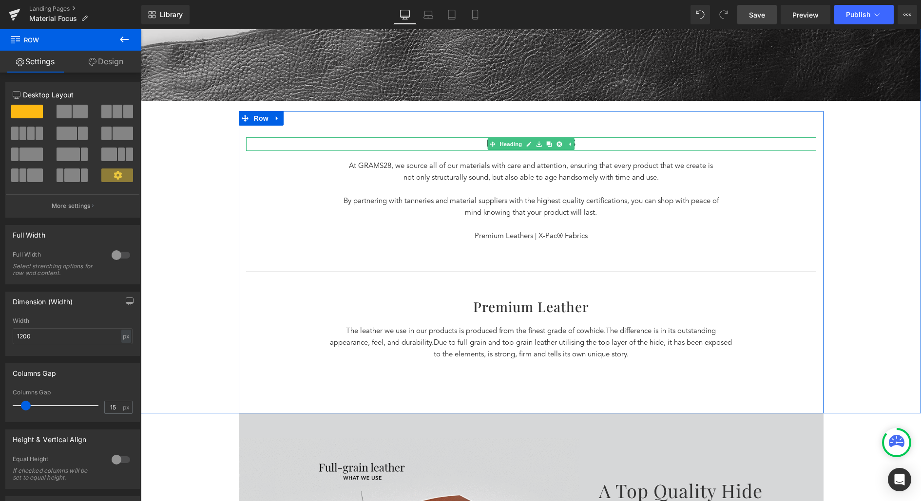
click at [578, 142] on h1 "MATERIAL FOCus" at bounding box center [531, 144] width 570 height 14
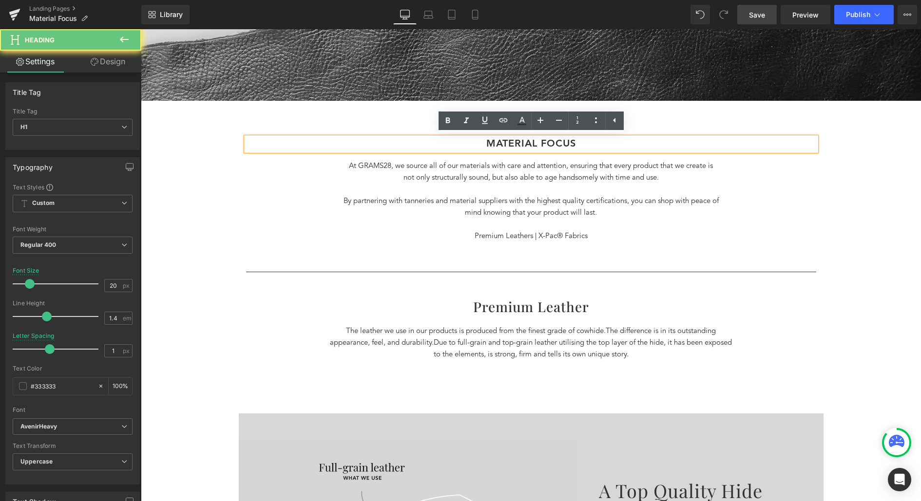
click at [578, 142] on h1 "MATERIAL FOCus" at bounding box center [531, 144] width 570 height 14
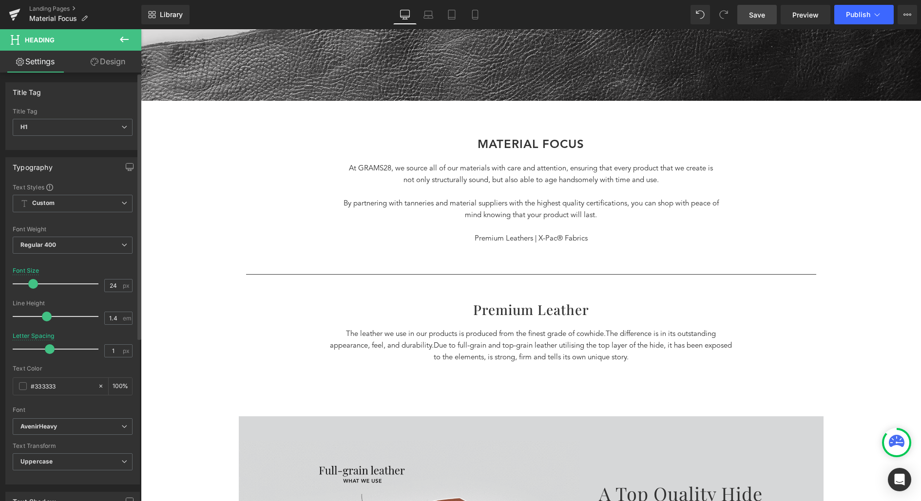
type input "23"
click at [32, 281] on span at bounding box center [32, 284] width 10 height 10
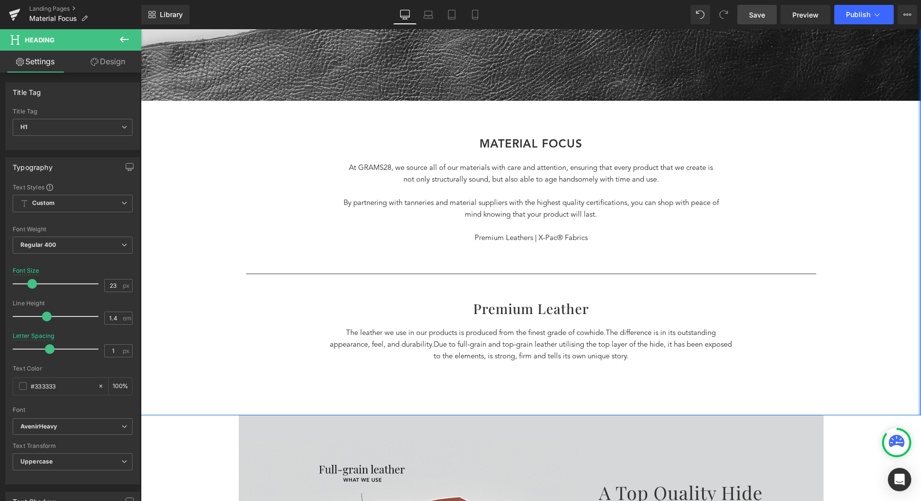
click at [918, 194] on div "Separator Our Materials Heading Row Hero Banner Row MATERIAL FOCus Heading At G…" at bounding box center [531, 78] width 780 height 675
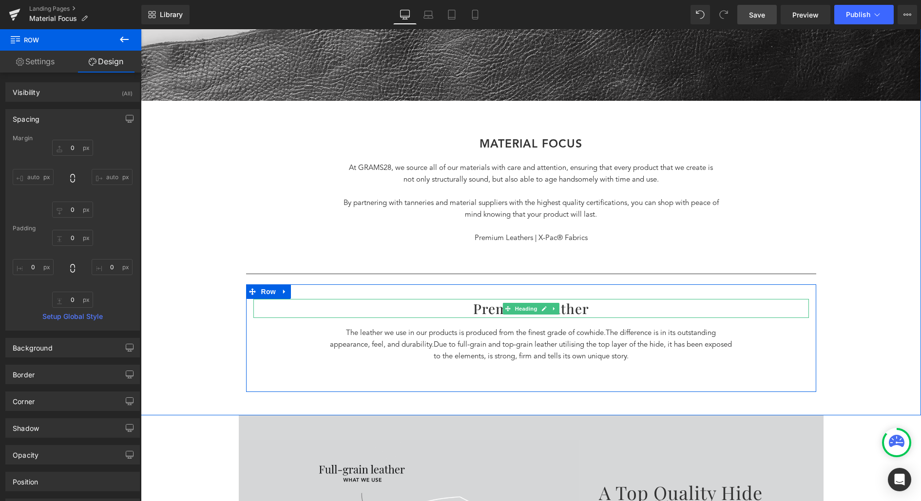
click at [582, 306] on h1 "Premium Leather" at bounding box center [530, 308] width 555 height 19
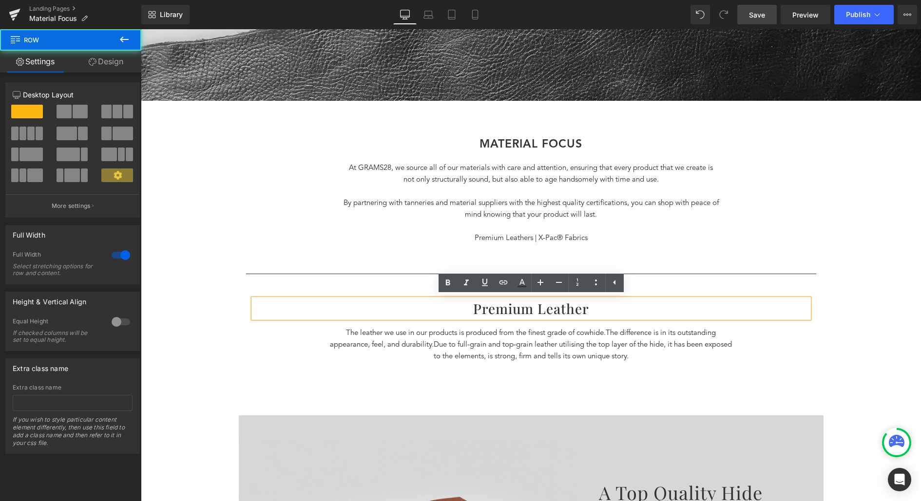
click at [882, 298] on div "Separator Our Materials Heading Row Hero Banner Row MATERIAL FOCus Heading At G…" at bounding box center [531, 78] width 780 height 675
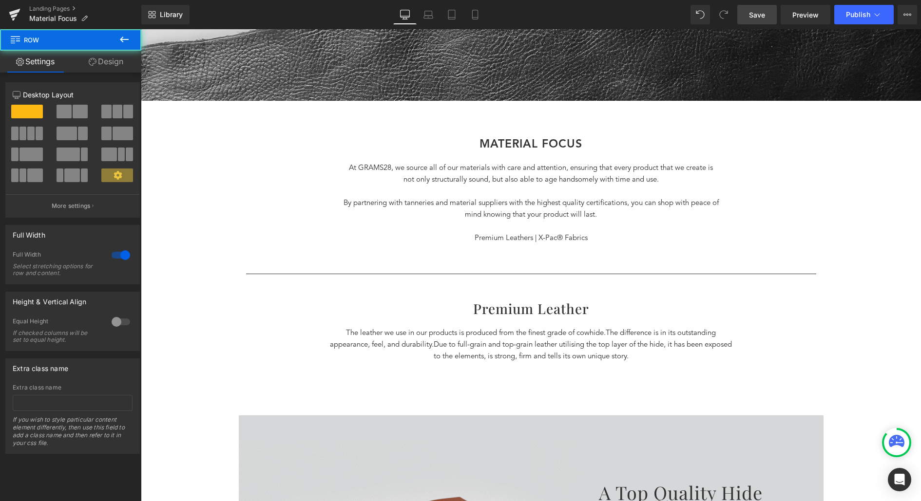
click at [617, 142] on h1 "MATERIAL FOCus" at bounding box center [531, 145] width 570 height 16
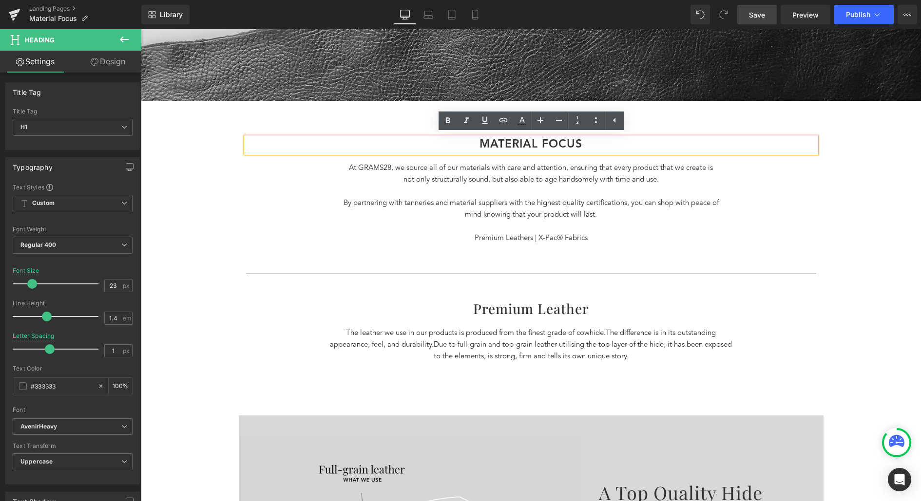
click at [845, 329] on div "Separator Our Materials Heading Row Hero Banner Row MATERIAL FOCus Heading At G…" at bounding box center [531, 78] width 780 height 675
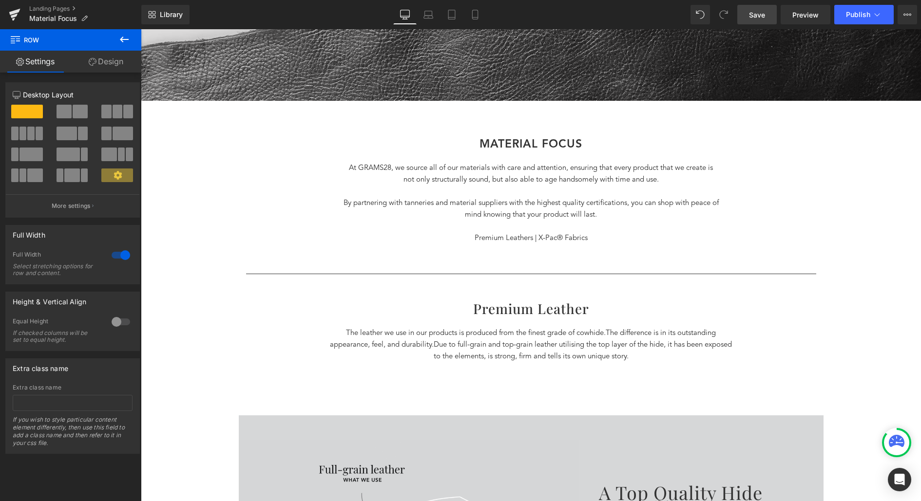
click at [120, 36] on icon at bounding box center [124, 40] width 12 height 12
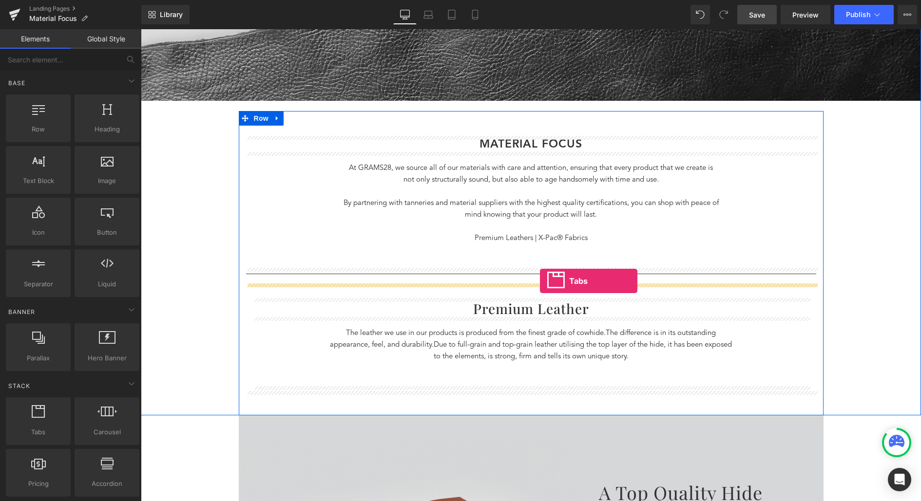
drag, startPoint x: 177, startPoint y: 457, endPoint x: 540, endPoint y: 282, distance: 402.5
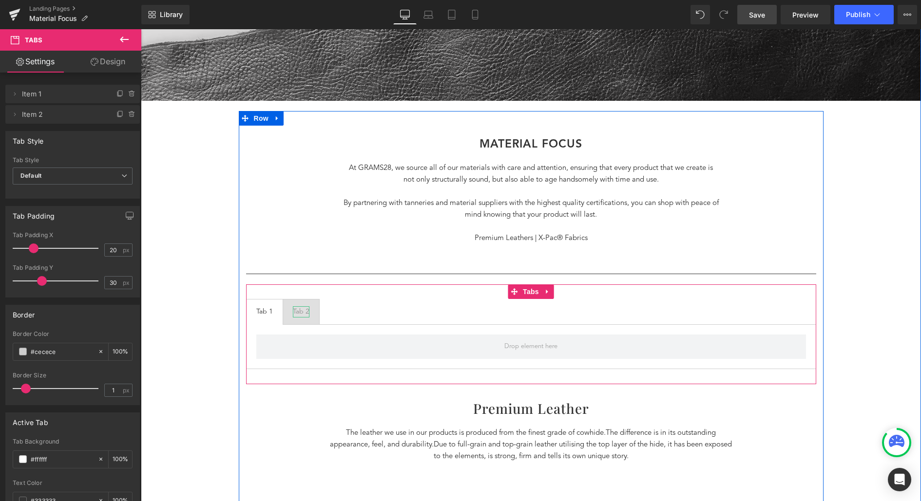
click at [299, 309] on div "Tab 2" at bounding box center [301, 311] width 17 height 11
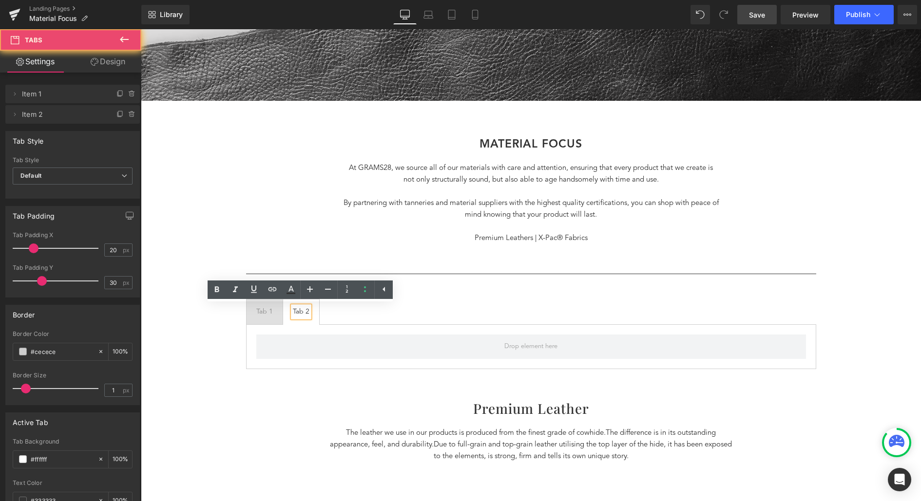
click at [440, 308] on ul "Tab 1 Text Block Tab 2 Text Block" at bounding box center [531, 311] width 570 height 25
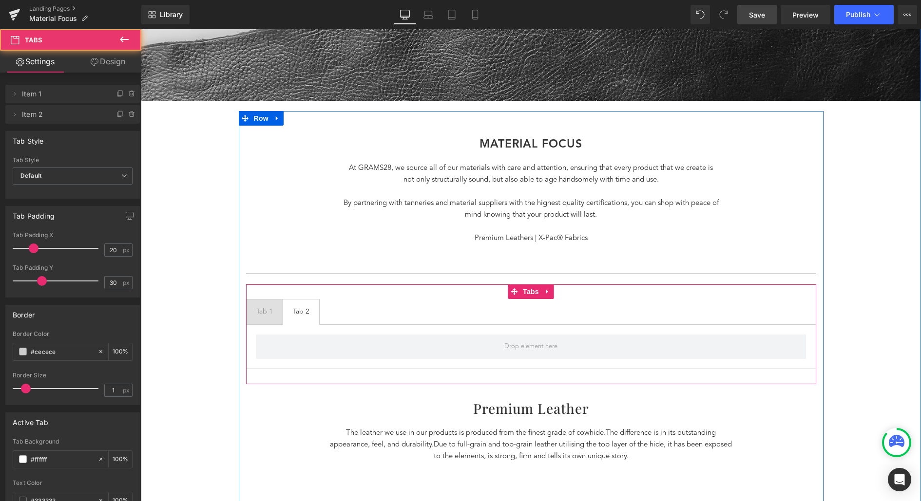
click at [512, 304] on ul "Tab 1 Text Block Tab 2 Text Block" at bounding box center [531, 311] width 570 height 25
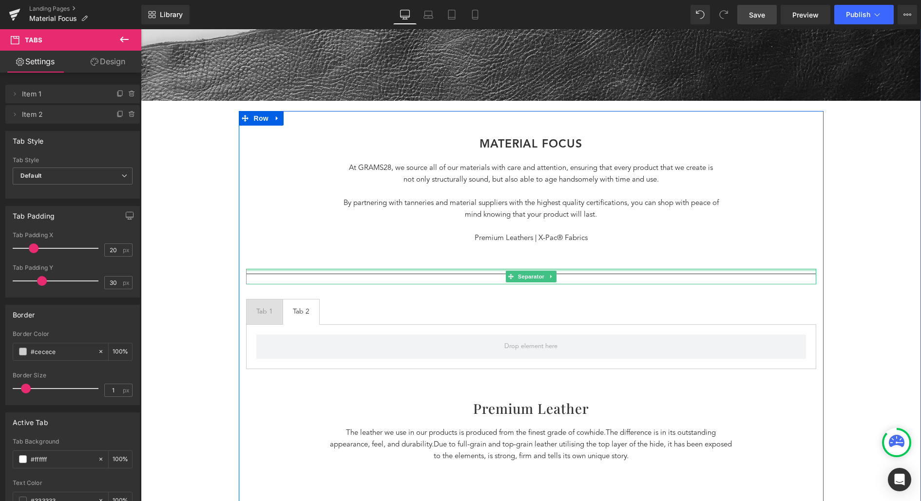
click at [411, 270] on div at bounding box center [531, 270] width 570 height 2
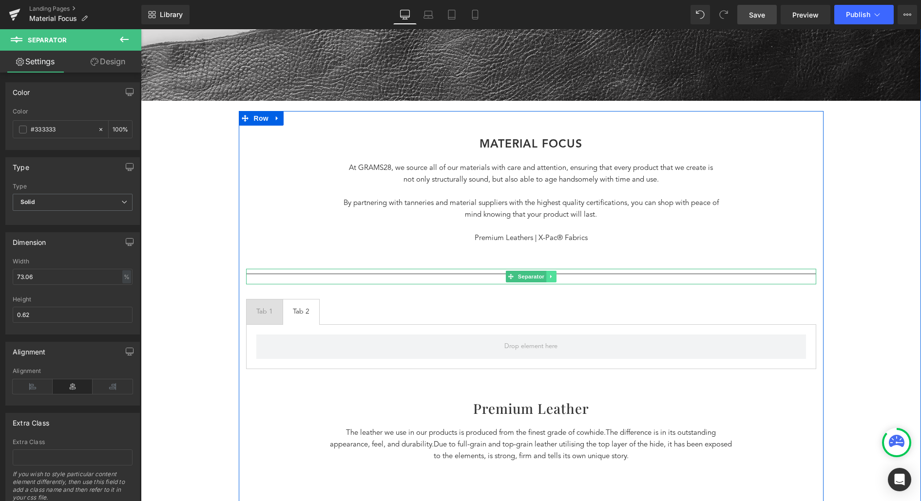
click at [553, 275] on icon at bounding box center [551, 277] width 5 height 6
click at [554, 275] on icon at bounding box center [555, 276] width 5 height 5
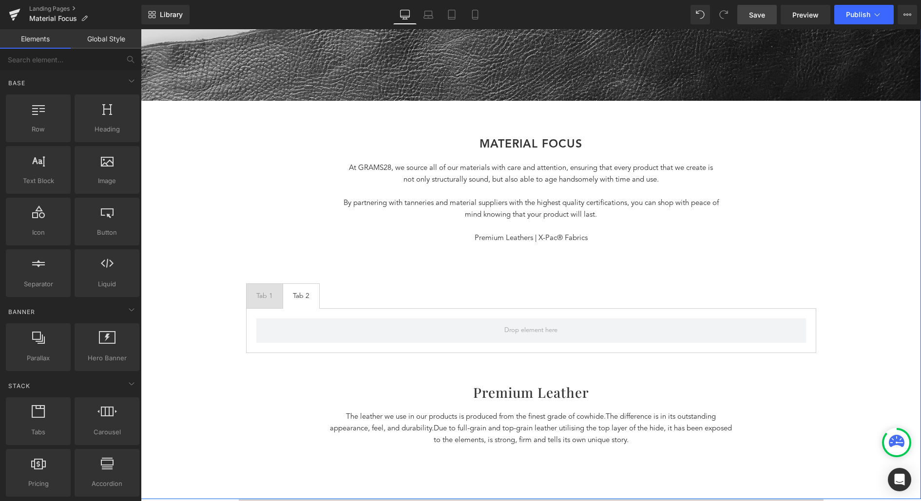
click at [872, 285] on div "Separator Our Materials Heading Row Hero Banner Row MATERIAL FOCus Heading At G…" at bounding box center [531, 120] width 780 height 759
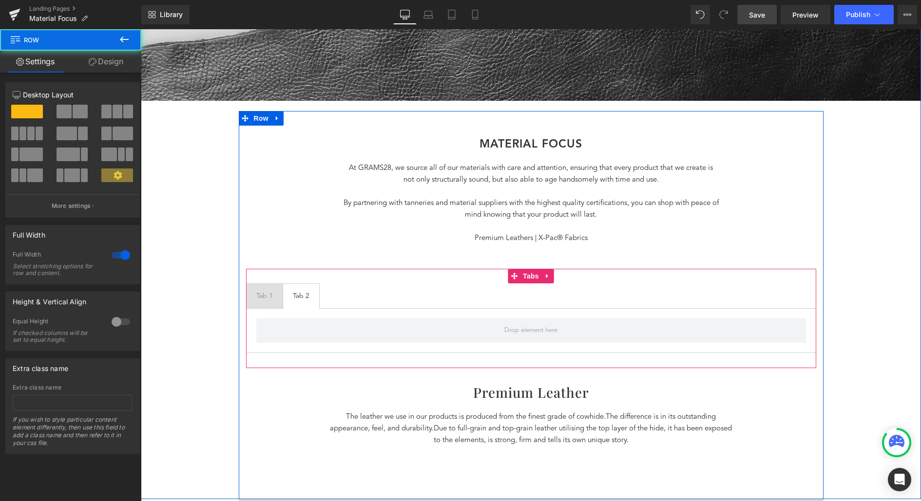
click at [704, 288] on ul "Tab 1 Text Block Tab 2 Text Block" at bounding box center [531, 296] width 570 height 25
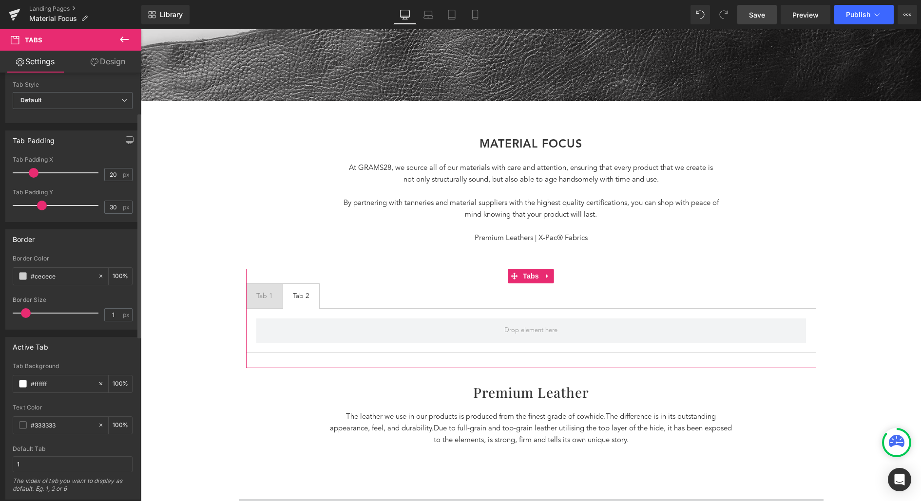
scroll to position [388, 0]
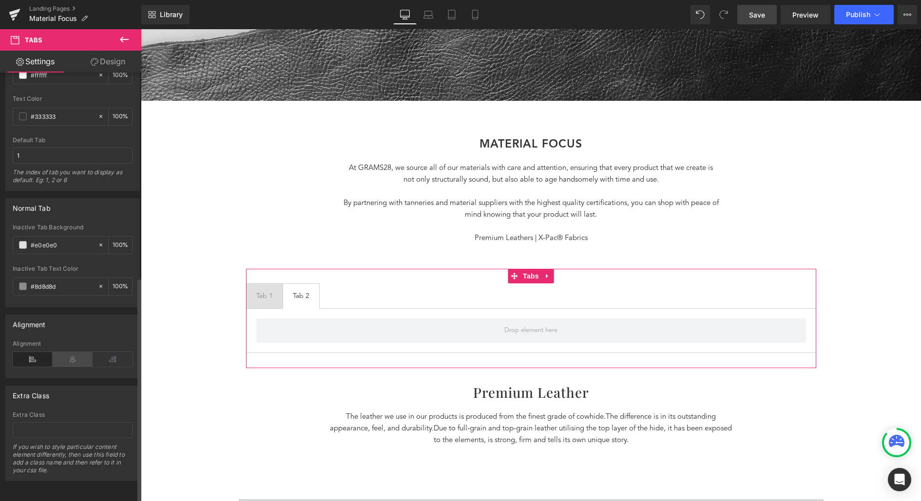
click at [66, 352] on icon at bounding box center [73, 359] width 40 height 15
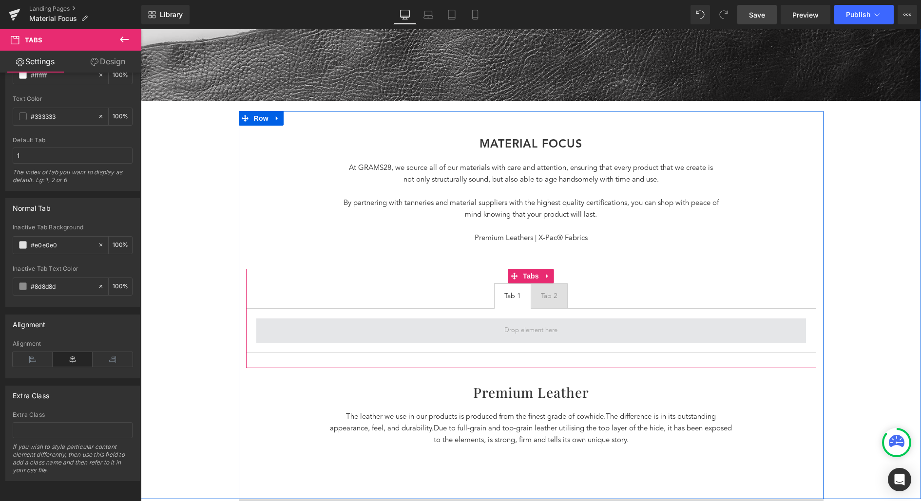
click at [567, 334] on span at bounding box center [531, 331] width 550 height 24
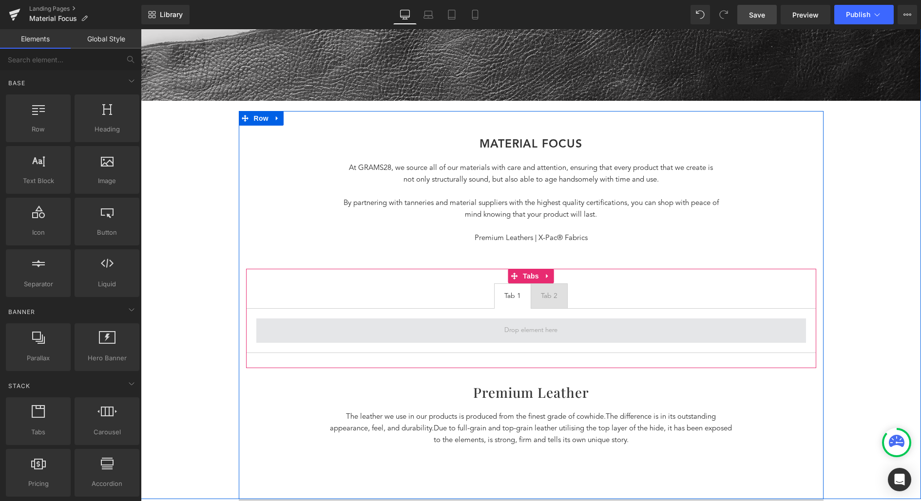
click at [560, 330] on span at bounding box center [531, 331] width 60 height 16
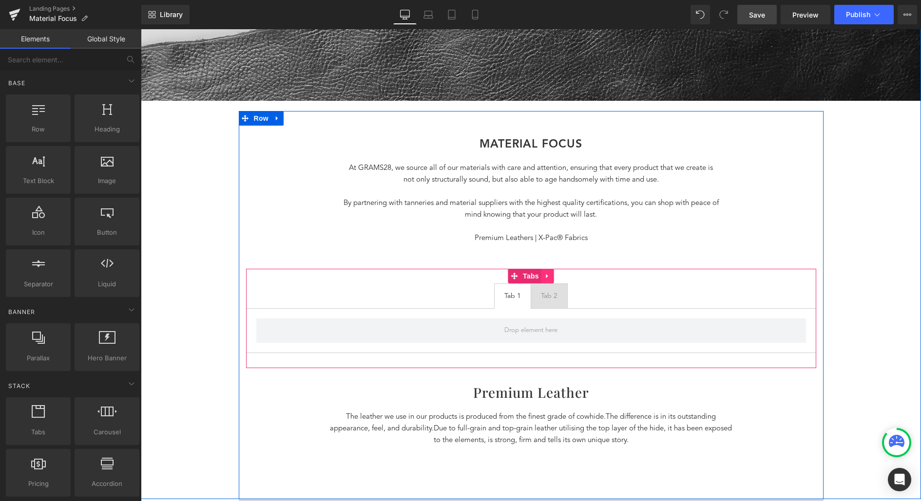
click at [550, 277] on icon at bounding box center [547, 275] width 7 height 7
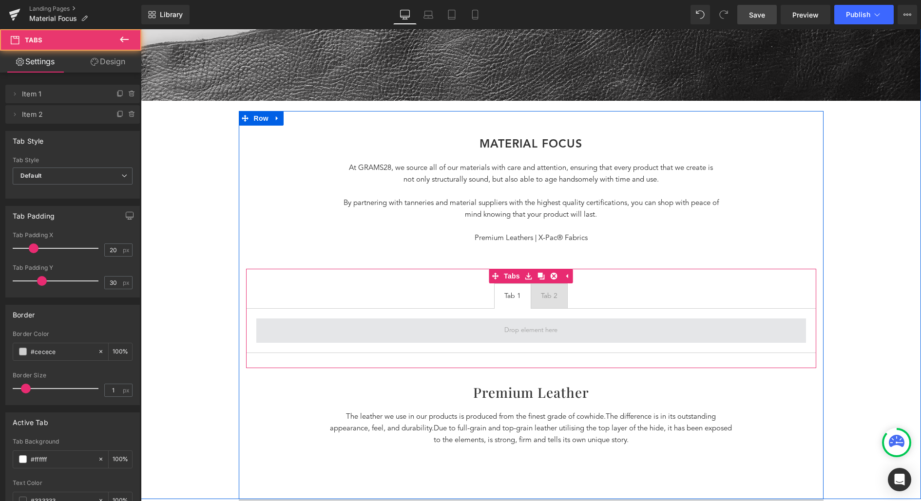
click at [601, 334] on span at bounding box center [531, 331] width 550 height 24
click at [564, 327] on span at bounding box center [531, 331] width 550 height 24
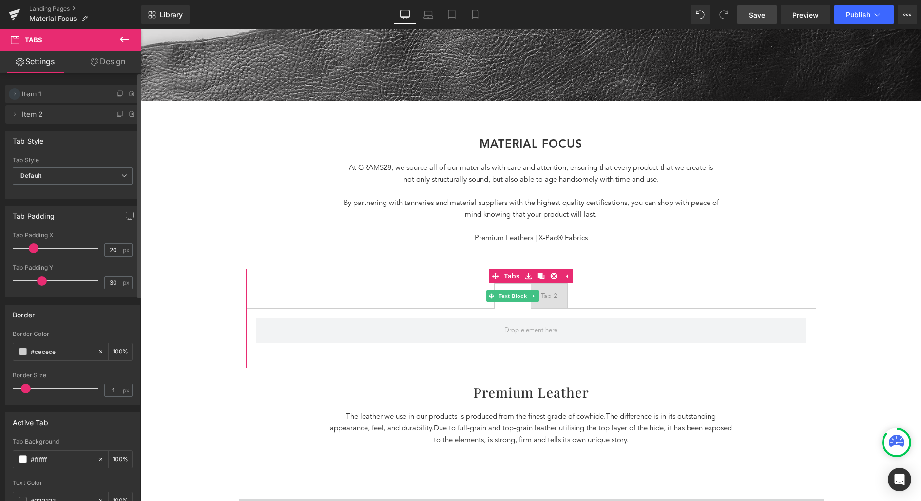
click at [16, 91] on icon at bounding box center [15, 94] width 8 height 8
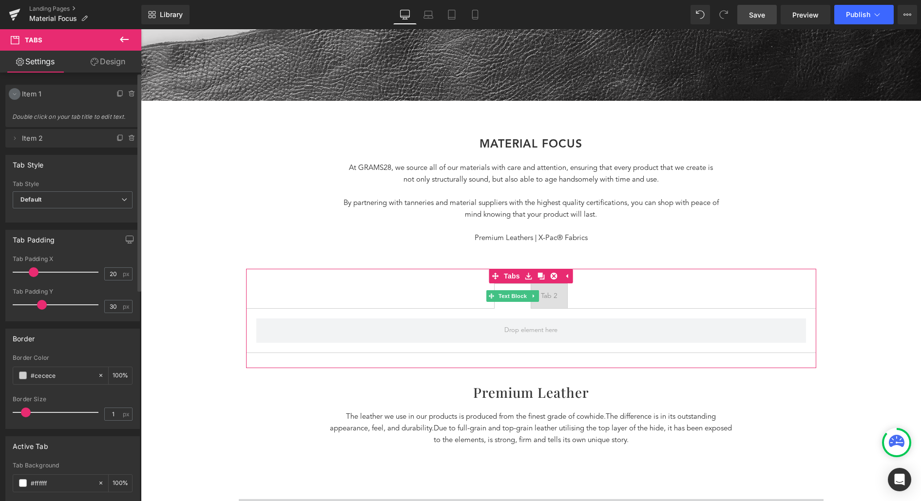
click at [17, 92] on icon at bounding box center [15, 94] width 8 height 8
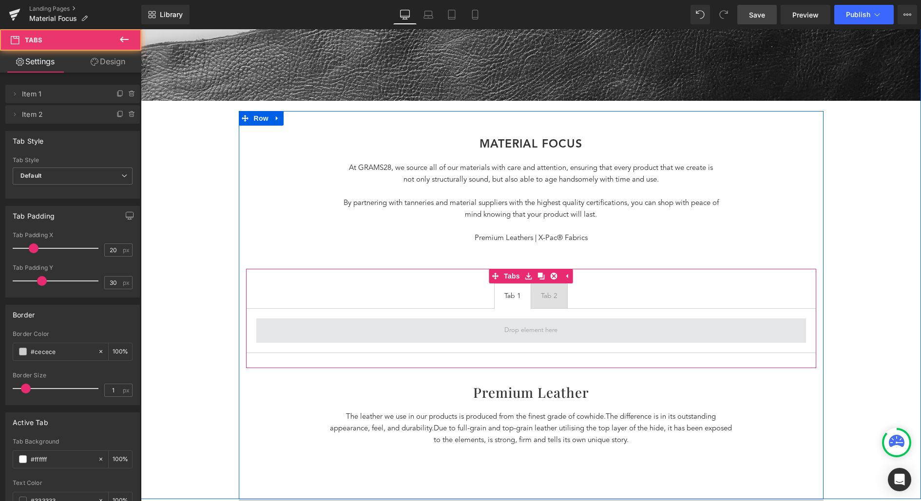
click at [574, 325] on span at bounding box center [531, 331] width 550 height 24
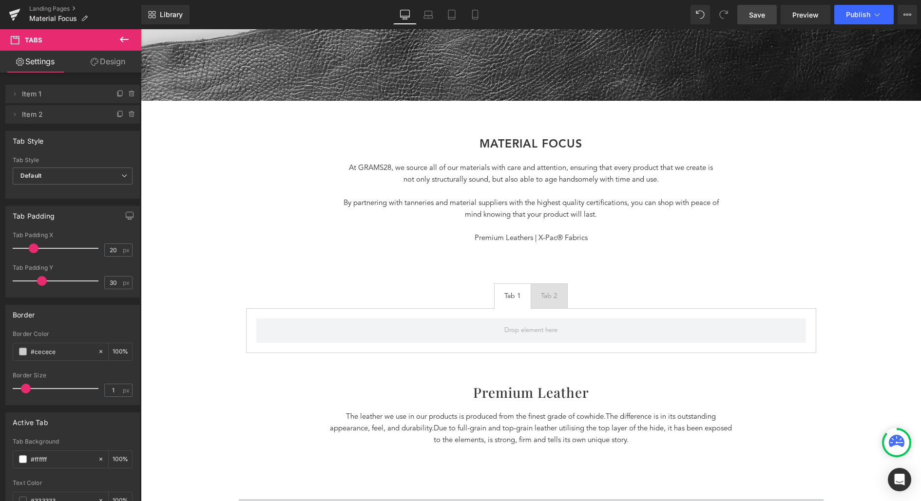
click at [128, 33] on button at bounding box center [124, 39] width 34 height 21
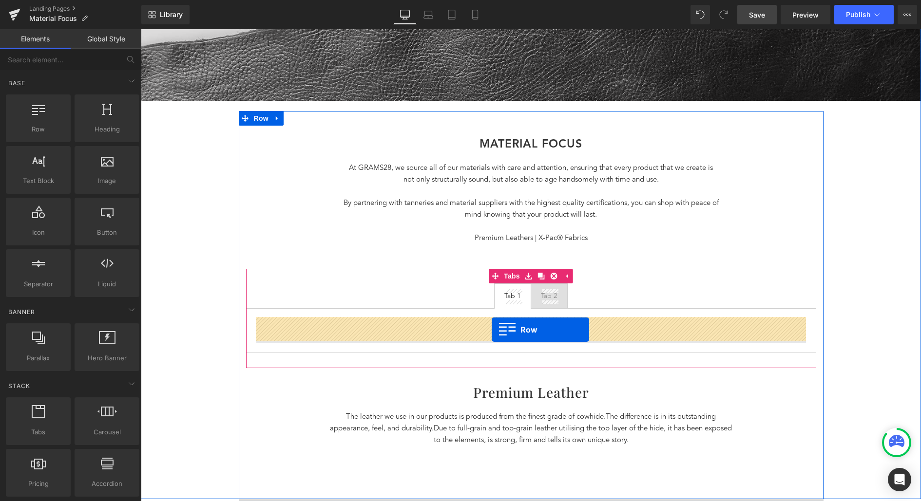
drag, startPoint x: 192, startPoint y: 149, endPoint x: 492, endPoint y: 330, distance: 349.5
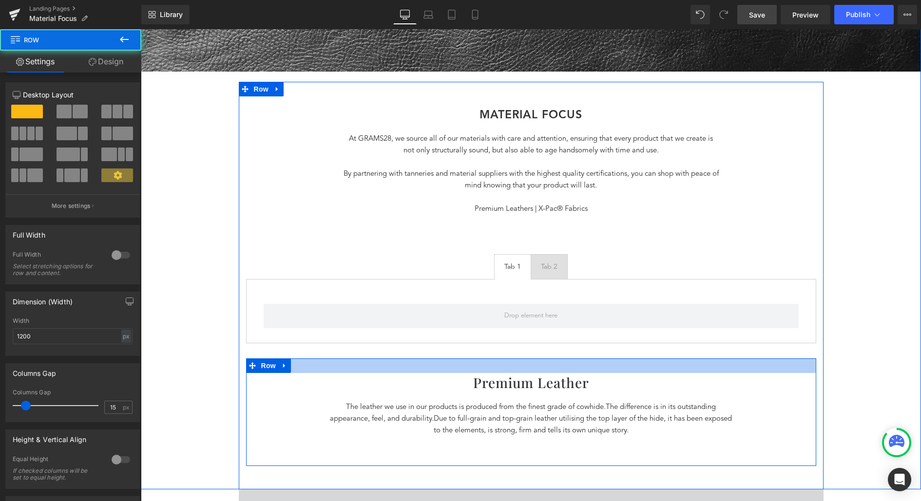
scroll to position [428, 0]
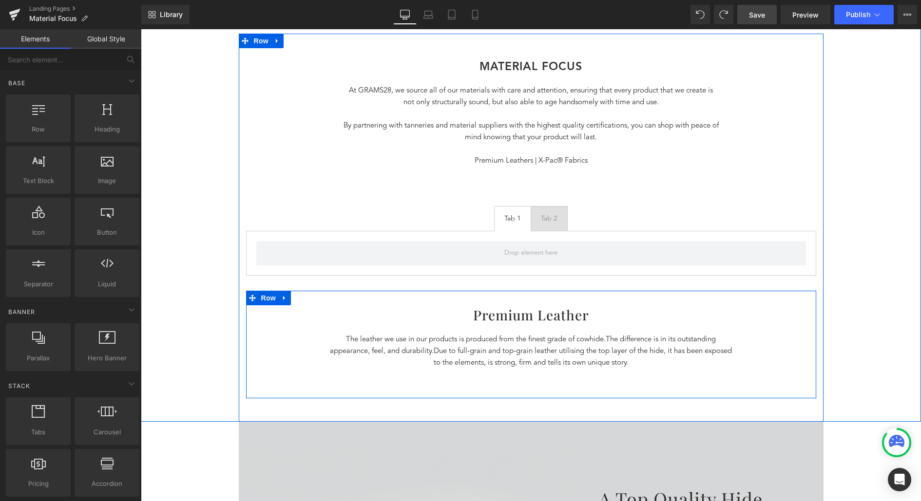
click at [637, 345] on p "The leather we use in our products is produced from the finest grade of cowhide…" at bounding box center [530, 351] width 409 height 35
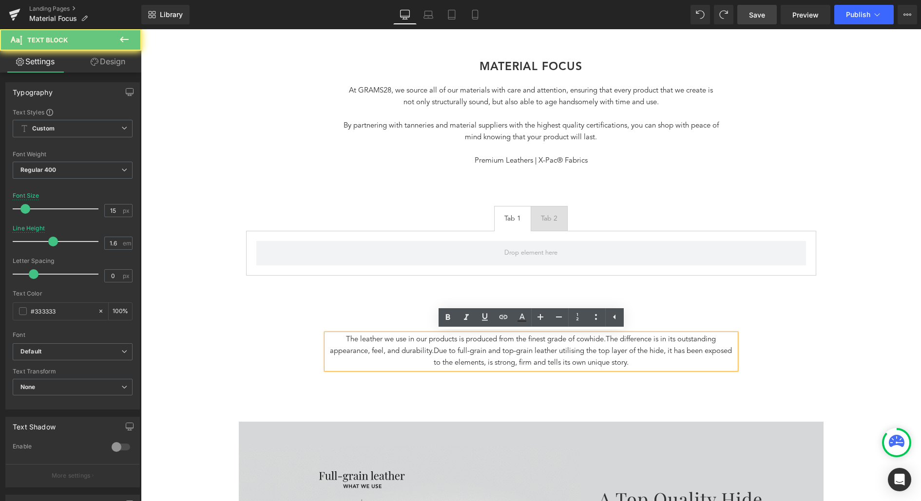
drag, startPoint x: 657, startPoint y: 367, endPoint x: 631, endPoint y: 363, distance: 26.6
click at [631, 363] on p "The leather we use in our products is produced from the finest grade of cowhide…" at bounding box center [530, 351] width 409 height 35
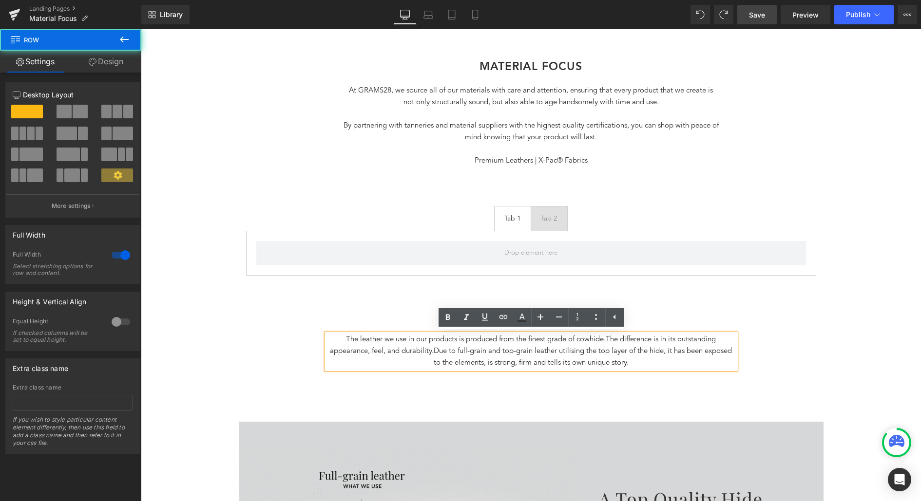
click at [839, 328] on div "Separator Our Materials Heading Row Hero Banner Row MATERIAL FOCus Heading At G…" at bounding box center [531, 42] width 780 height 759
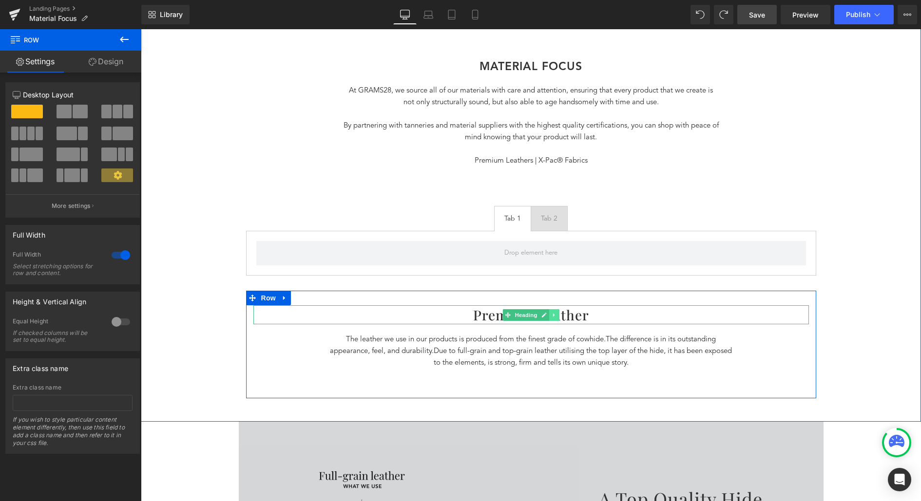
click at [554, 314] on icon at bounding box center [553, 314] width 1 height 3
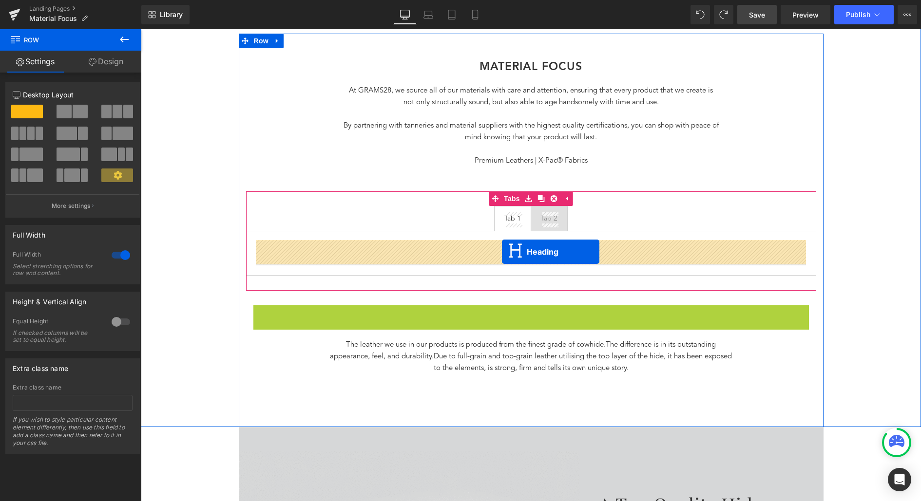
drag, startPoint x: 493, startPoint y: 312, endPoint x: 502, endPoint y: 253, distance: 60.1
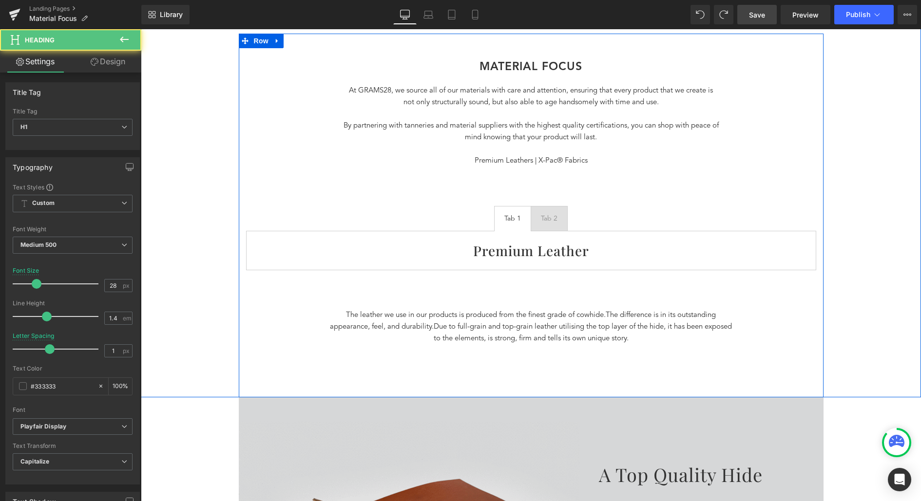
click at [552, 332] on p "The leather we use in our products is produced from the finest grade of cowhide…" at bounding box center [530, 327] width 409 height 35
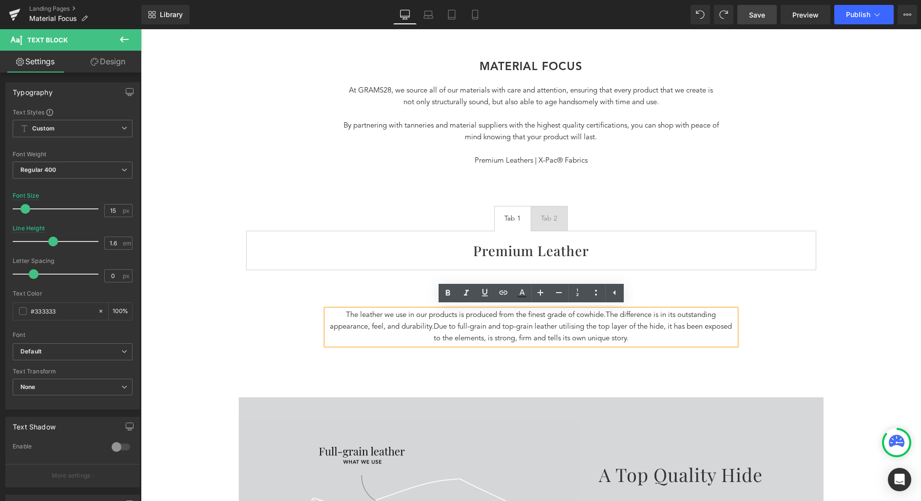
click at [816, 336] on div "MATERIAL FOCus Heading At GRAMS28, we source all of our materials with care and…" at bounding box center [531, 217] width 585 height 315
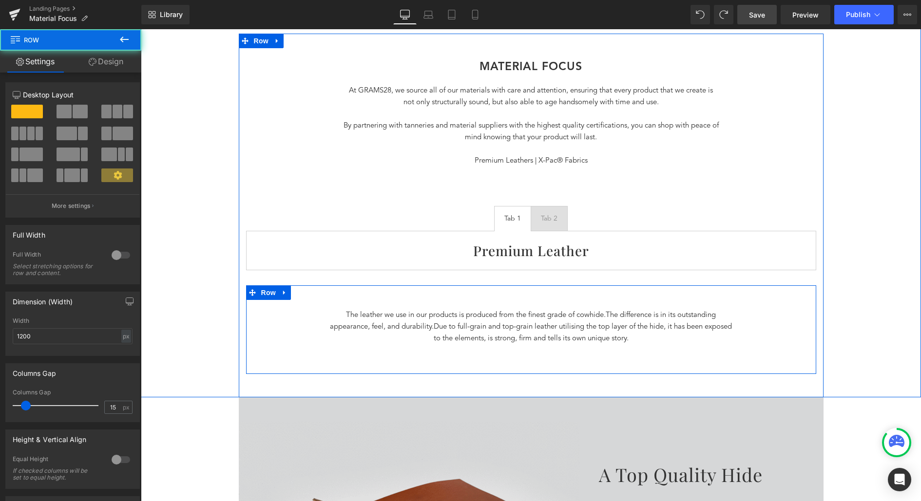
click at [515, 307] on div "The leather we use in our products is produced from the finest grade of cowhide…" at bounding box center [531, 334] width 570 height 69
click at [579, 329] on span "Due to full-grain and top-grain leather utilising the top layer of the hide, it…" at bounding box center [583, 333] width 299 height 19
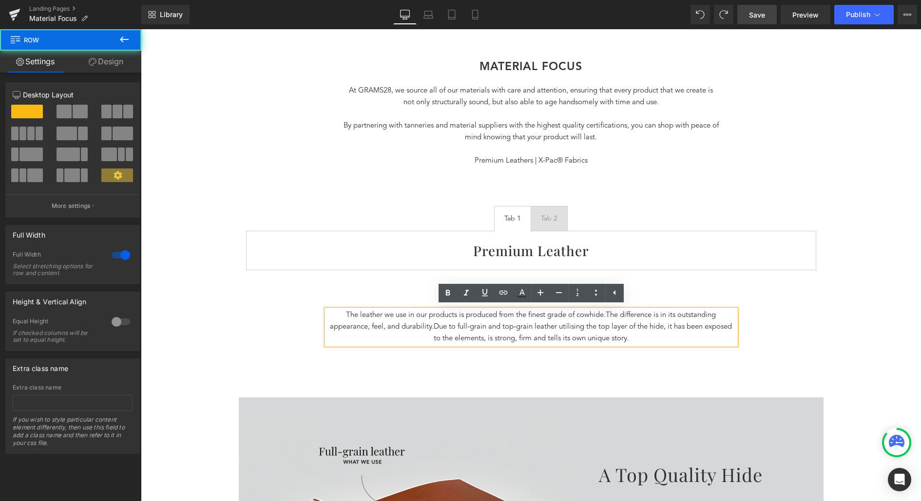
click at [847, 378] on div "Separator Our Materials Heading Row Hero Banner Row MATERIAL FOCus Heading At G…" at bounding box center [531, 30] width 780 height 734
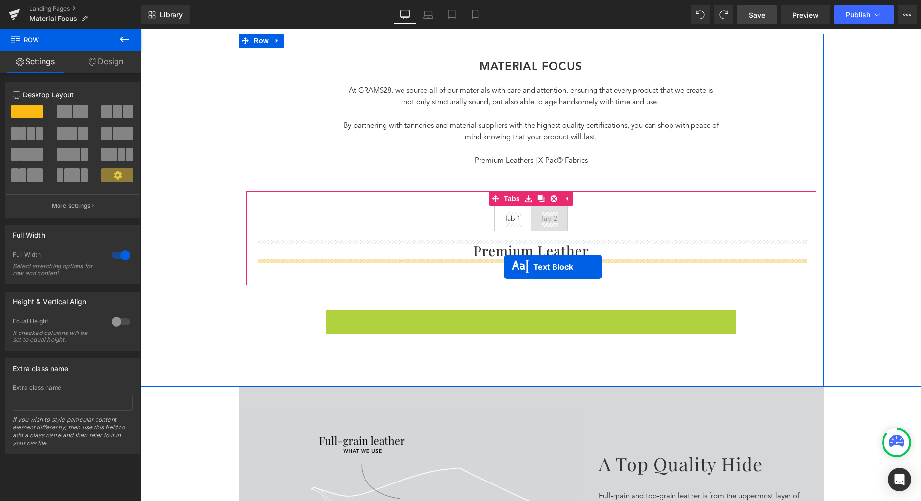
drag, startPoint x: 504, startPoint y: 327, endPoint x: 504, endPoint y: 267, distance: 59.4
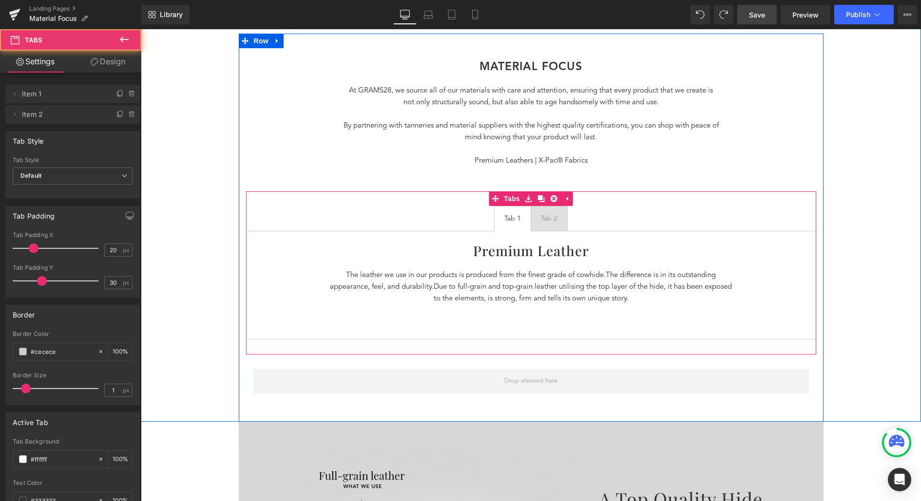
click at [585, 315] on div "Premium Leather Heading The leather we use in our products is produced from the…" at bounding box center [531, 285] width 570 height 109
click at [541, 326] on div "Premium Leather Heading The leather we use in our products is produced from the…" at bounding box center [531, 285] width 570 height 109
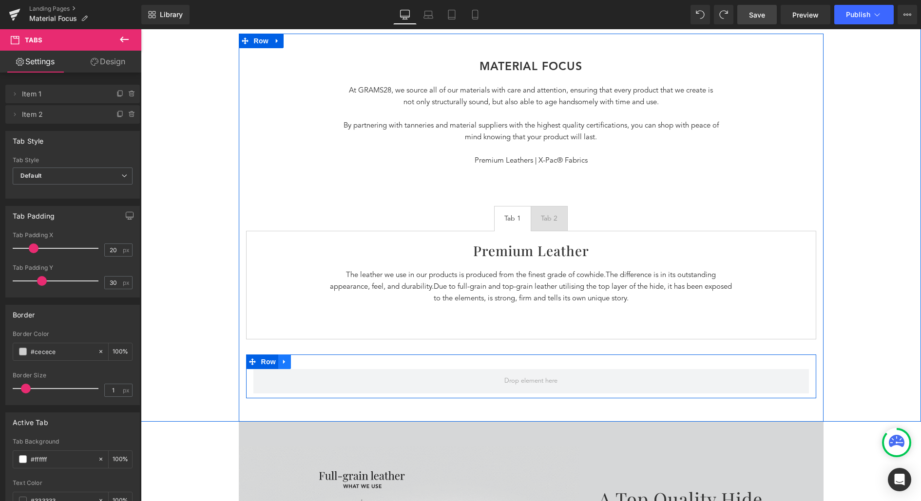
click at [284, 362] on icon at bounding box center [284, 362] width 7 height 7
click at [310, 363] on icon at bounding box center [309, 362] width 7 height 7
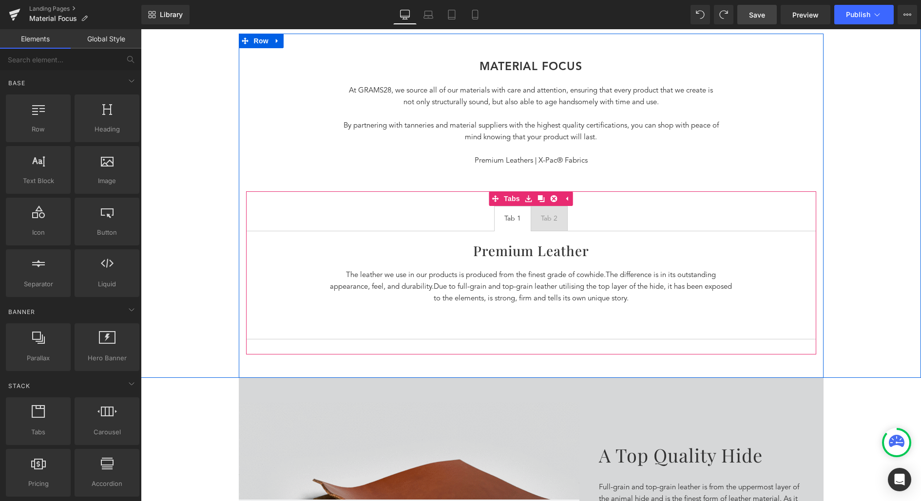
click at [550, 211] on span "Tab 2 Text Block" at bounding box center [549, 219] width 36 height 24
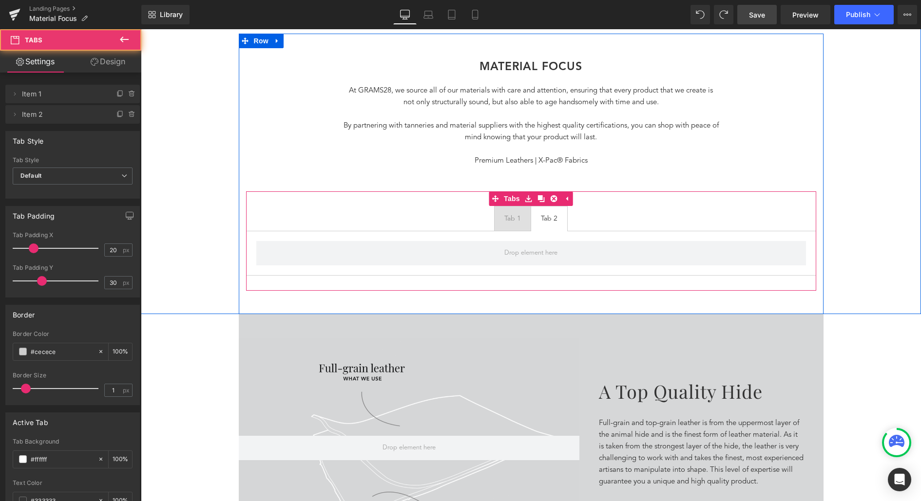
click at [141, 29] on div at bounding box center [141, 29] width 0 height 0
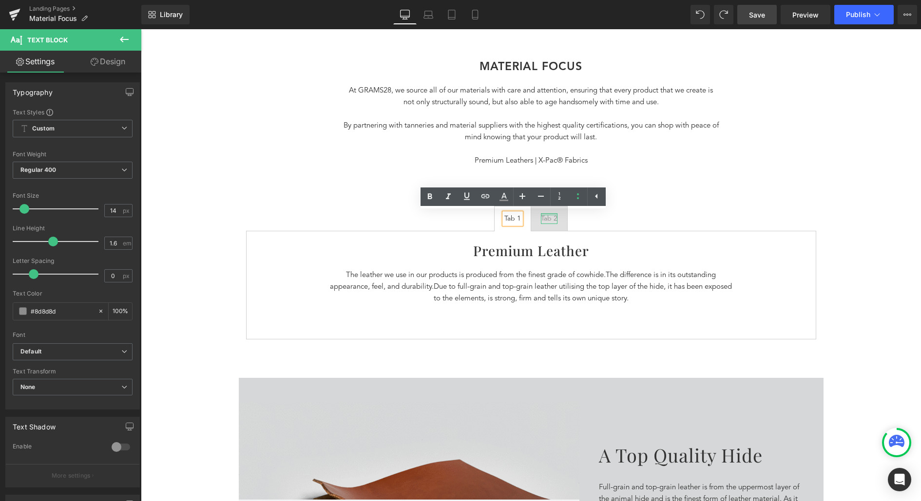
click at [551, 215] on div "Tab 2" at bounding box center [549, 218] width 17 height 11
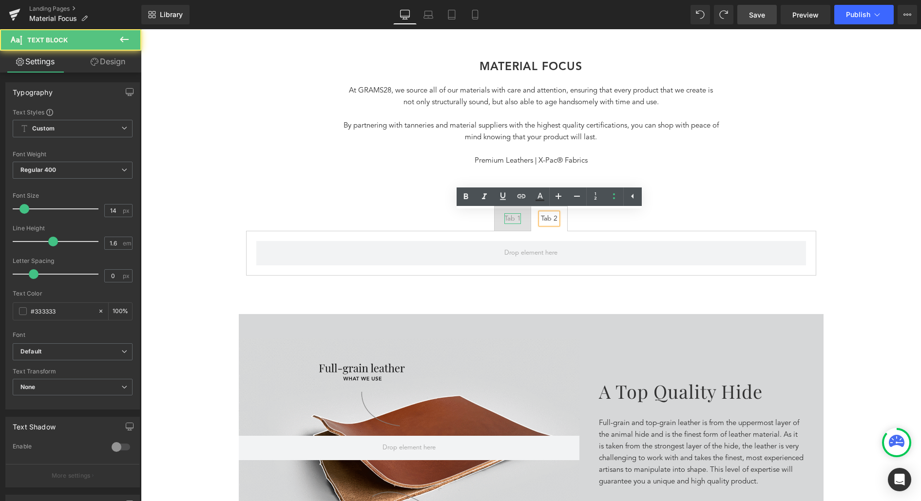
click at [515, 217] on div "Tab 1" at bounding box center [512, 218] width 17 height 11
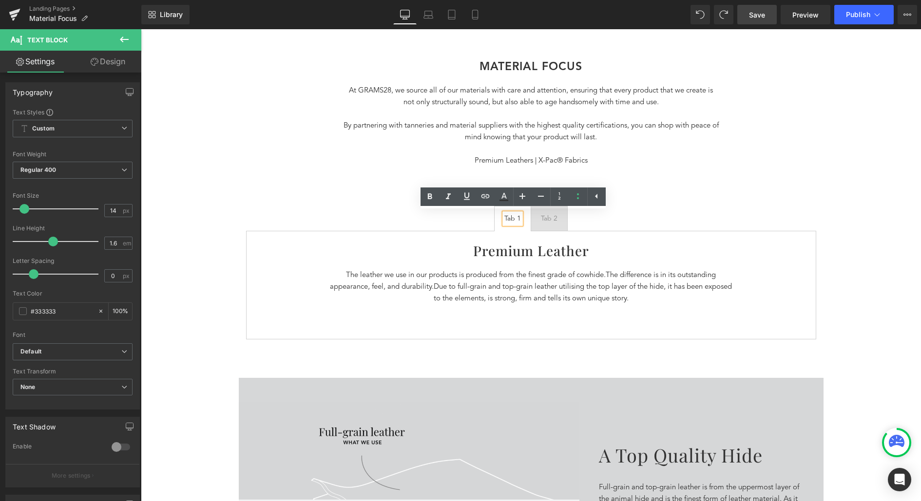
click at [588, 312] on div "Premium Leather Heading The leather we use in our products is produced from the…" at bounding box center [531, 285] width 570 height 109
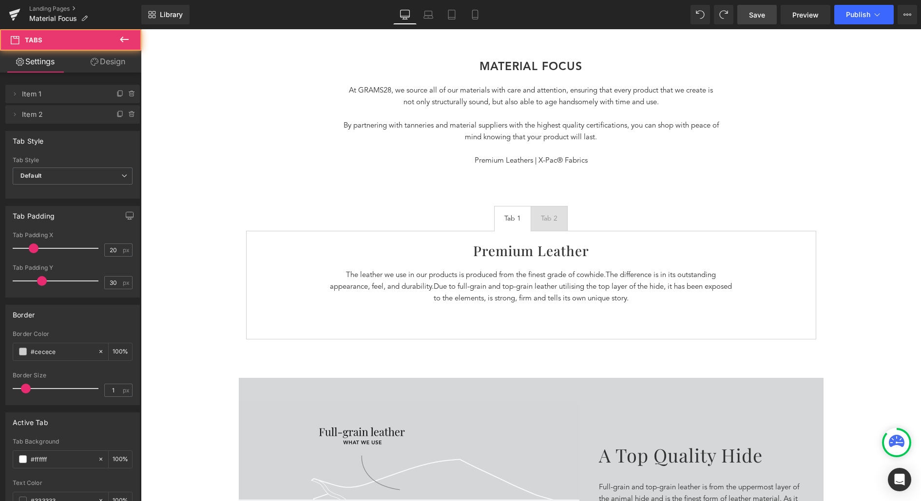
click at [626, 300] on span "Due to full-grain and top-grain leather utilising the top layer of the hide, it…" at bounding box center [583, 293] width 299 height 19
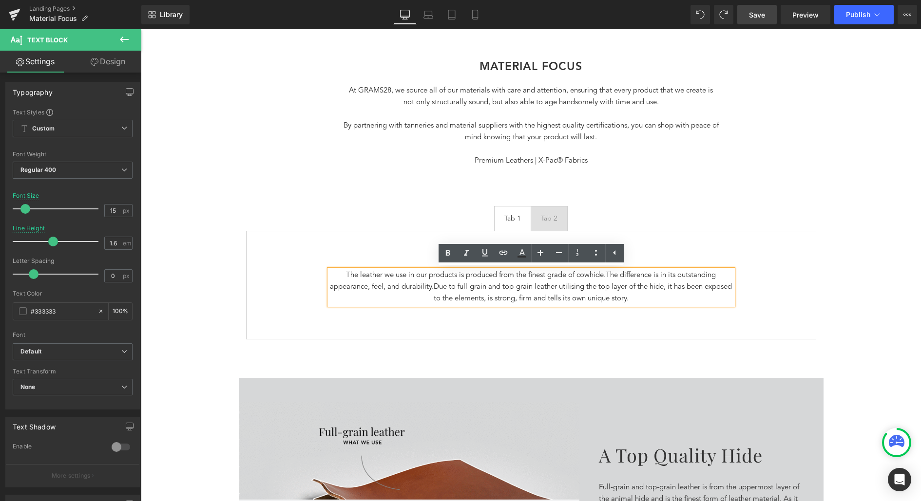
click at [663, 299] on p "The leather we use in our products is produced from the finest grade of cowhide…" at bounding box center [530, 287] width 403 height 35
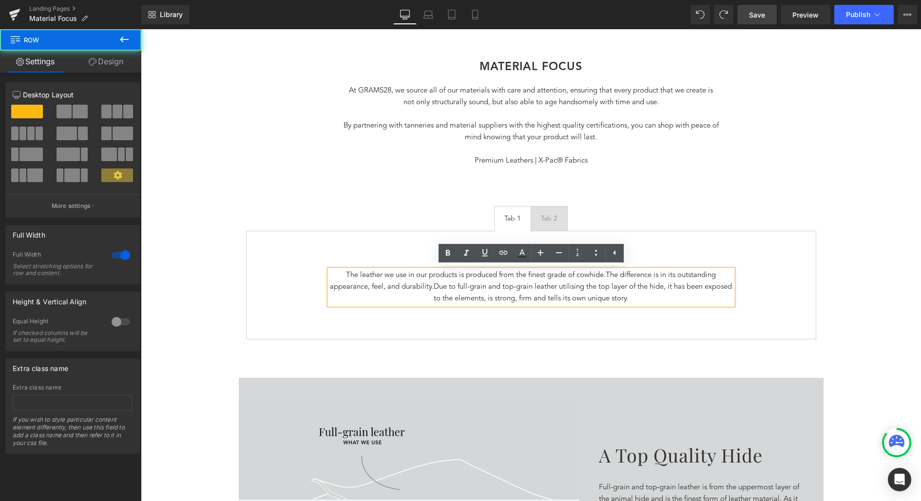
click at [917, 357] on div "Separator Our Materials Heading Row Hero Banner Row MATERIAL FOCus Heading At G…" at bounding box center [531, 20] width 780 height 715
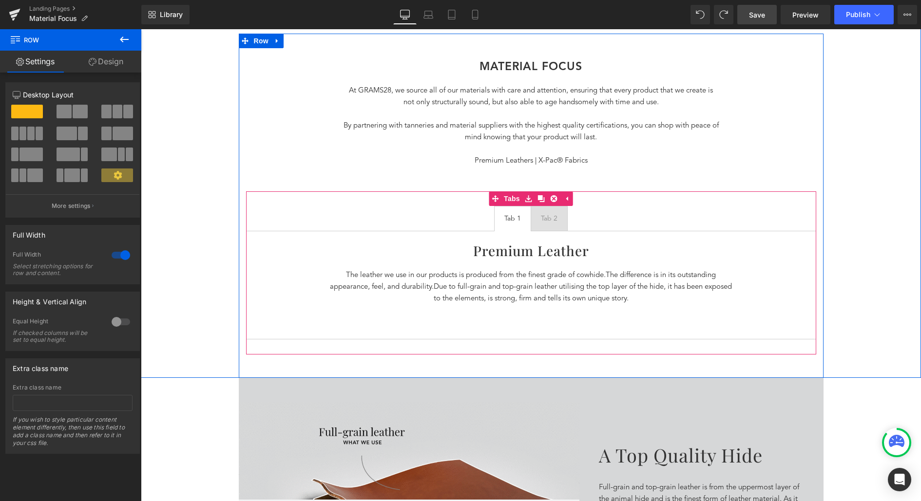
click at [506, 236] on div "Premium Leather Heading The leather we use in our products is produced from the…" at bounding box center [531, 285] width 570 height 109
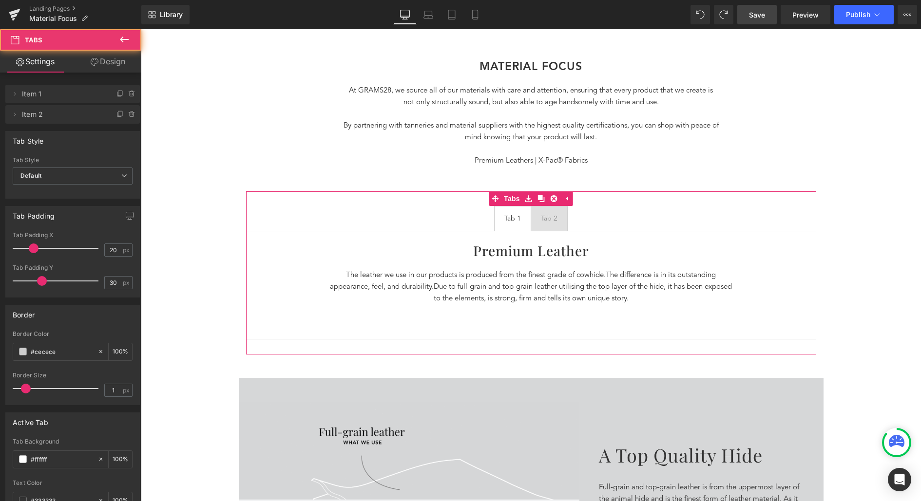
click at [115, 66] on link "Design" at bounding box center [108, 62] width 71 height 22
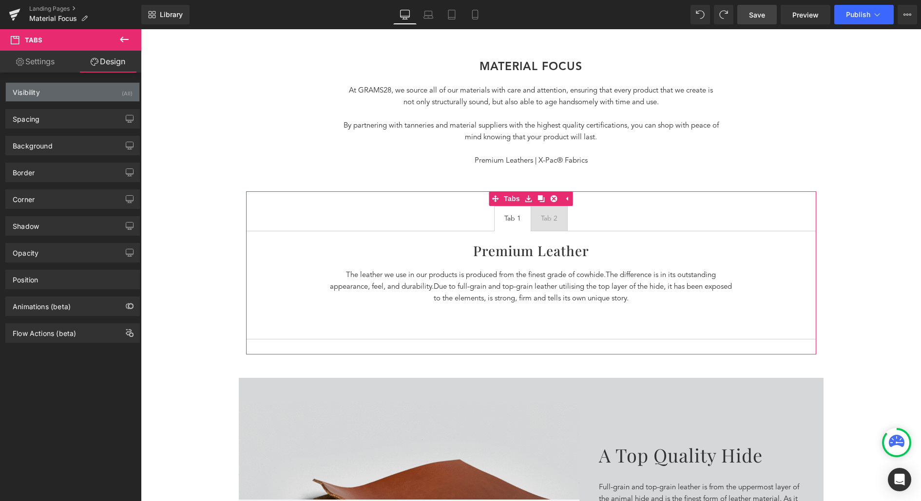
click at [75, 90] on div "Visibility (All)" at bounding box center [72, 92] width 133 height 19
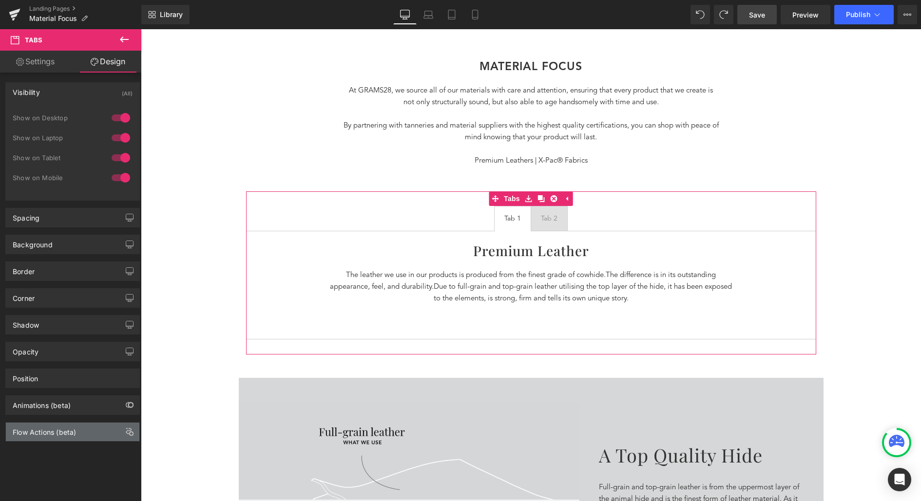
click at [91, 431] on div "Flow Actions (beta)" at bounding box center [72, 432] width 133 height 19
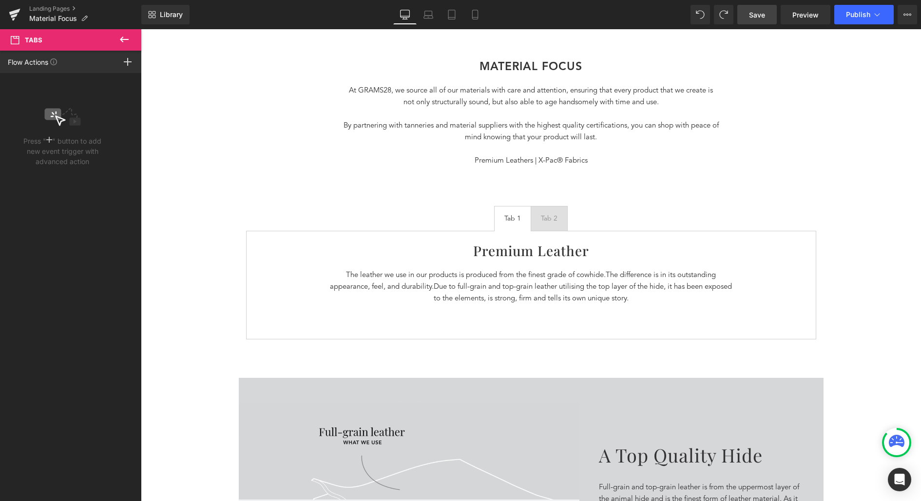
click at [126, 37] on icon at bounding box center [124, 40] width 12 height 12
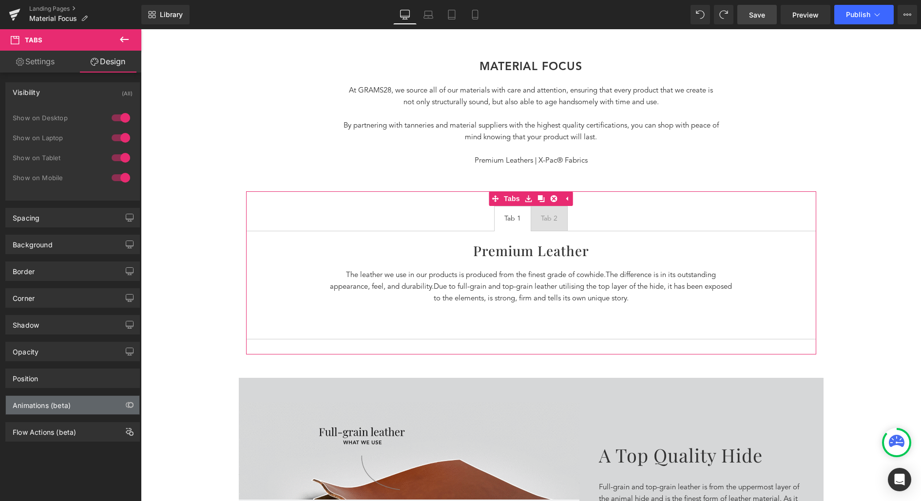
click at [67, 404] on div "Animations (beta)" at bounding box center [42, 403] width 58 height 14
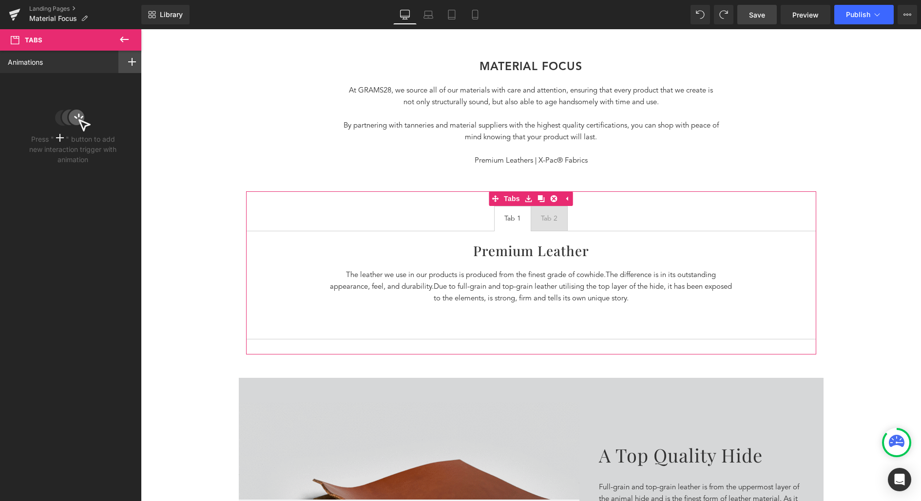
click at [131, 61] on rect at bounding box center [132, 61] width 8 height 1
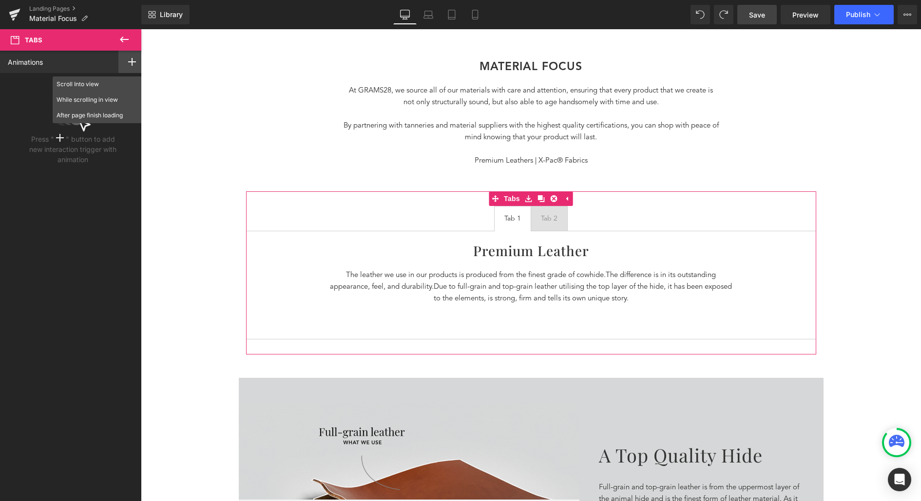
click at [131, 61] on rect at bounding box center [132, 61] width 8 height 1
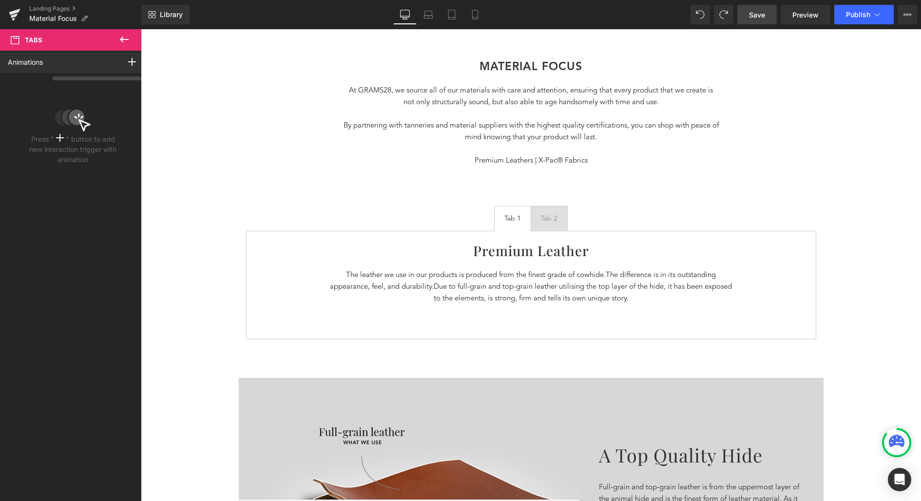
click at [130, 39] on button at bounding box center [124, 39] width 34 height 21
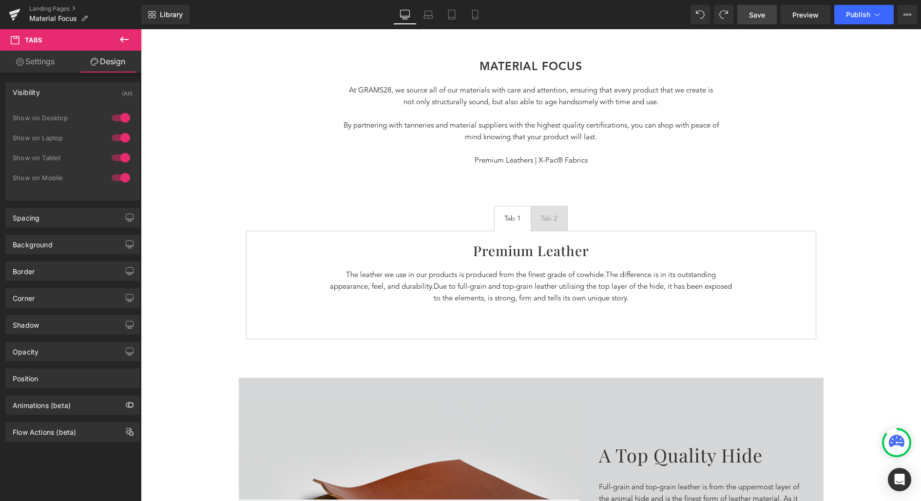
click at [125, 36] on icon at bounding box center [124, 40] width 12 height 12
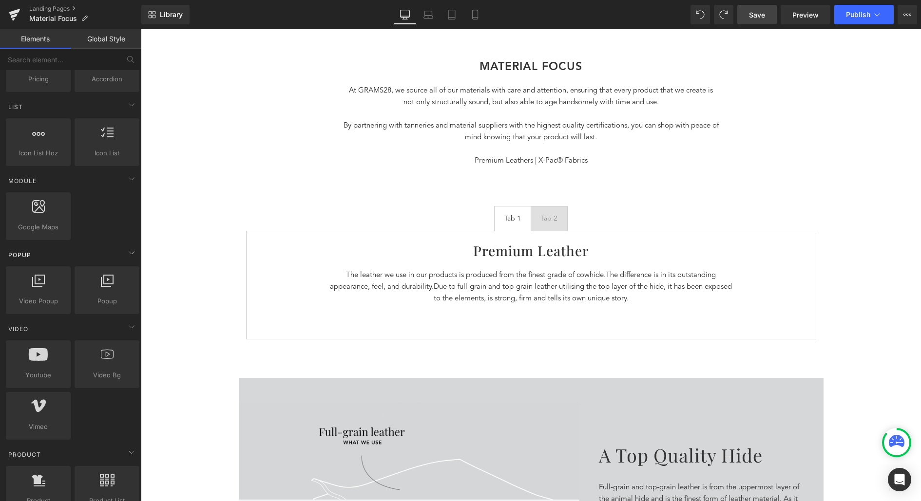
scroll to position [403, 0]
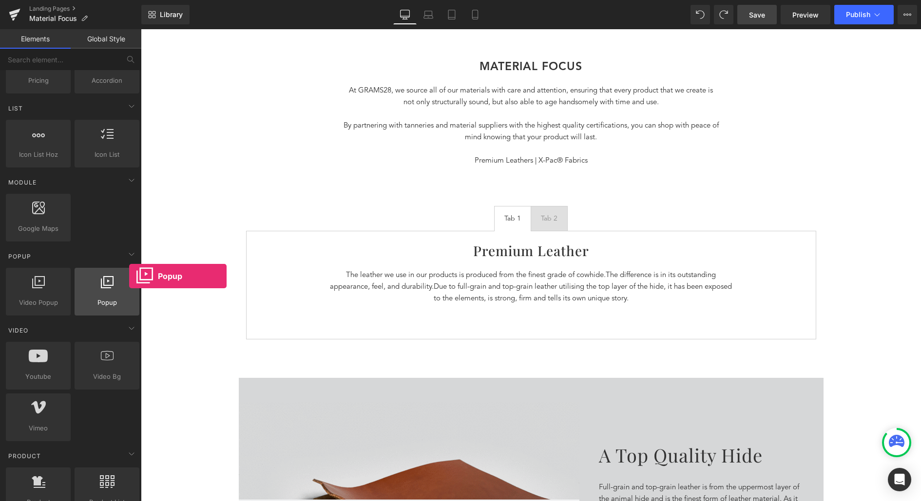
click at [129, 276] on div at bounding box center [106, 287] width 59 height 22
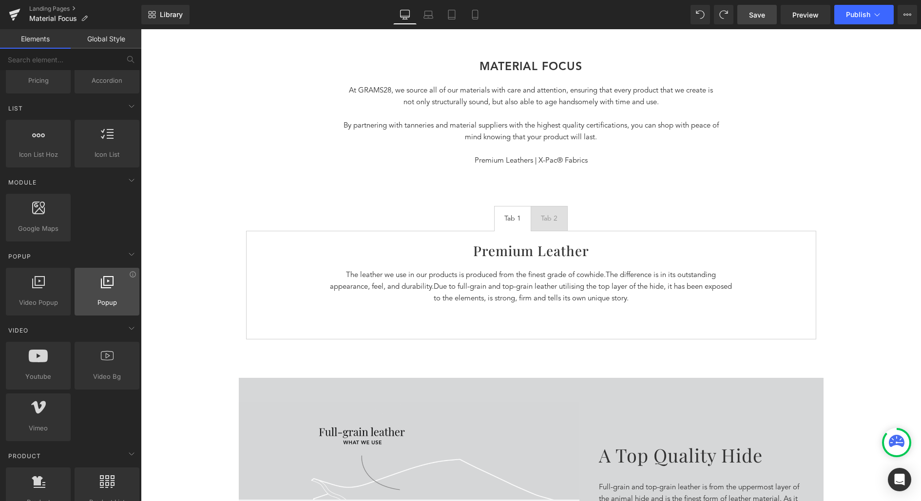
click at [132, 276] on div at bounding box center [106, 287] width 59 height 22
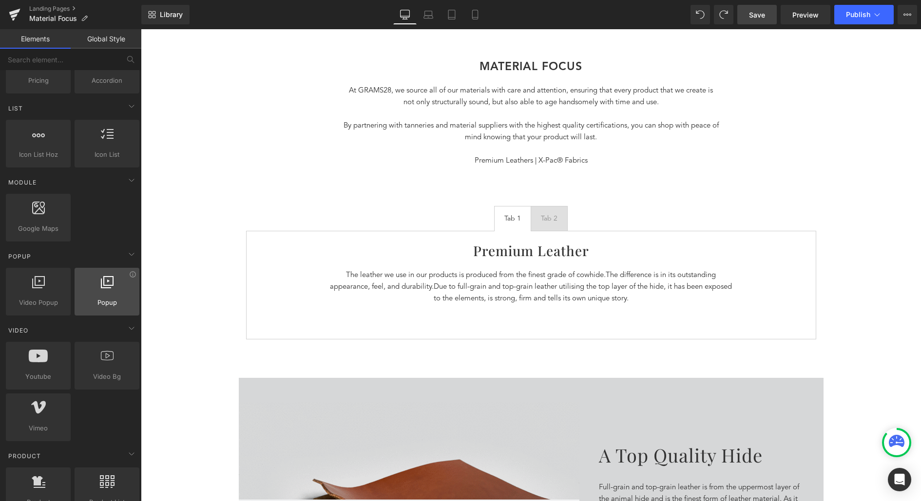
click at [131, 276] on div at bounding box center [106, 287] width 59 height 22
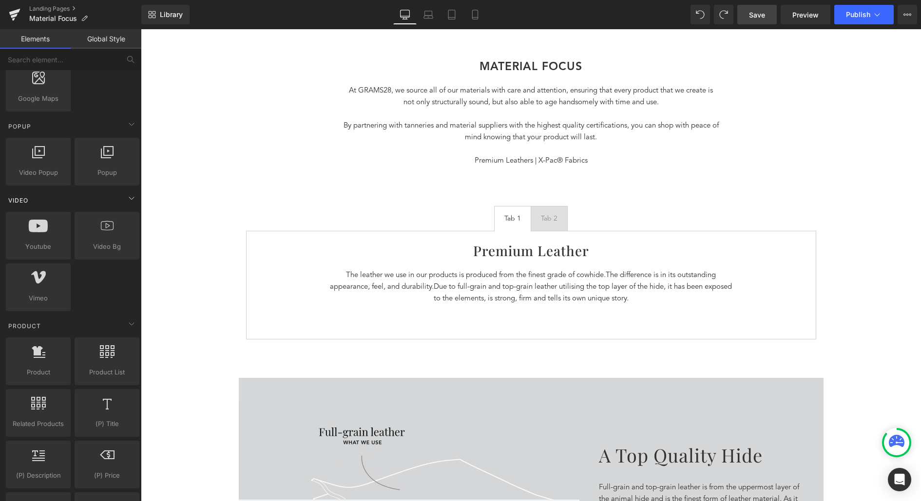
scroll to position [539, 0]
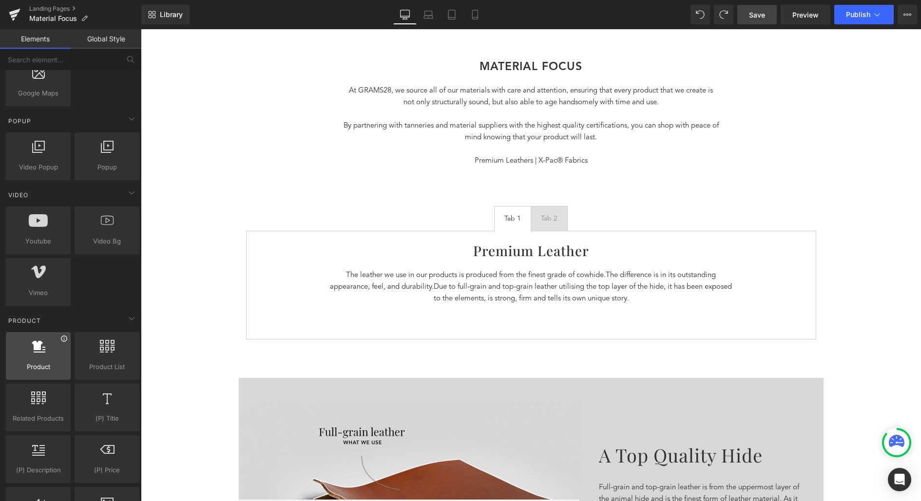
click at [63, 337] on icon at bounding box center [64, 339] width 6 height 6
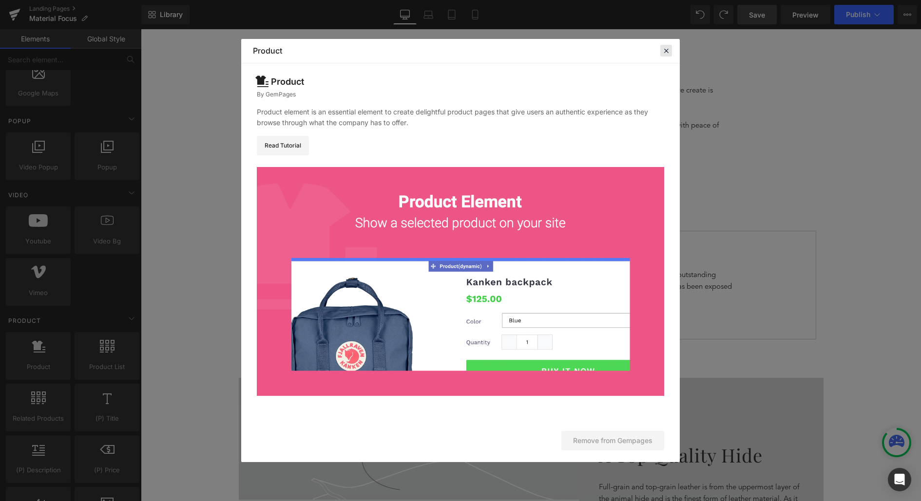
drag, startPoint x: 667, startPoint y: 49, endPoint x: 524, endPoint y: 20, distance: 146.1
click at [667, 49] on icon at bounding box center [666, 50] width 9 height 9
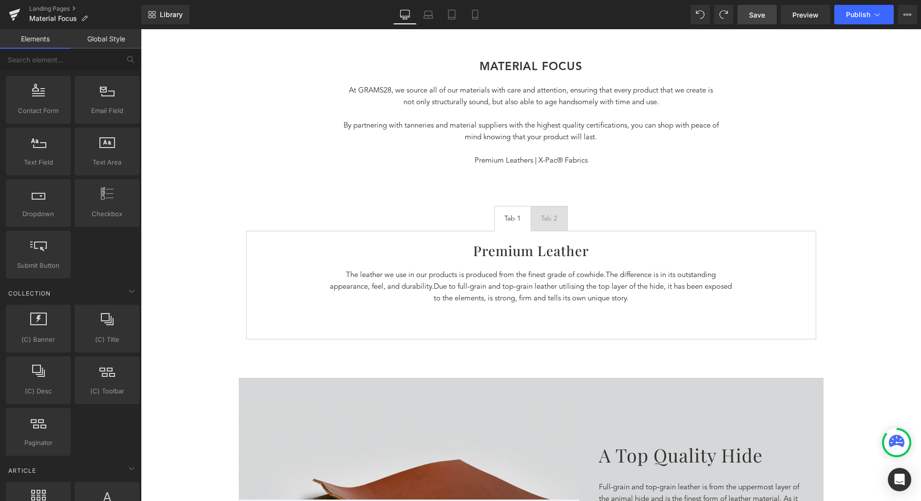
scroll to position [1312, 0]
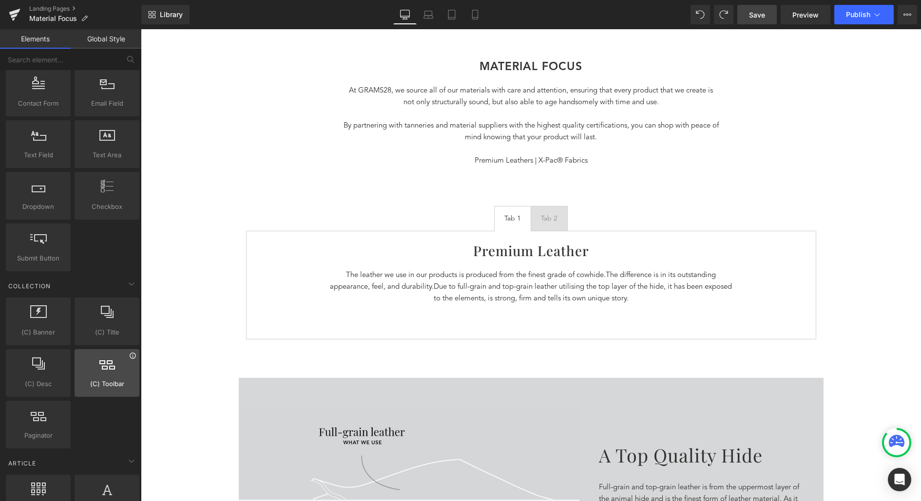
click at [131, 352] on icon at bounding box center [132, 355] width 7 height 7
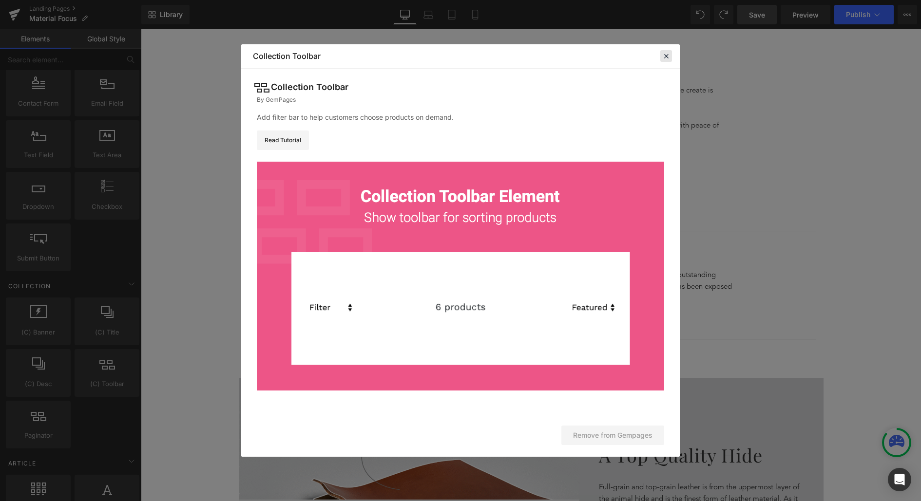
click at [663, 57] on icon at bounding box center [666, 56] width 9 height 9
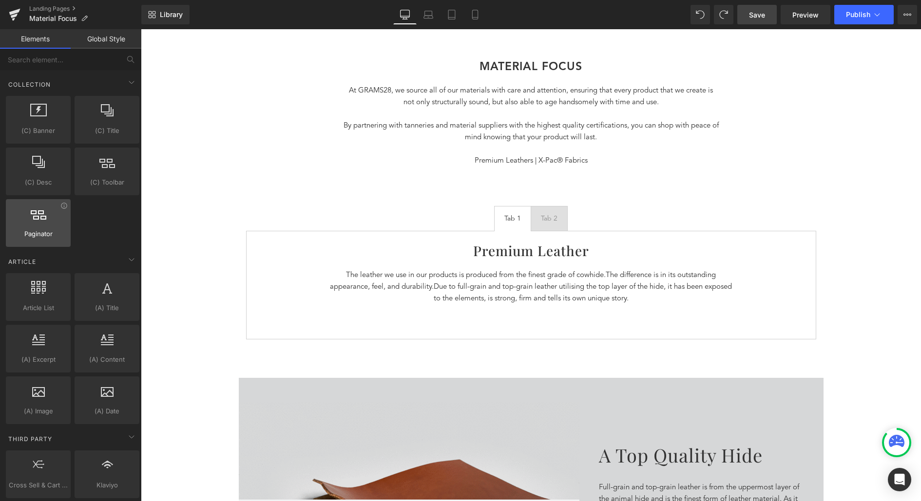
scroll to position [1542, 0]
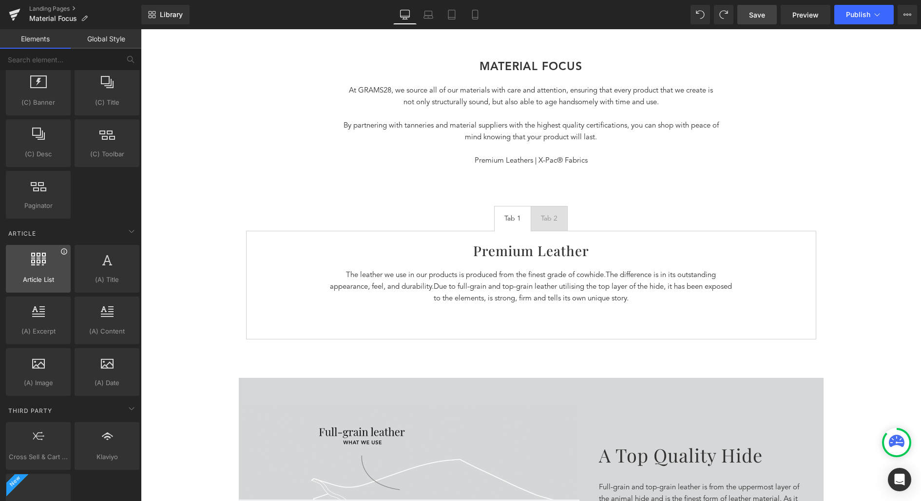
click at [63, 248] on icon at bounding box center [63, 251] width 7 height 7
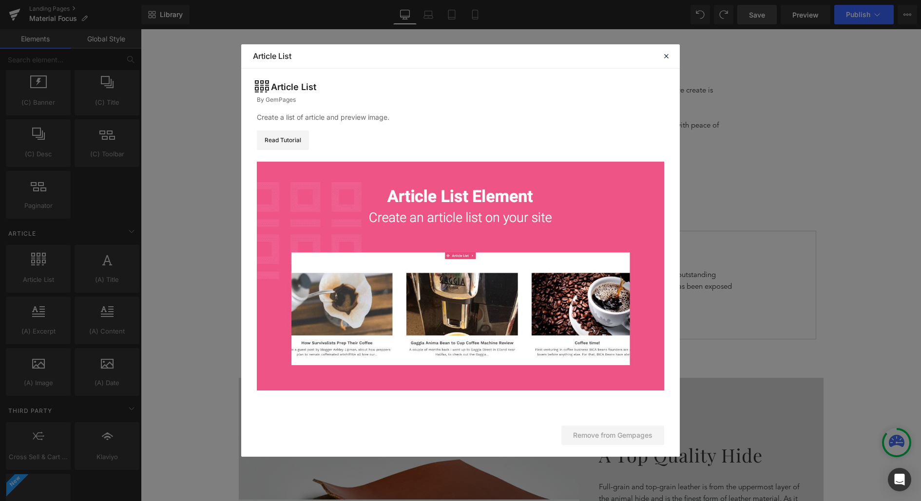
click at [661, 166] on img at bounding box center [460, 276] width 407 height 229
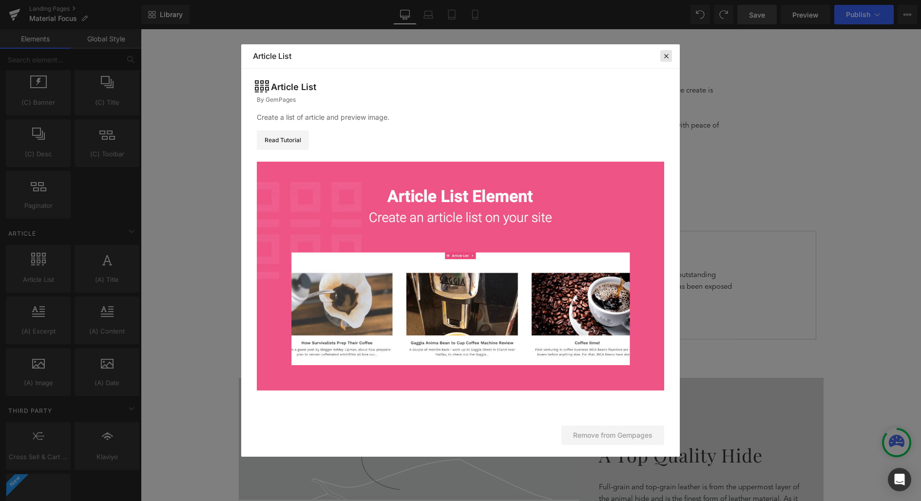
click at [667, 56] on icon at bounding box center [666, 56] width 9 height 9
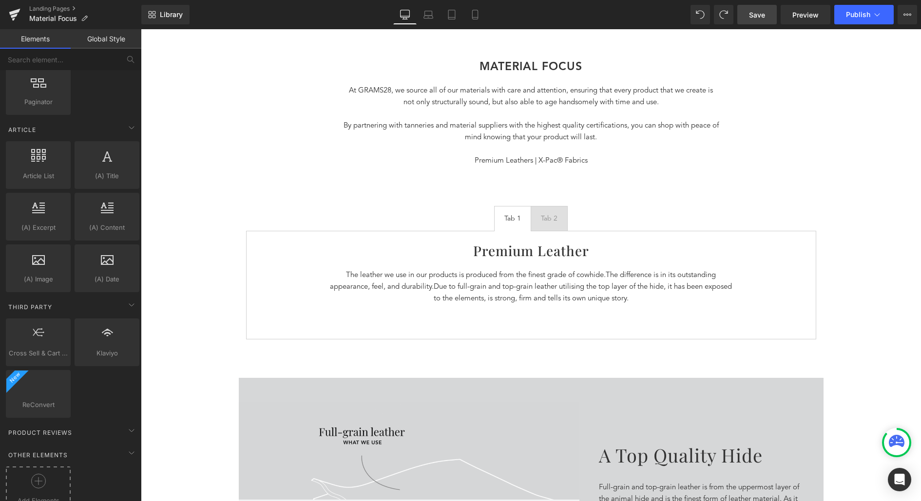
scroll to position [1658, 0]
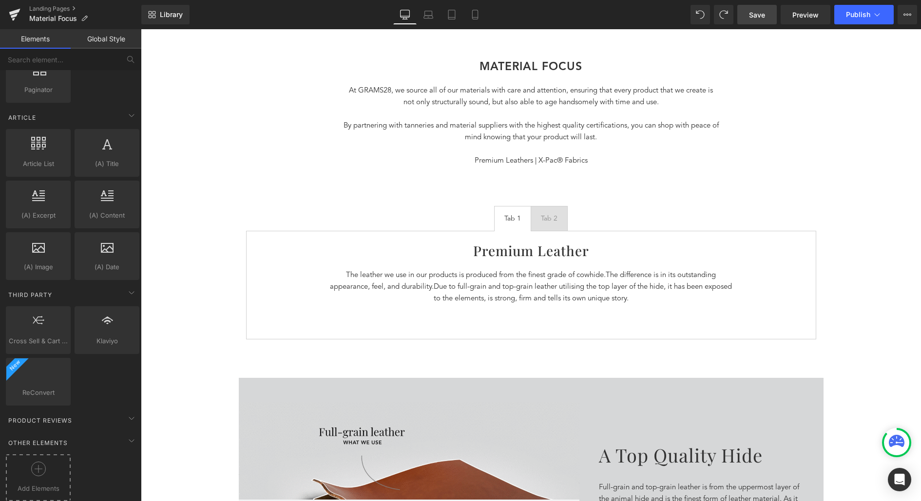
click at [49, 484] on span "Add Elements" at bounding box center [38, 489] width 60 height 10
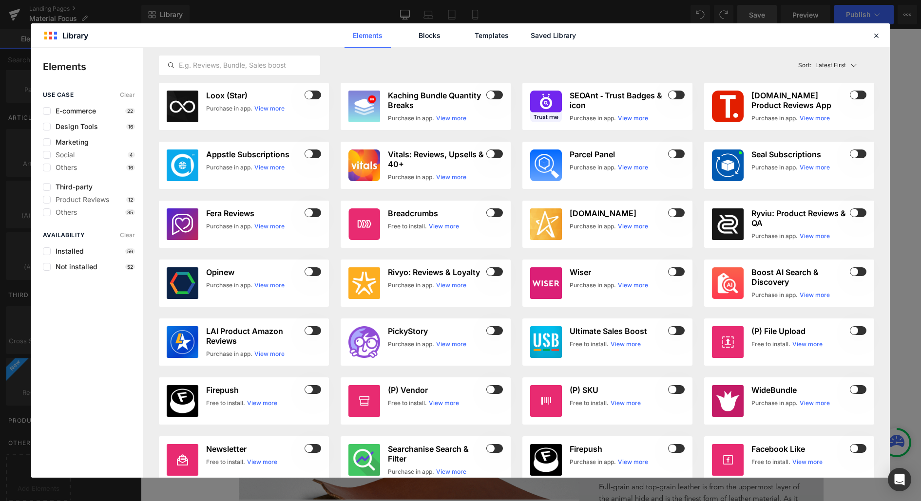
click at [101, 145] on div "Marketing" at bounding box center [89, 142] width 92 height 8
click at [102, 123] on div "Design Tools 16" at bounding box center [89, 127] width 92 height 8
click at [78, 126] on span "Design Tools" at bounding box center [74, 127] width 47 height 8
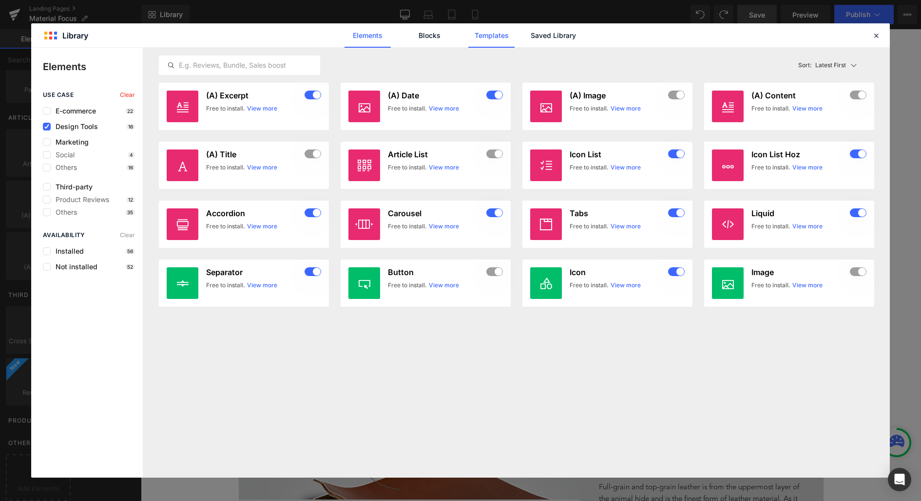
click at [498, 29] on link "Templates" at bounding box center [491, 35] width 46 height 24
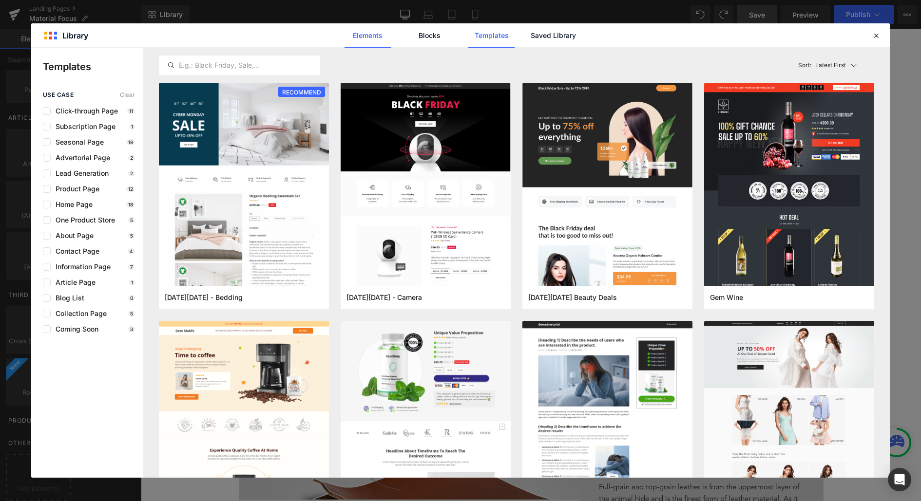
click at [468, 37] on link "Elements" at bounding box center [491, 35] width 46 height 24
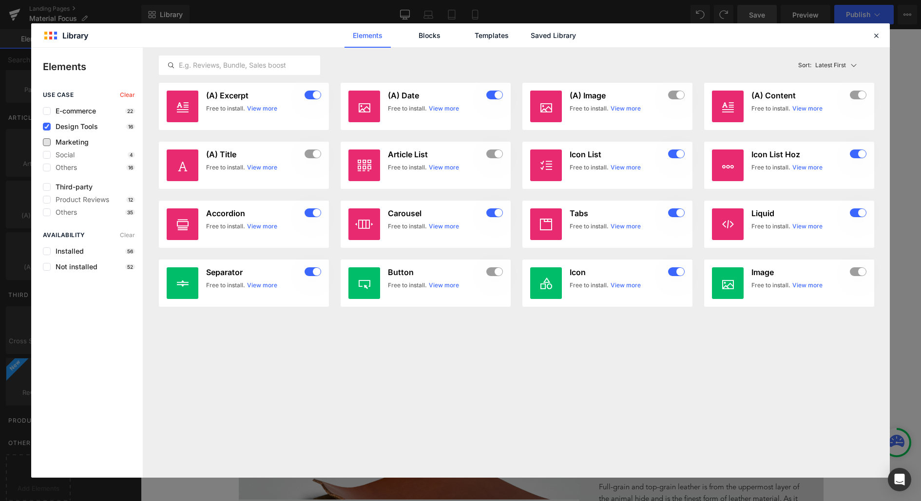
click at [82, 138] on span "Marketing" at bounding box center [70, 142] width 38 height 8
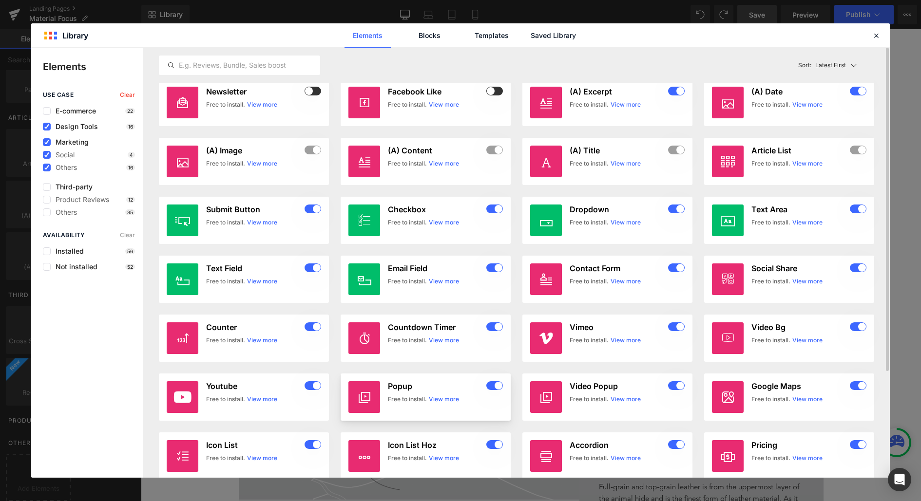
scroll to position [0, 0]
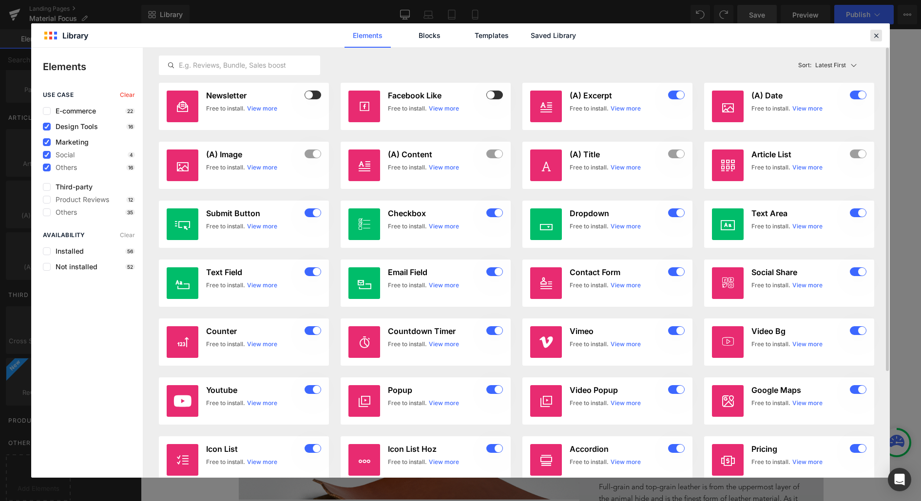
click at [875, 39] on icon at bounding box center [876, 35] width 9 height 9
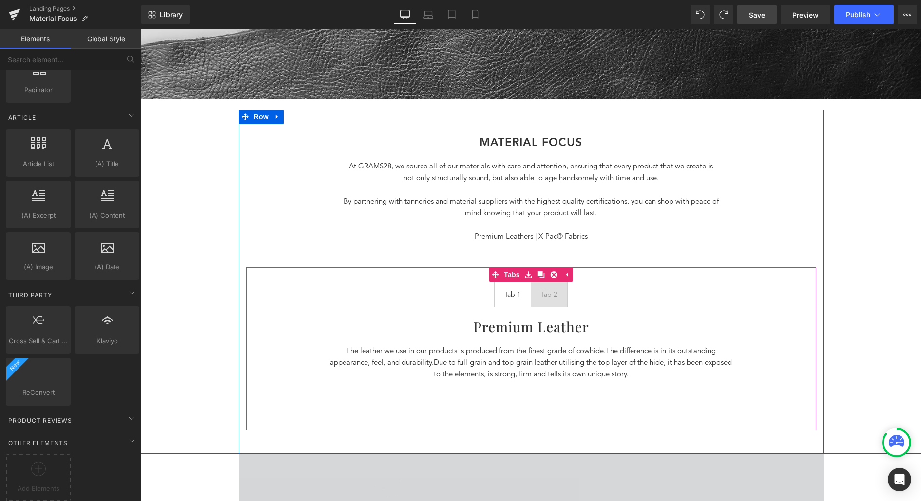
scroll to position [330, 0]
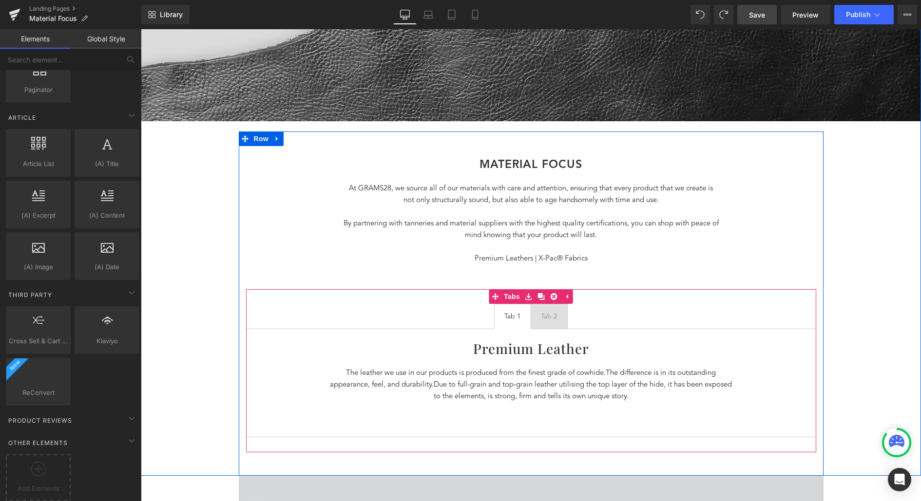
click at [563, 364] on div "Premium Leather Heading The leather we use in our products is produced from the…" at bounding box center [531, 383] width 570 height 109
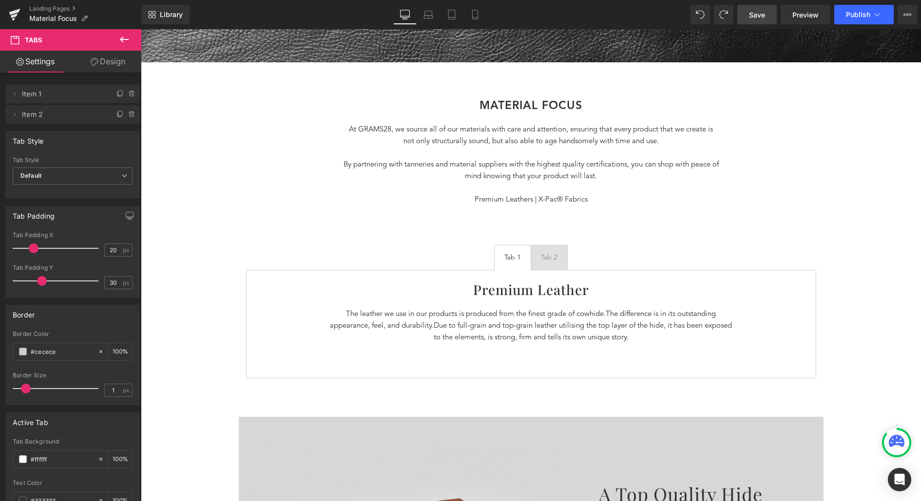
scroll to position [393, 0]
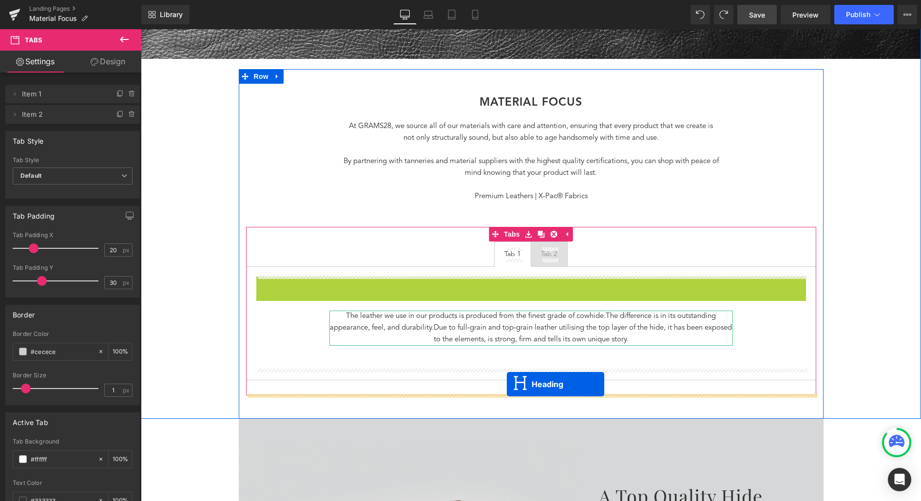
drag, startPoint x: 508, startPoint y: 283, endPoint x: 507, endPoint y: 384, distance: 101.3
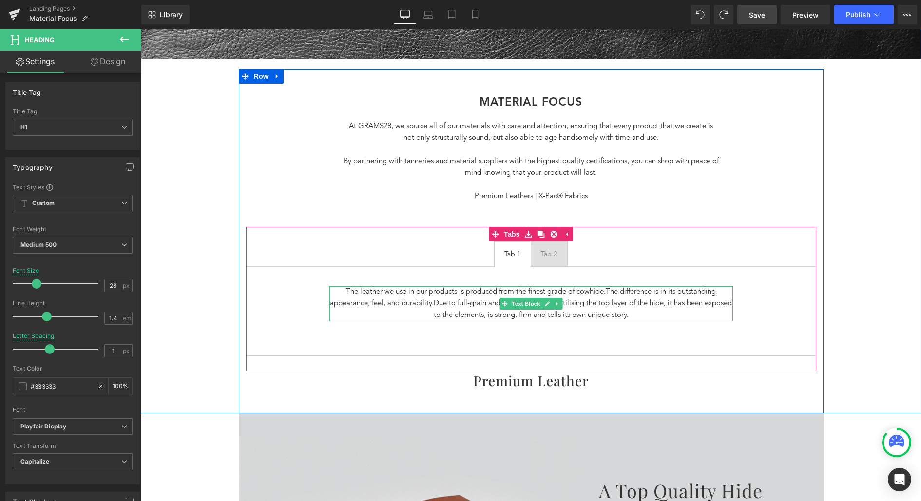
click at [531, 296] on p "The leather we use in our products is produced from the finest grade of cowhide…" at bounding box center [530, 303] width 403 height 35
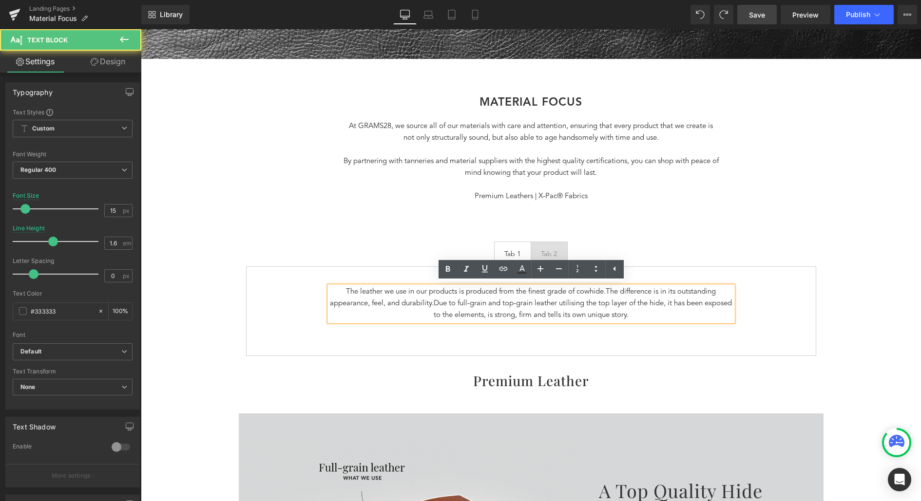
click at [832, 309] on div "Separator Our Materials Heading Row Hero Banner Row MATERIAL FOCus Heading At G…" at bounding box center [531, 56] width 780 height 715
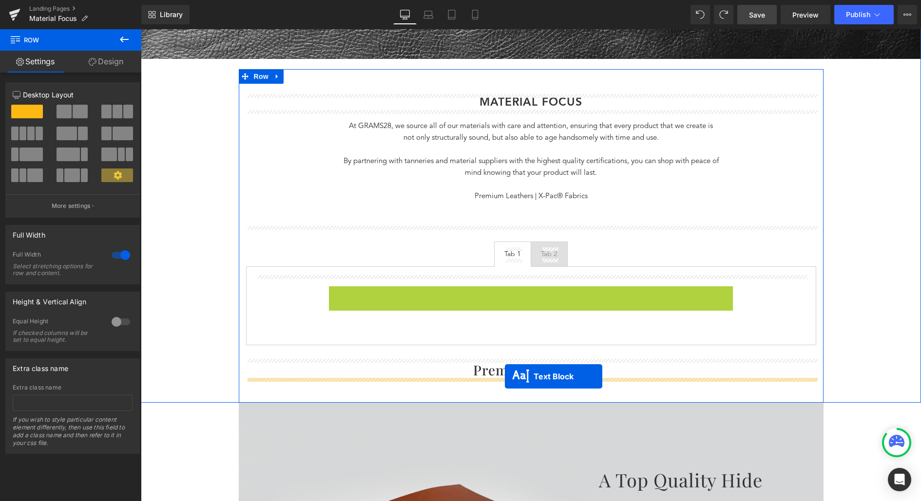
drag, startPoint x: 505, startPoint y: 303, endPoint x: 505, endPoint y: 377, distance: 74.1
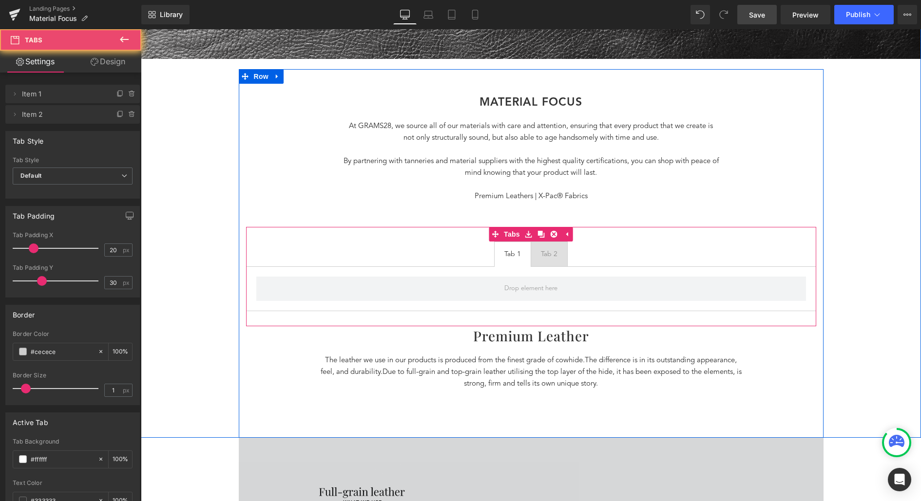
click at [761, 273] on div at bounding box center [531, 289] width 570 height 45
click at [553, 231] on icon at bounding box center [554, 234] width 7 height 7
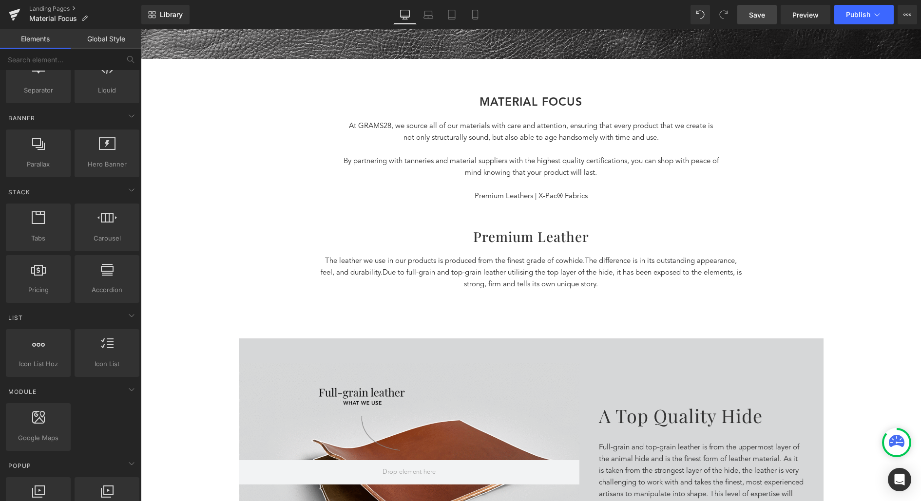
scroll to position [0, 0]
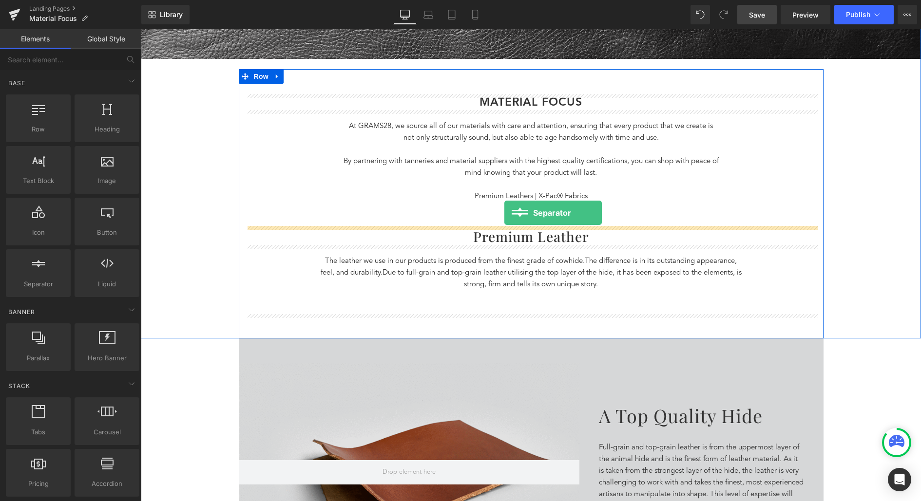
drag, startPoint x: 170, startPoint y: 299, endPoint x: 504, endPoint y: 212, distance: 345.6
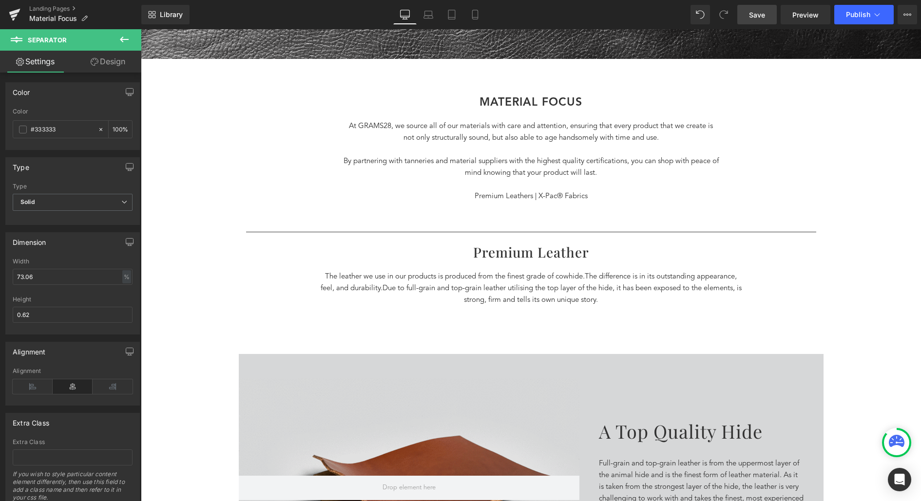
click at [127, 42] on icon at bounding box center [124, 40] width 12 height 12
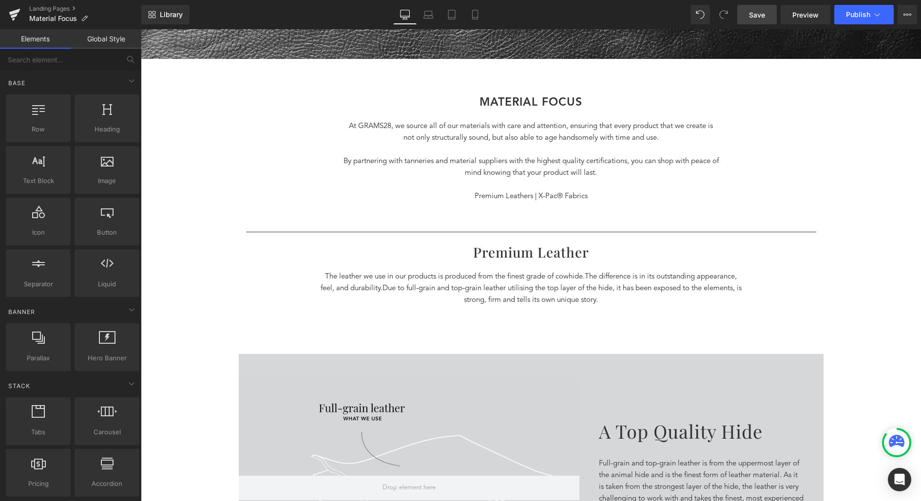
click at [755, 14] on span "Save" at bounding box center [757, 15] width 16 height 10
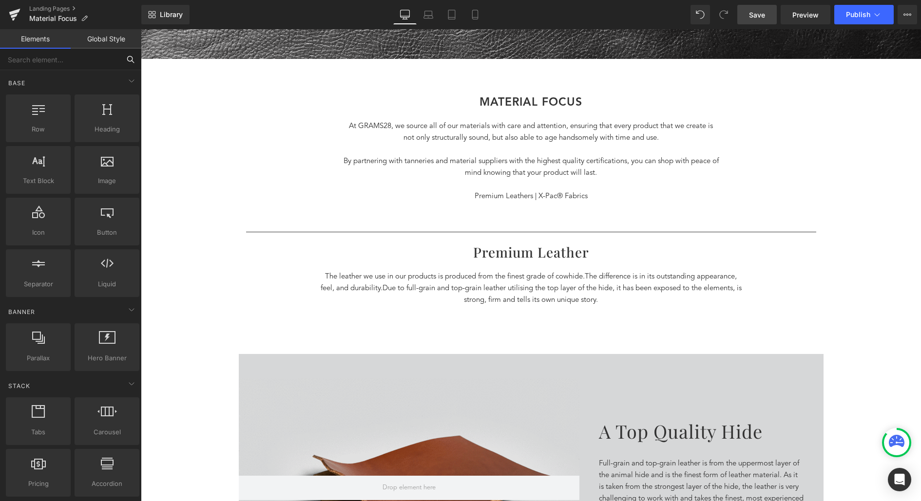
click at [111, 60] on input "text" at bounding box center [60, 59] width 120 height 21
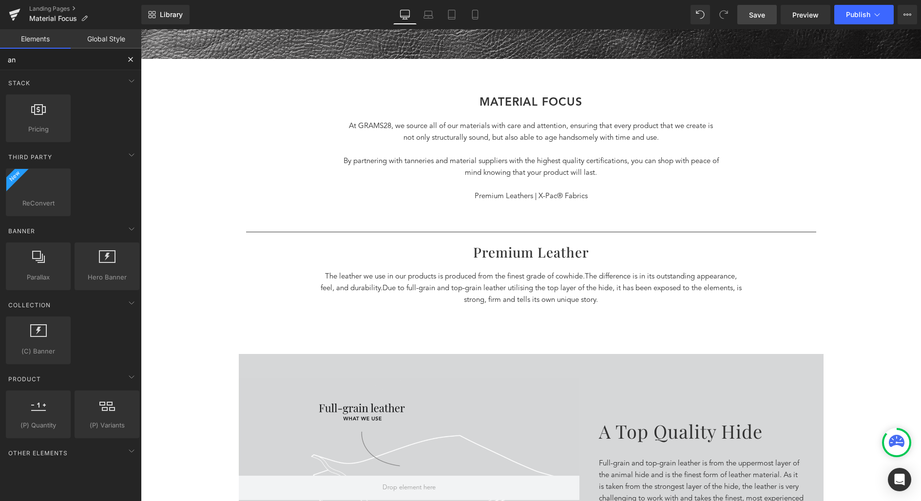
type input "a"
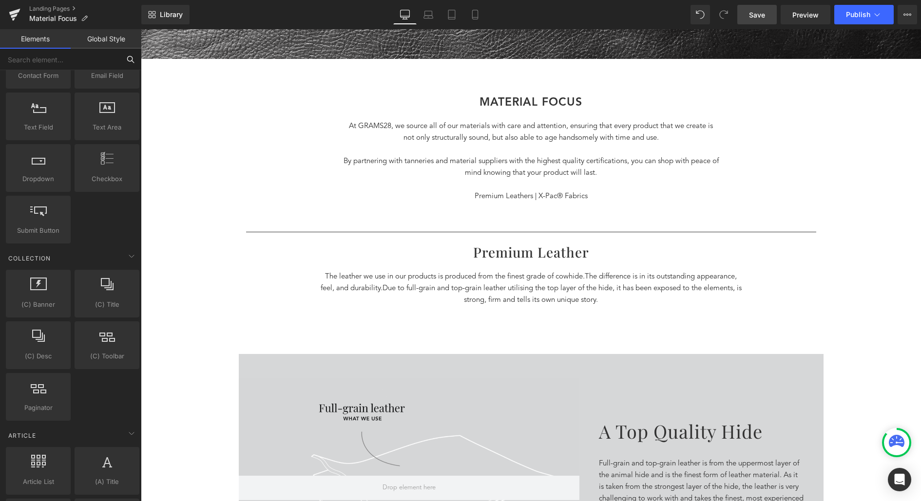
scroll to position [1658, 0]
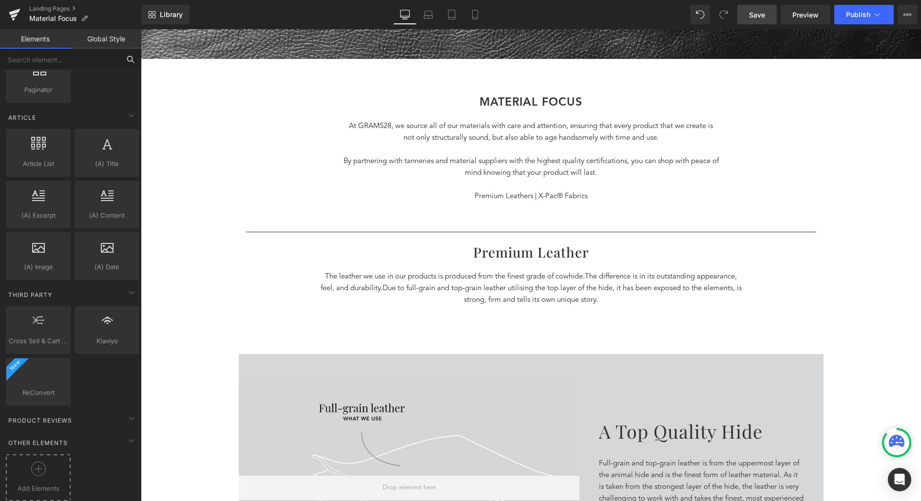
click at [45, 484] on span "Add Elements" at bounding box center [38, 489] width 60 height 10
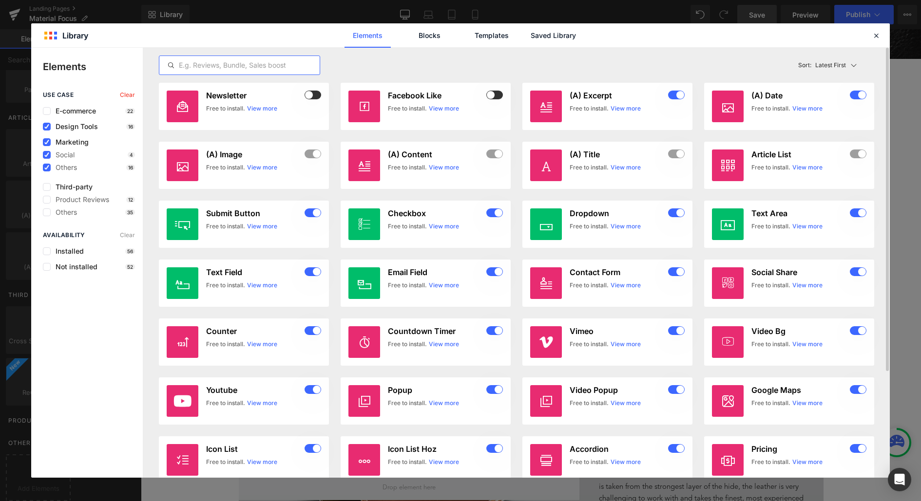
click at [205, 70] on input "text" at bounding box center [239, 65] width 160 height 12
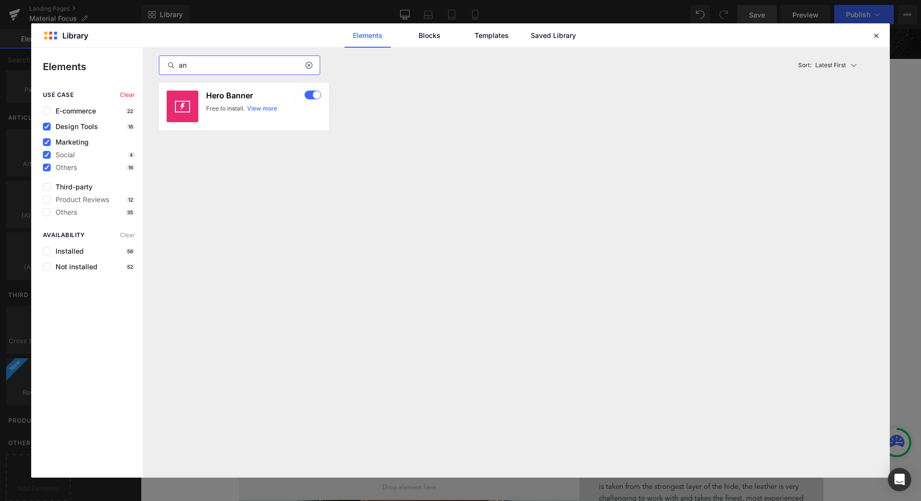
type input "a"
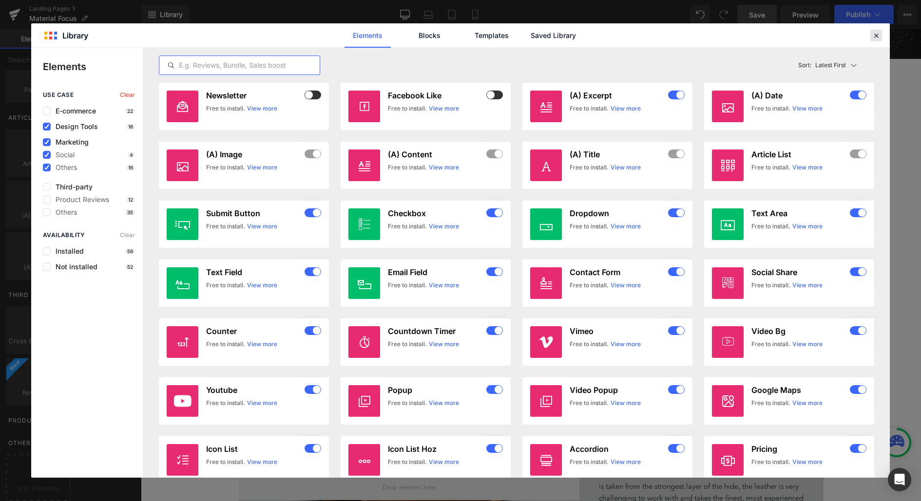
click at [872, 33] on icon at bounding box center [876, 35] width 9 height 9
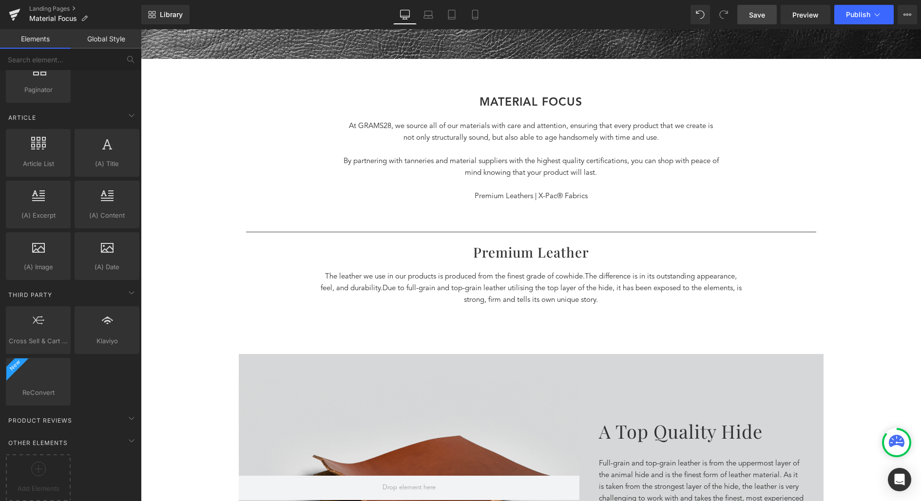
click at [766, 20] on link "Save" at bounding box center [756, 14] width 39 height 19
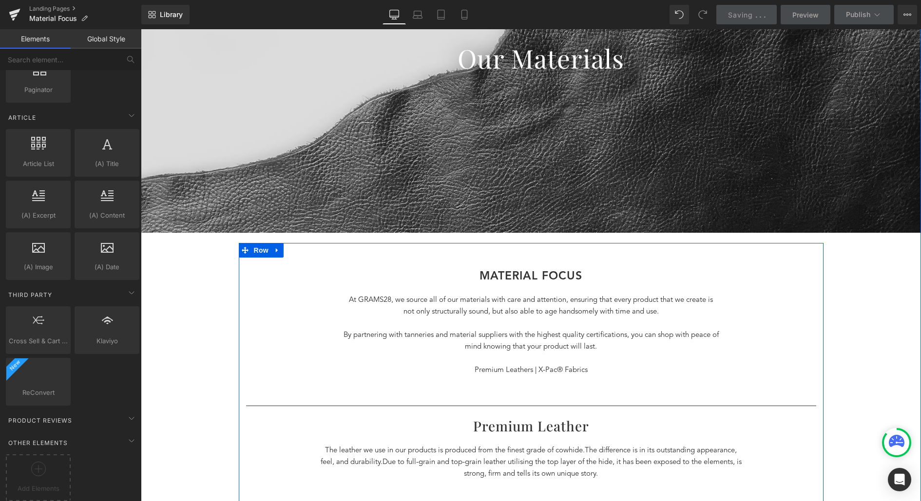
scroll to position [0, 0]
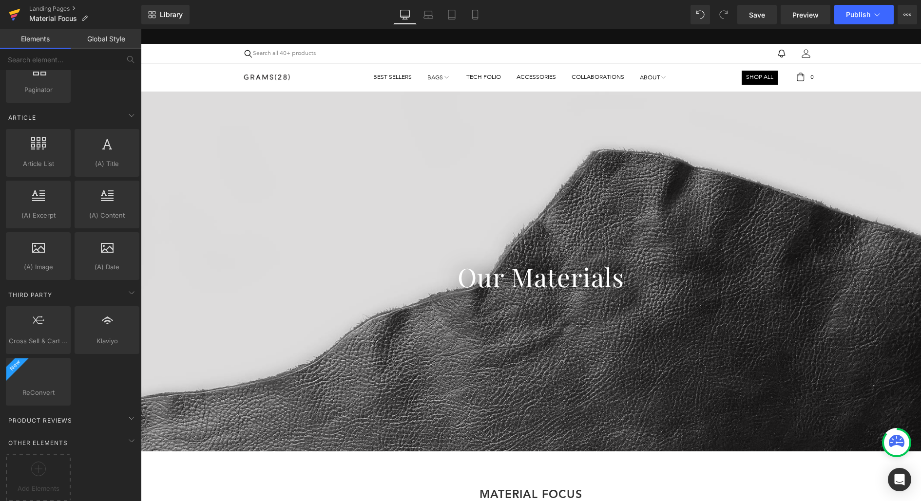
click at [11, 16] on icon at bounding box center [15, 14] width 12 height 24
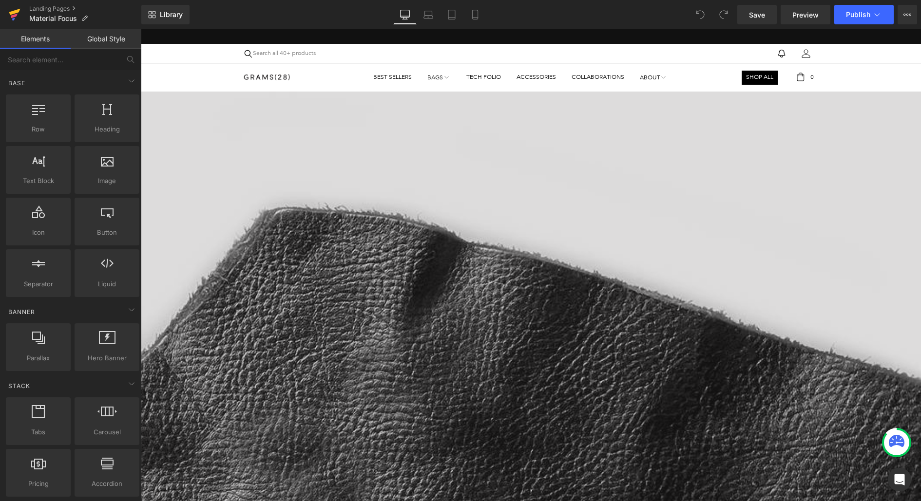
click at [14, 14] on icon at bounding box center [15, 14] width 12 height 24
